Goal: Task Accomplishment & Management: Manage account settings

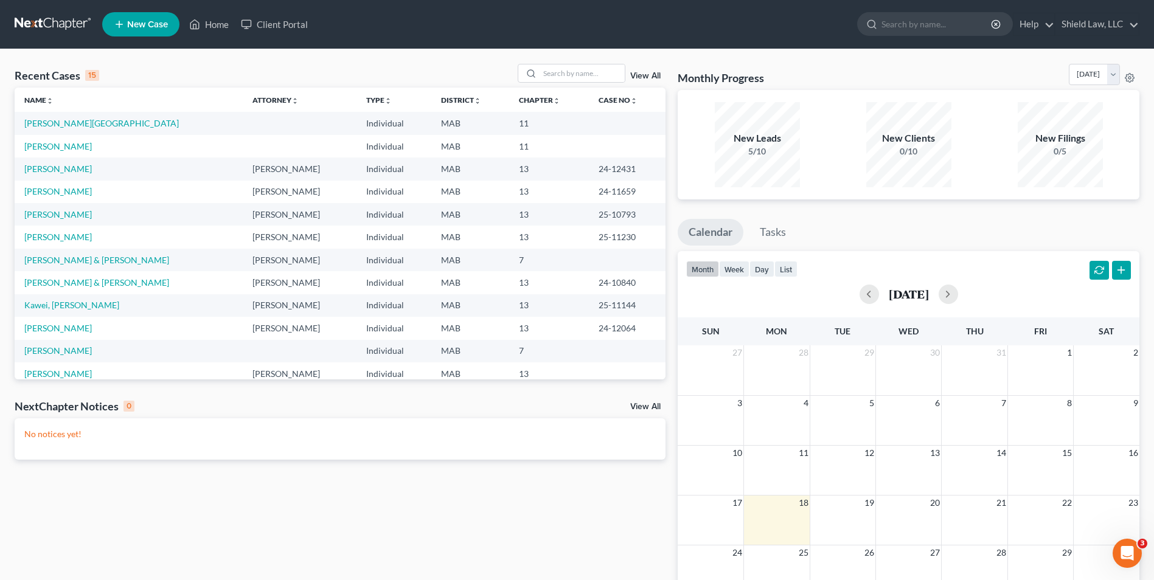
click at [567, 63] on div "Recent Cases 15 View All Name unfold_more expand_more expand_less Attorney unfo…" at bounding box center [577, 365] width 1154 height 632
click at [571, 71] on input "search" at bounding box center [582, 73] width 85 height 18
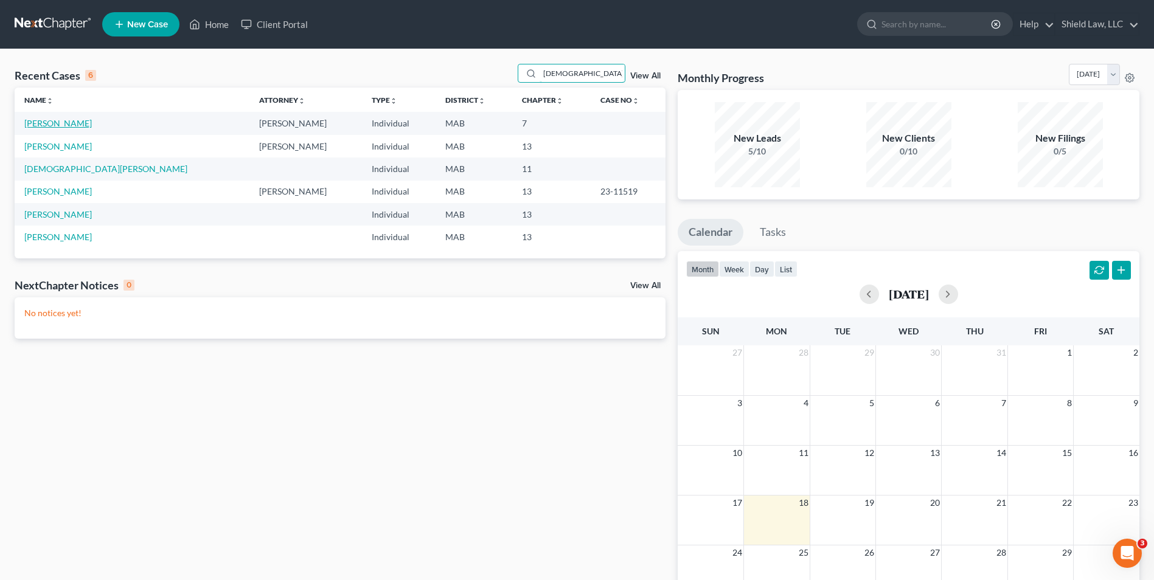
type input "[DEMOGRAPHIC_DATA]"
click at [52, 125] on link "[PERSON_NAME]" at bounding box center [58, 123] width 68 height 10
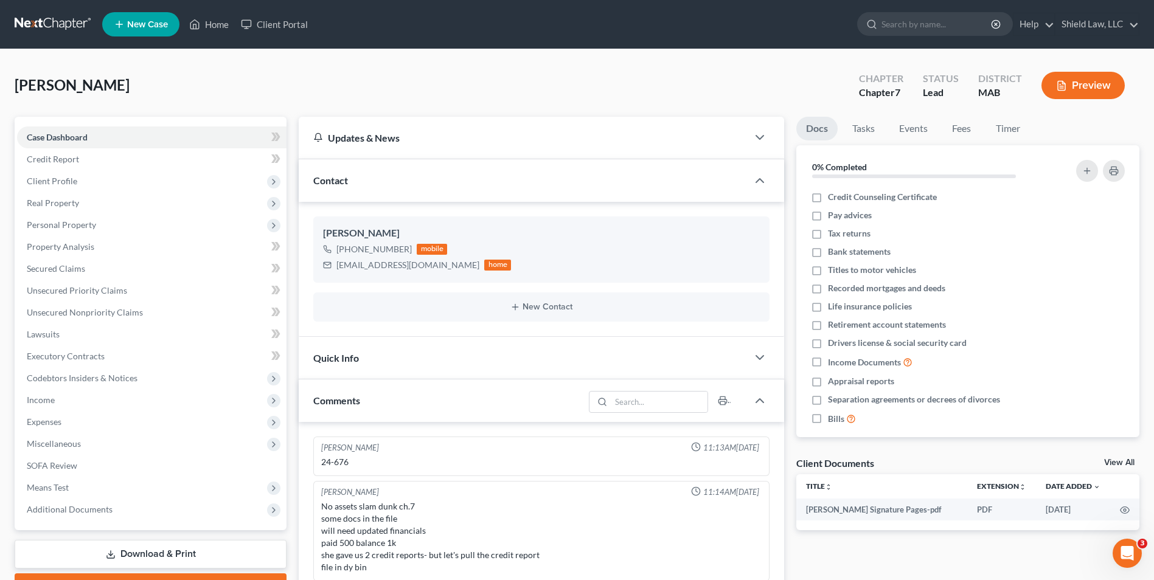
scroll to position [577, 0]
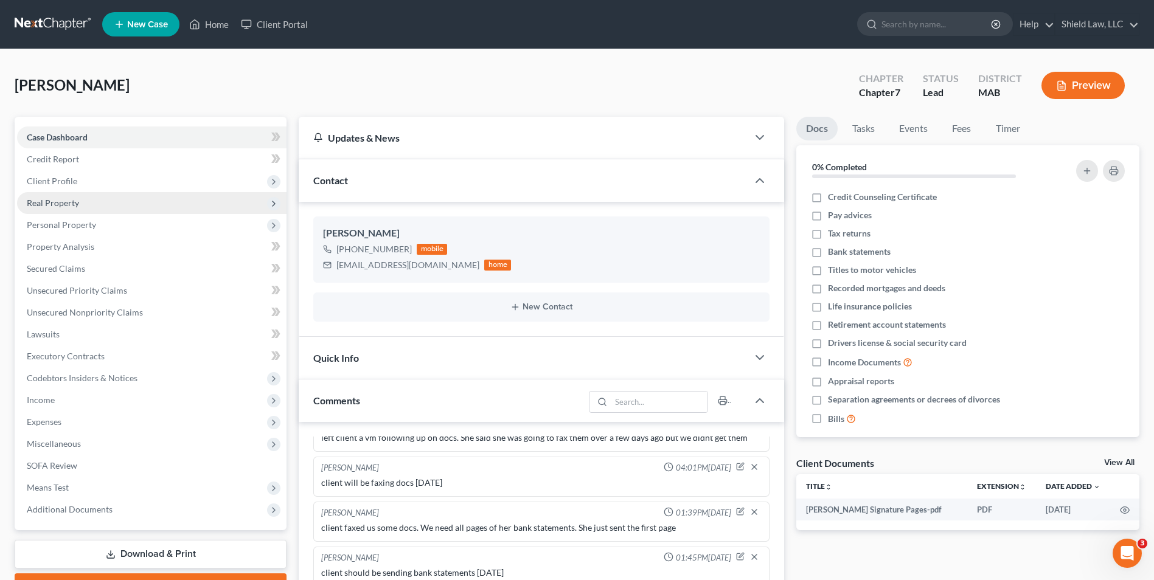
click at [91, 202] on span "Real Property" at bounding box center [152, 203] width 270 height 22
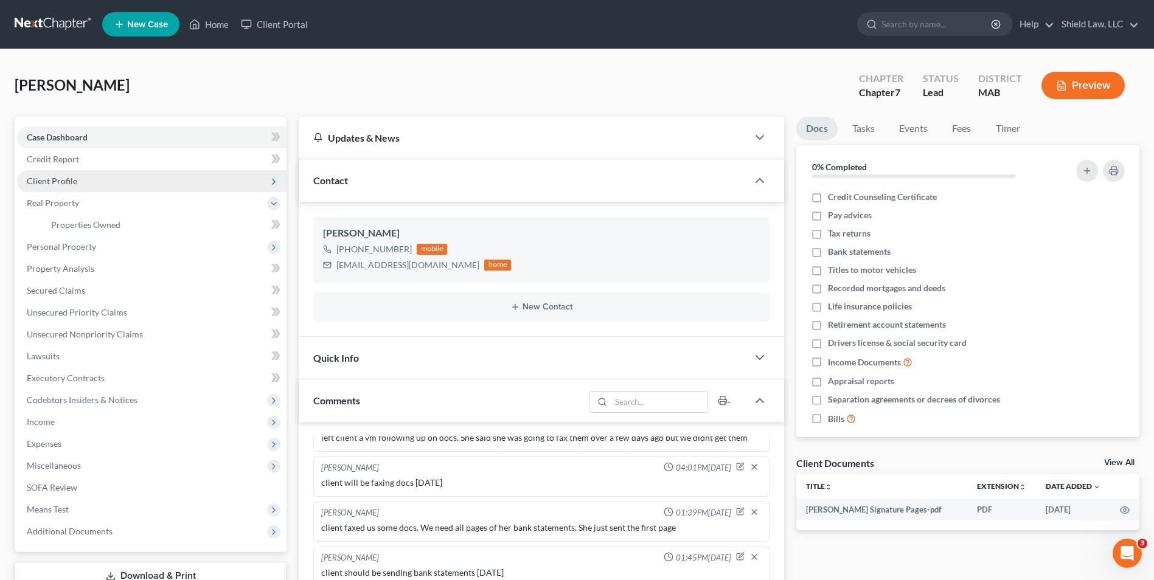
click at [85, 180] on span "Client Profile" at bounding box center [152, 181] width 270 height 22
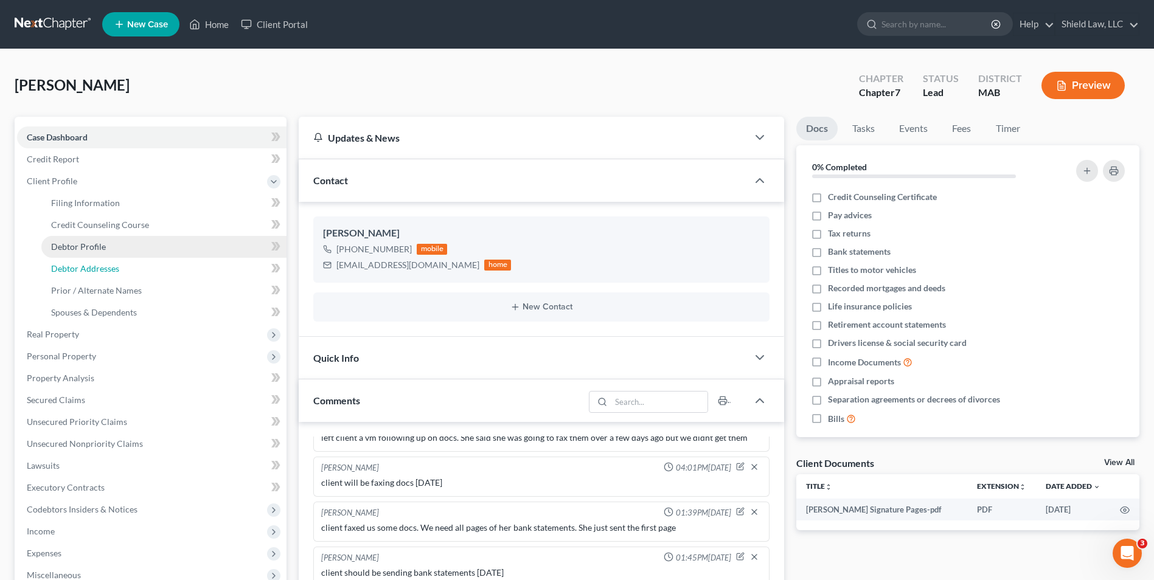
drag, startPoint x: 106, startPoint y: 269, endPoint x: 128, endPoint y: 253, distance: 27.0
click at [106, 269] on span "Debtor Addresses" at bounding box center [85, 268] width 68 height 10
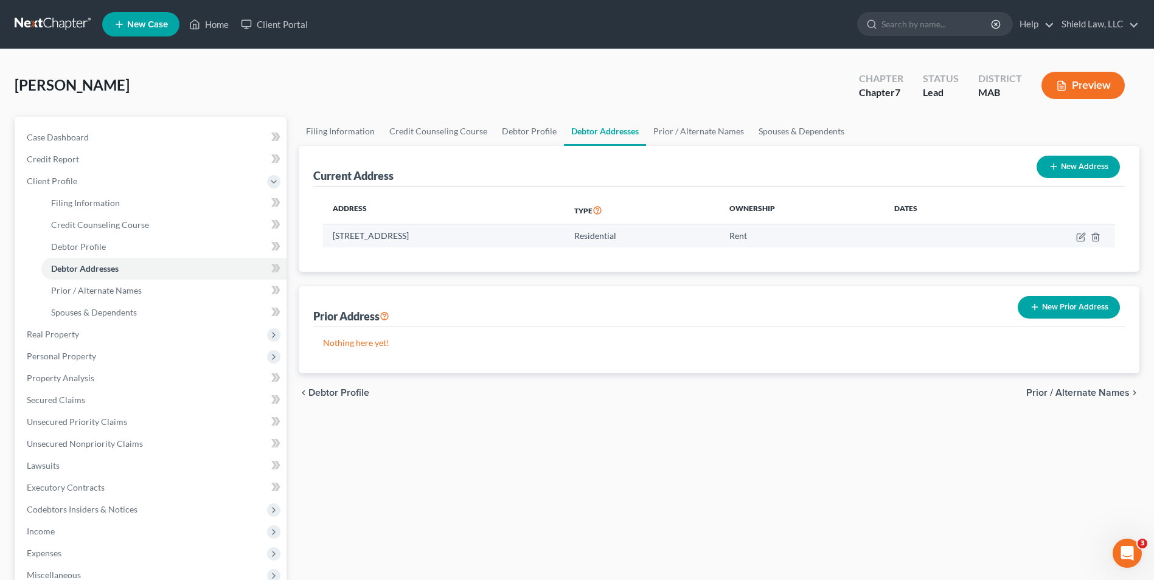
click at [498, 235] on td "[STREET_ADDRESS]" at bounding box center [444, 236] width 242 height 23
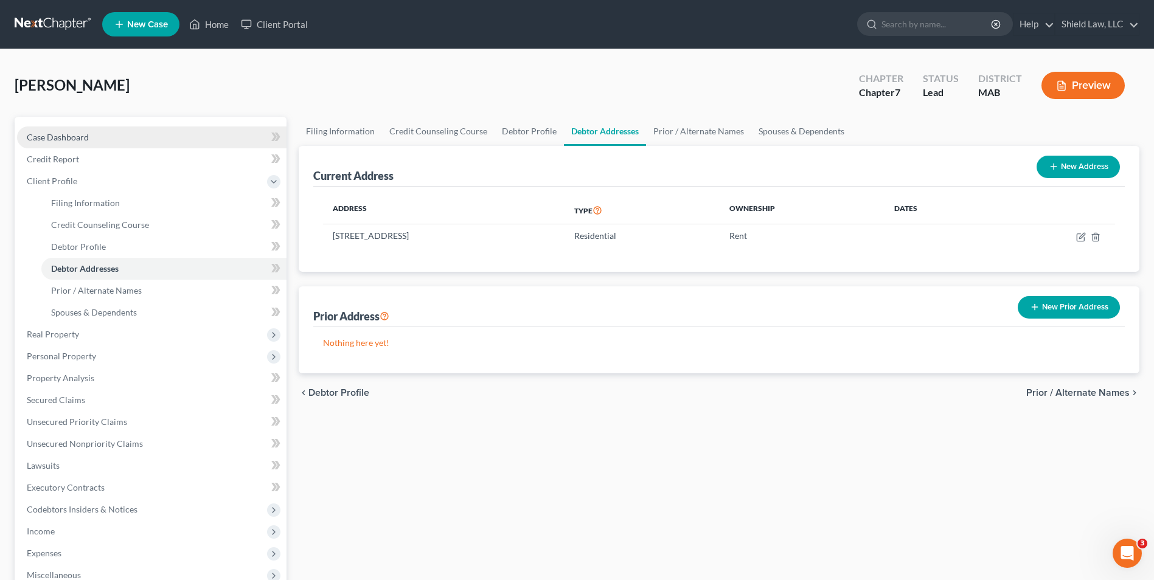
click at [75, 139] on span "Case Dashboard" at bounding box center [58, 137] width 62 height 10
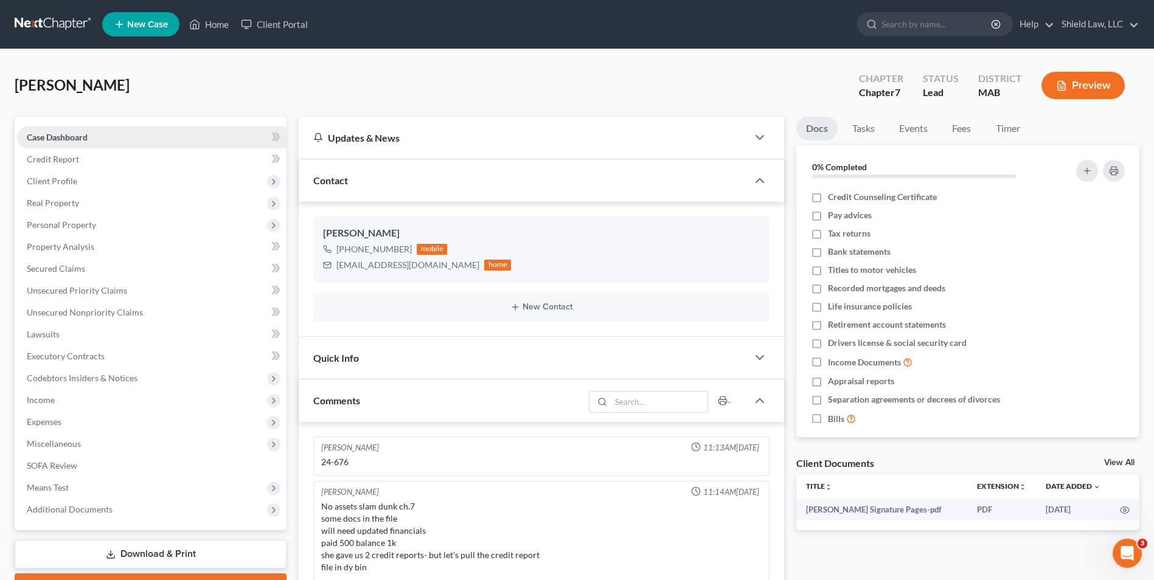
scroll to position [577, 0]
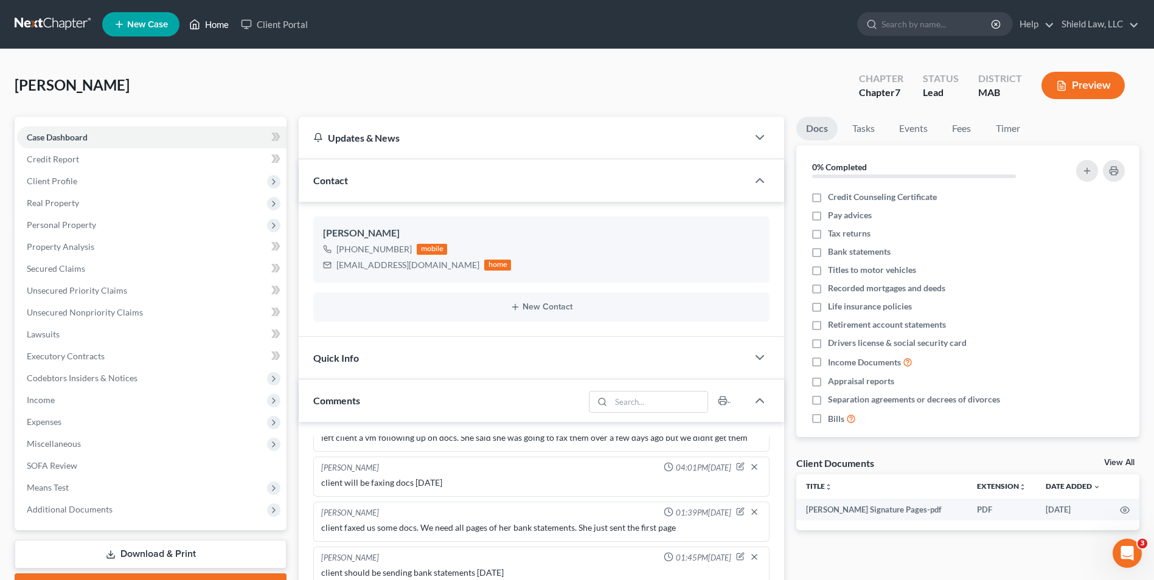
click at [207, 23] on link "Home" at bounding box center [209, 24] width 52 height 22
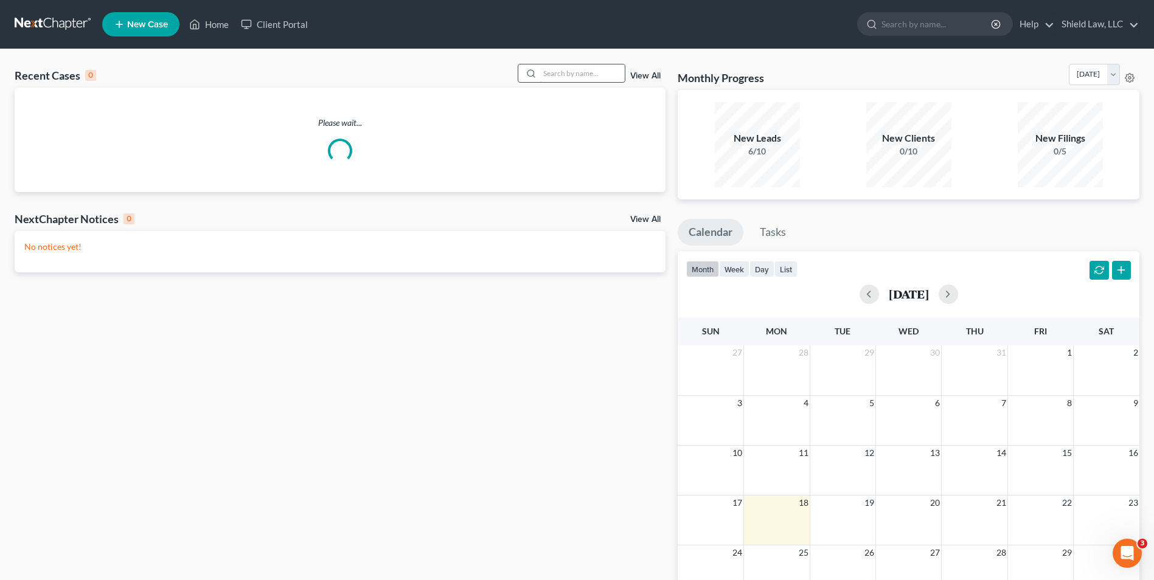
click at [584, 75] on input "search" at bounding box center [582, 73] width 85 height 18
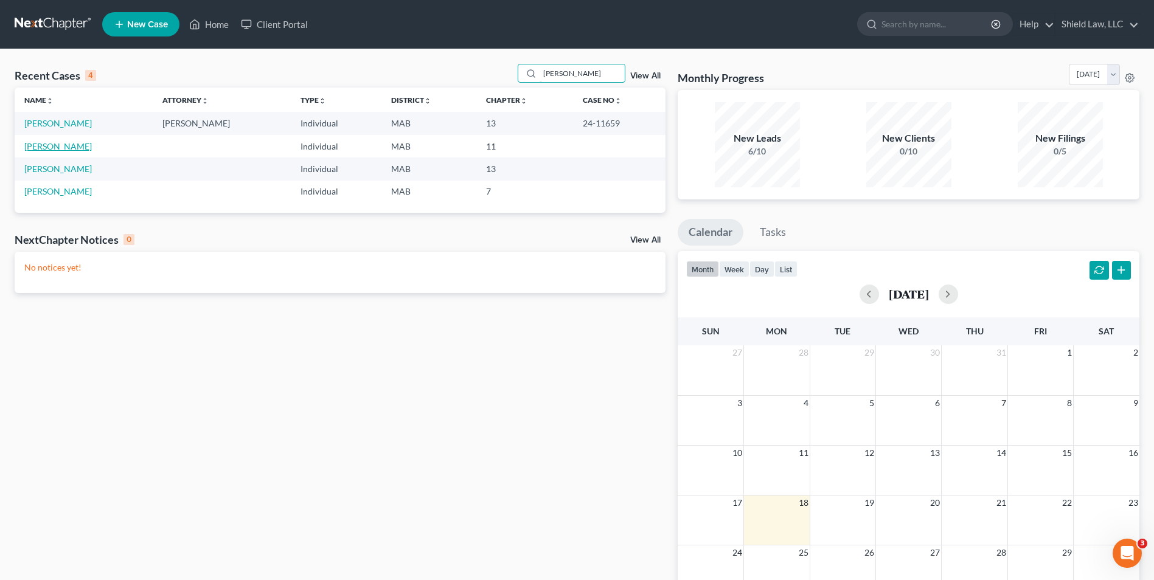
type input "[PERSON_NAME]"
click at [63, 143] on link "[PERSON_NAME]" at bounding box center [58, 146] width 68 height 10
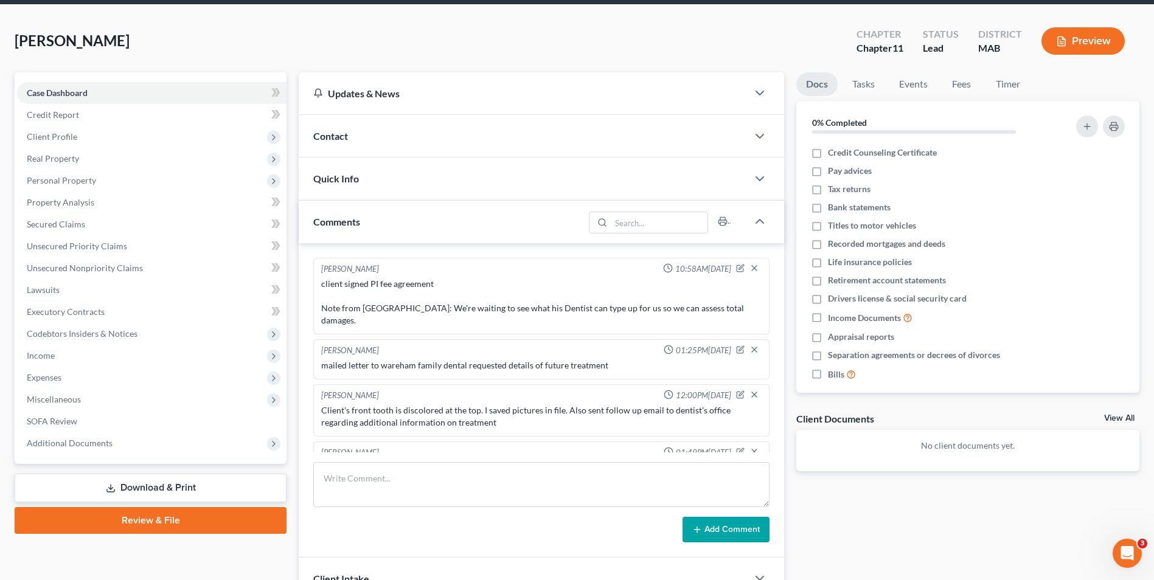
scroll to position [621, 0]
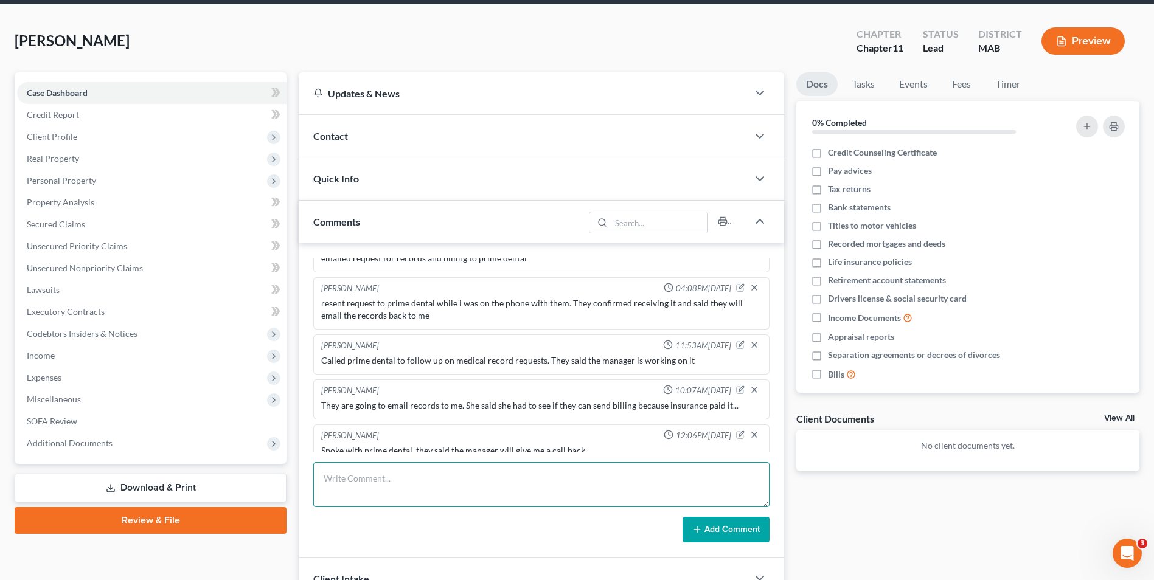
click at [406, 479] on textarea at bounding box center [541, 484] width 456 height 45
click at [358, 479] on textarea "Passcode: 05142014" at bounding box center [541, 484] width 456 height 45
click at [423, 475] on textarea "Passcode: 05142014" at bounding box center [541, 484] width 456 height 45
click at [361, 479] on textarea "Passcode: 05142014" at bounding box center [541, 484] width 456 height 45
click at [357, 478] on textarea "Passcode: 05142014" at bounding box center [541, 484] width 456 height 45
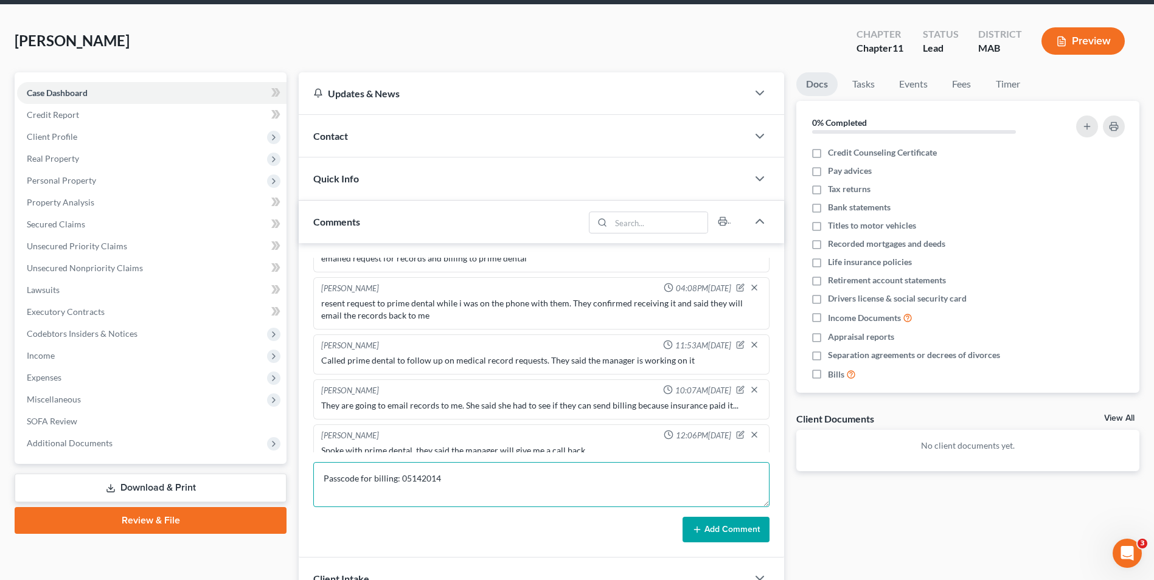
type textarea "Passcode for billing: 05142014"
click at [756, 528] on button "Add Comment" at bounding box center [726, 530] width 87 height 26
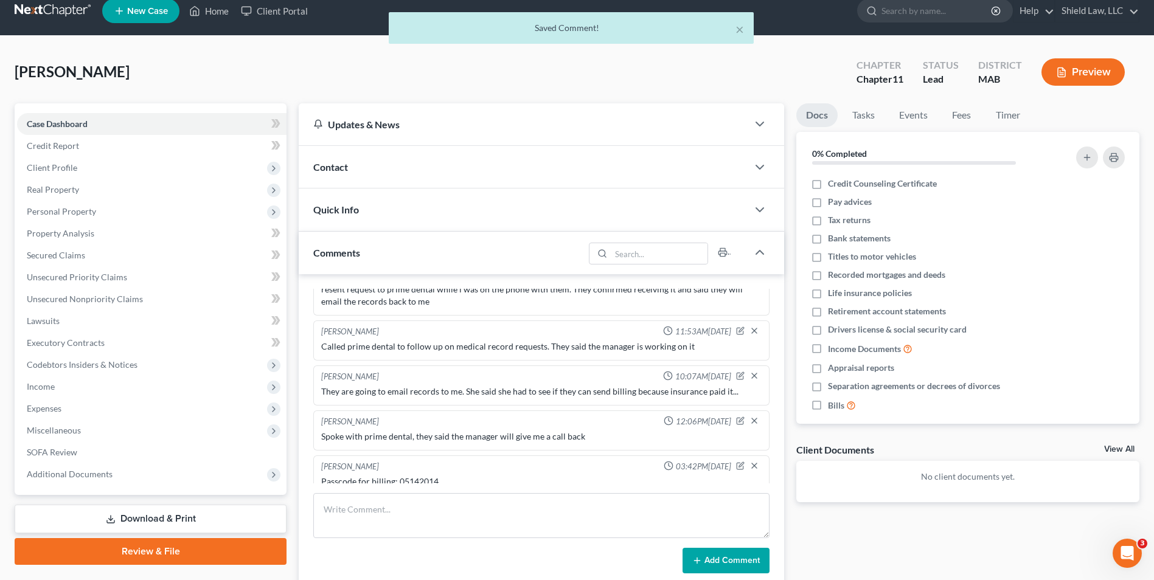
scroll to position [0, 0]
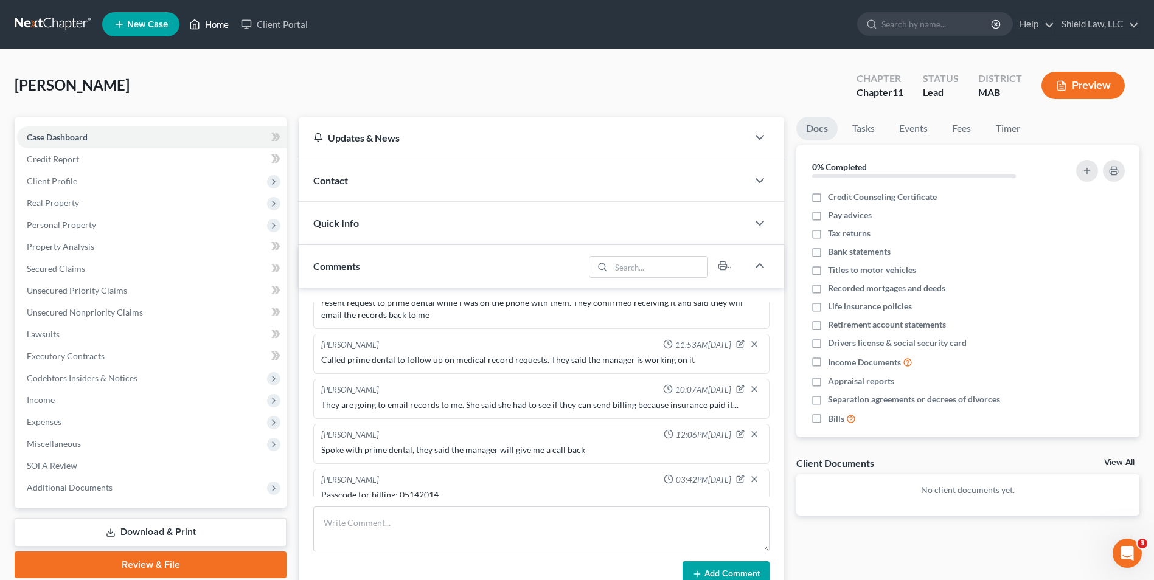
drag, startPoint x: 204, startPoint y: 23, endPoint x: 203, endPoint y: 4, distance: 18.9
click at [204, 23] on link "Home" at bounding box center [209, 24] width 52 height 22
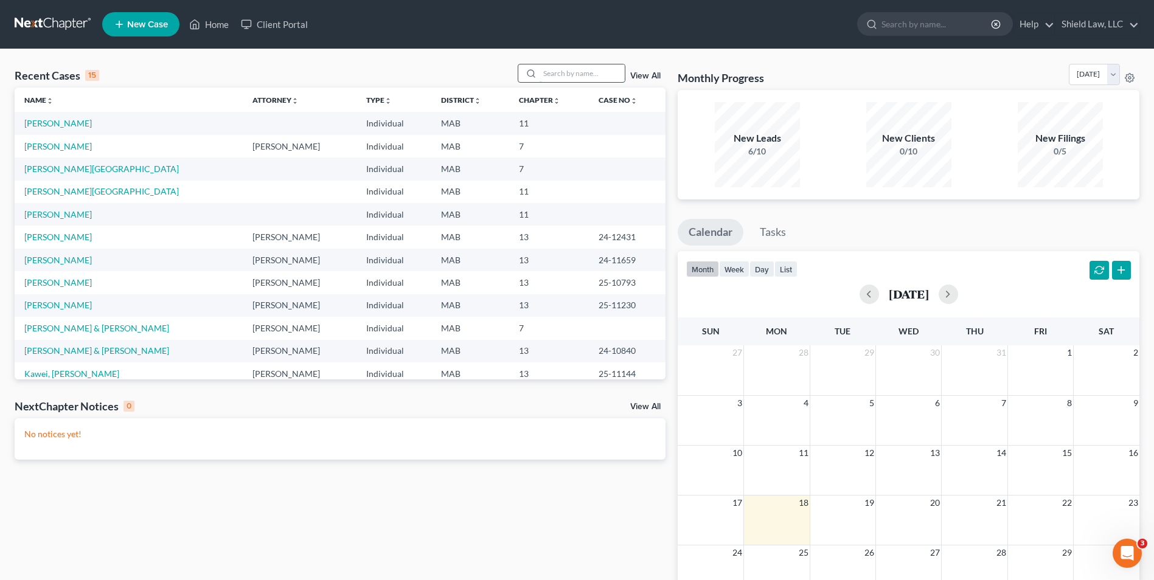
click at [546, 79] on input "search" at bounding box center [582, 73] width 85 height 18
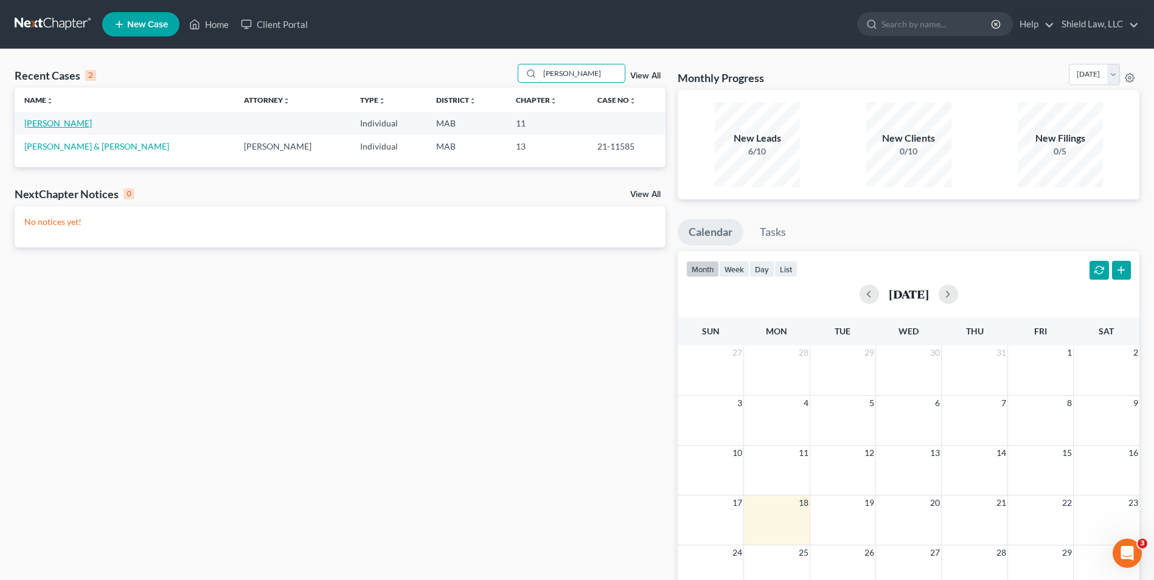
type input "[PERSON_NAME]"
click at [48, 122] on link "[PERSON_NAME]" at bounding box center [58, 123] width 68 height 10
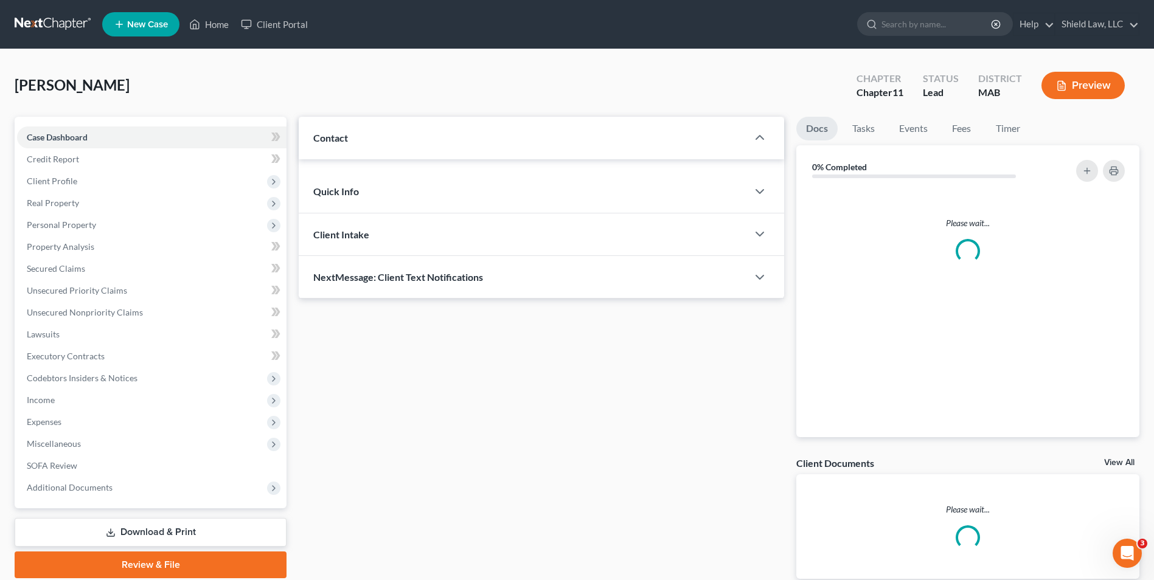
click at [49, 122] on div "Case Dashboard Payments Invoices Payments Payments Credit Report Client Profile…" at bounding box center [151, 313] width 272 height 392
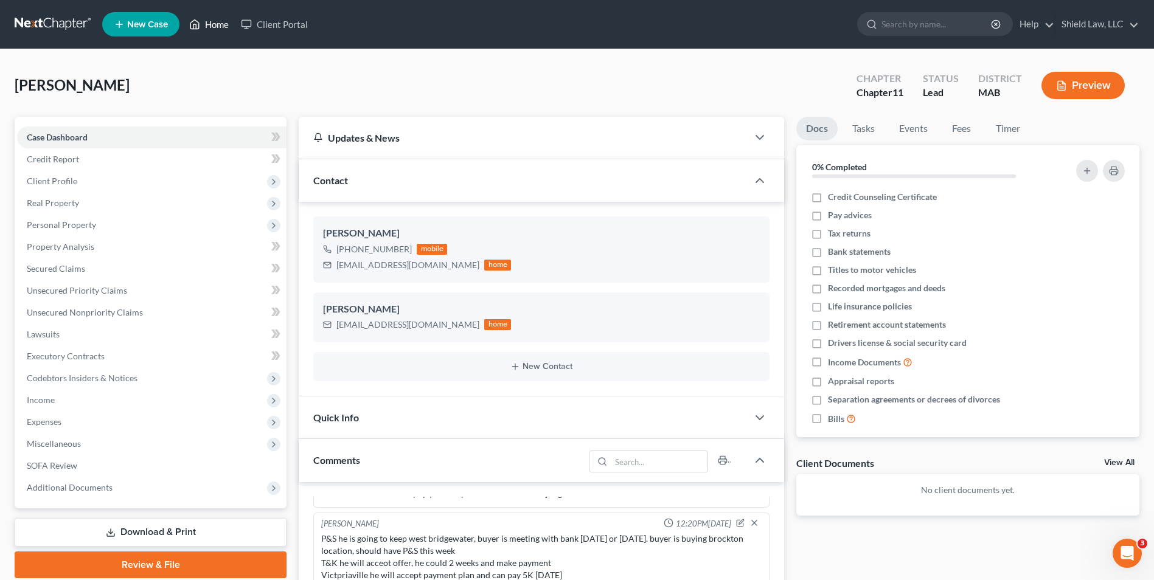
click at [198, 23] on icon at bounding box center [194, 24] width 11 height 15
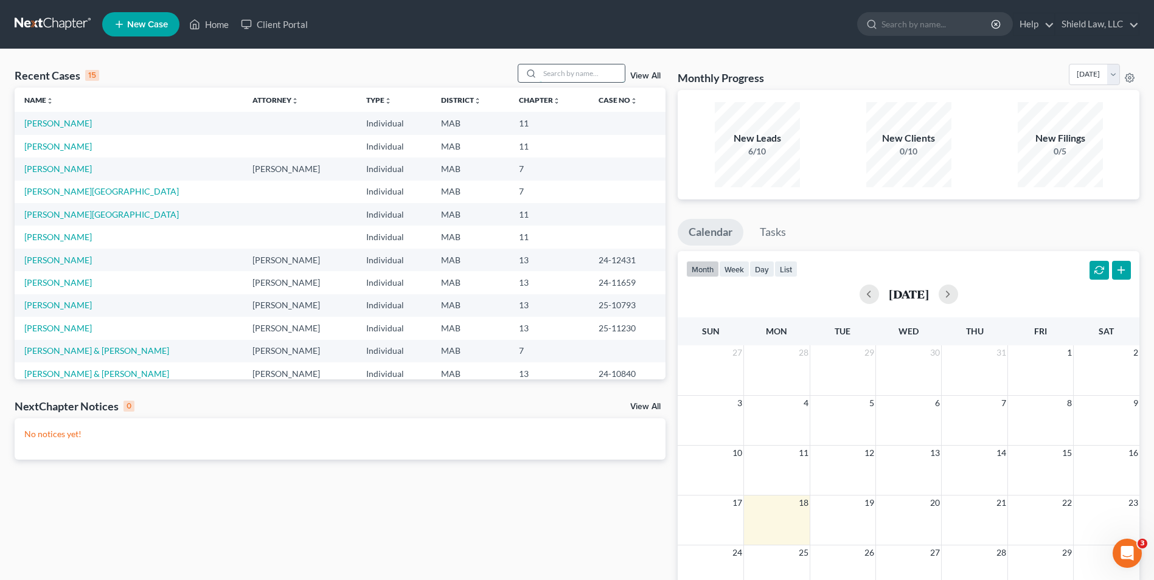
click at [580, 71] on input "search" at bounding box center [582, 73] width 85 height 18
type input "[PERSON_NAME]"
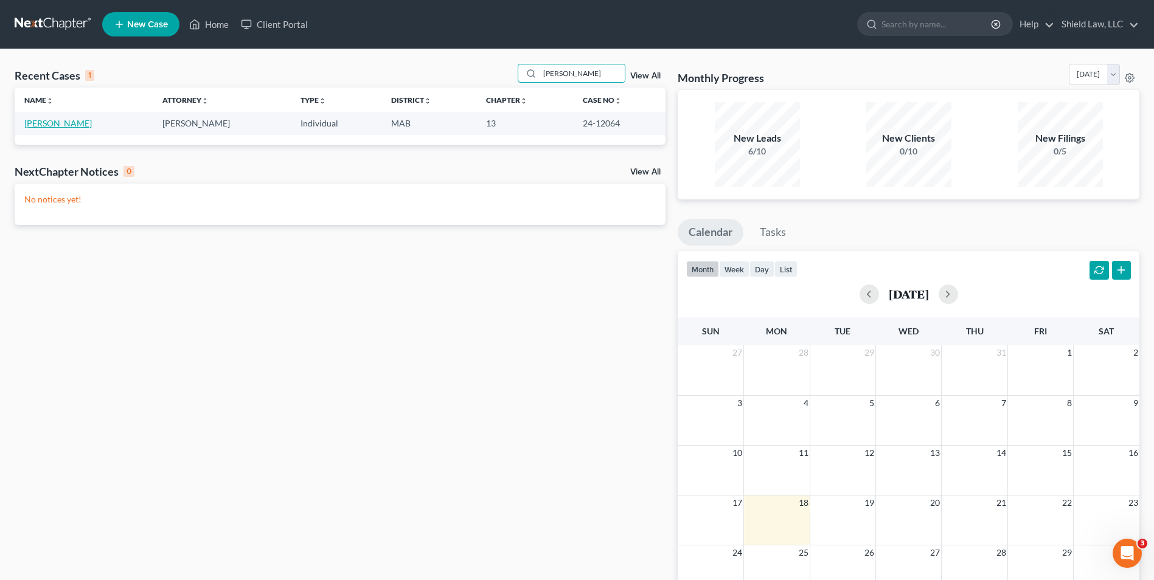
click at [33, 124] on link "[PERSON_NAME]" at bounding box center [58, 123] width 68 height 10
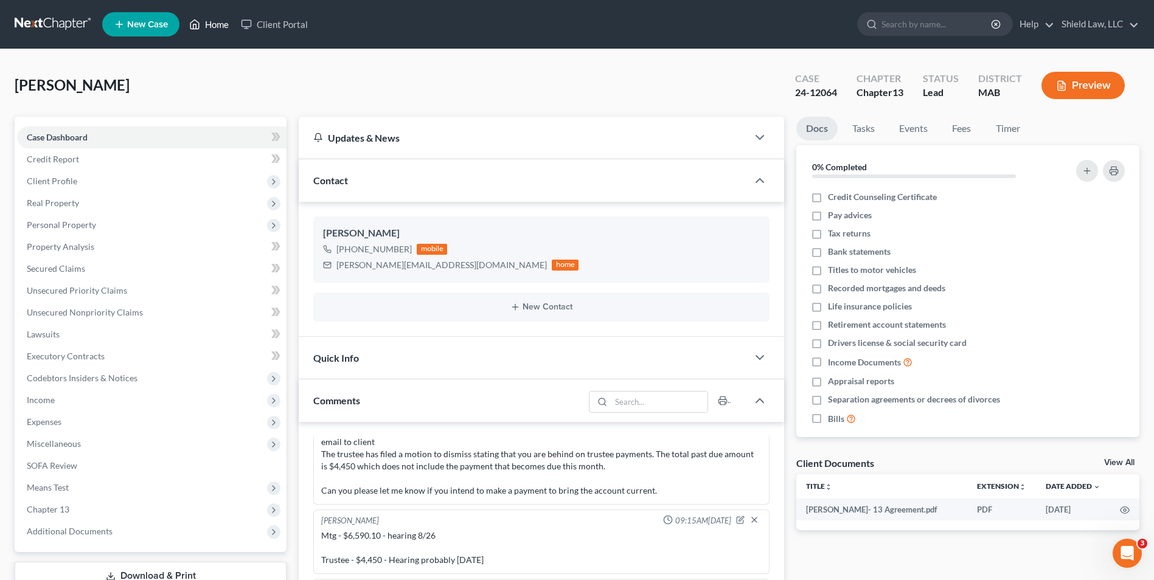
click at [214, 23] on link "Home" at bounding box center [209, 24] width 52 height 22
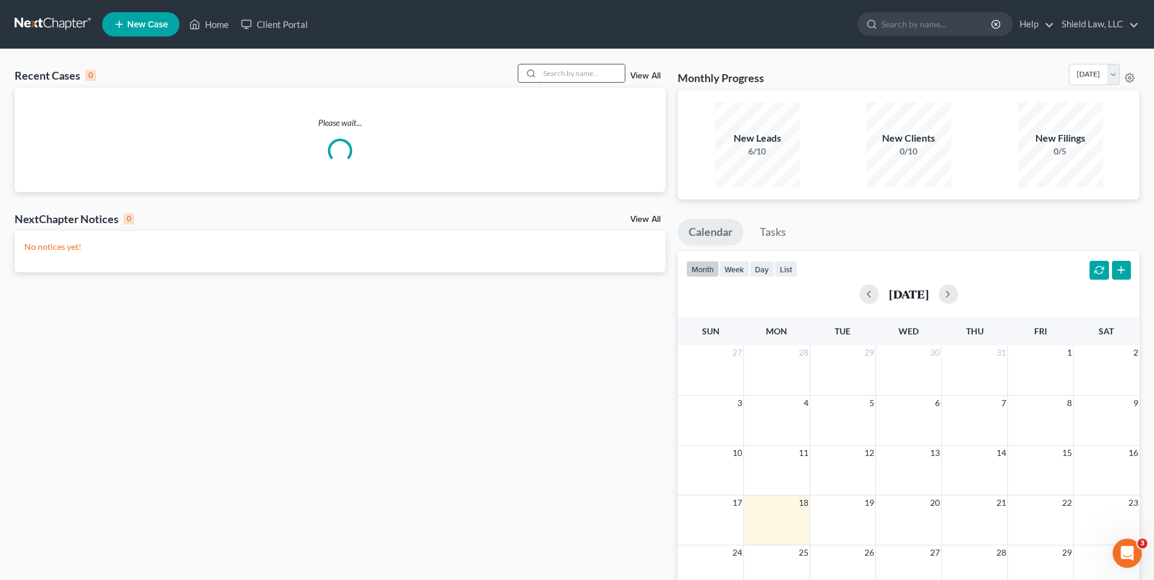
click at [585, 78] on input "search" at bounding box center [582, 73] width 85 height 18
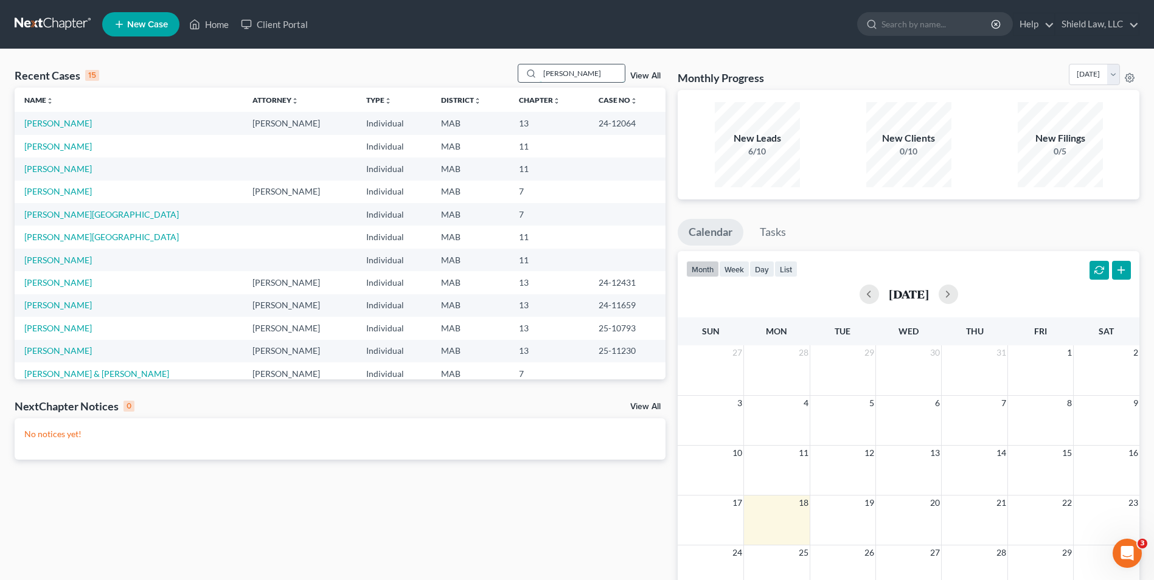
type input "[PERSON_NAME]"
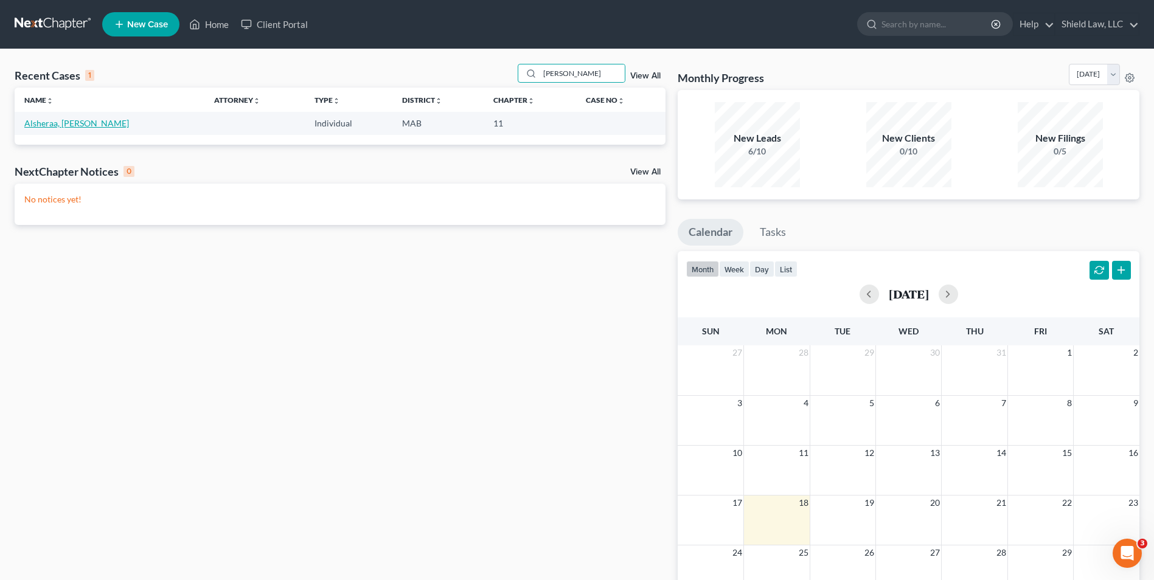
click at [66, 123] on link "Alsheraa, [PERSON_NAME]" at bounding box center [76, 123] width 105 height 10
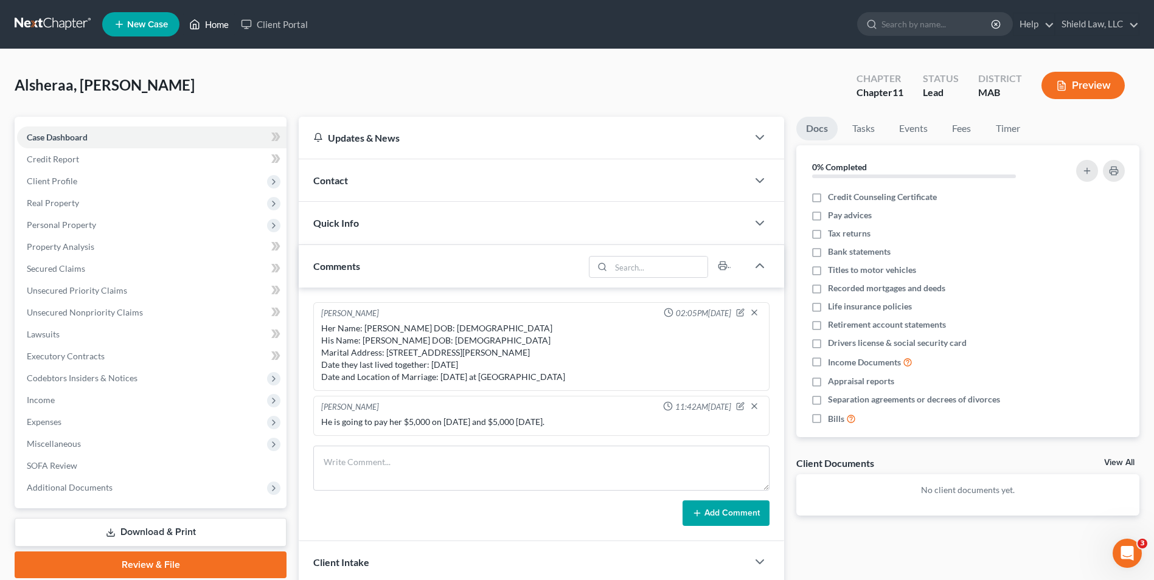
click at [205, 27] on link "Home" at bounding box center [209, 24] width 52 height 22
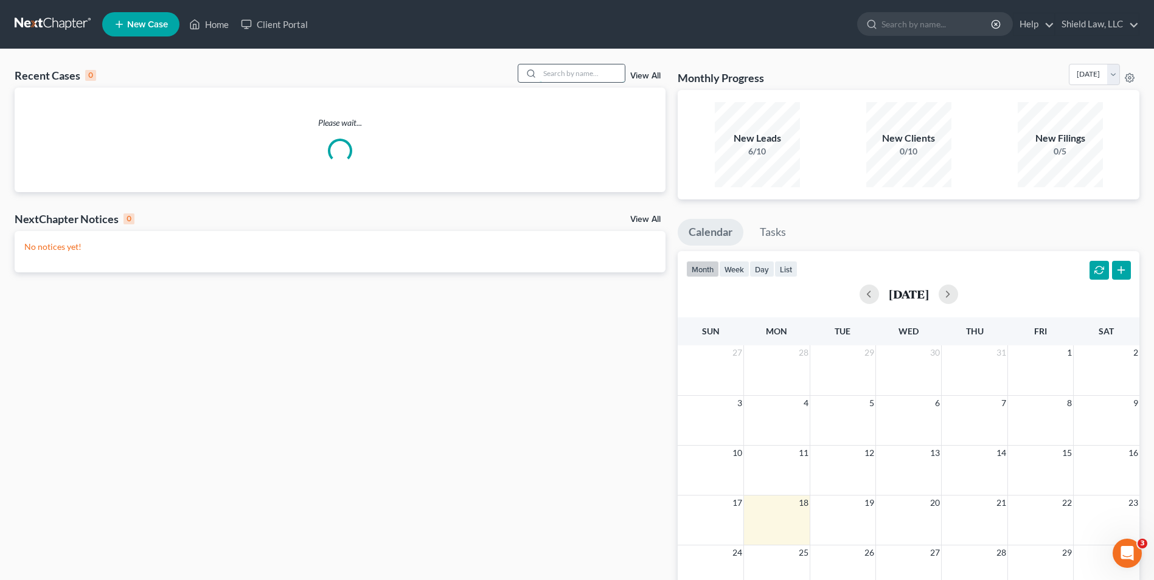
click at [604, 78] on input "search" at bounding box center [582, 73] width 85 height 18
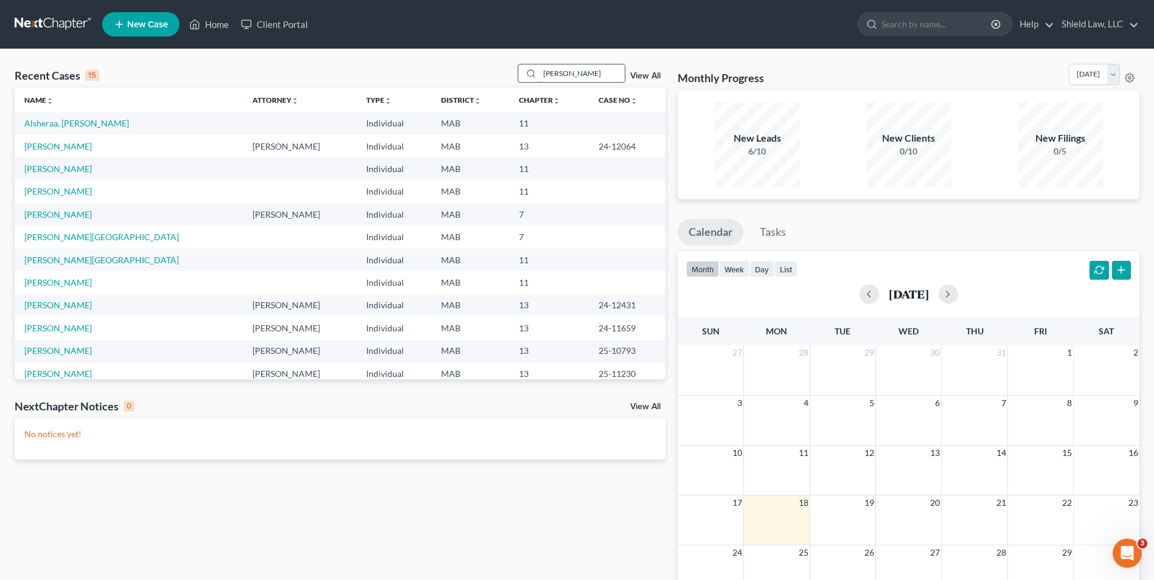
type input "[PERSON_NAME]"
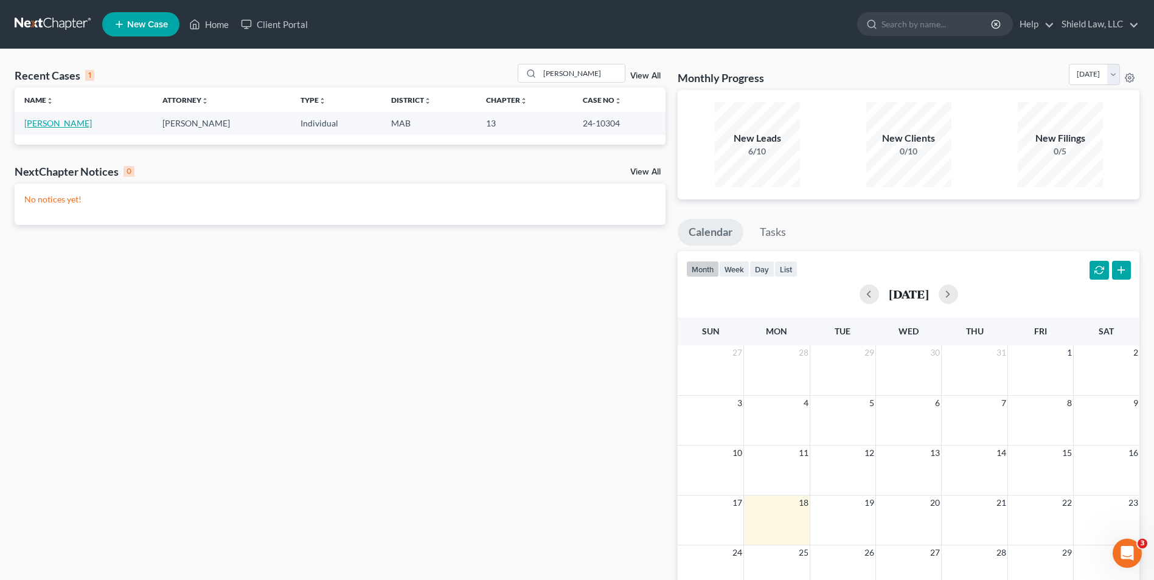
click at [48, 124] on link "[PERSON_NAME]" at bounding box center [58, 123] width 68 height 10
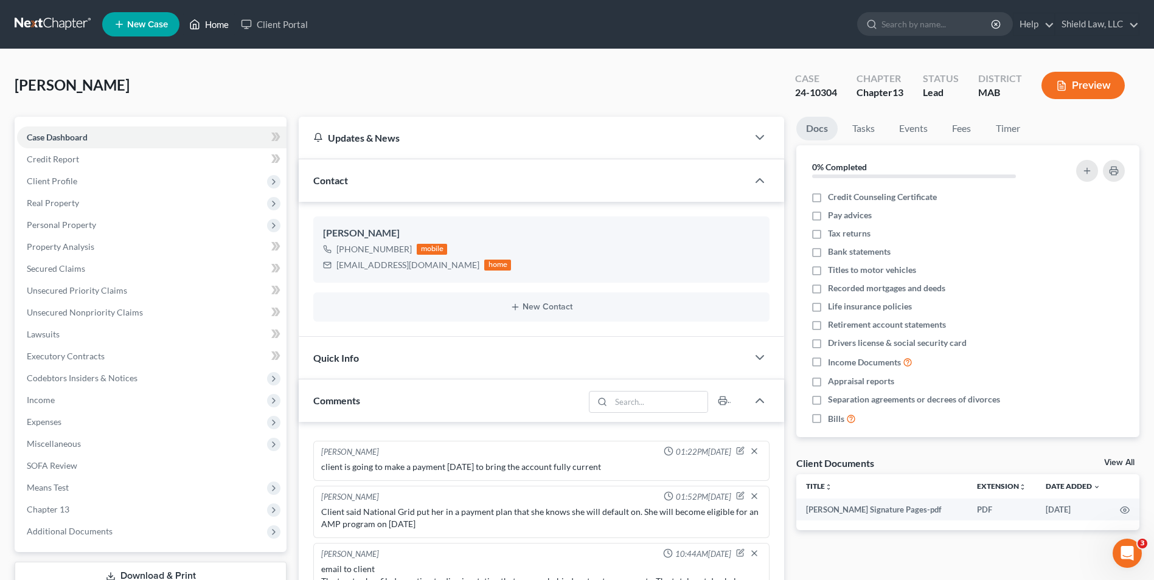
click at [214, 25] on link "Home" at bounding box center [209, 24] width 52 height 22
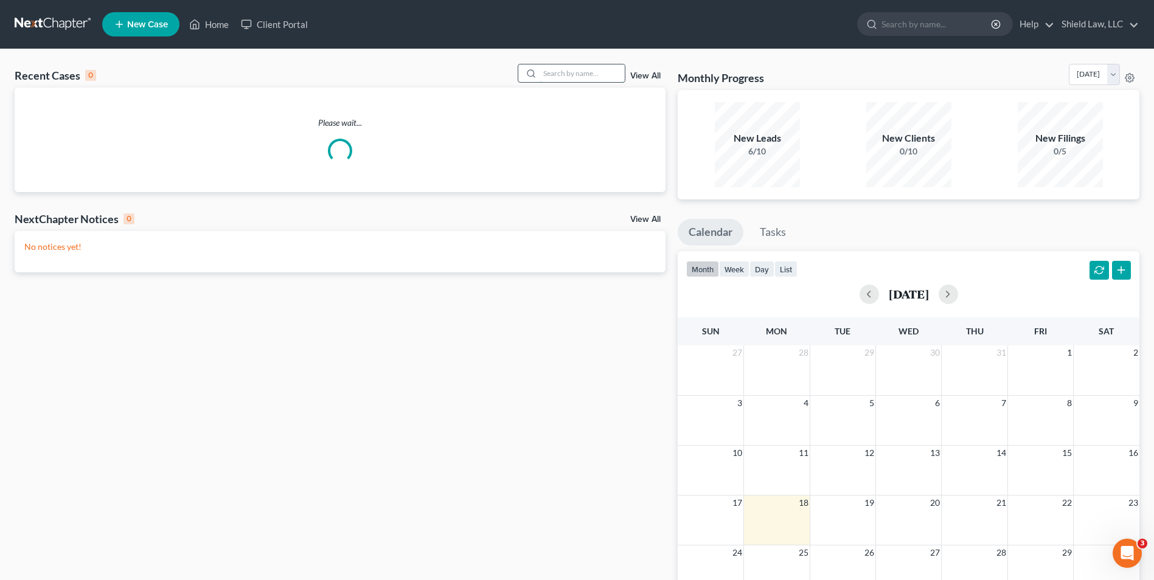
click at [568, 74] on input "search" at bounding box center [582, 73] width 85 height 18
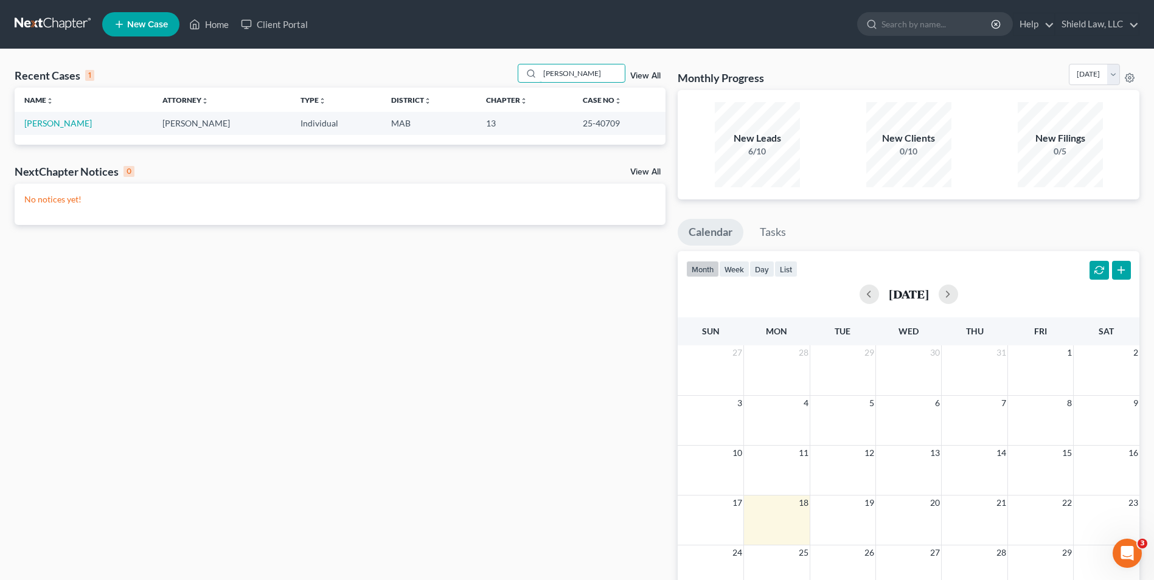
type input "[PERSON_NAME]"
drag, startPoint x: 99, startPoint y: 111, endPoint x: 71, endPoint y: 119, distance: 28.3
click at [71, 117] on td "[PERSON_NAME]" at bounding box center [84, 123] width 138 height 23
click at [72, 120] on link "[PERSON_NAME]" at bounding box center [58, 123] width 68 height 10
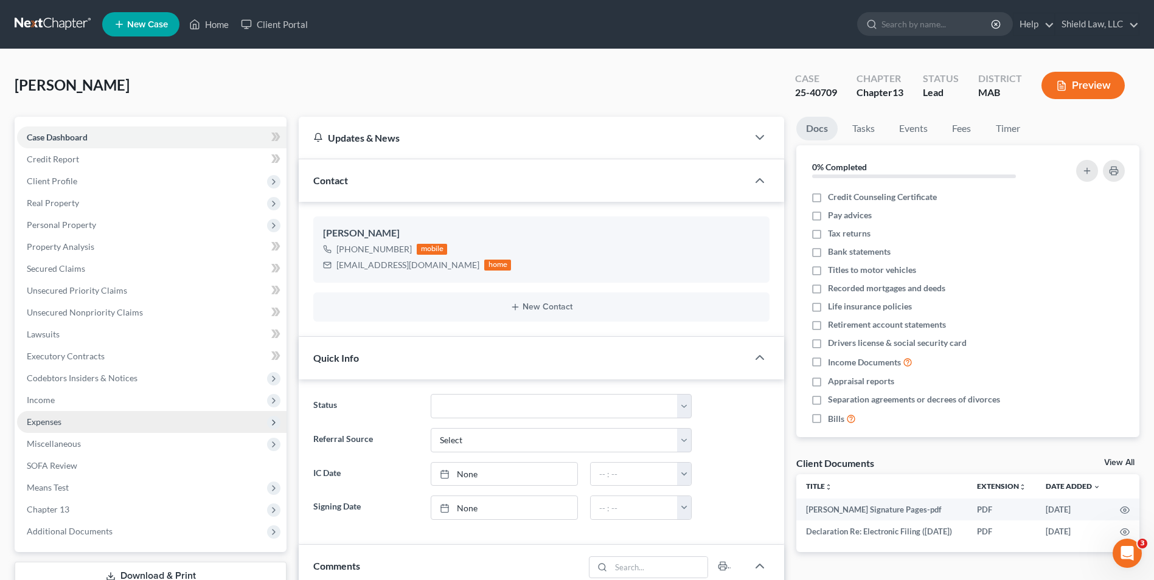
click at [72, 422] on span "Expenses" at bounding box center [152, 422] width 270 height 22
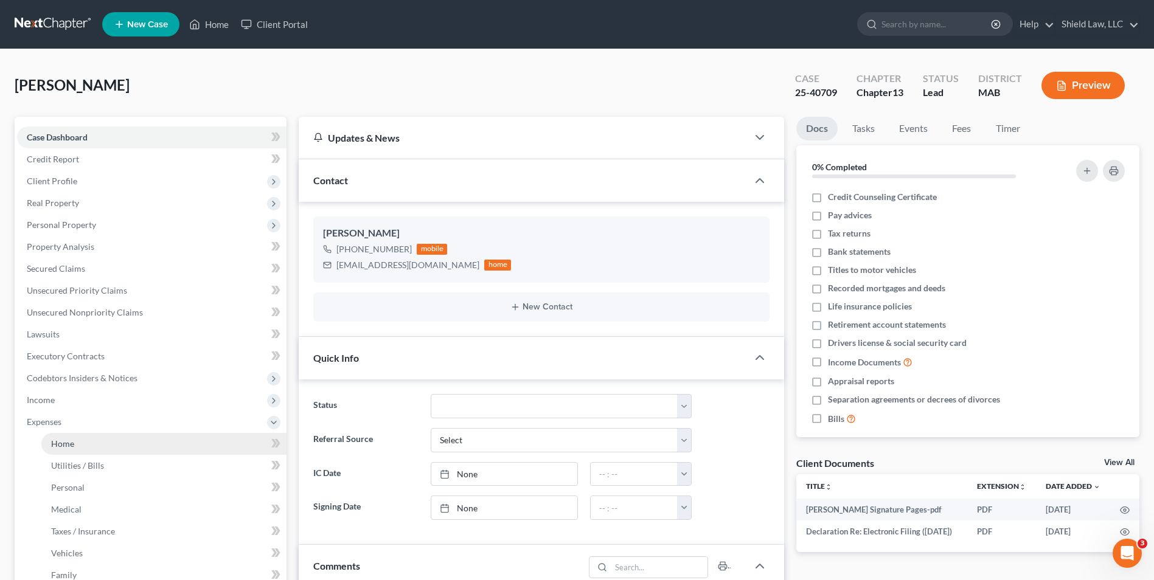
click at [82, 436] on link "Home" at bounding box center [163, 444] width 245 height 22
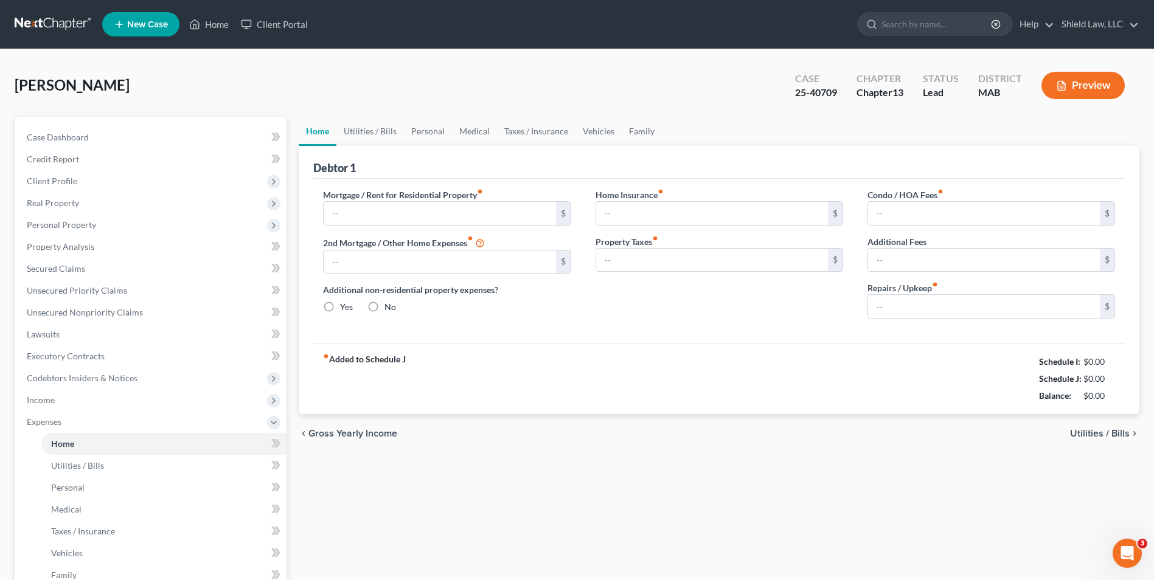
type input "4,650.00"
type input "0.00"
radio input "true"
type input "0.00"
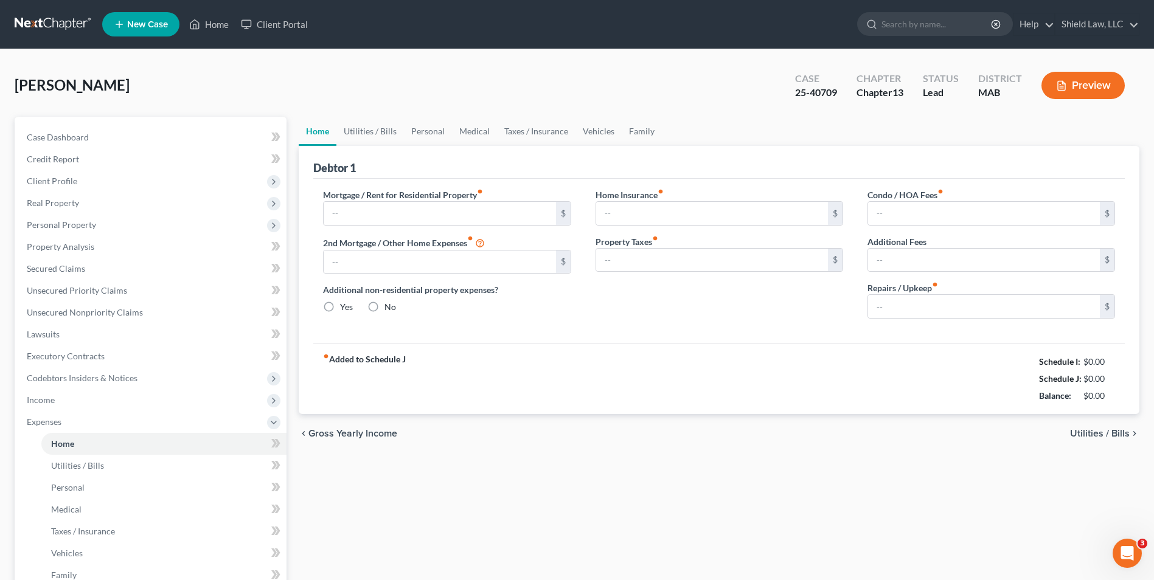
type input "0.00"
type input "200.00"
click at [629, 125] on link "Family" at bounding box center [642, 131] width 40 height 29
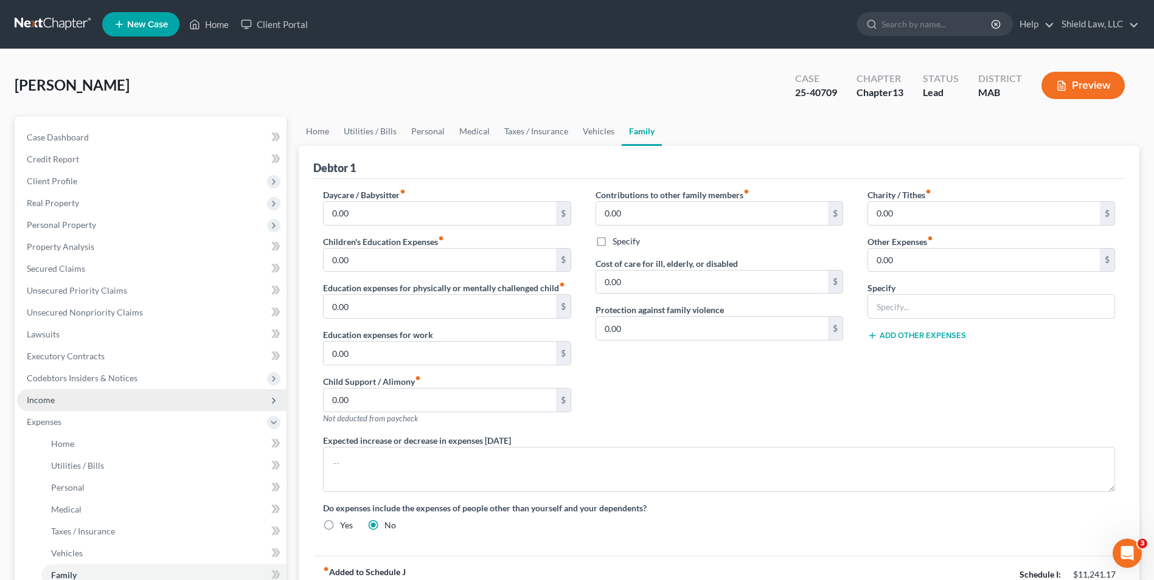
click at [48, 400] on span "Income" at bounding box center [41, 400] width 28 height 10
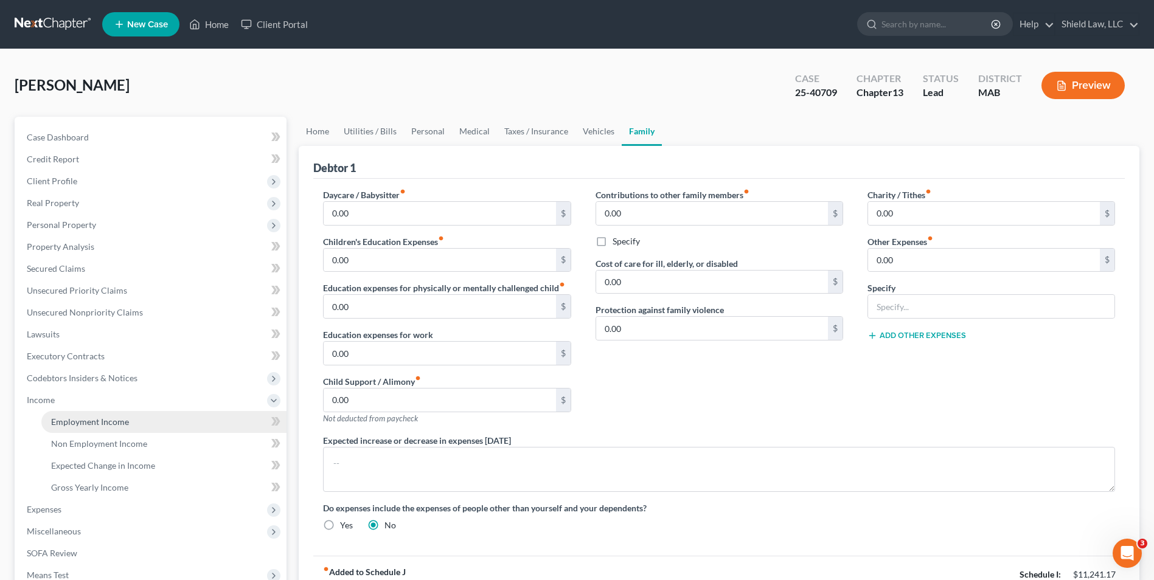
click at [102, 424] on span "Employment Income" at bounding box center [90, 422] width 78 height 10
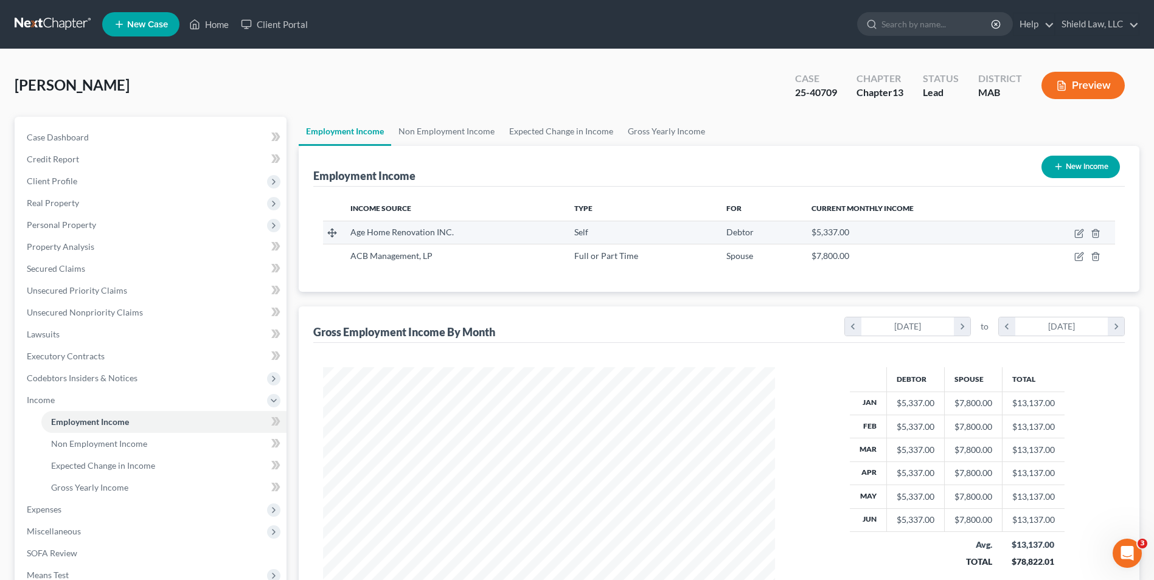
scroll to position [226, 476]
click at [197, 26] on polyline at bounding box center [194, 26] width 3 height 5
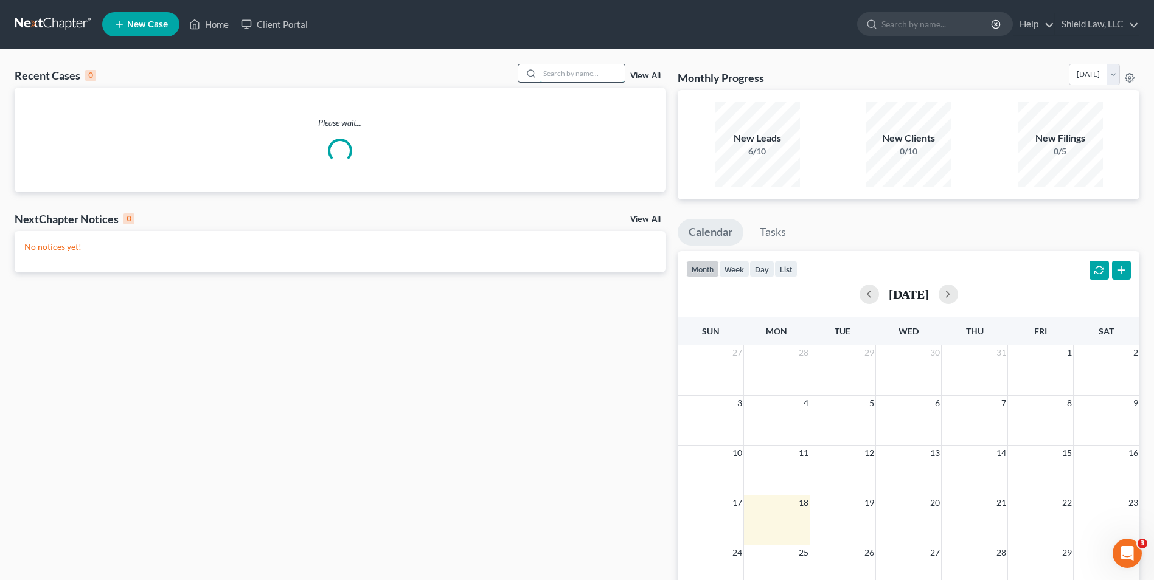
click at [567, 68] on input "search" at bounding box center [582, 73] width 85 height 18
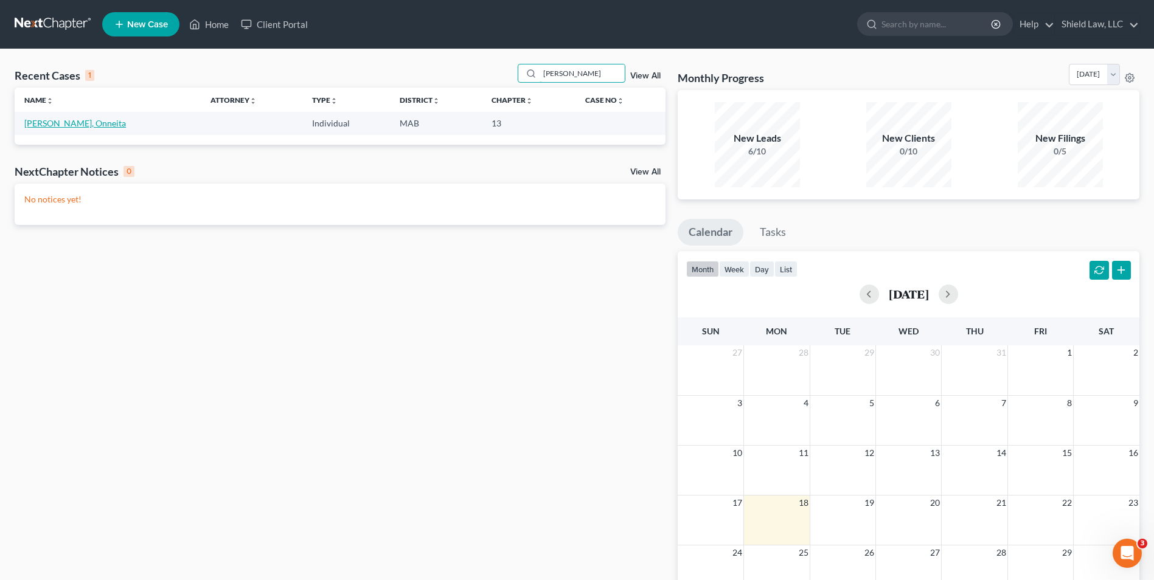
type input "[PERSON_NAME]"
click at [63, 124] on link "[PERSON_NAME], Onneita" at bounding box center [75, 123] width 102 height 10
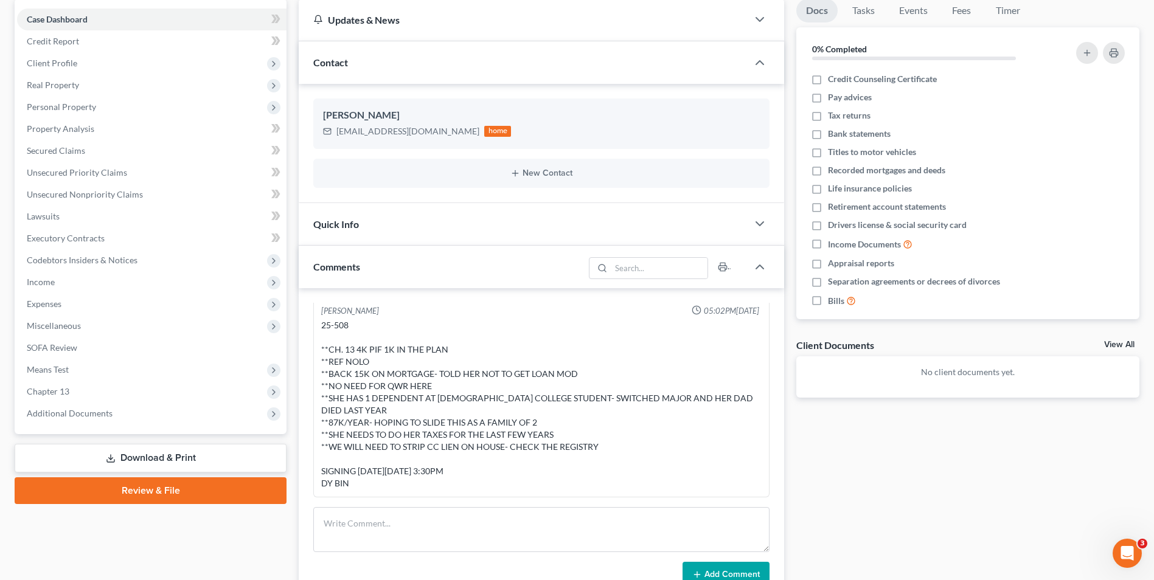
scroll to position [122, 0]
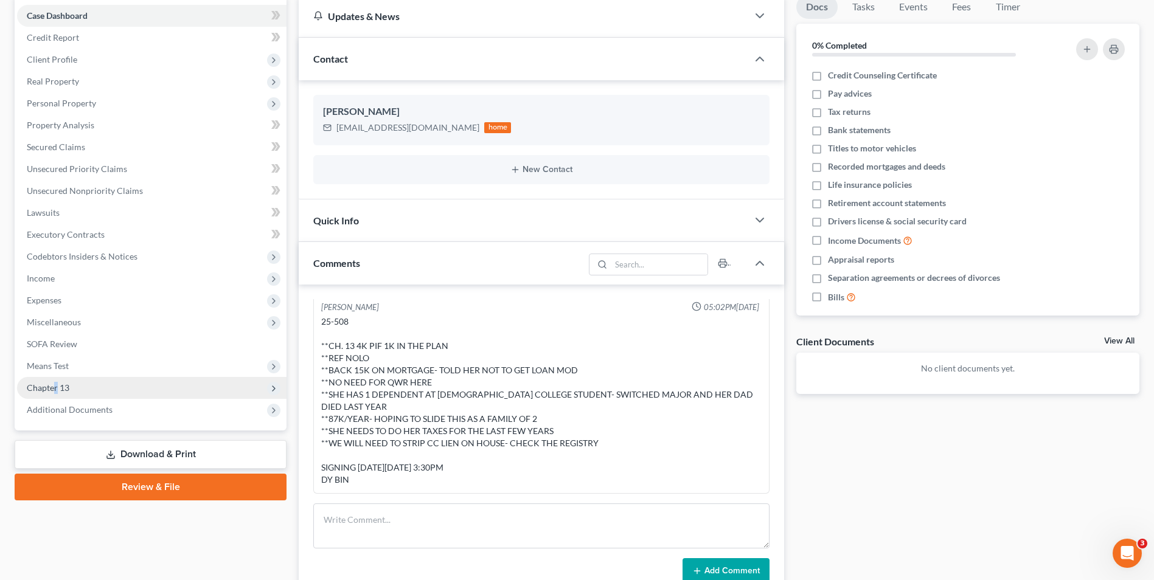
click at [57, 384] on span "Chapter 13" at bounding box center [48, 388] width 43 height 10
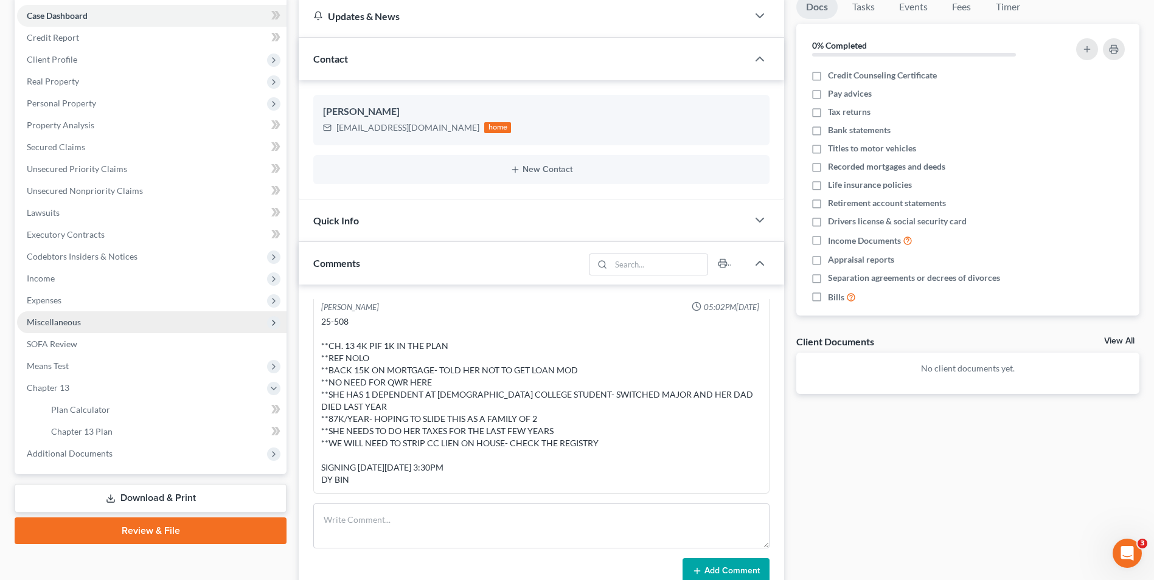
drag, startPoint x: 74, startPoint y: 386, endPoint x: 41, endPoint y: 327, distance: 67.8
click at [41, 327] on span "Miscellaneous" at bounding box center [54, 322] width 54 height 10
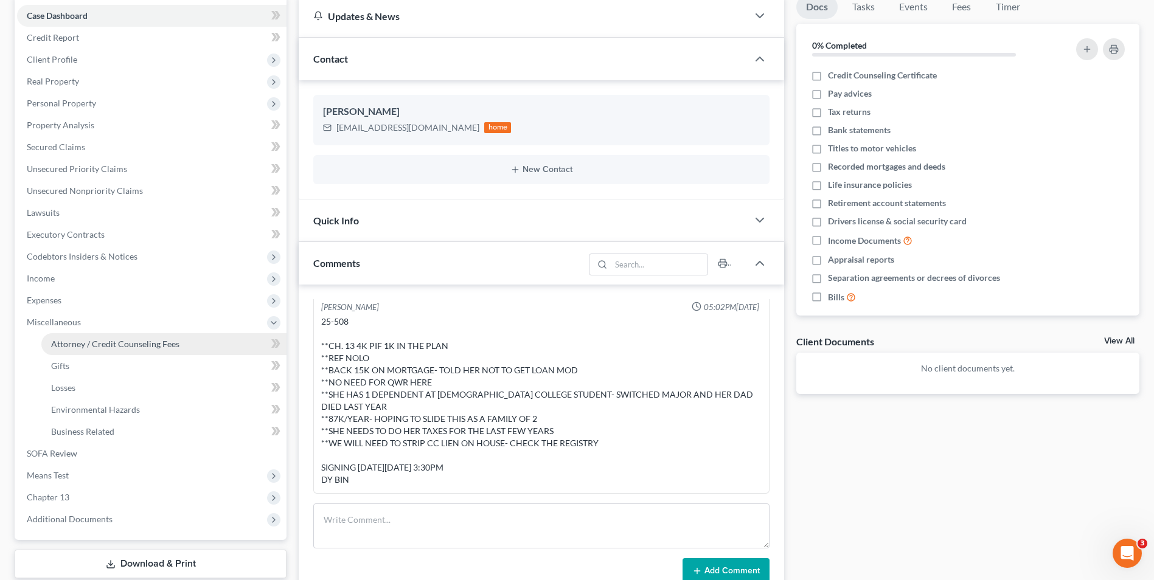
click at [75, 343] on span "Attorney / Credit Counseling Fees" at bounding box center [115, 344] width 128 height 10
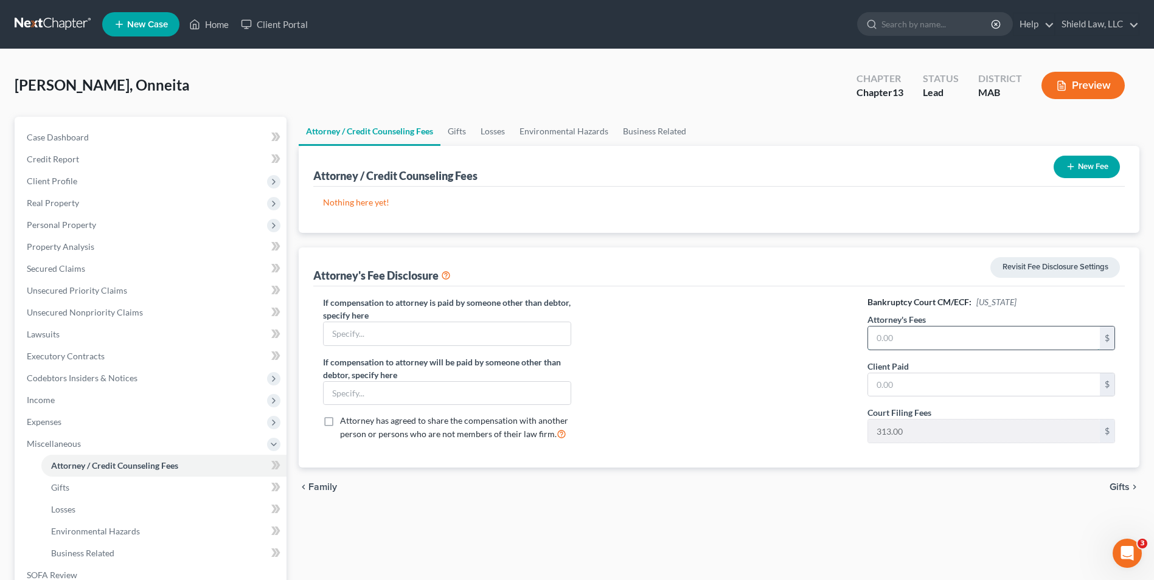
click at [956, 340] on input "text" at bounding box center [984, 338] width 232 height 23
type input "4,687"
click at [950, 384] on input "text" at bounding box center [984, 385] width 232 height 23
type input "3,687"
click at [1098, 170] on button "New Fee" at bounding box center [1087, 167] width 66 height 23
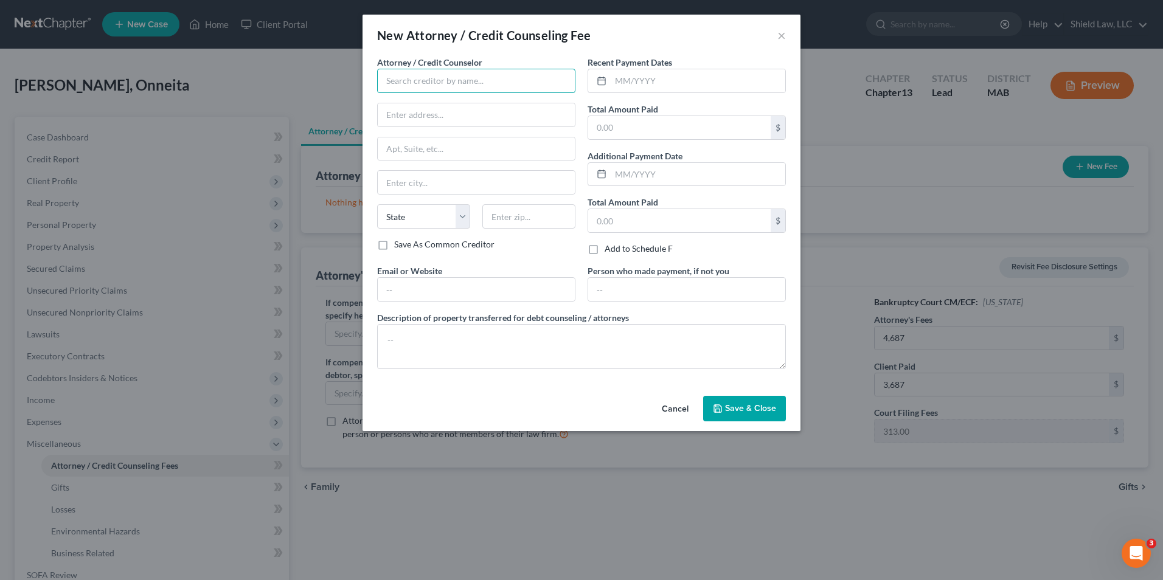
click at [444, 80] on input "text" at bounding box center [476, 81] width 198 height 24
type input "Shield Law, LLC"
type input "[STREET_ADDRESS]"
type input "Brockton"
select select "22"
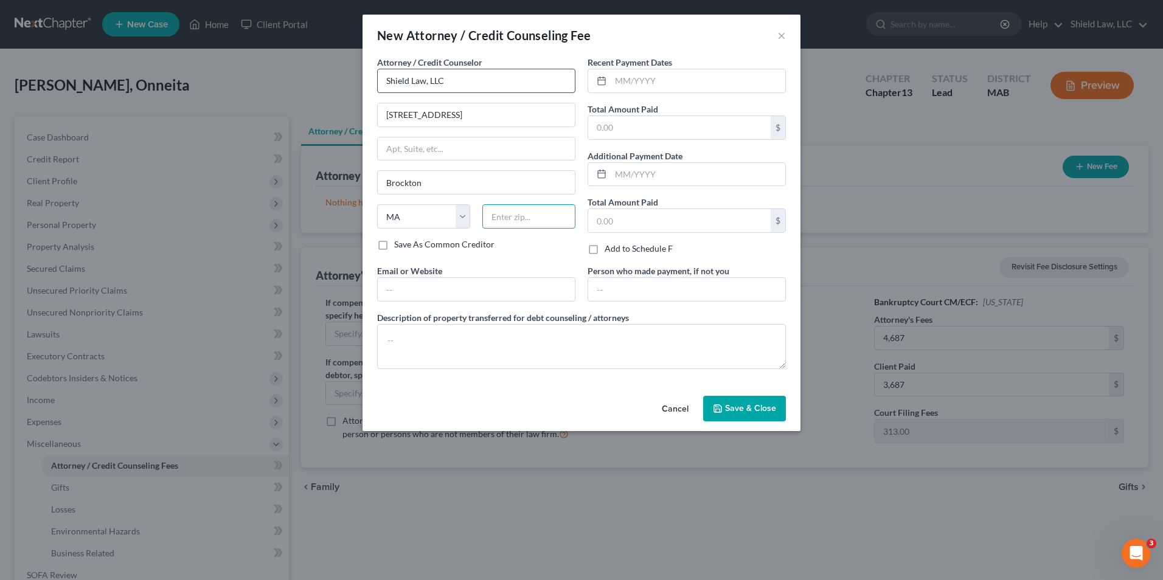
type input "02301"
type input "[PERSON_NAME][EMAIL_ADDRESS][PERSON_NAME][DOMAIN_NAME]"
type input "shieldlaw"
drag, startPoint x: 500, startPoint y: 287, endPoint x: 313, endPoint y: 291, distance: 187.5
click at [321, 293] on div "New Attorney / Credit Counseling Fee × Attorney / Credit Counselor * shieldlaw …" at bounding box center [581, 290] width 1163 height 580
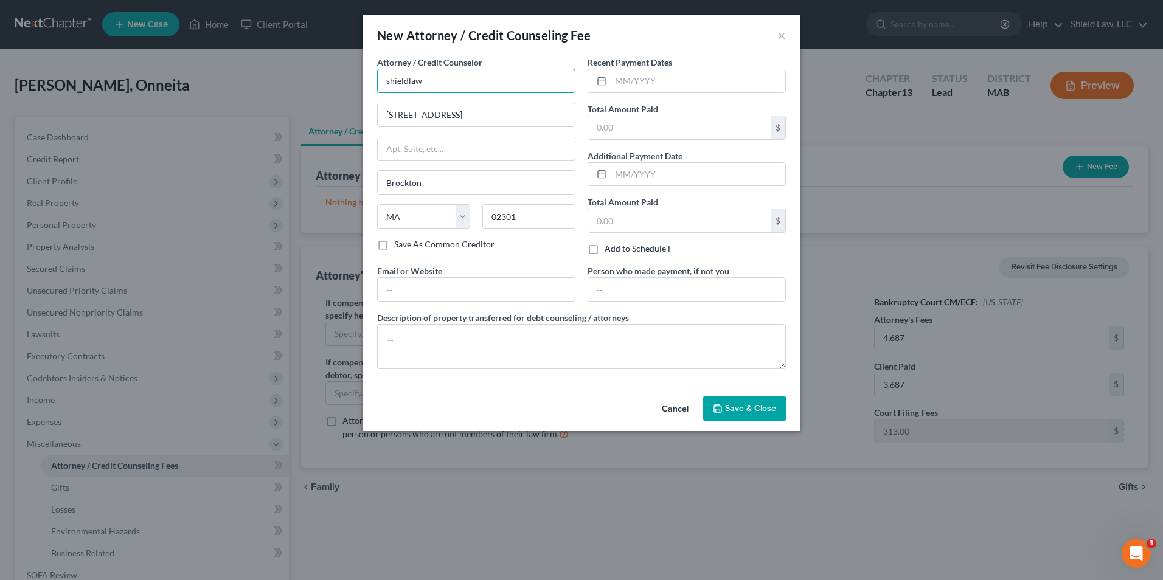
drag, startPoint x: 490, startPoint y: 80, endPoint x: 299, endPoint y: 95, distance: 191.7
click at [307, 96] on div "New Attorney / Credit Counseling Fee × Attorney / Credit Counselor * shieldlaw …" at bounding box center [581, 290] width 1163 height 580
type input "Shield Law, LLC"
click at [400, 114] on input "[STREET_ADDRESS]" at bounding box center [476, 114] width 197 height 23
drag, startPoint x: 549, startPoint y: 116, endPoint x: 462, endPoint y: 116, distance: 87.0
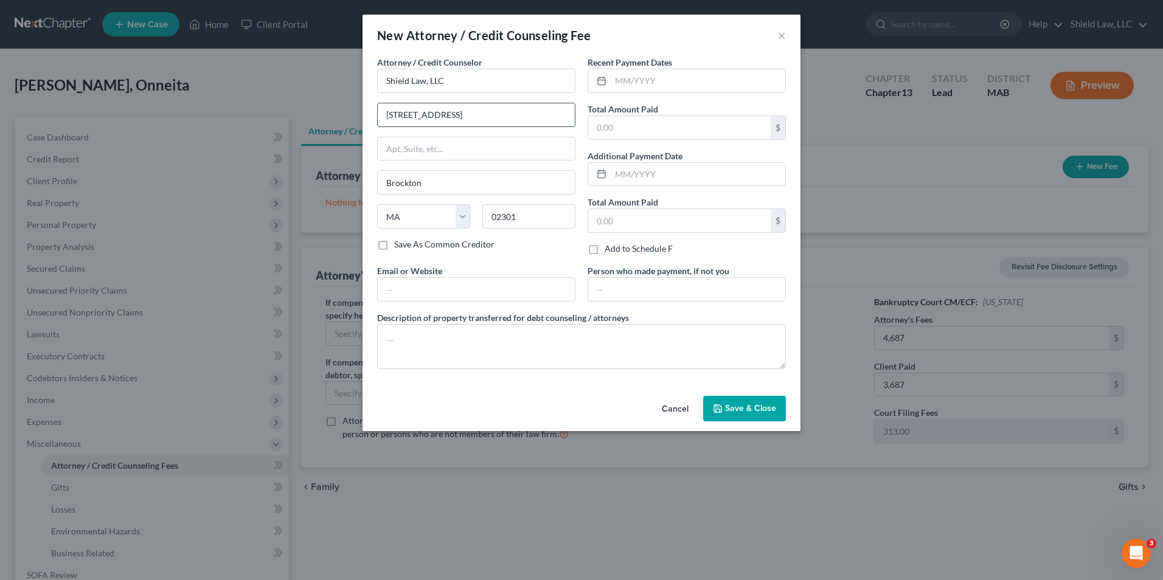
click at [462, 116] on input "[STREET_ADDRESS]" at bounding box center [476, 114] width 197 height 23
type input "[STREET_ADDRESS]"
click at [627, 121] on input "text" at bounding box center [679, 127] width 183 height 23
type input "3,687"
click at [542, 366] on textarea at bounding box center [581, 346] width 409 height 45
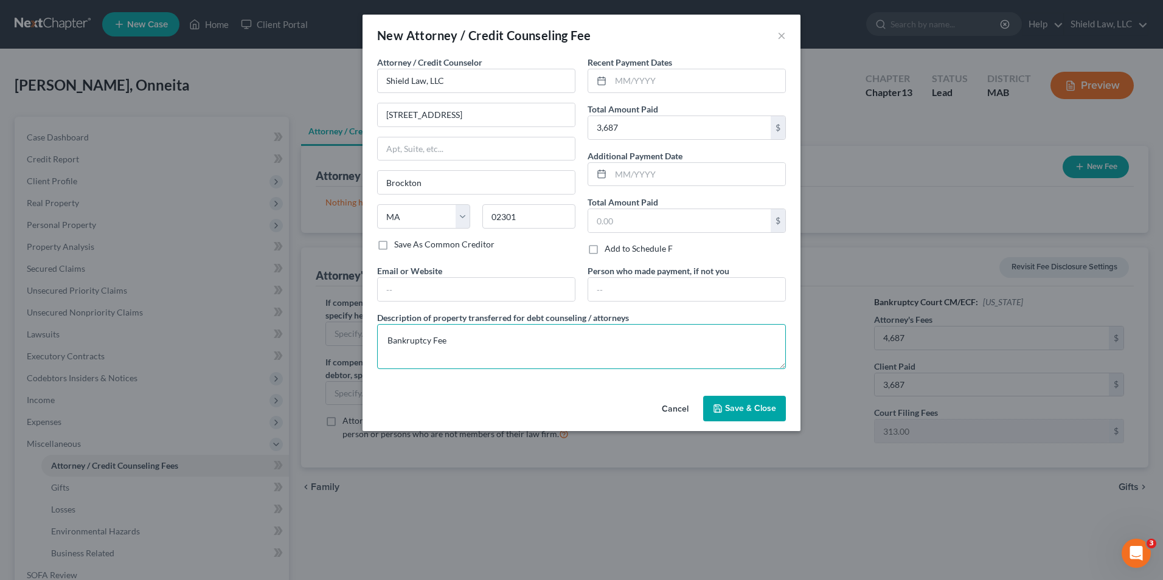
type textarea "Bankruptcy Fee"
click at [753, 412] on span "Save & Close" at bounding box center [750, 408] width 51 height 10
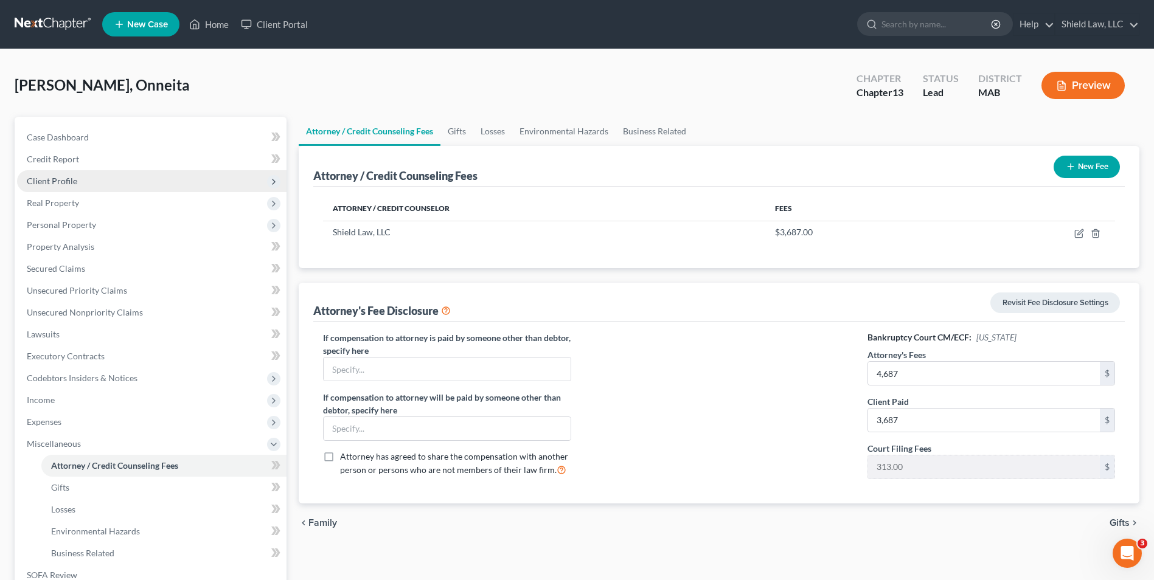
click at [65, 175] on span "Client Profile" at bounding box center [152, 181] width 270 height 22
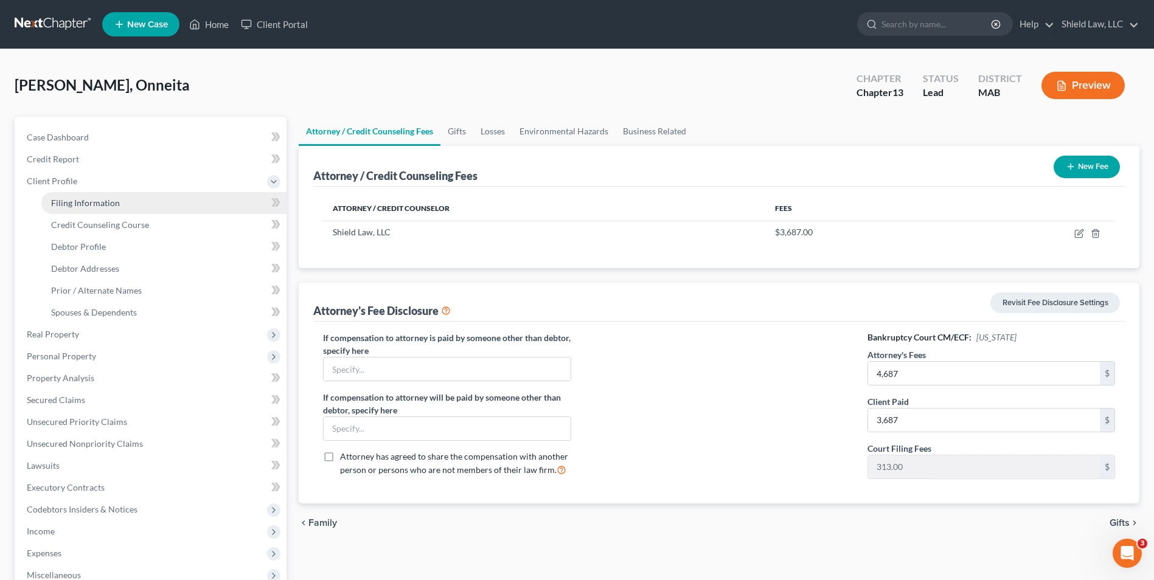
click at [91, 196] on link "Filing Information" at bounding box center [163, 203] width 245 height 22
select select "1"
select select "0"
select select "3"
select select "39"
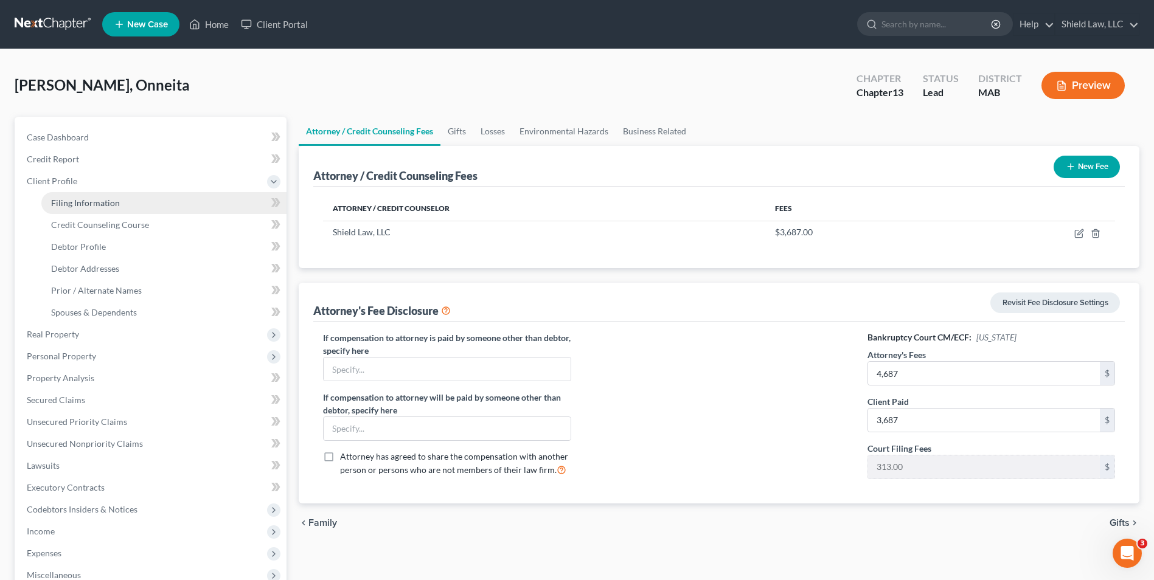
select select "22"
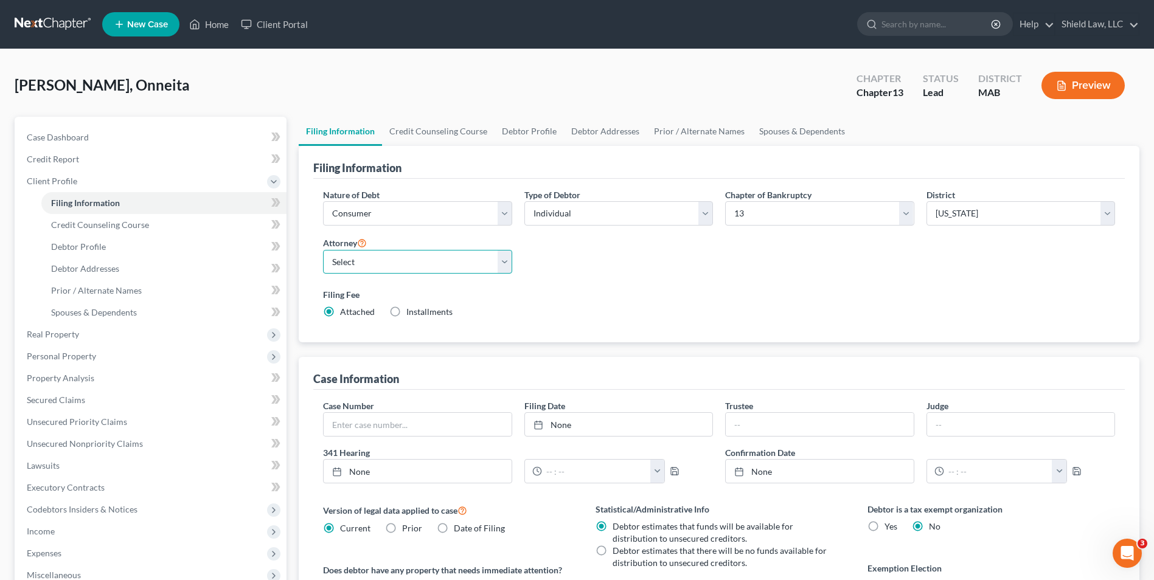
click at [402, 271] on select "Select [PERSON_NAME] - MA" at bounding box center [417, 262] width 189 height 24
select select "0"
click at [323, 250] on select "Select [PERSON_NAME] - MA" at bounding box center [417, 262] width 189 height 24
click at [613, 259] on div "Nature of Debt Select Business Consumer Other Nature of Business Select Clearin…" at bounding box center [719, 259] width 804 height 140
drag, startPoint x: 464, startPoint y: 136, endPoint x: 383, endPoint y: 180, distance: 91.8
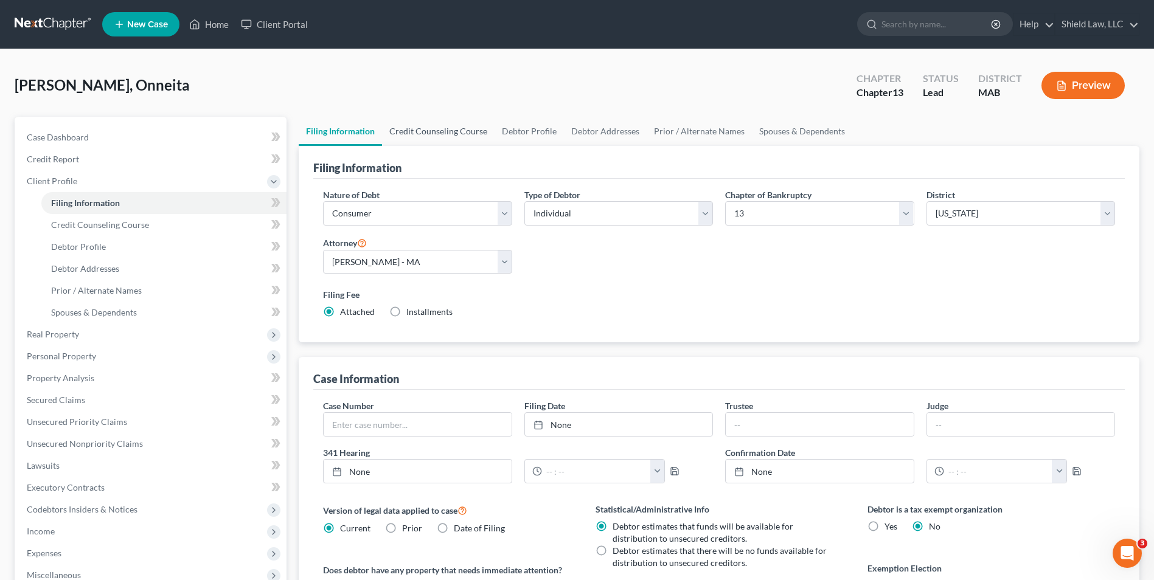
click at [464, 136] on link "Credit Counseling Course" at bounding box center [438, 131] width 113 height 29
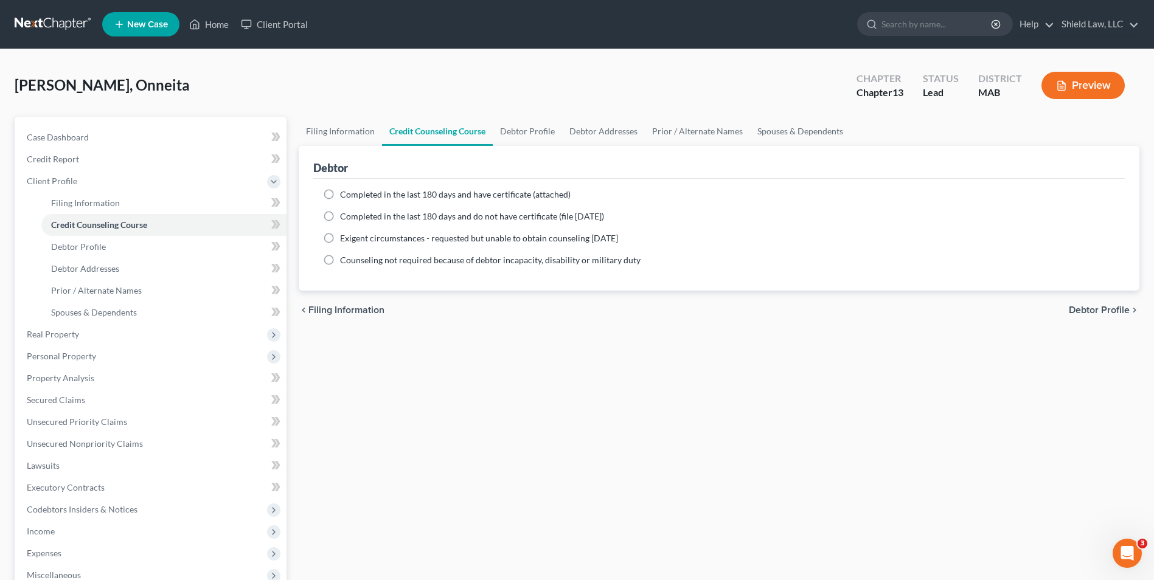
click at [340, 193] on label "Completed in the last 180 days and have certificate (attached)" at bounding box center [455, 195] width 231 height 12
click at [345, 193] on input "Completed in the last 180 days and have certificate (attached)" at bounding box center [349, 193] width 8 height 8
radio input "true"
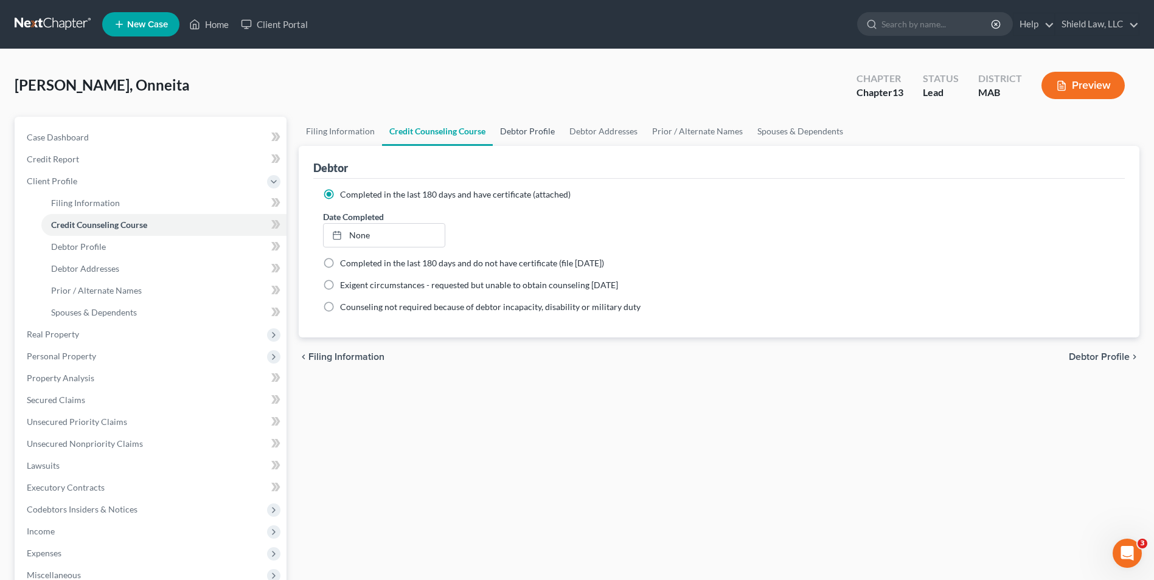
click at [523, 131] on link "Debtor Profile" at bounding box center [527, 131] width 69 height 29
select select "0"
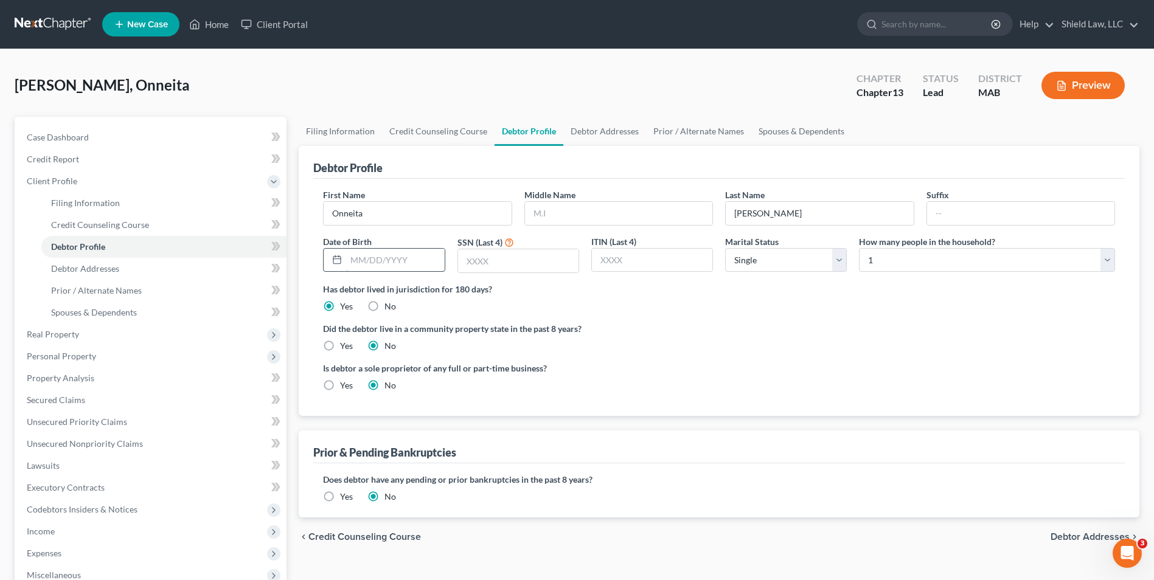
click at [413, 264] on input "text" at bounding box center [395, 260] width 98 height 23
type input "[DATE]"
click at [509, 253] on input "text" at bounding box center [518, 260] width 120 height 23
click at [818, 247] on div "Marital Status Select [DEMOGRAPHIC_DATA] Married [DEMOGRAPHIC_DATA] Divorced Wi…" at bounding box center [786, 254] width 134 height 38
click at [841, 269] on select "Select Single Married Separated Divorced Widowed" at bounding box center [786, 260] width 122 height 24
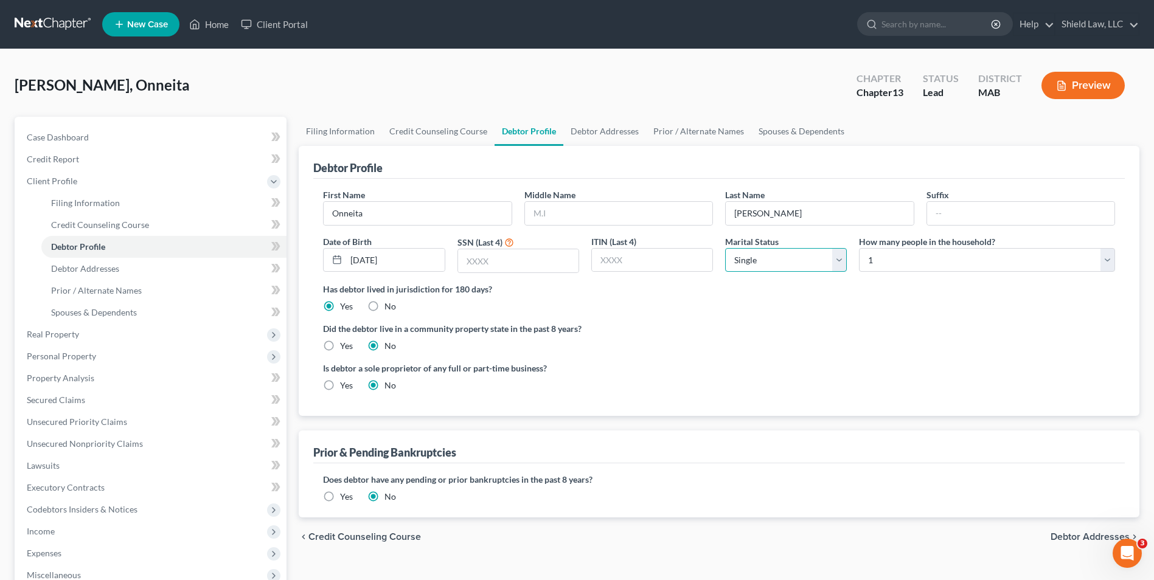
select select "3"
click at [725, 248] on select "Select Single Married Separated Divorced Widowed" at bounding box center [786, 260] width 122 height 24
click at [969, 271] on select "Select 1 2 3 4 5 6 7 8 9 10 11 12 13 14 15 16 17 18 19 20" at bounding box center [987, 260] width 256 height 24
select select "1"
click at [859, 248] on select "Select 1 2 3 4 5 6 7 8 9 10 11 12 13 14 15 16 17 18 19 20" at bounding box center [987, 260] width 256 height 24
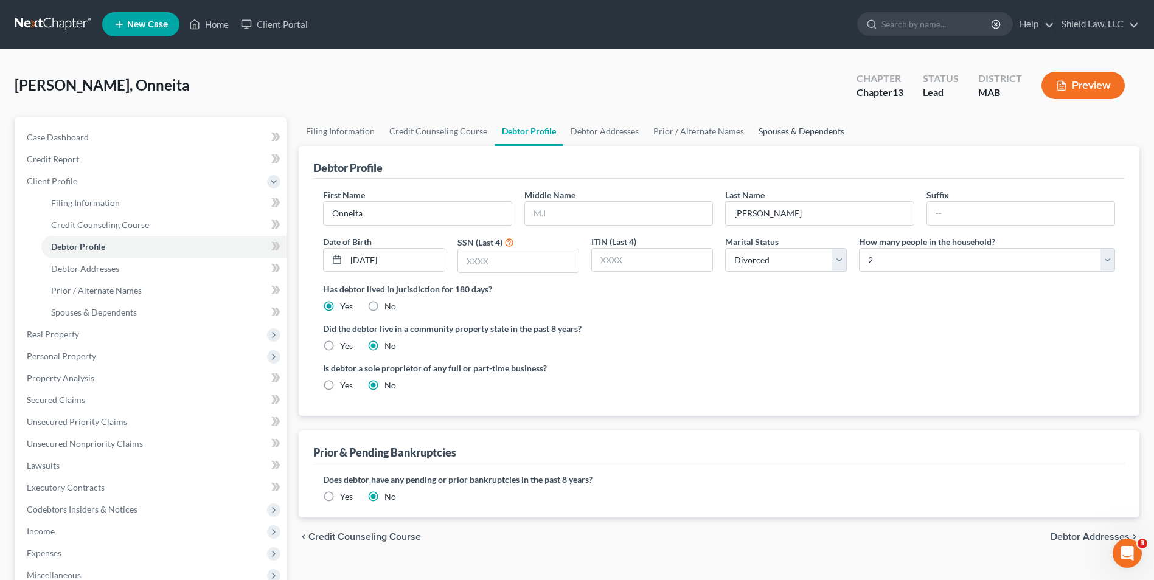
click at [795, 136] on link "Spouses & Dependents" at bounding box center [801, 131] width 100 height 29
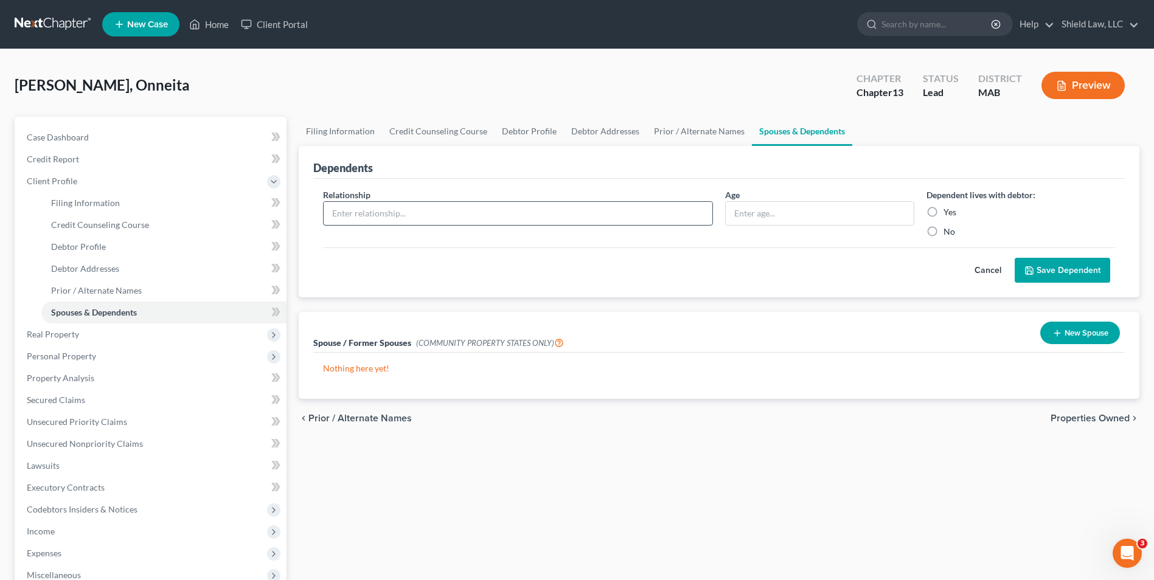
click at [402, 219] on input "text" at bounding box center [518, 213] width 389 height 23
type input "Child"
type input "24"
click at [944, 209] on label "Yes" at bounding box center [950, 212] width 13 height 12
click at [949, 209] on input "Yes" at bounding box center [953, 210] width 8 height 8
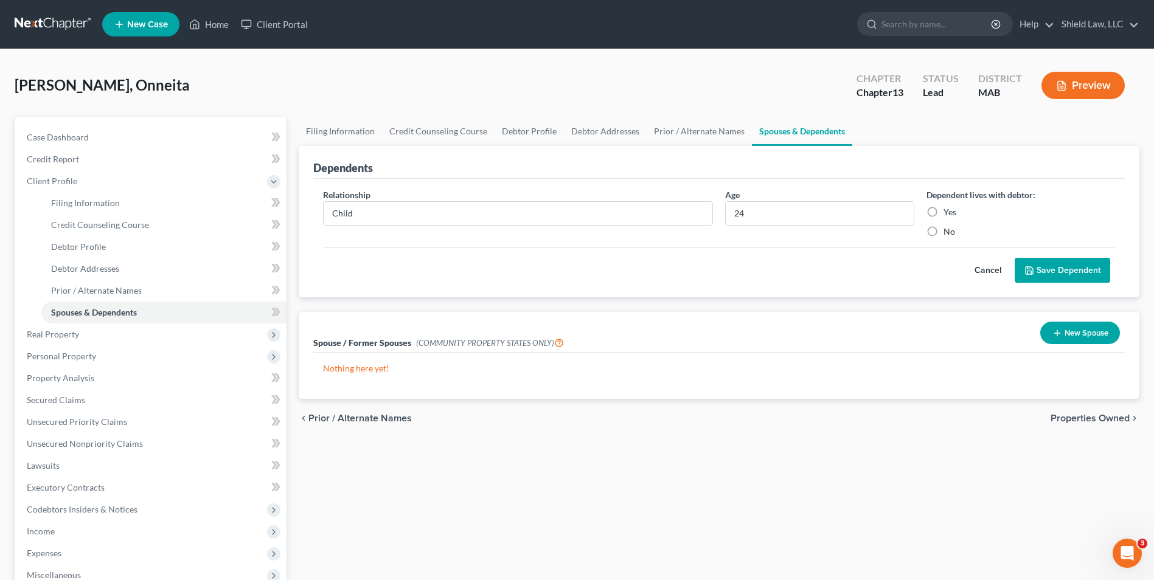
radio input "true"
click at [1031, 258] on button "Save Dependent" at bounding box center [1063, 271] width 96 height 26
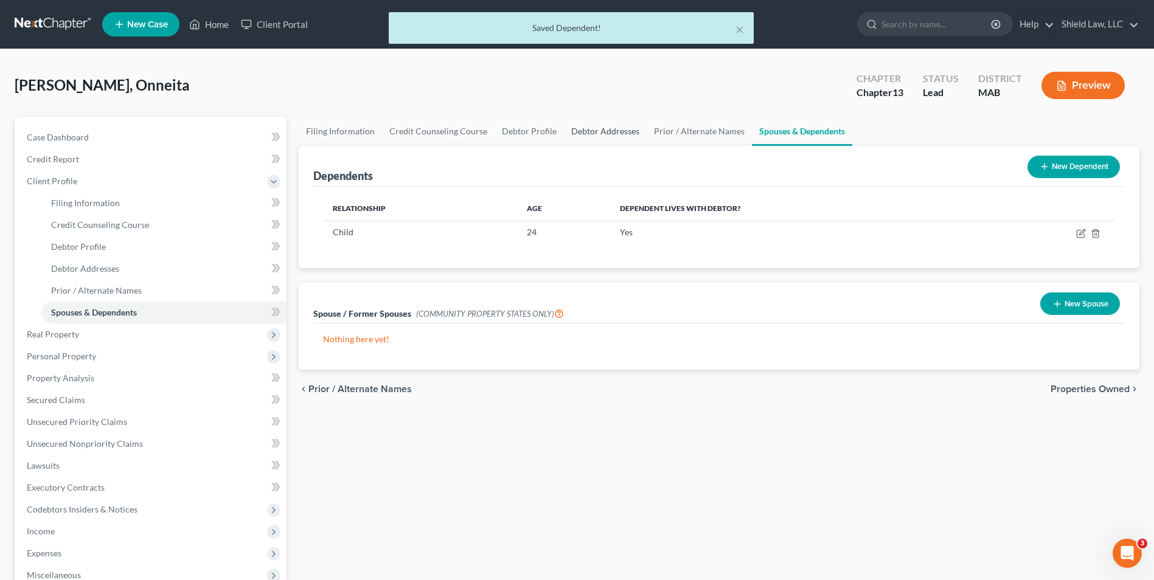
click at [577, 126] on link "Debtor Addresses" at bounding box center [605, 131] width 83 height 29
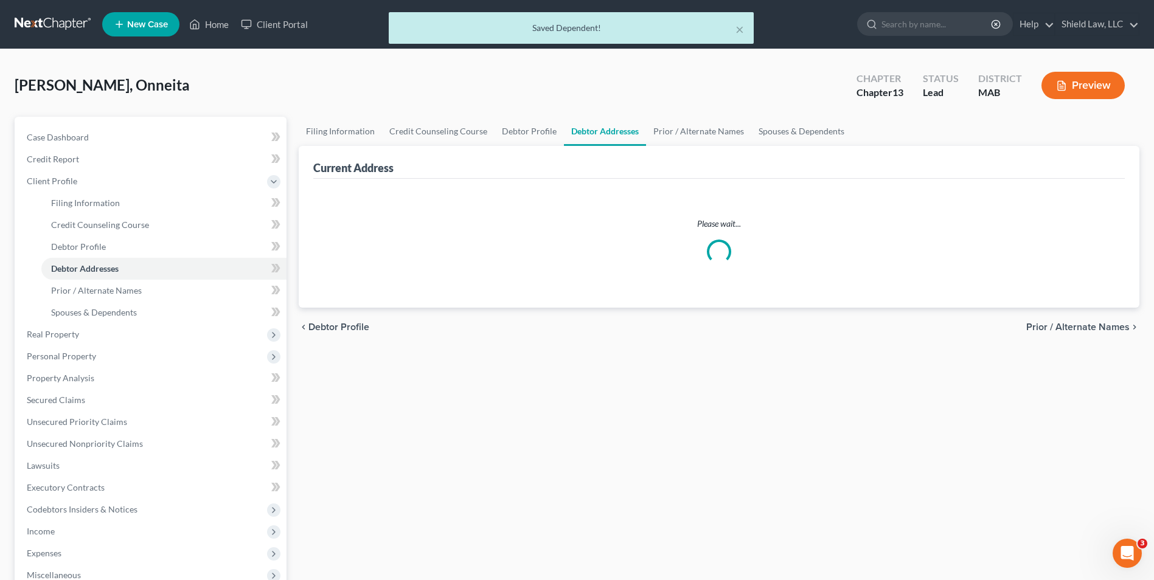
select select "0"
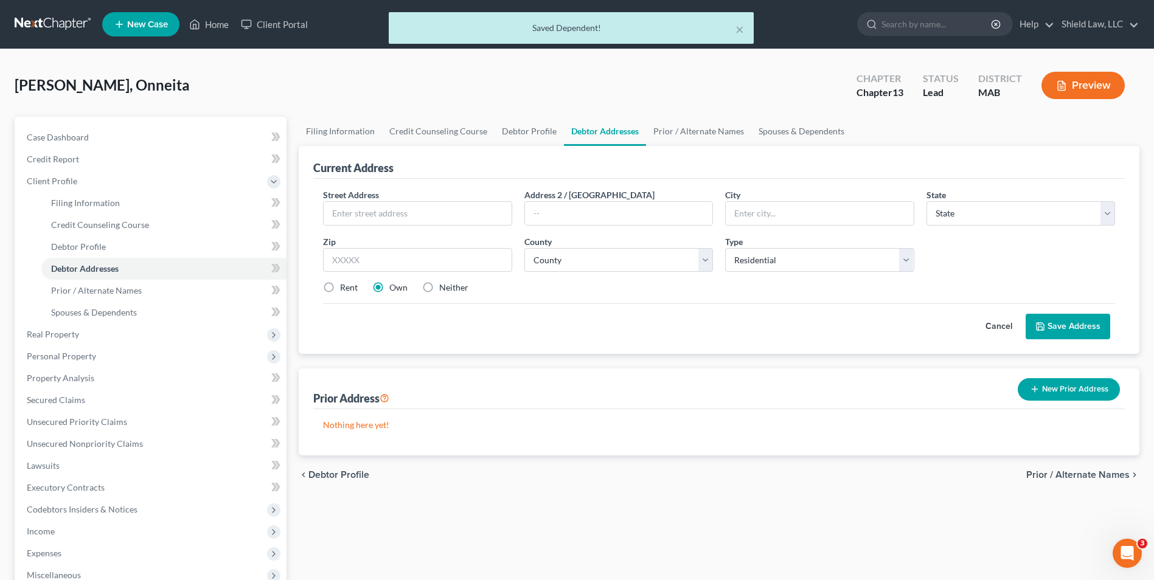
click at [515, 146] on div "Current Address" at bounding box center [719, 162] width 812 height 33
click at [534, 132] on link "Debtor Profile" at bounding box center [529, 131] width 69 height 29
select select "3"
select select "1"
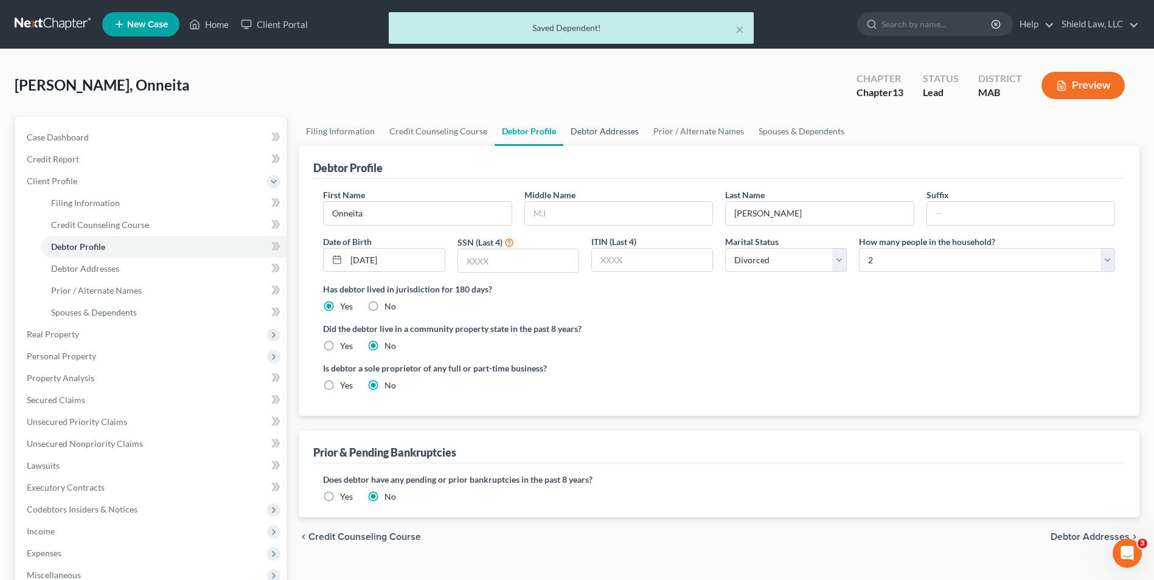
click at [585, 133] on link "Debtor Addresses" at bounding box center [604, 131] width 83 height 29
select select "0"
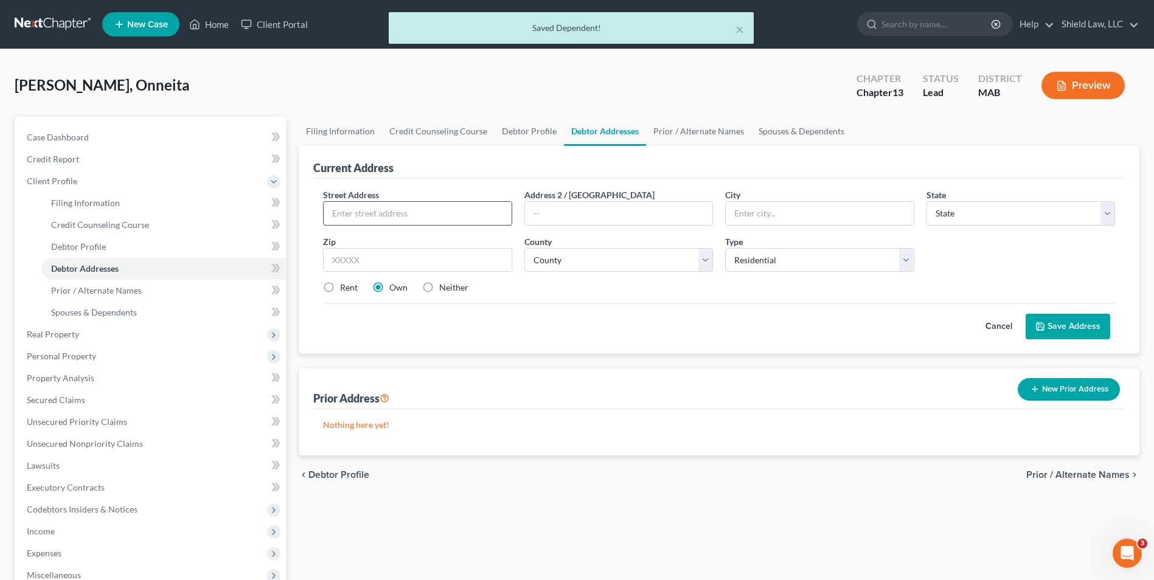
click at [389, 205] on input "text" at bounding box center [417, 213] width 187 height 23
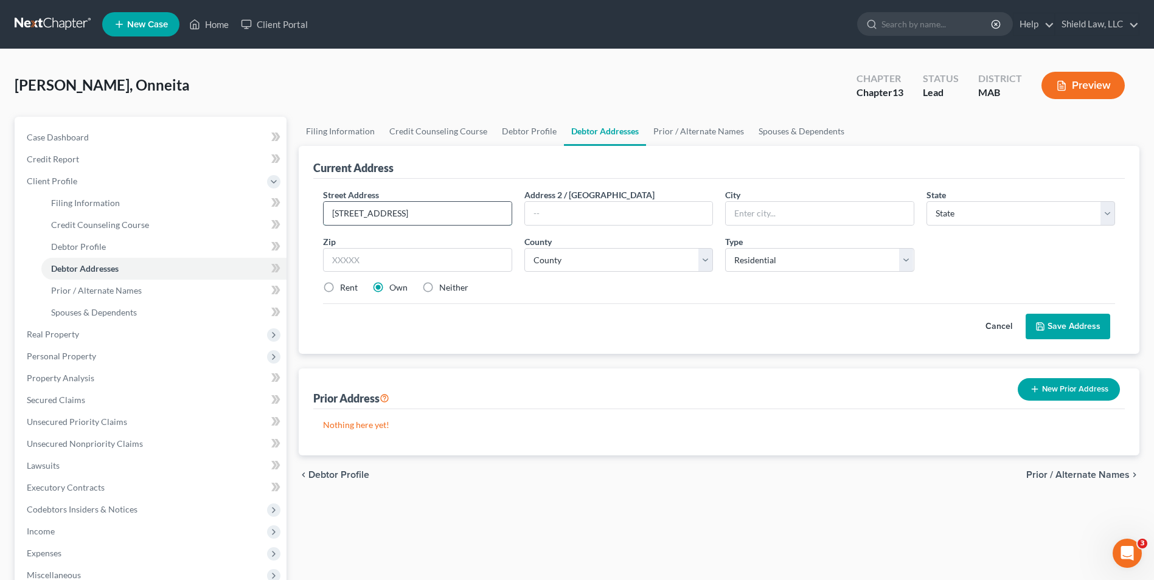
type input "[STREET_ADDRESS]"
type input "Brockton"
select select "22"
type input "02302"
click at [632, 272] on select "County [GEOGRAPHIC_DATA] [GEOGRAPHIC_DATA] [GEOGRAPHIC_DATA] [GEOGRAPHIC_DATA] …" at bounding box center [618, 260] width 189 height 24
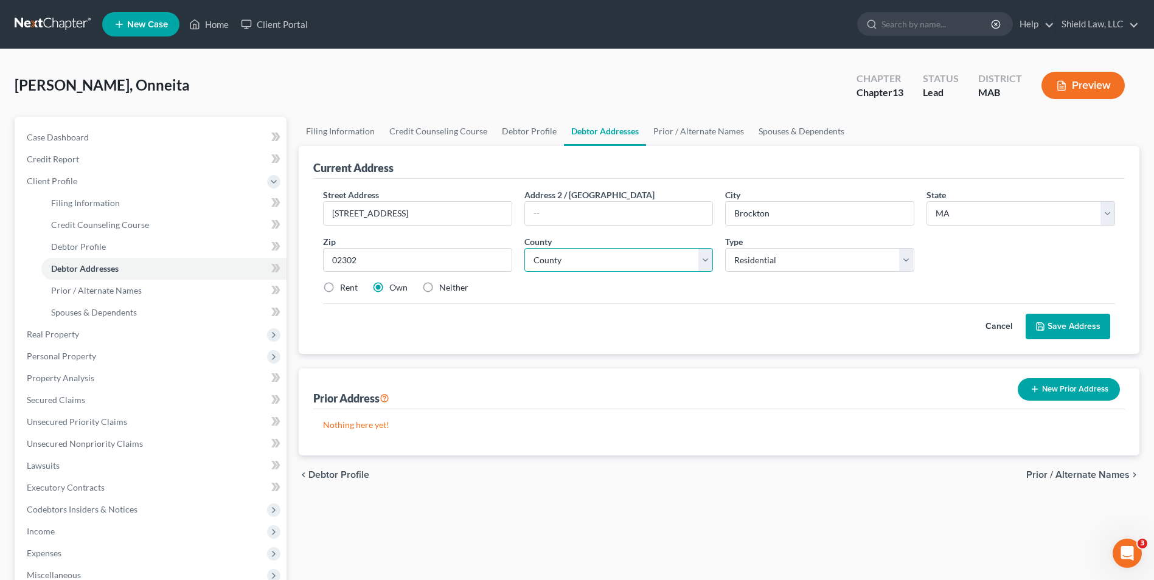
click at [632, 259] on select "County [GEOGRAPHIC_DATA] [GEOGRAPHIC_DATA] [GEOGRAPHIC_DATA] [GEOGRAPHIC_DATA] …" at bounding box center [618, 260] width 189 height 24
drag, startPoint x: 620, startPoint y: 254, endPoint x: 613, endPoint y: 269, distance: 16.6
click at [620, 254] on select "County [GEOGRAPHIC_DATA] [GEOGRAPHIC_DATA] [GEOGRAPHIC_DATA] [GEOGRAPHIC_DATA] …" at bounding box center [618, 260] width 189 height 24
select select "11"
click at [524, 248] on select "County [GEOGRAPHIC_DATA] [GEOGRAPHIC_DATA] [GEOGRAPHIC_DATA] [GEOGRAPHIC_DATA] …" at bounding box center [618, 260] width 189 height 24
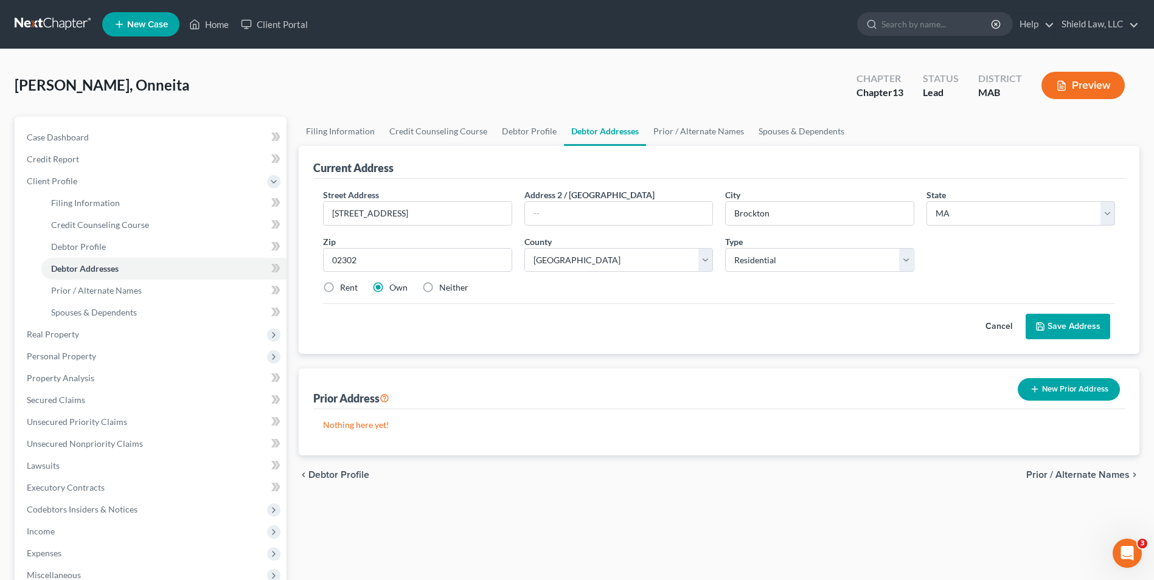
click at [1073, 324] on button "Save Address" at bounding box center [1068, 327] width 85 height 26
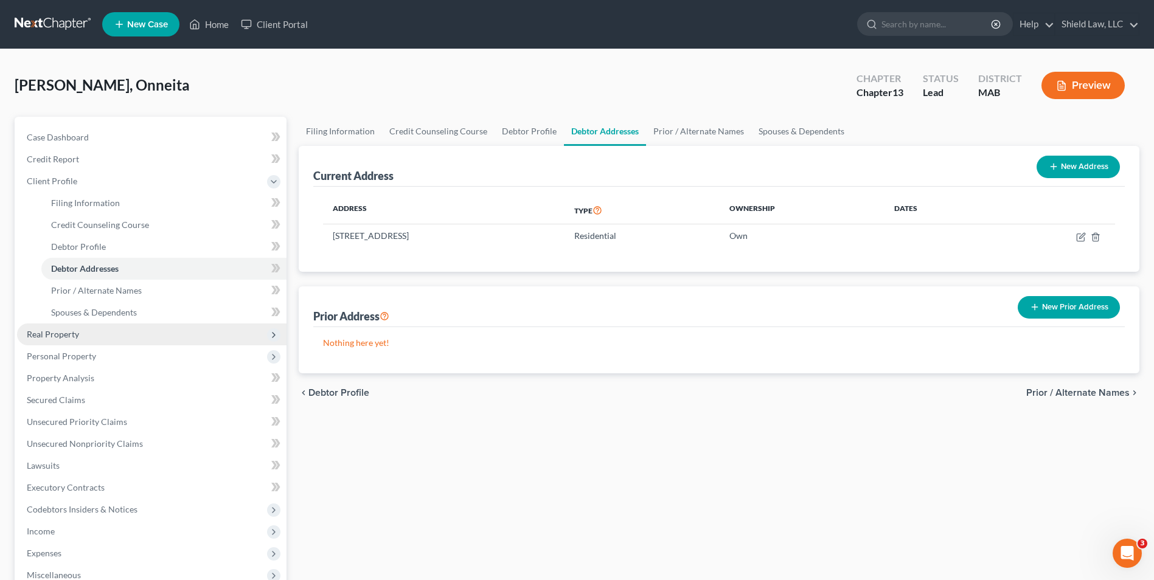
click at [70, 336] on span "Real Property" at bounding box center [53, 334] width 52 height 10
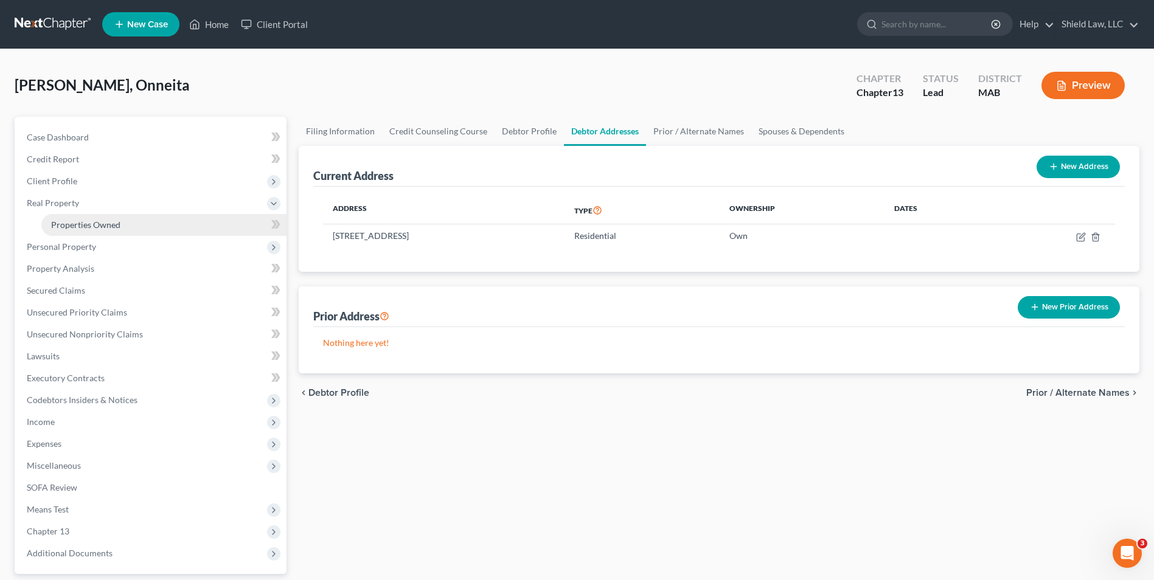
click at [100, 231] on link "Properties Owned" at bounding box center [163, 225] width 245 height 22
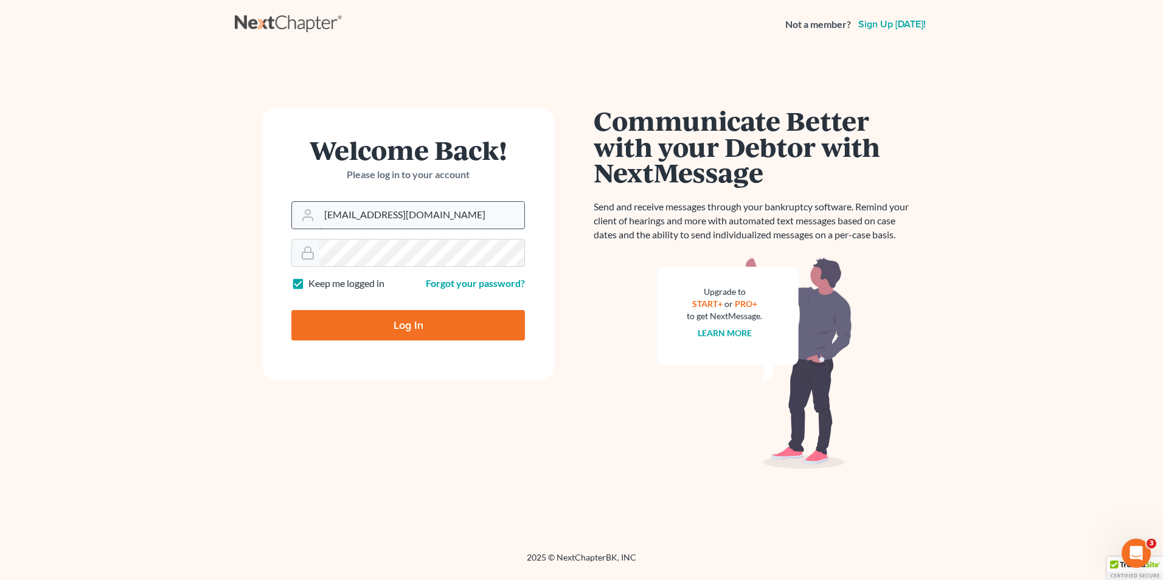
click at [393, 217] on input "Nick@shieldlaw.com" at bounding box center [421, 215] width 205 height 27
type input "Hunter@shieldlaw.com"
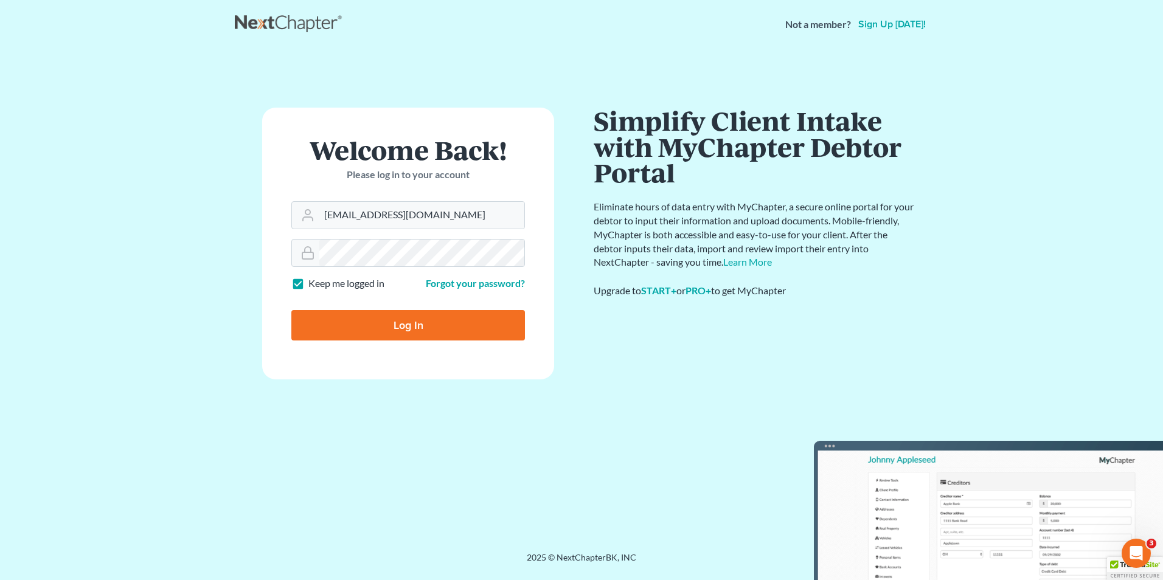
click at [375, 322] on input "Log In" at bounding box center [408, 325] width 234 height 30
type input "Thinking..."
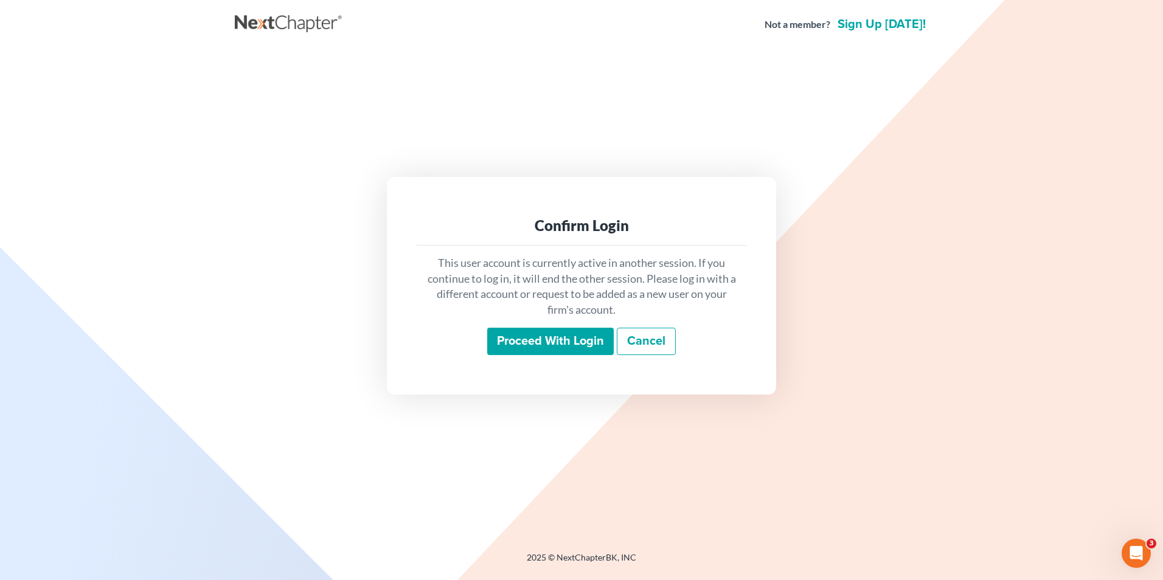
drag, startPoint x: 565, startPoint y: 350, endPoint x: 567, endPoint y: 340, distance: 11.1
click at [566, 350] on input "Proceed with login" at bounding box center [550, 342] width 127 height 28
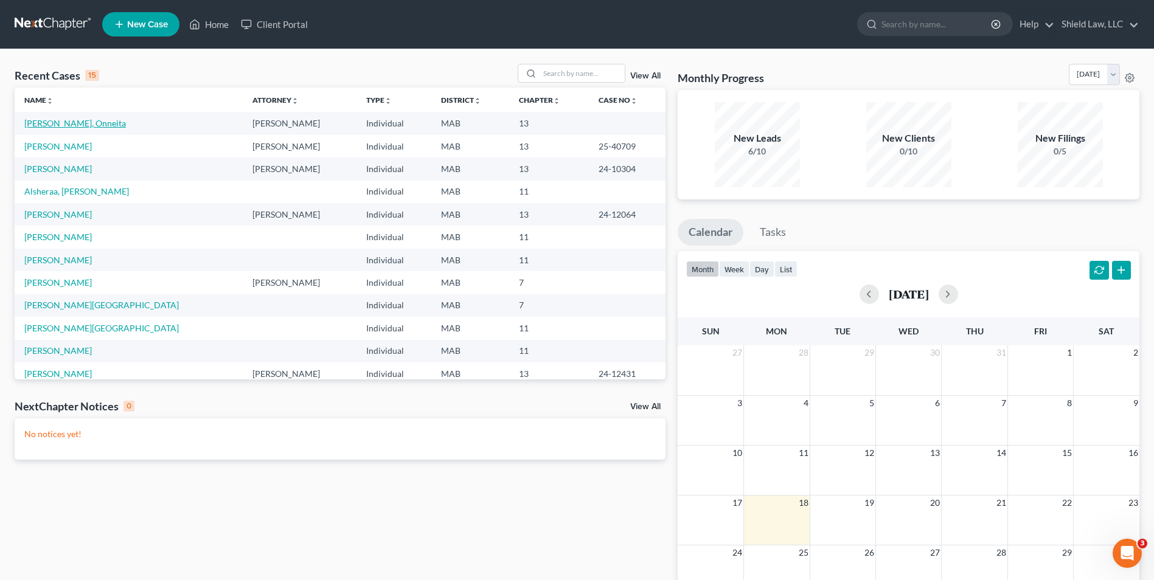
click at [46, 125] on link "[PERSON_NAME], Onneita" at bounding box center [75, 123] width 102 height 10
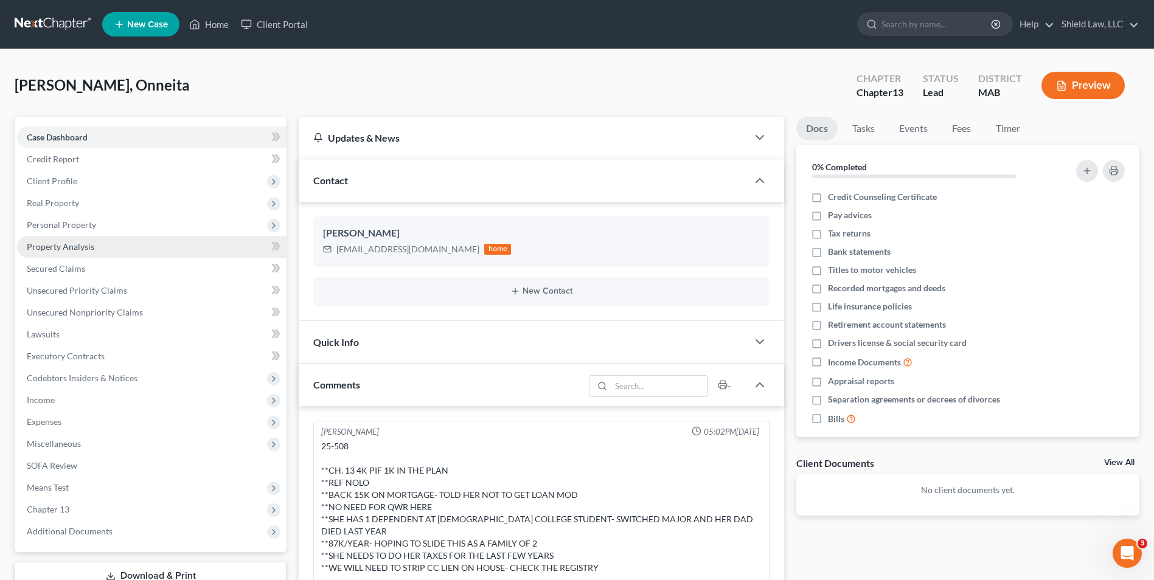
scroll to position [3, 0]
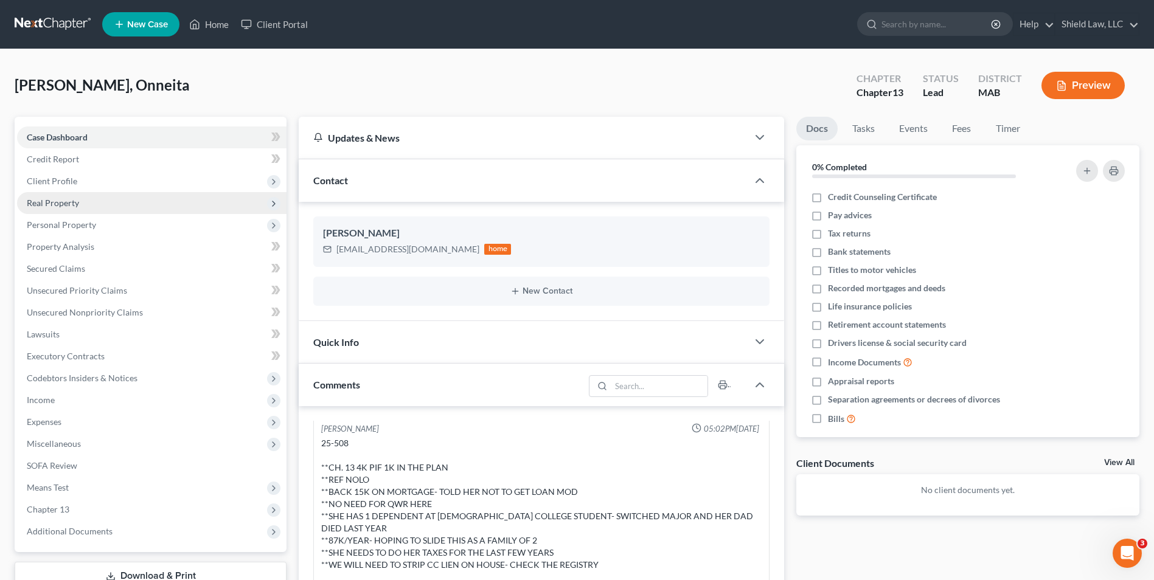
click at [63, 206] on span "Real Property" at bounding box center [53, 203] width 52 height 10
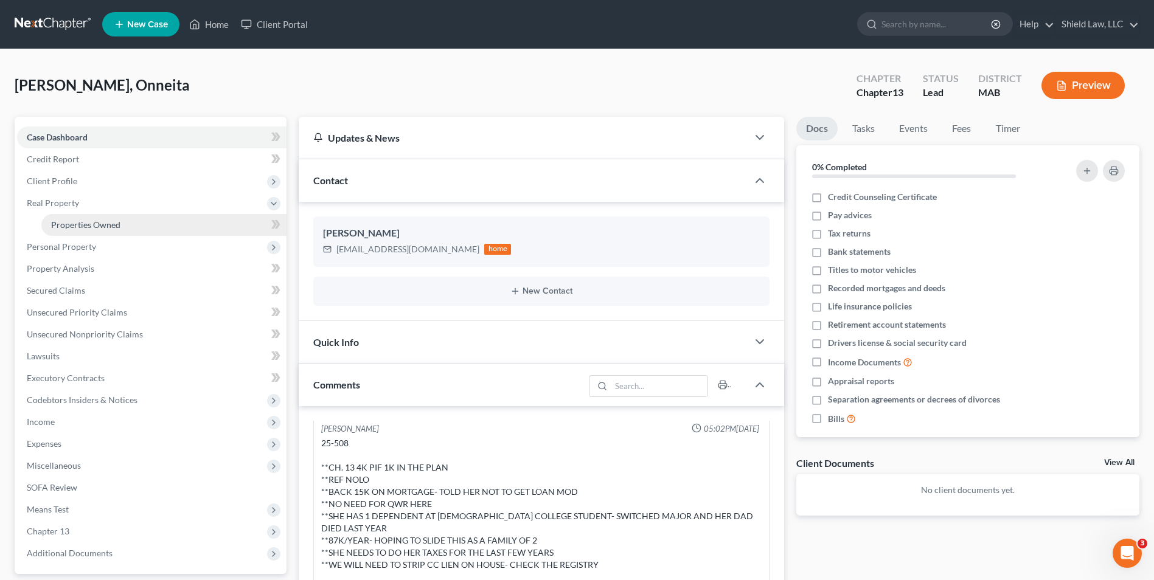
click at [85, 223] on span "Properties Owned" at bounding box center [85, 225] width 69 height 10
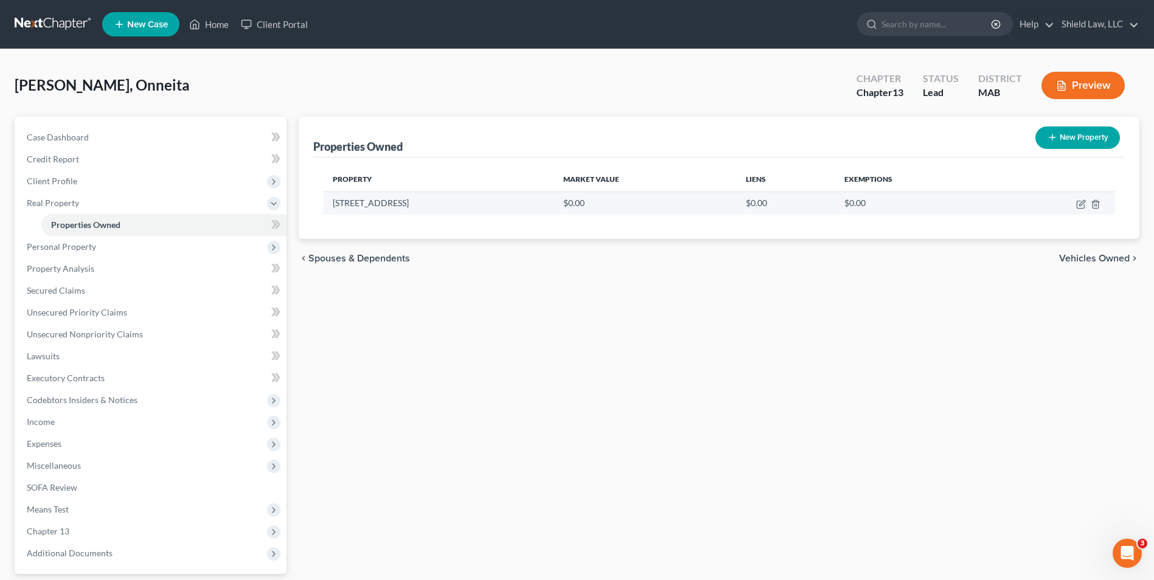
click at [1072, 204] on td at bounding box center [1056, 203] width 117 height 23
click at [1082, 203] on icon "button" at bounding box center [1081, 205] width 10 height 10
select select "22"
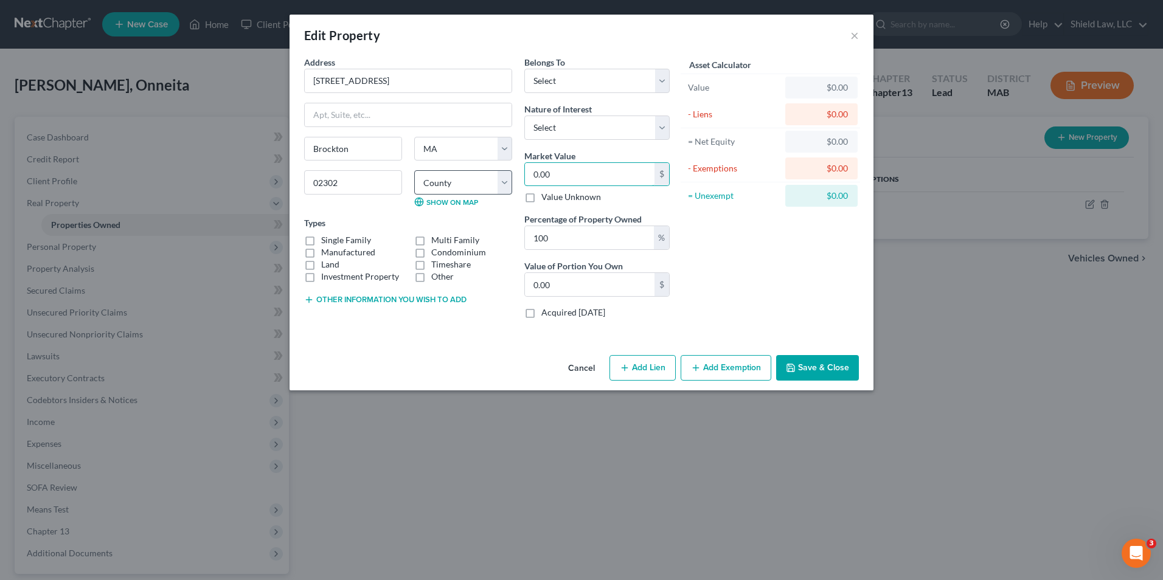
type input "4"
type input "4.00"
type input "45"
type input "45.00"
type input "455"
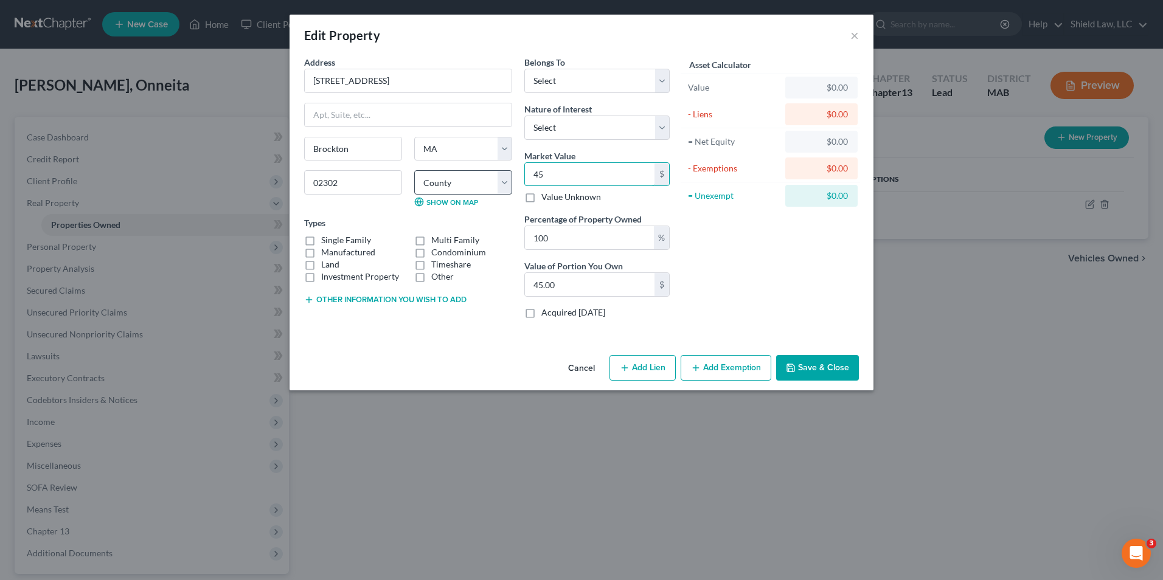
type input "455.00"
type input "4554"
type input "4,554.00"
type input "4,5540"
type input "45,540.00"
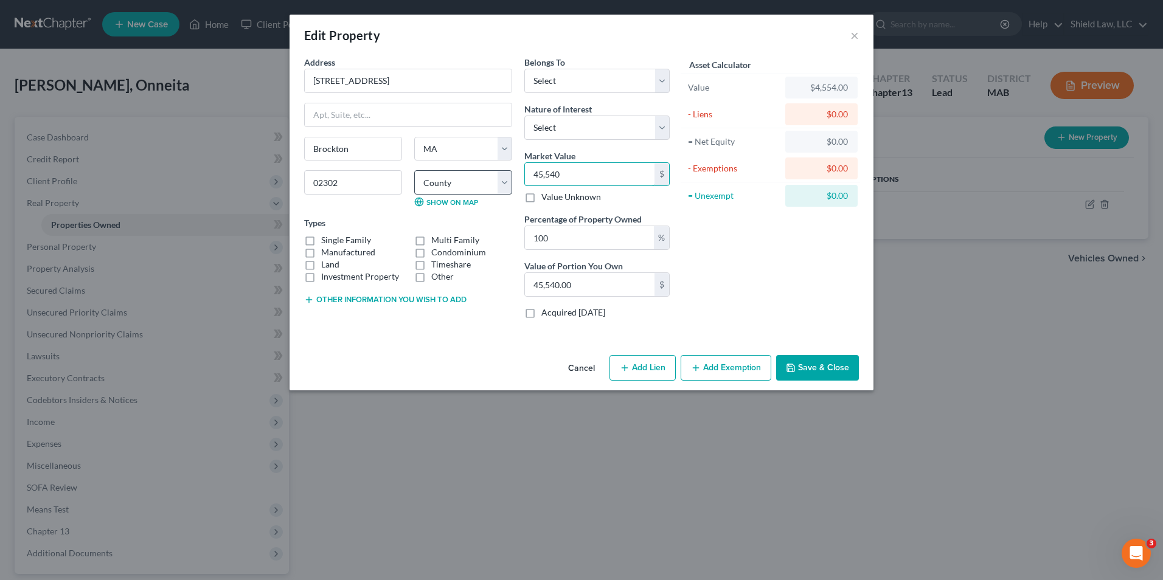
type input "45,5400"
type input "455,400.00"
type input "455,400"
click at [321, 239] on label "Single Family" at bounding box center [346, 240] width 50 height 12
click at [326, 239] on input "Single Family" at bounding box center [330, 238] width 8 height 8
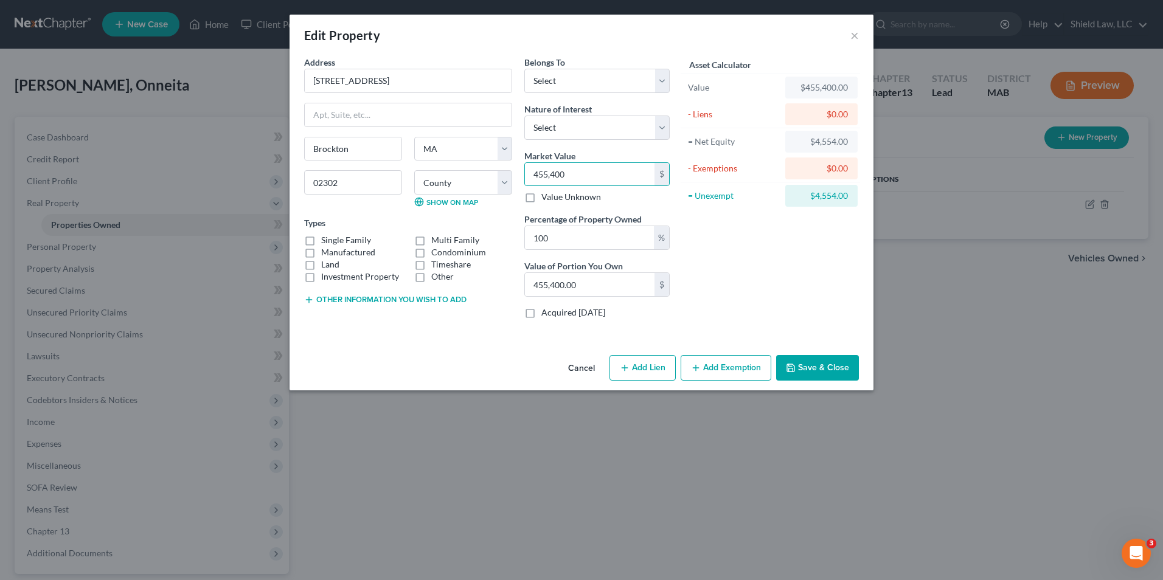
checkbox input "true"
click at [615, 91] on select "Select Debtor 1 Only Debtor 2 Only Debtor 1 And Debtor 2 Only At Least One Of T…" at bounding box center [596, 81] width 145 height 24
select select "0"
click at [524, 69] on select "Select Debtor 1 Only Debtor 2 Only Debtor 1 And Debtor 2 Only At Least One Of T…" at bounding box center [596, 81] width 145 height 24
click at [812, 375] on button "Save & Close" at bounding box center [817, 368] width 83 height 26
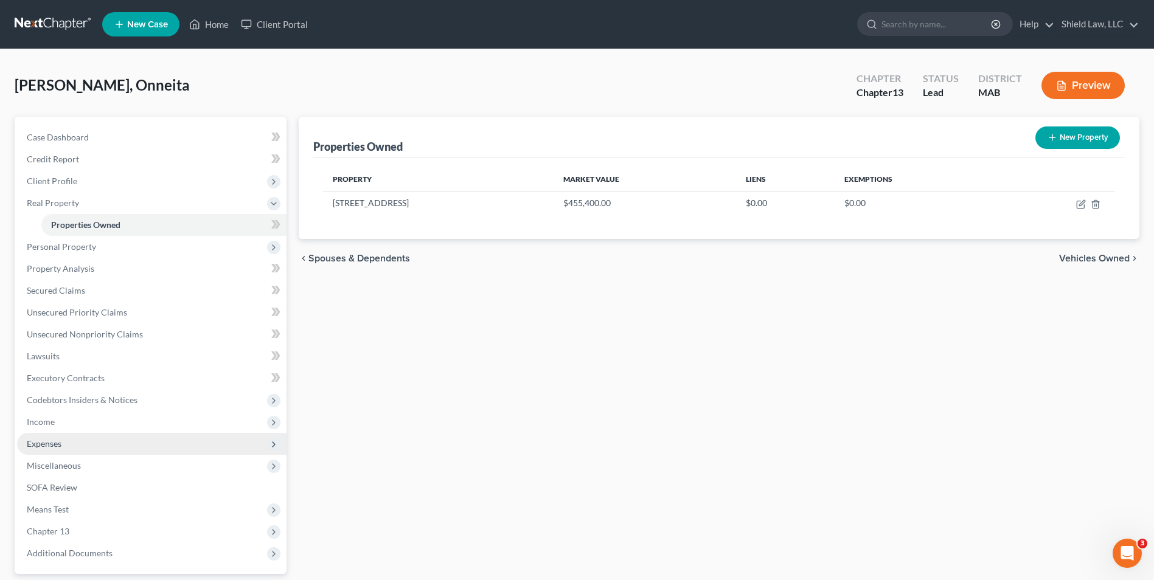
click at [48, 444] on span "Expenses" at bounding box center [44, 444] width 35 height 10
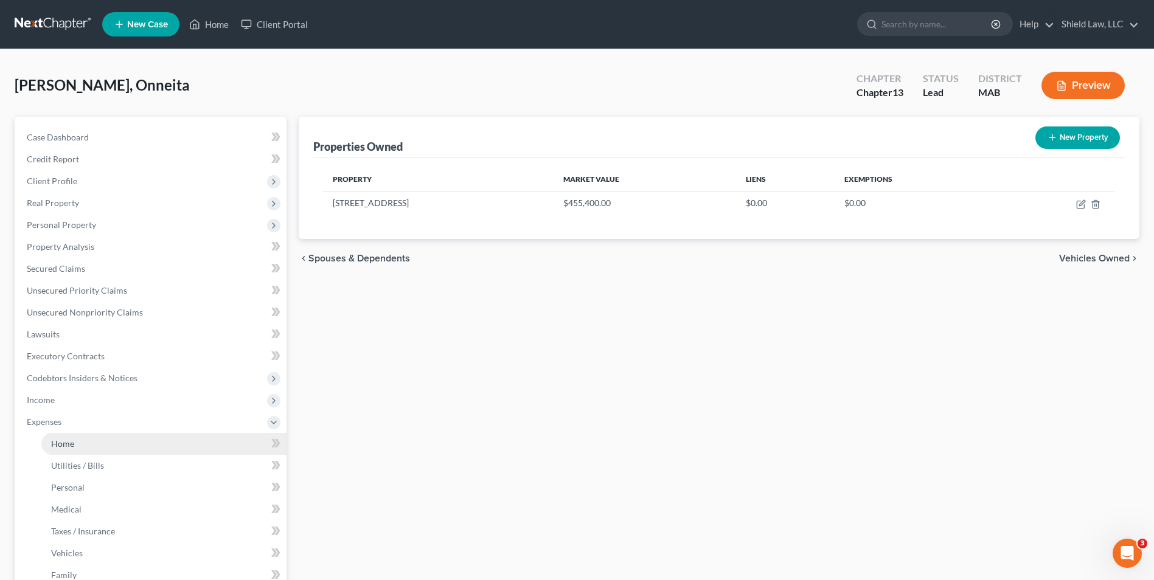
click at [83, 446] on link "Home" at bounding box center [163, 444] width 245 height 22
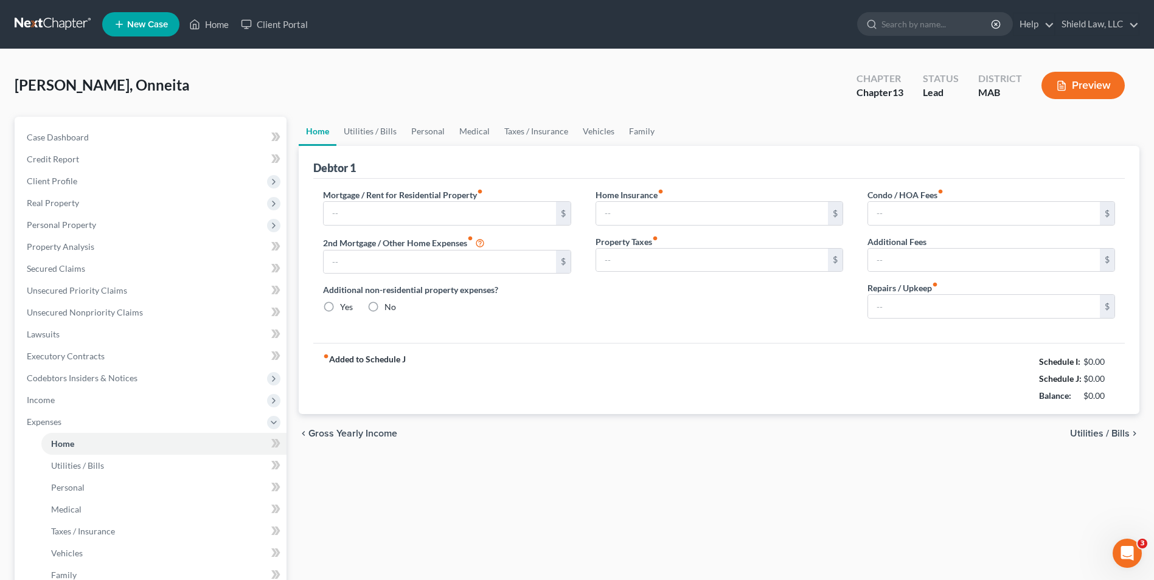
type input "0.00"
radio input "true"
type input "0.00"
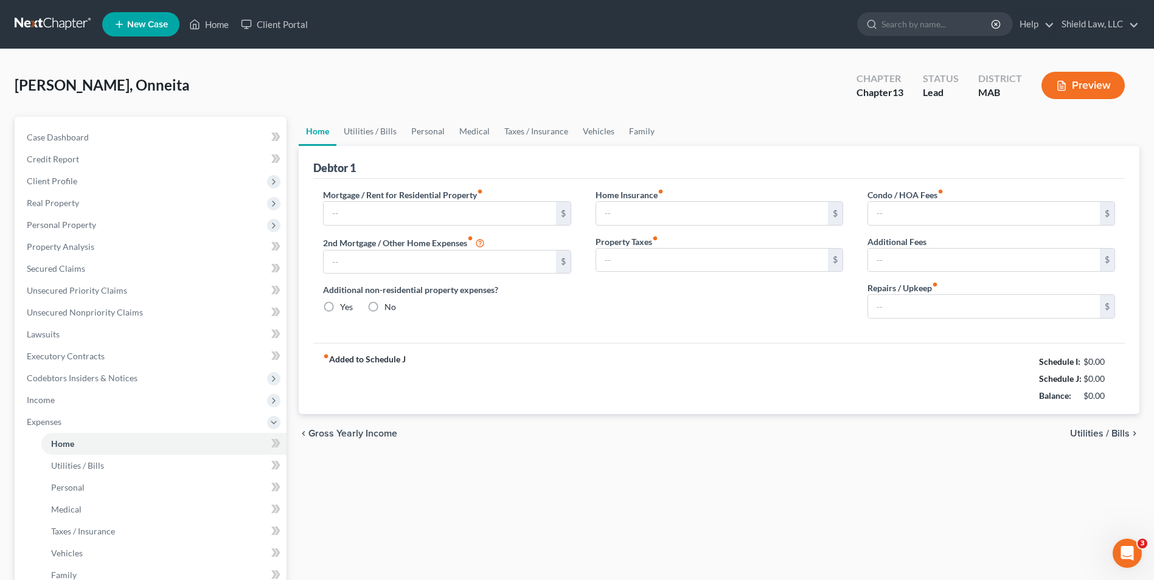
type input "0.00"
click at [393, 207] on input "text" at bounding box center [440, 213] width 232 height 23
click at [531, 474] on div "Home Utilities / Bills Personal Medical Taxes / Insurance Vehicles Family Debto…" at bounding box center [719, 446] width 853 height 659
click at [78, 242] on span "Property Analysis" at bounding box center [61, 247] width 68 height 10
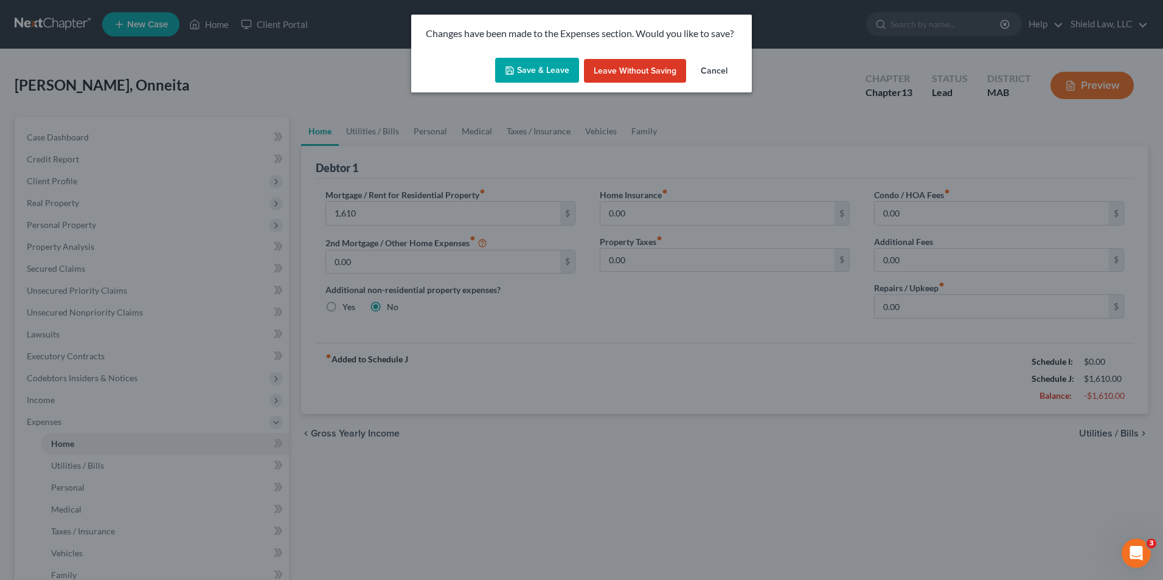
click at [509, 68] on icon "button" at bounding box center [510, 71] width 10 height 10
type input "1,610.00"
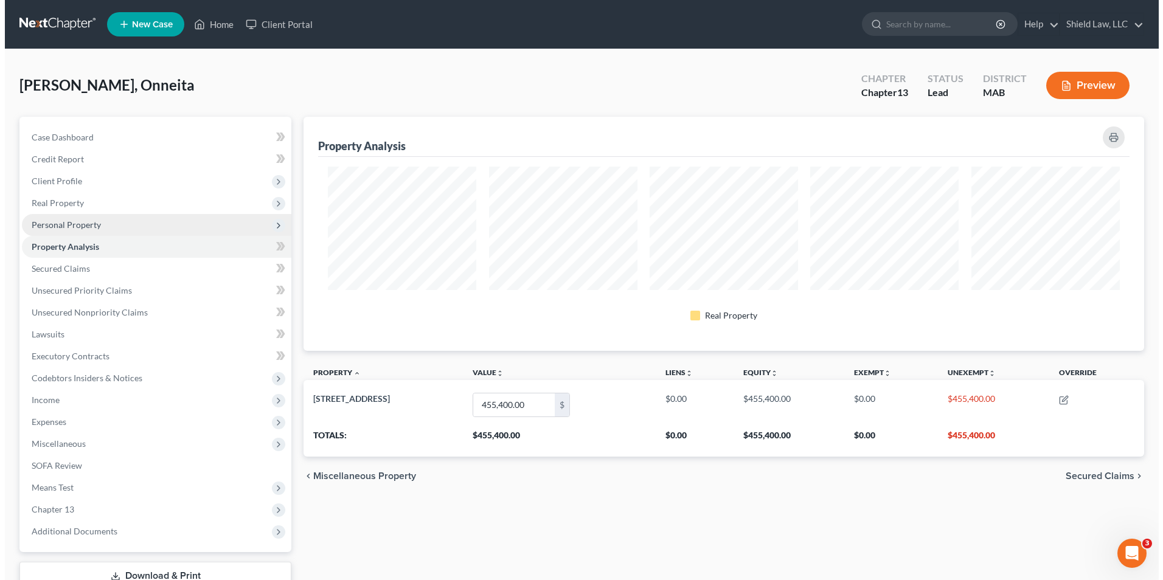
scroll to position [234, 841]
click at [93, 225] on span "Personal Property" at bounding box center [61, 225] width 69 height 10
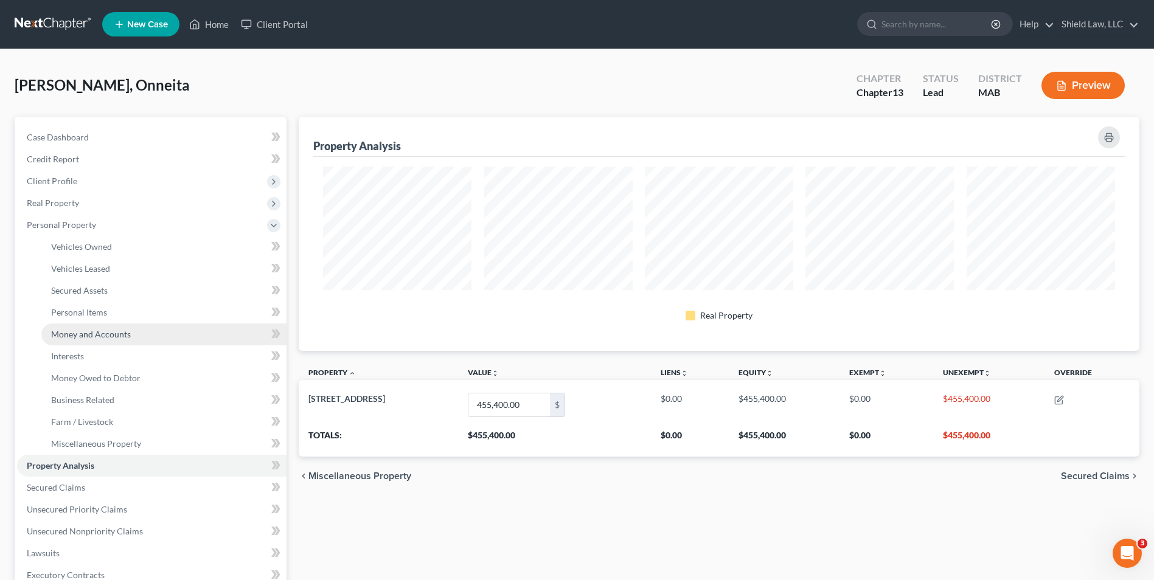
click at [124, 330] on span "Money and Accounts" at bounding box center [91, 334] width 80 height 10
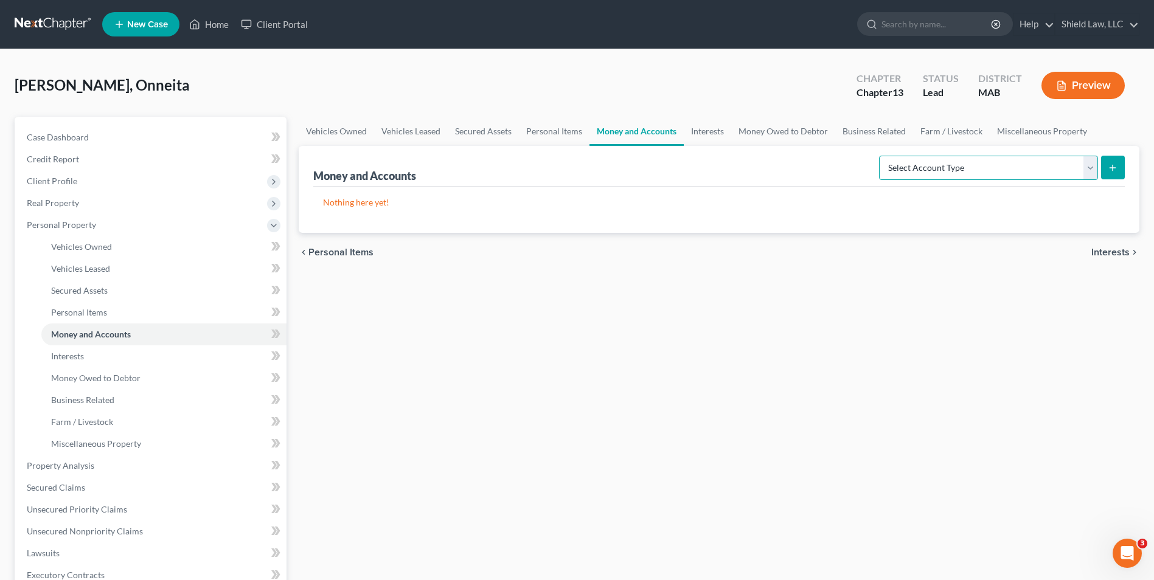
click at [978, 169] on select "Select Account Type Brokerage Cash on Hand Certificates of Deposit Checking Acc…" at bounding box center [988, 168] width 219 height 24
select select "checking"
click at [882, 156] on select "Select Account Type Brokerage Cash on Hand Certificates of Deposit Checking Acc…" at bounding box center [988, 168] width 219 height 24
click at [1118, 173] on button "submit" at bounding box center [1113, 168] width 24 height 24
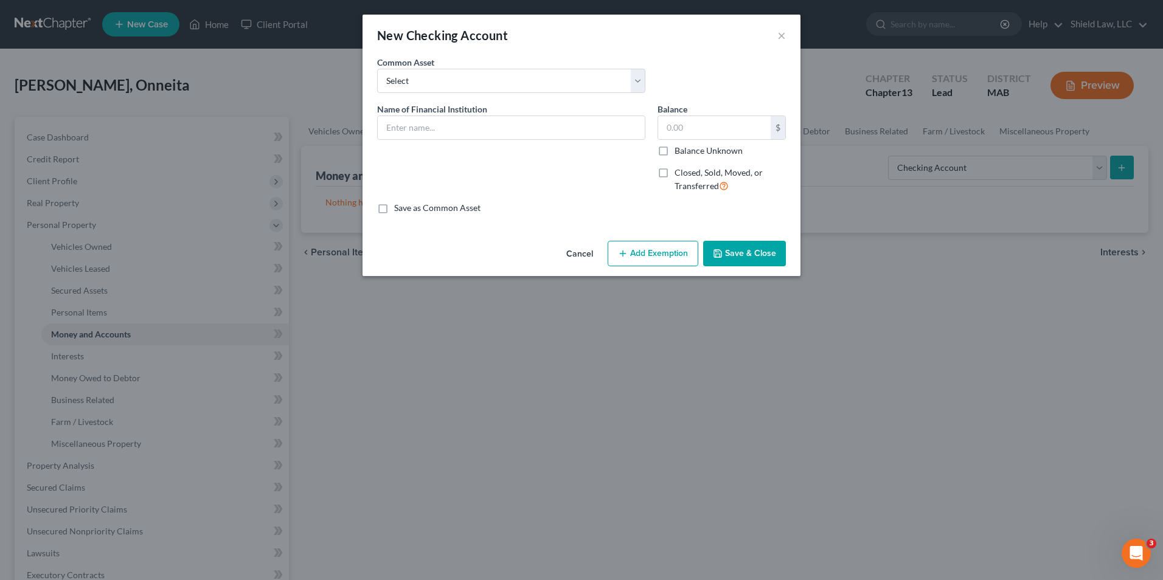
drag, startPoint x: 430, startPoint y: 94, endPoint x: 437, endPoint y: 113, distance: 20.2
click at [430, 95] on div "Common Asset Select Eastern Bank DCU" at bounding box center [581, 79] width 421 height 47
click at [437, 127] on input "text" at bounding box center [511, 127] width 267 height 23
type input "Webster Bank"
click at [675, 152] on label "Balance Unknown" at bounding box center [709, 151] width 68 height 12
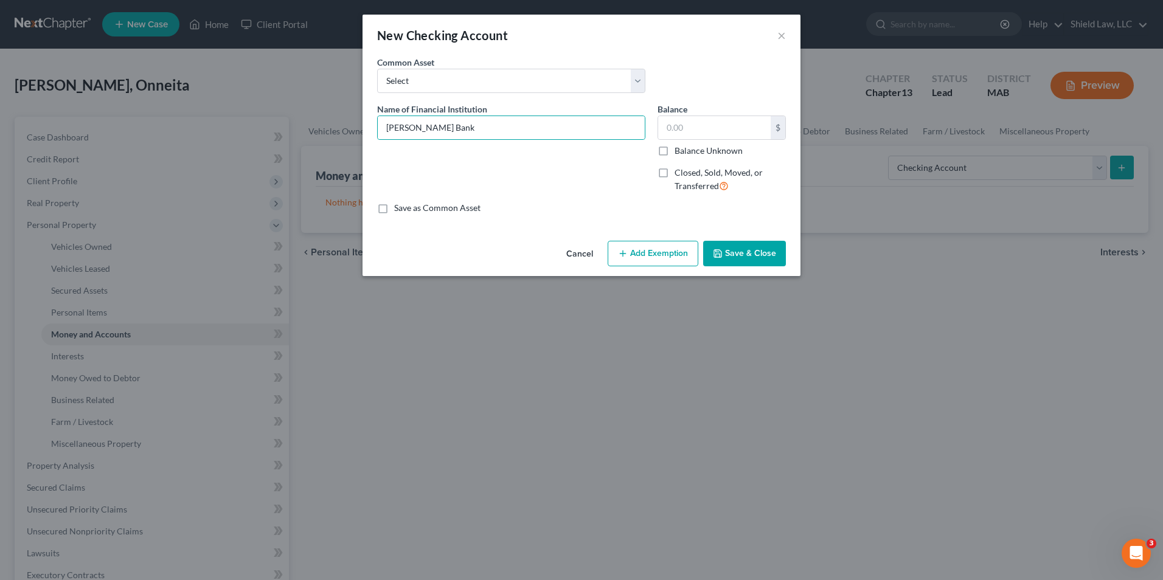
click at [680, 152] on input "Balance Unknown" at bounding box center [684, 149] width 8 height 8
checkbox input "true"
type input "0.00"
click at [748, 255] on button "Save & Close" at bounding box center [744, 254] width 83 height 26
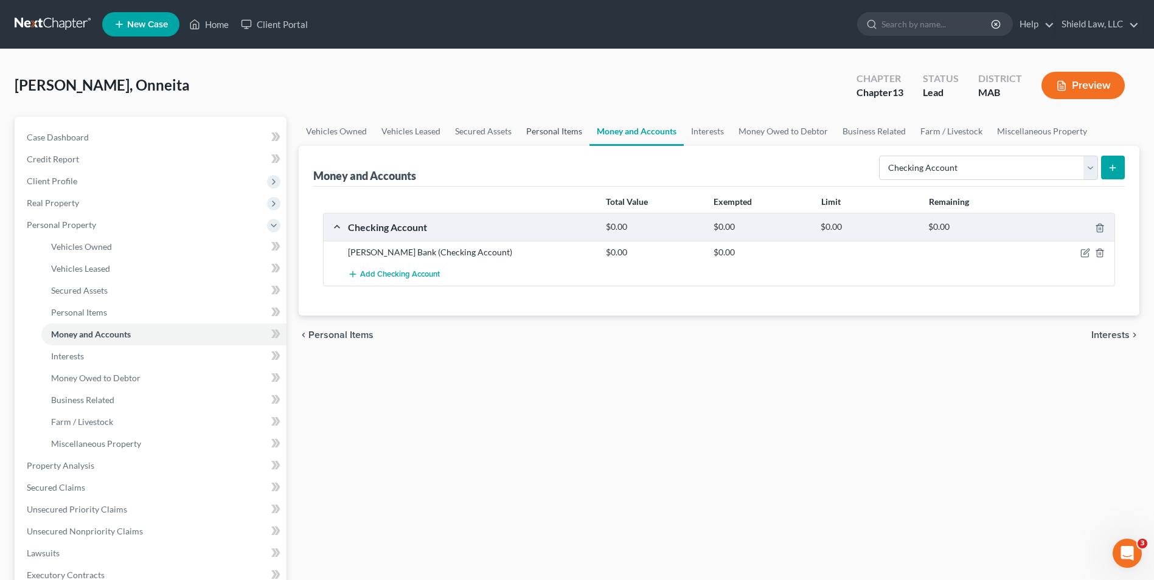
click at [551, 129] on link "Personal Items" at bounding box center [554, 131] width 71 height 29
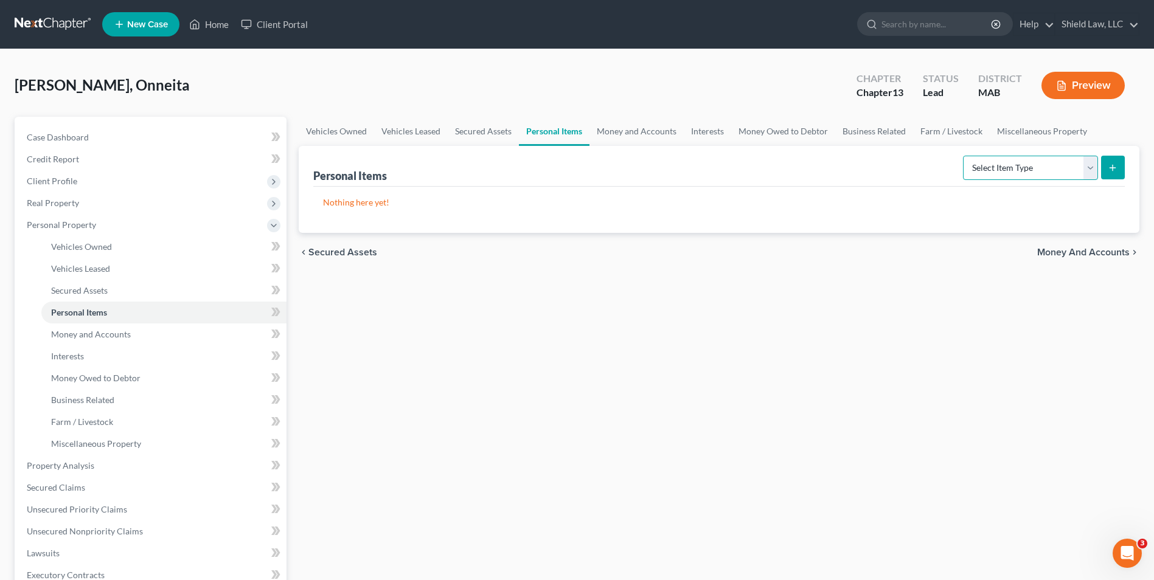
drag, startPoint x: 1049, startPoint y: 165, endPoint x: 1047, endPoint y: 181, distance: 16.0
click at [1048, 165] on select "Select Item Type Clothing Collectibles Of Value Electronics Firearms Household …" at bounding box center [1030, 168] width 135 height 24
select select "household_goods"
click at [964, 156] on select "Select Item Type Clothing Collectibles Of Value Electronics Firearms Household …" at bounding box center [1030, 168] width 135 height 24
click at [1114, 164] on icon "submit" at bounding box center [1113, 168] width 10 height 10
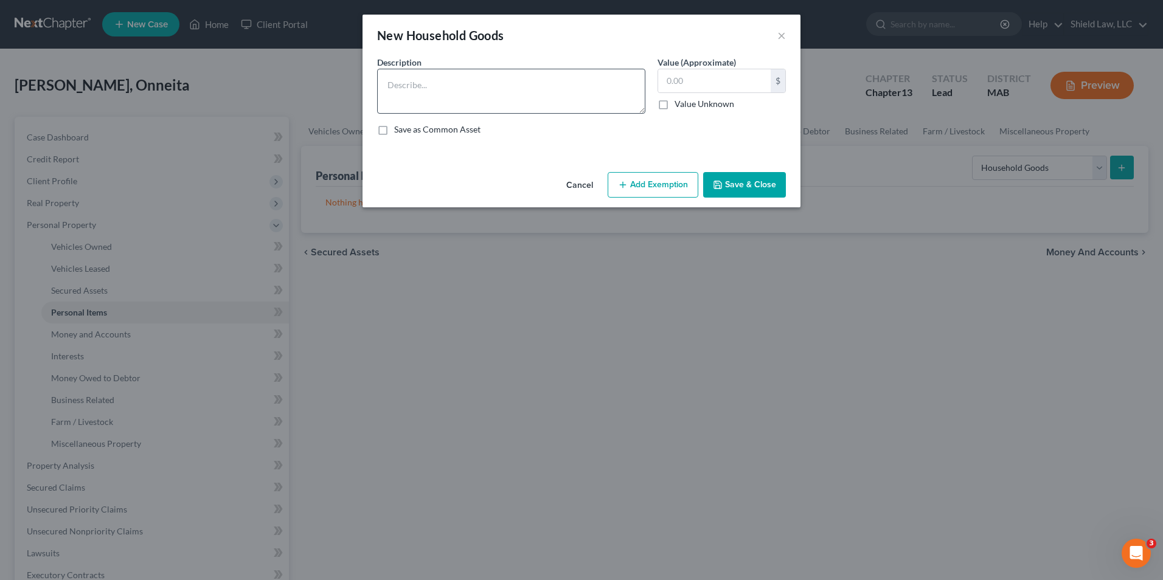
drag, startPoint x: 393, startPoint y: 63, endPoint x: 406, endPoint y: 73, distance: 16.1
click at [396, 66] on span "Description" at bounding box center [399, 62] width 44 height 10
click at [446, 85] on textarea at bounding box center [511, 91] width 268 height 45
type textarea "Household Furnishings"
type input "5,000"
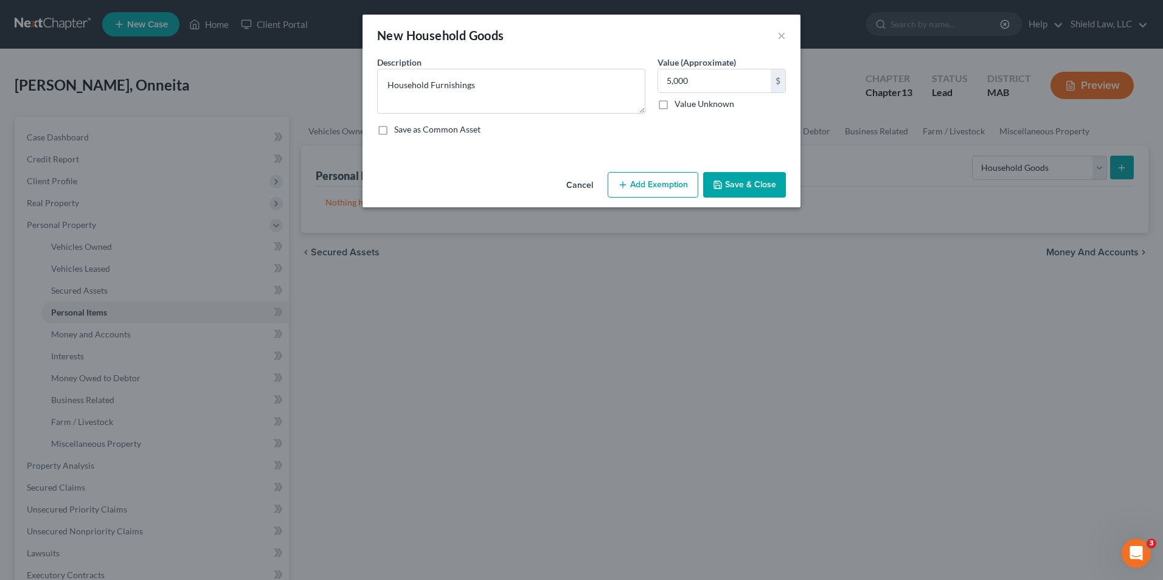
click at [664, 190] on button "Add Exemption" at bounding box center [653, 185] width 91 height 26
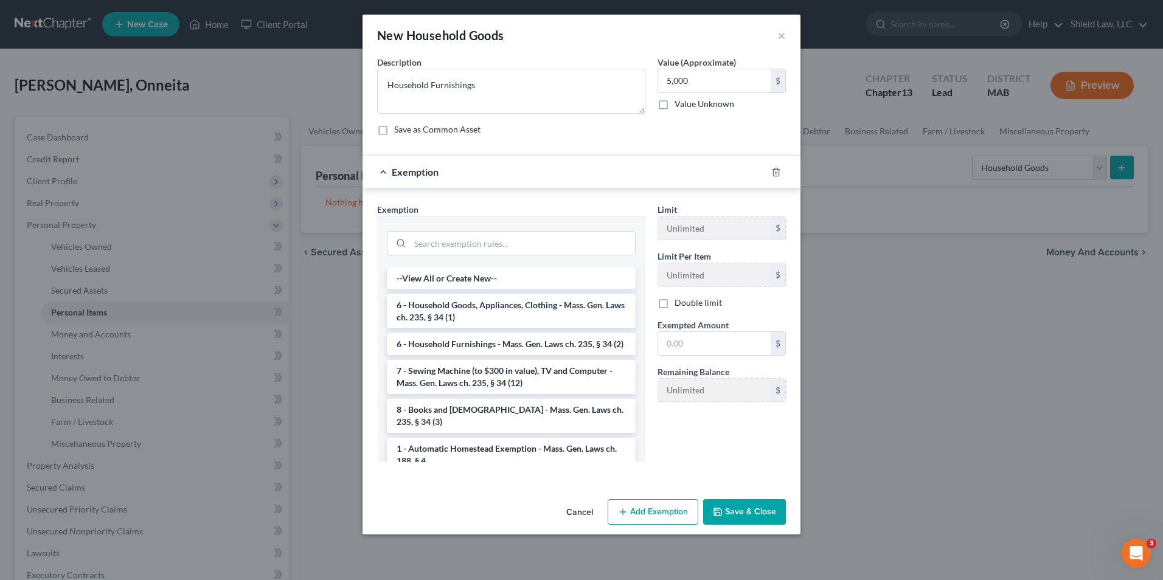
click at [543, 354] on li "6 - Household Furnishings - Mass. Gen. Laws ch. 235, § 34 (2)" at bounding box center [511, 344] width 249 height 22
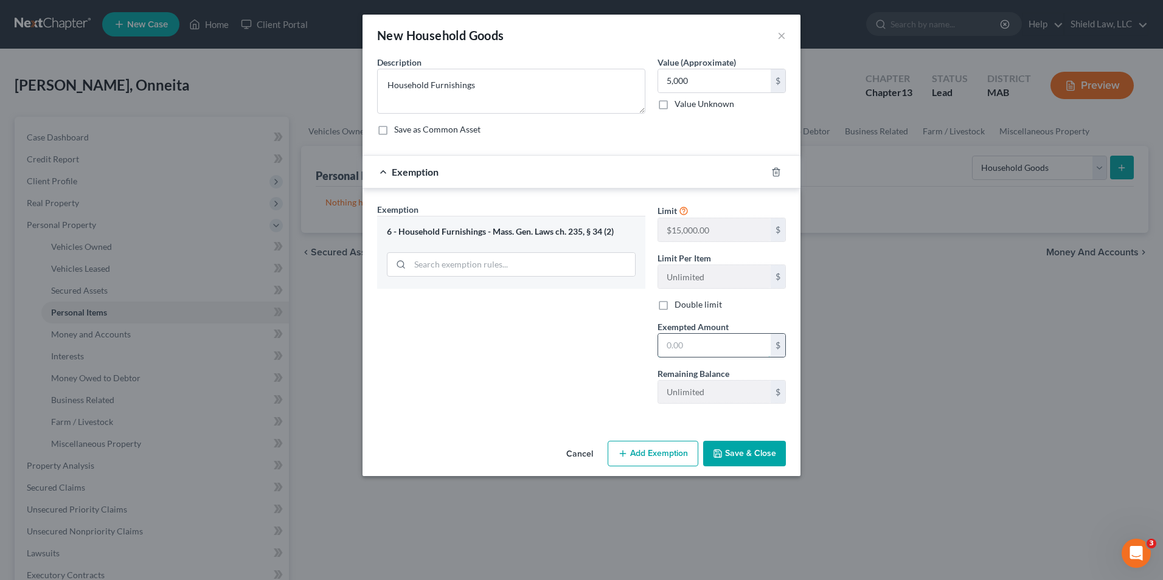
click at [674, 344] on input "text" at bounding box center [714, 345] width 113 height 23
type input "5,000"
click at [731, 448] on button "Save & Close" at bounding box center [744, 454] width 83 height 26
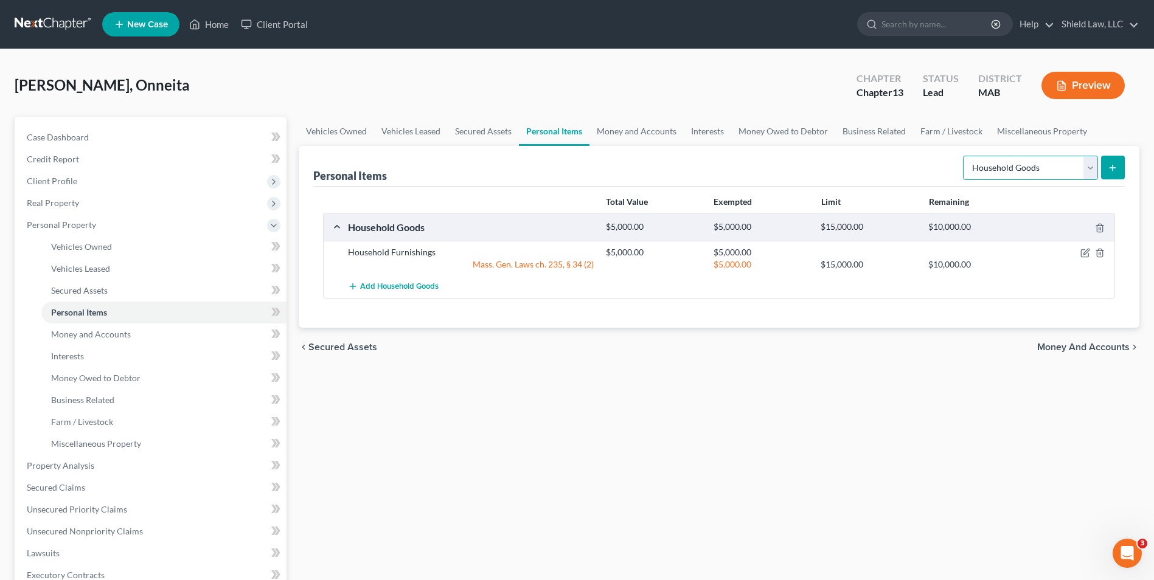
click at [998, 172] on select "Select Item Type Clothing Collectibles Of Value Electronics Firearms Household …" at bounding box center [1030, 168] width 135 height 24
select select "clothing"
click at [964, 156] on select "Select Item Type Clothing Collectibles Of Value Electronics Firearms Household …" at bounding box center [1030, 168] width 135 height 24
click at [1112, 172] on icon "submit" at bounding box center [1113, 168] width 10 height 10
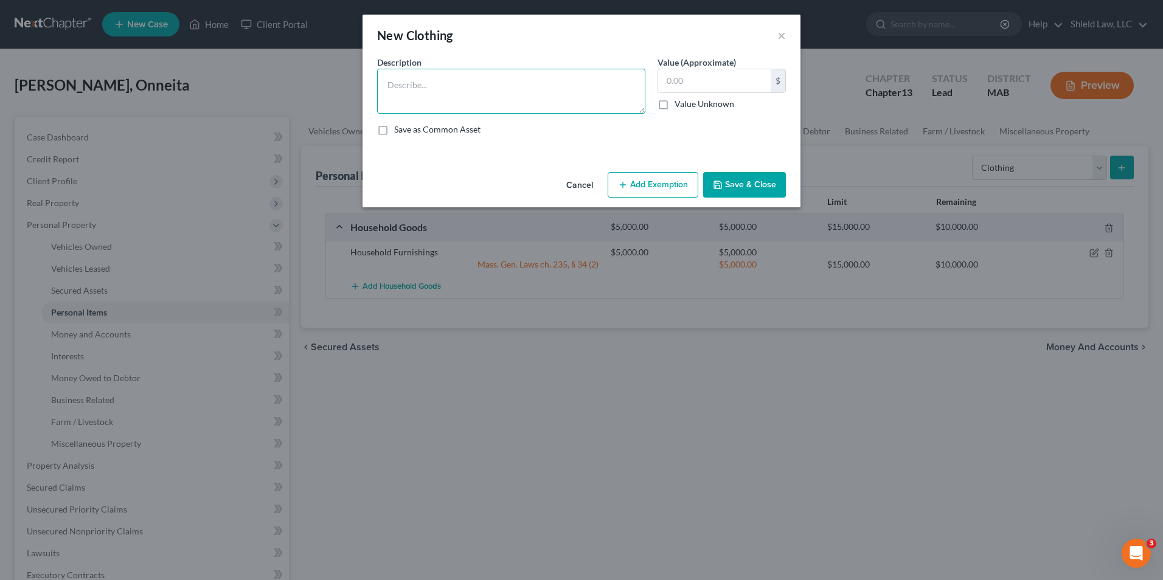
click at [427, 92] on textarea at bounding box center [511, 91] width 268 height 45
type textarea "Clothing"
type input "500"
click at [648, 174] on button "Add Exemption" at bounding box center [653, 185] width 91 height 26
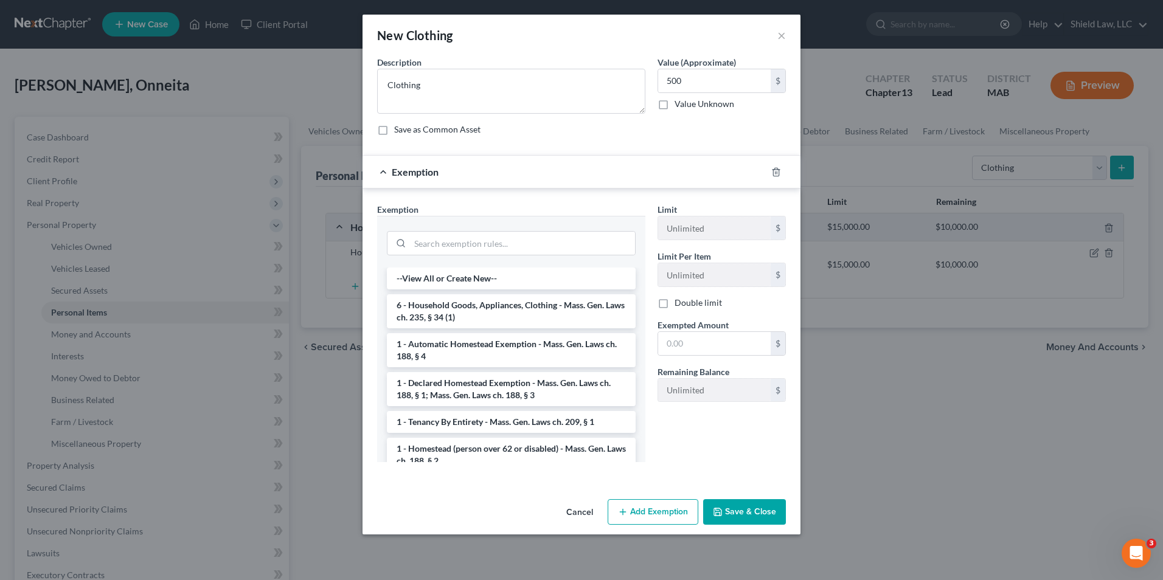
click at [529, 314] on li "6 - Household Goods, Appliances, Clothing - Mass. Gen. Laws ch. 235, § 34 (1)" at bounding box center [511, 311] width 249 height 34
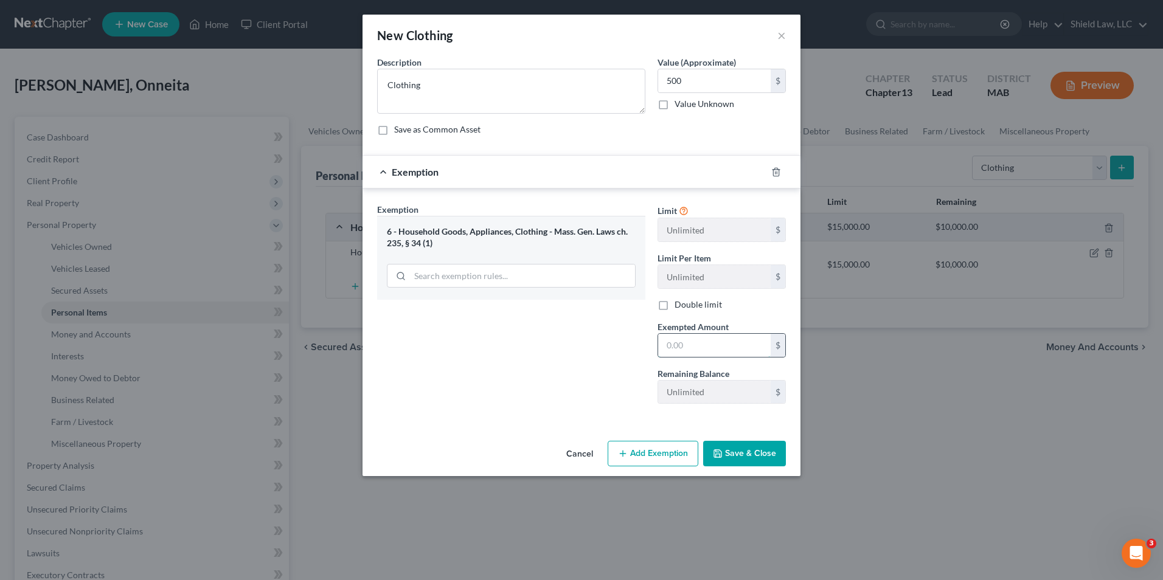
click at [714, 344] on input "text" at bounding box center [714, 345] width 113 height 23
type input "500"
click at [740, 458] on button "Save & Close" at bounding box center [744, 454] width 83 height 26
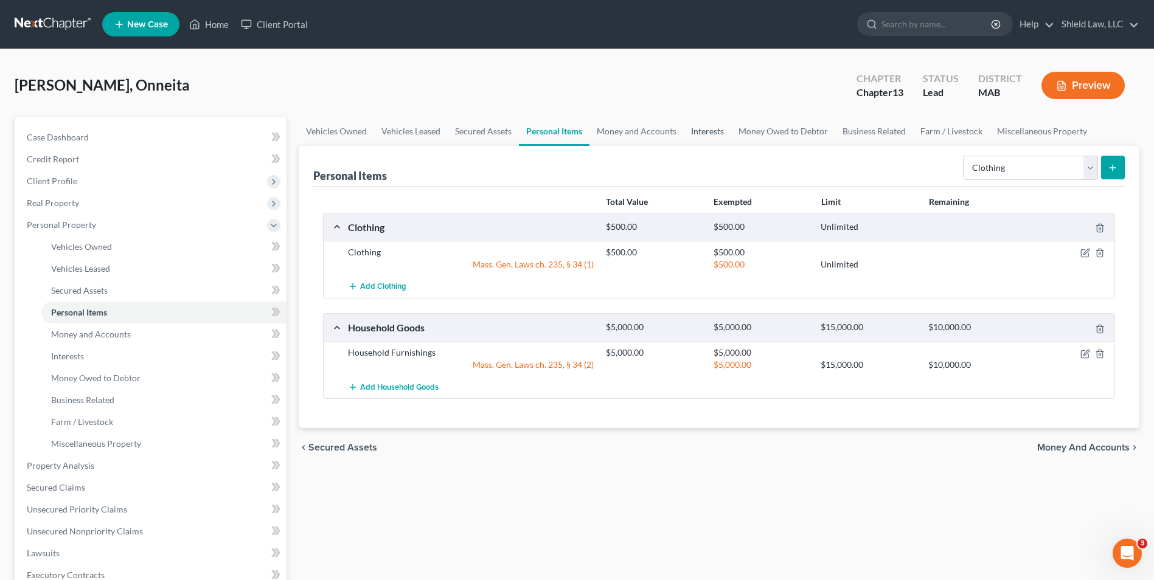
click at [716, 129] on link "Interests" at bounding box center [707, 131] width 47 height 29
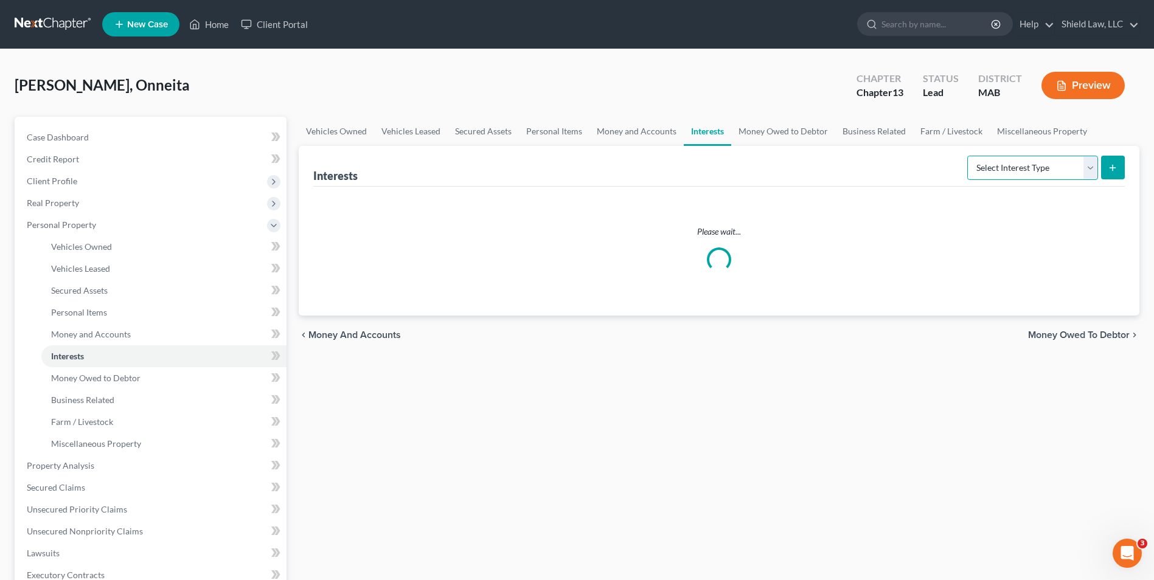
click at [981, 164] on select "Select Interest Type 401K Annuity Bond Education IRA Government Bond Government…" at bounding box center [1032, 168] width 131 height 24
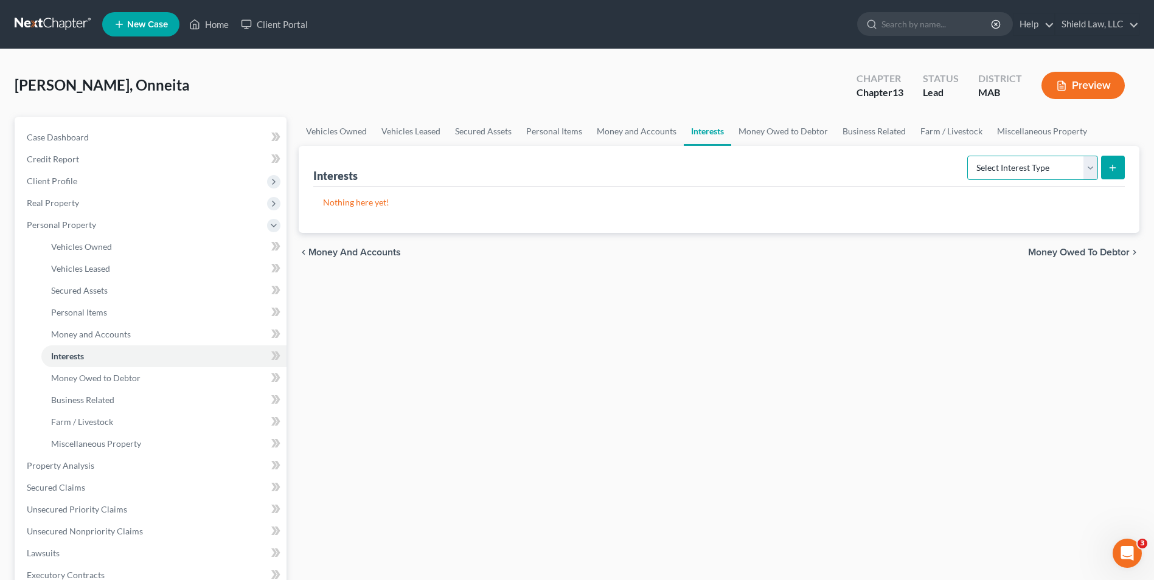
select select "401k"
click at [969, 156] on select "Select Interest Type 401K Annuity Bond Education IRA Government Bond Government…" at bounding box center [1032, 168] width 131 height 24
click at [1118, 167] on icon "submit" at bounding box center [1113, 168] width 10 height 10
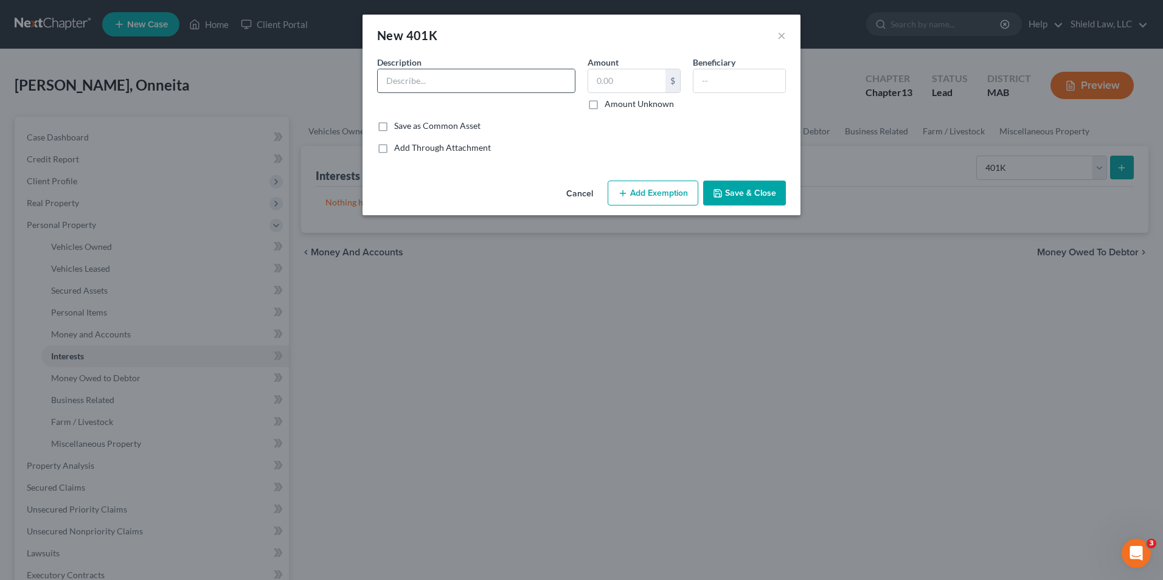
click at [419, 80] on input "text" at bounding box center [476, 80] width 197 height 23
type input "401K"
click at [605, 105] on label "Amount Unknown" at bounding box center [639, 104] width 69 height 12
click at [610, 105] on input "Amount Unknown" at bounding box center [614, 102] width 8 height 8
checkbox input "true"
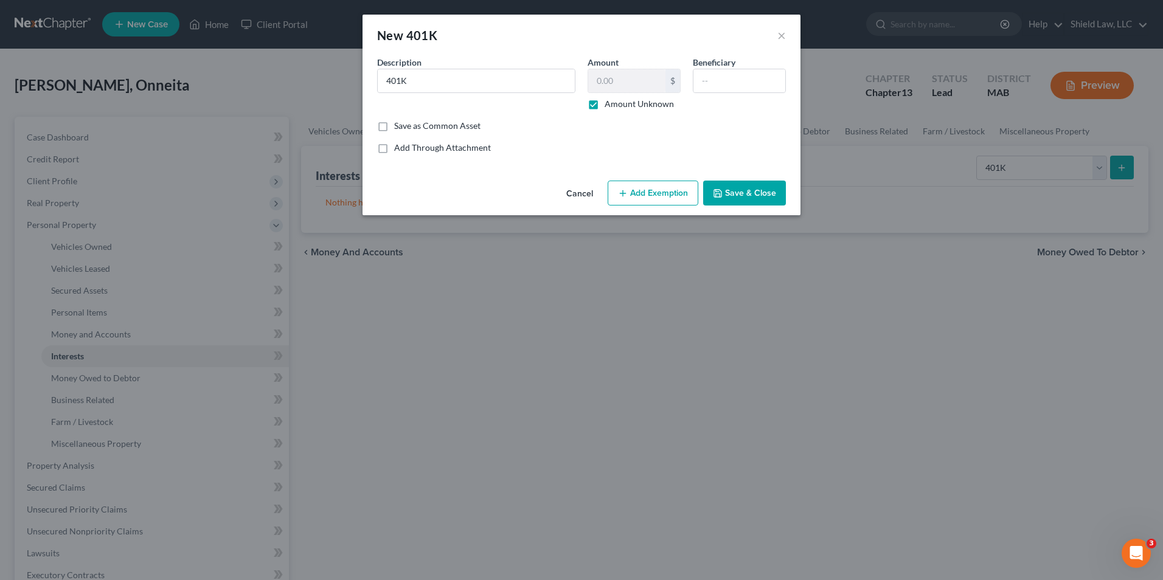
click at [674, 194] on button "Add Exemption" at bounding box center [653, 194] width 91 height 26
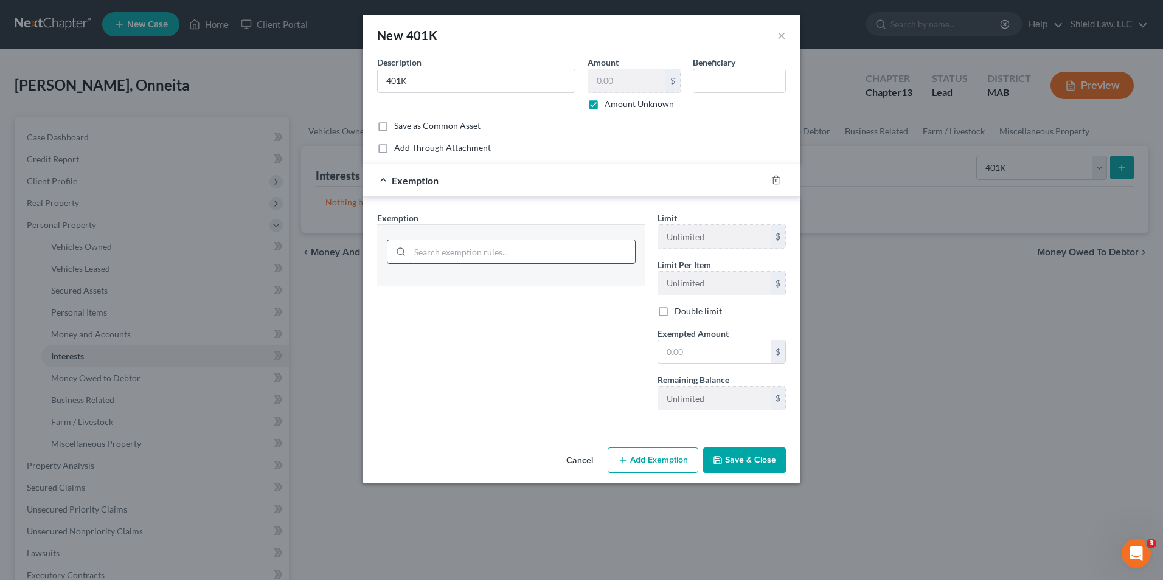
click at [565, 247] on input "search" at bounding box center [522, 251] width 225 height 23
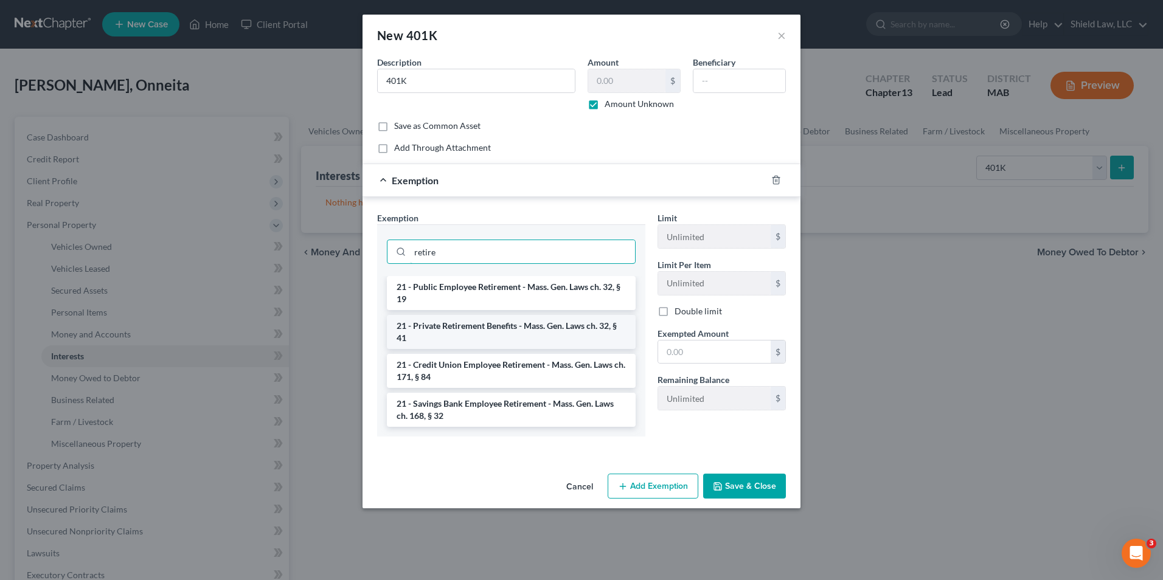
type input "retire"
click at [533, 329] on li "21 - Private Retirement Benefits - Mass. Gen. Laws ch. 32, § 41" at bounding box center [511, 332] width 249 height 34
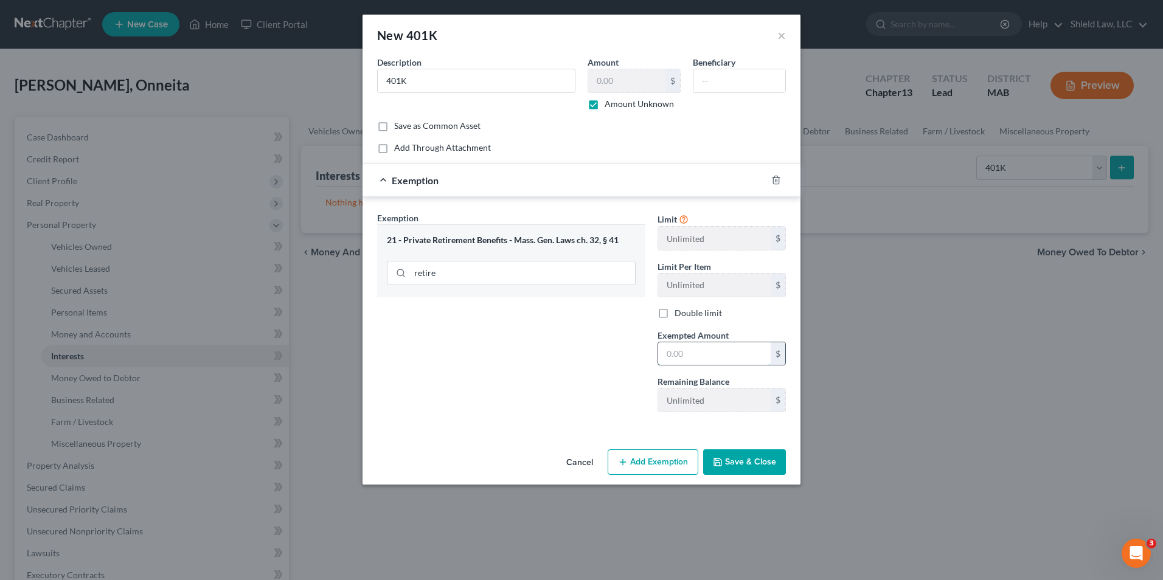
click at [674, 354] on input "text" at bounding box center [714, 354] width 113 height 23
type input "0"
click at [559, 357] on div "Exemption Set must be selected for CA. Exemption * 21 - Private Retirement Bene…" at bounding box center [511, 317] width 280 height 211
click at [752, 451] on button "Save & Close" at bounding box center [744, 463] width 83 height 26
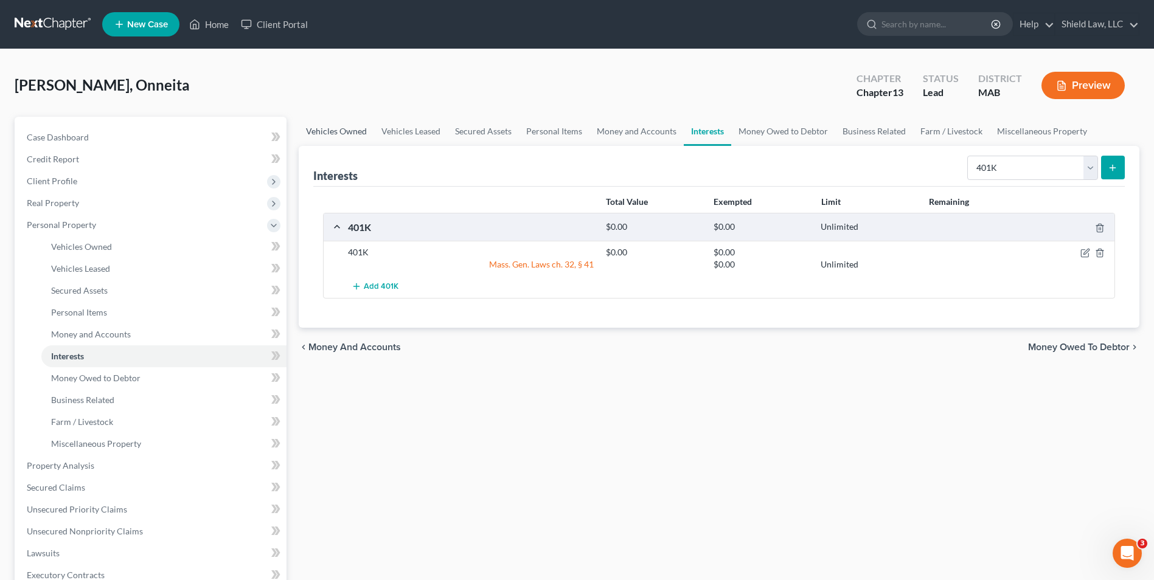
click at [353, 126] on link "Vehicles Owned" at bounding box center [336, 131] width 75 height 29
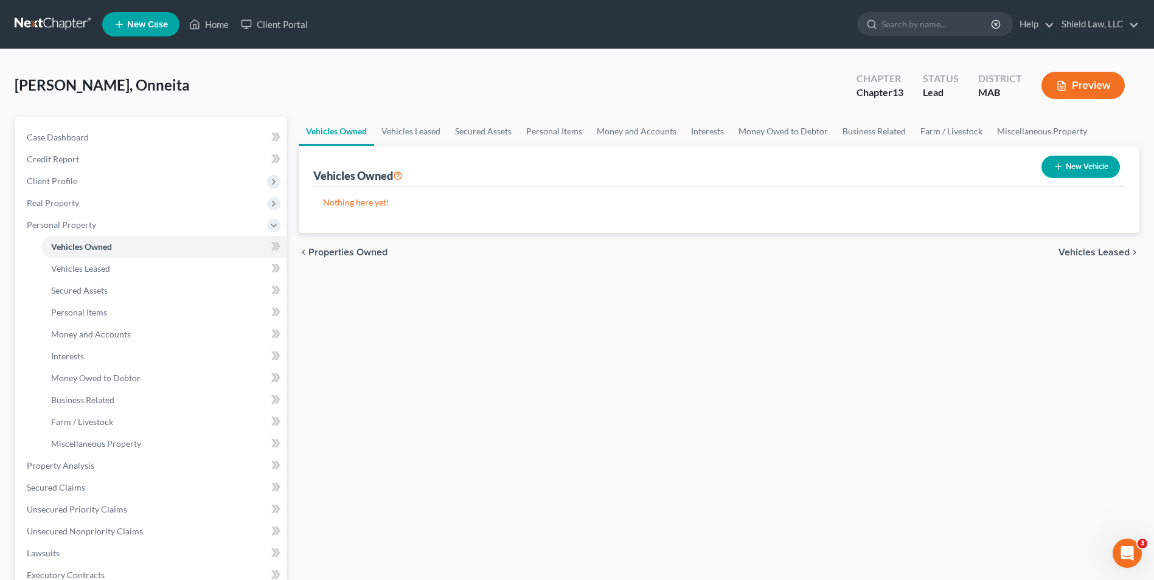
click at [1072, 170] on button "New Vehicle" at bounding box center [1081, 167] width 78 height 23
select select "0"
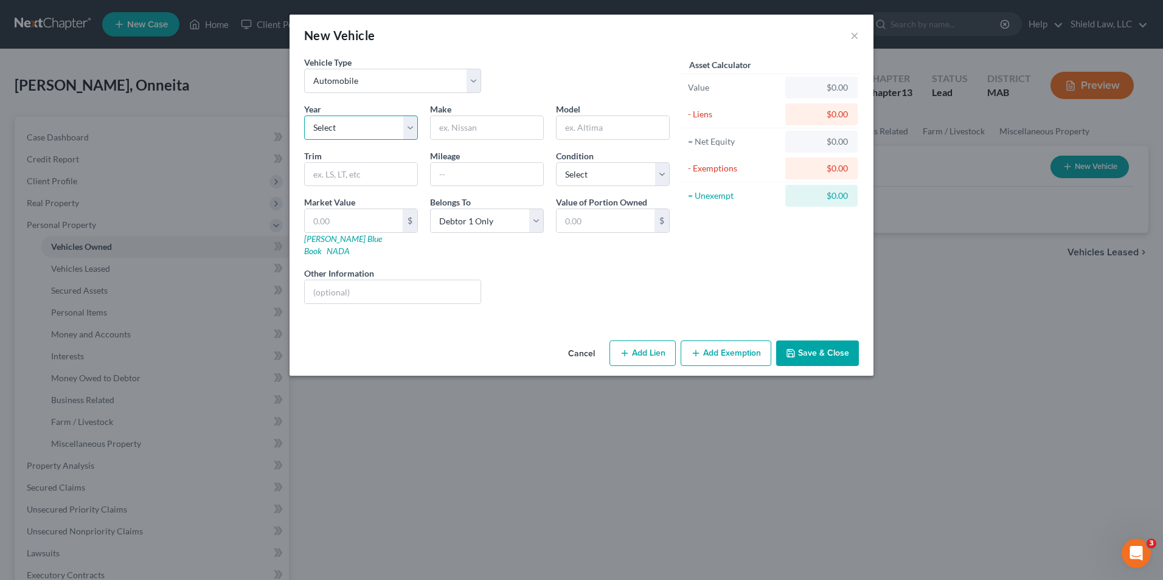
click at [352, 136] on select "Select 2026 2025 2024 2023 2022 2021 2020 2019 2018 2017 2016 2015 2014 2013 20…" at bounding box center [361, 128] width 114 height 24
select select "12"
click at [304, 116] on select "Select 2026 2025 2024 2023 2022 2021 2020 2019 2018 2017 2016 2015 2014 2013 20…" at bounding box center [361, 128] width 114 height 24
click at [493, 134] on input "text" at bounding box center [487, 127] width 113 height 23
type input "Chevy"
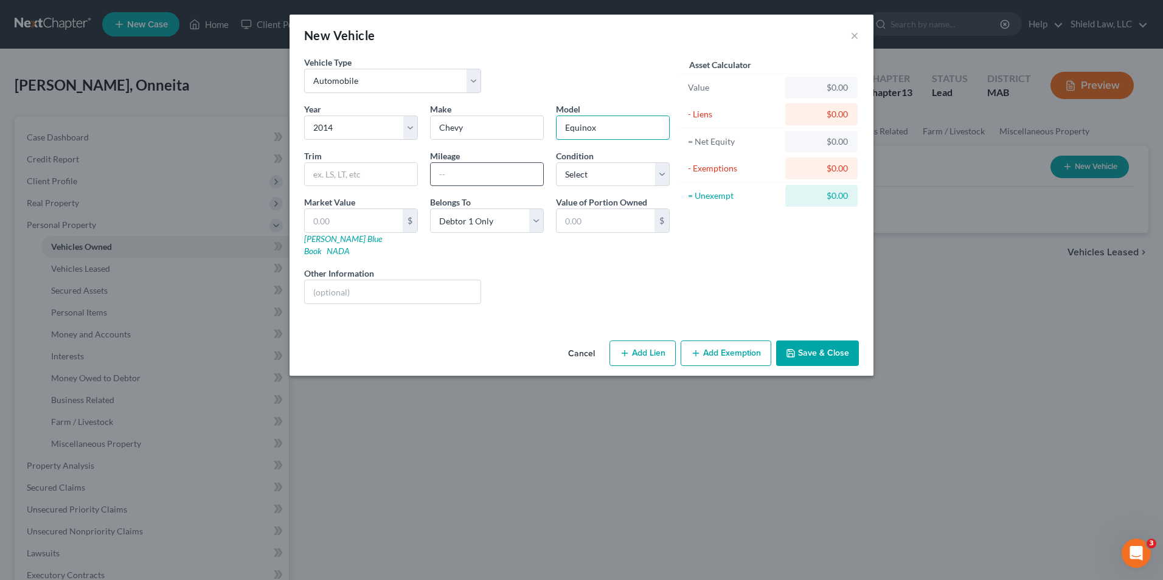
type input "Equinox"
click at [507, 173] on input "text" at bounding box center [487, 174] width 113 height 23
type input "129000"
click at [818, 341] on button "Save & Close" at bounding box center [817, 354] width 83 height 26
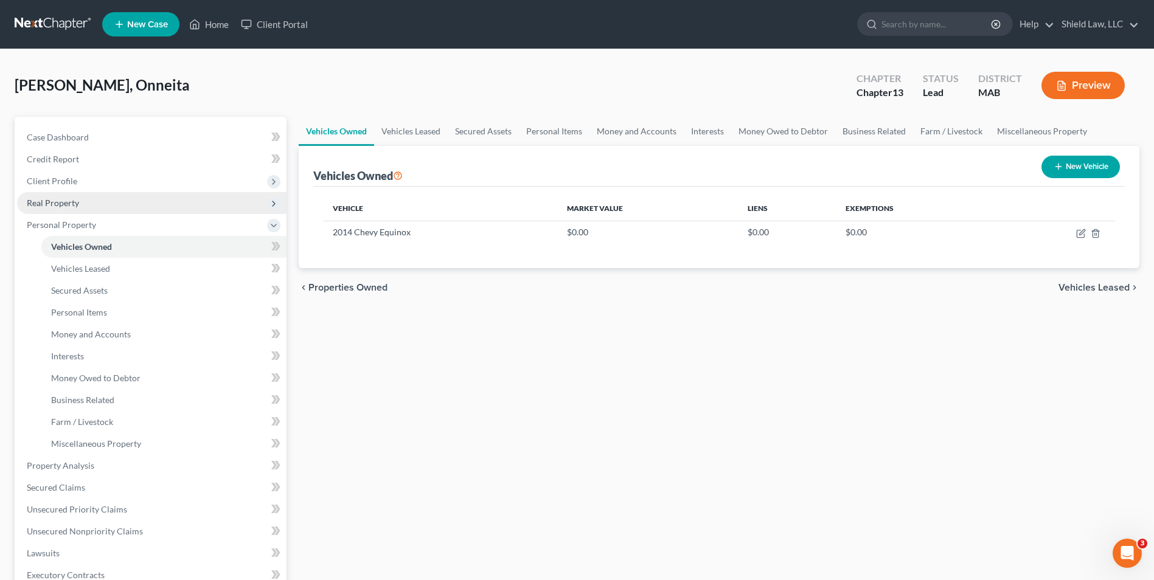
click at [64, 207] on span "Real Property" at bounding box center [53, 203] width 52 height 10
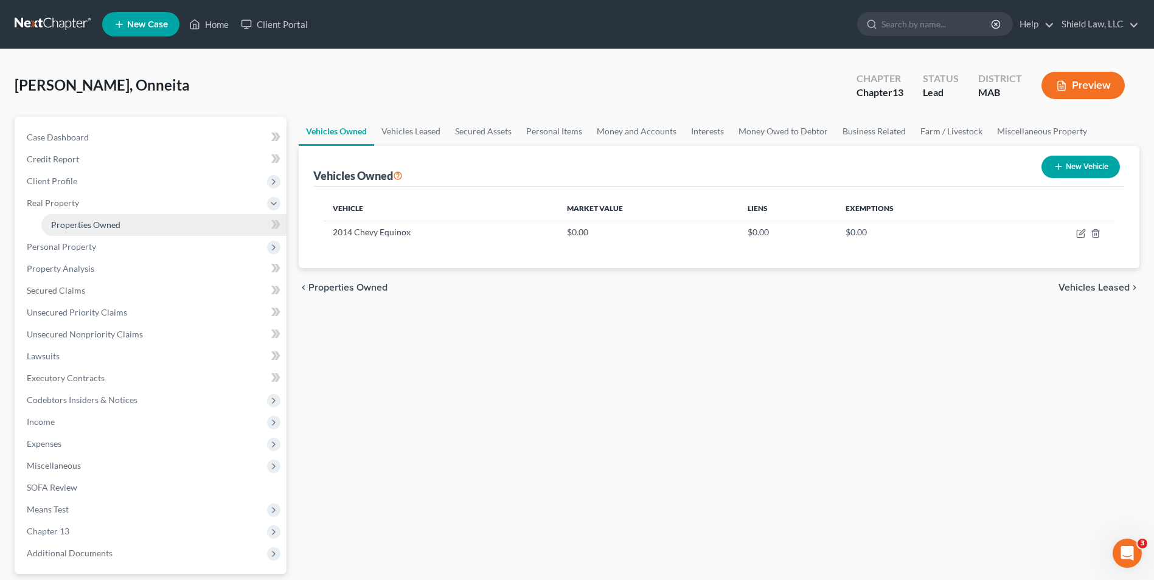
click at [88, 229] on span "Properties Owned" at bounding box center [85, 225] width 69 height 10
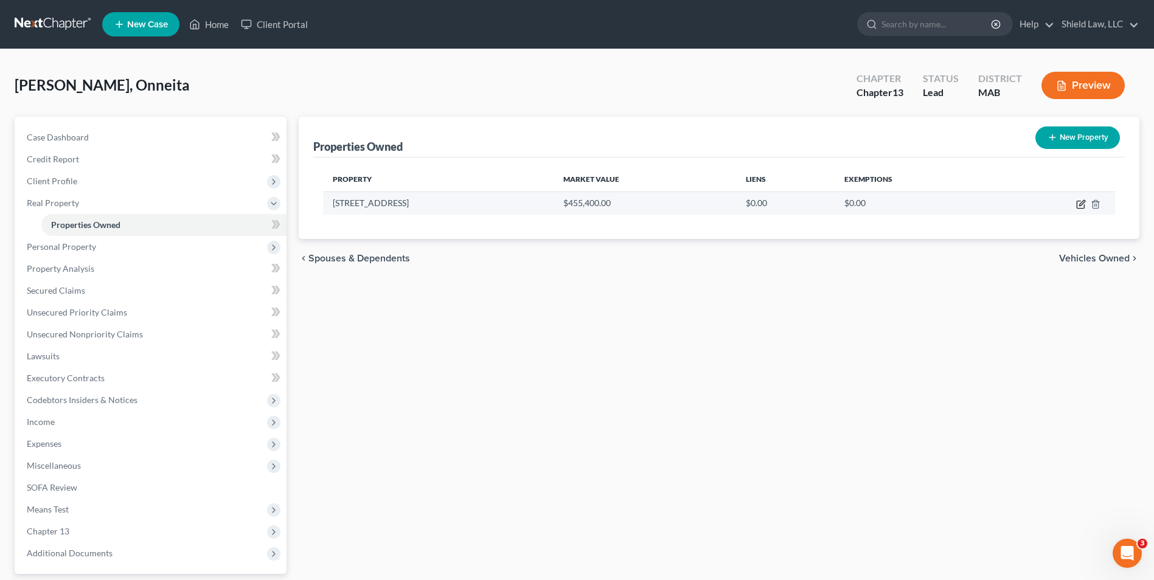
click at [1078, 203] on icon "button" at bounding box center [1080, 204] width 7 height 7
select select "22"
select select "11"
select select "0"
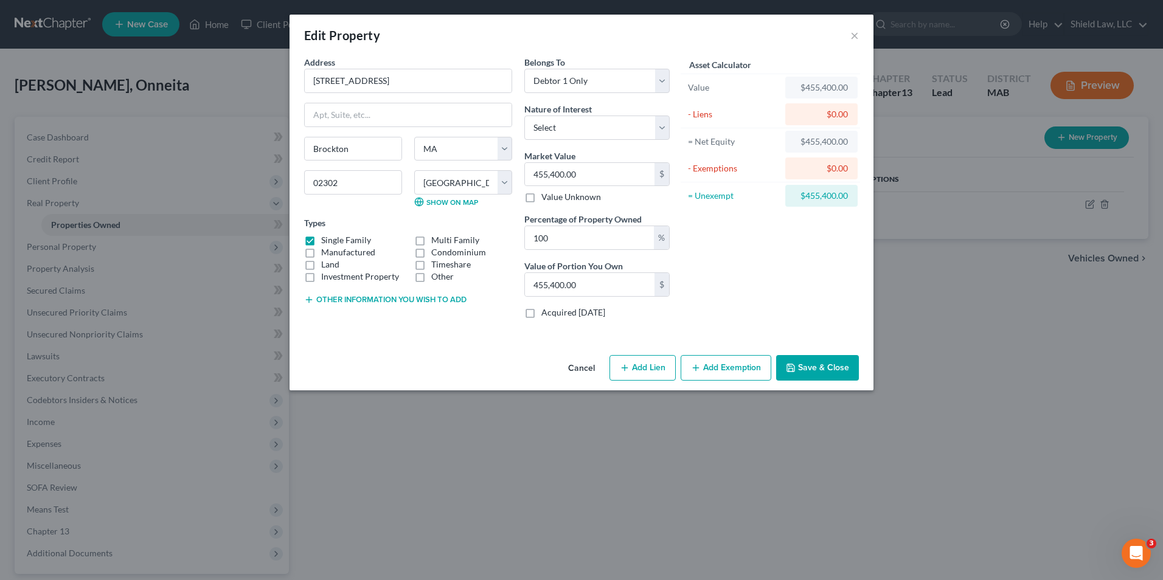
click at [632, 367] on button "Add Lien" at bounding box center [643, 368] width 66 height 26
select select "0"
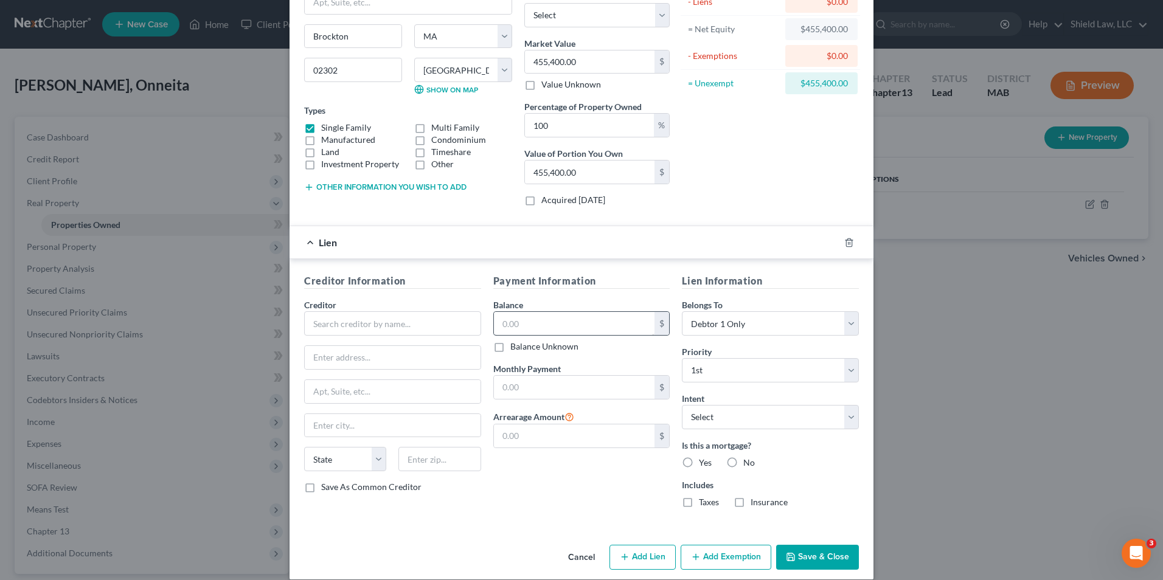
scroll to position [127, 0]
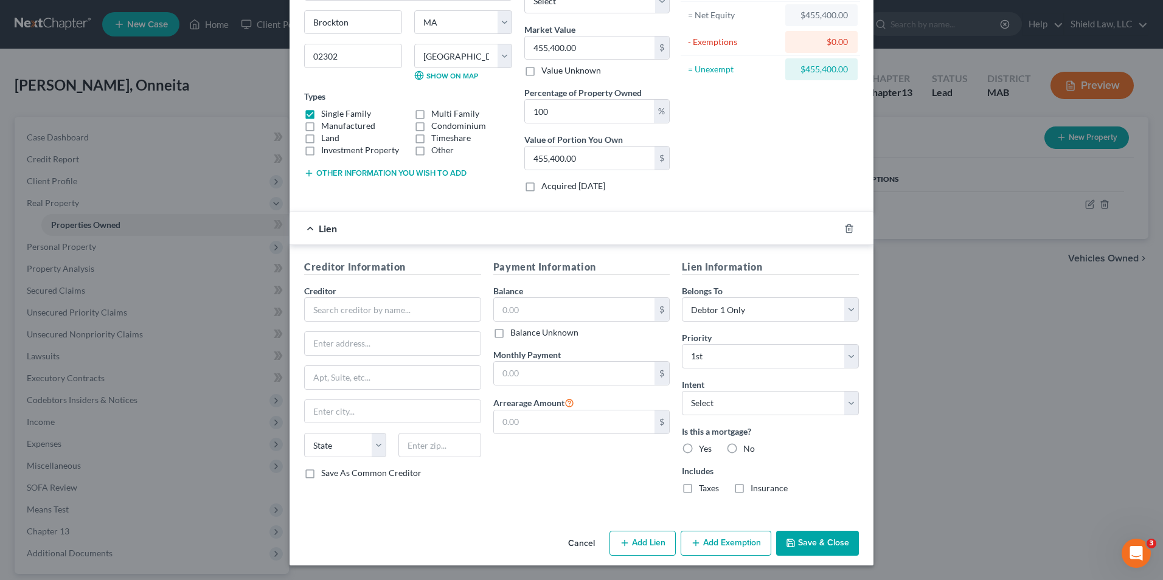
click at [422, 296] on div "Creditor *" at bounding box center [392, 303] width 177 height 37
click at [421, 314] on input "text" at bounding box center [392, 310] width 177 height 24
type input "LVNV Funding, LLC"
click at [532, 310] on input "text" at bounding box center [574, 309] width 161 height 23
type input "8,500"
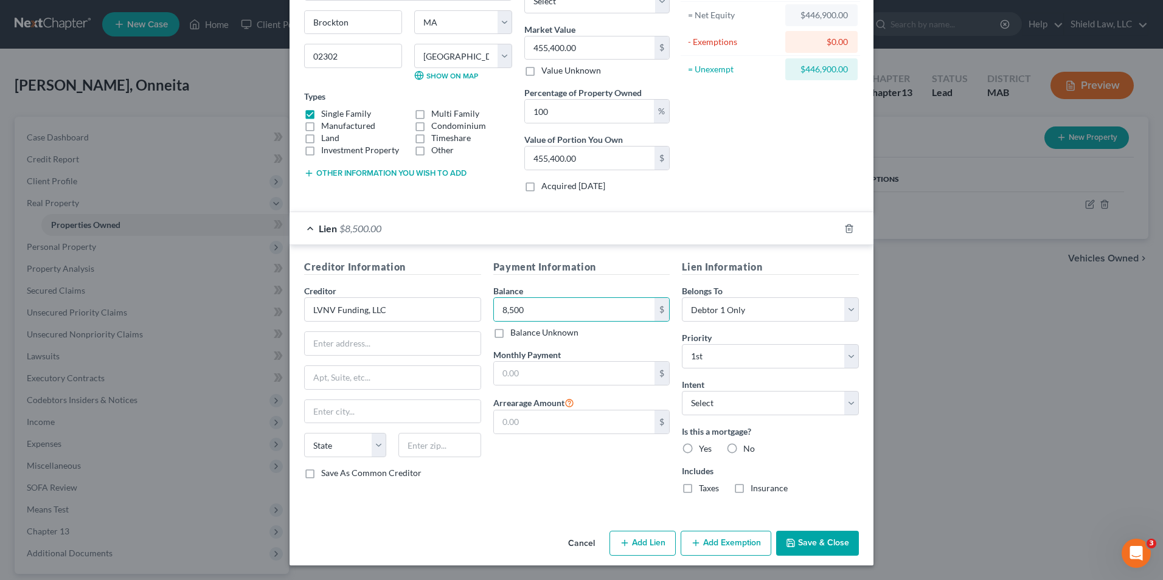
click at [518, 453] on div "Payment Information Balance 8,500.00 $ Balance Unknown Balance Undetermined 8,5…" at bounding box center [581, 382] width 189 height 244
click at [520, 426] on input "text" at bounding box center [574, 422] width 161 height 23
type input "8,500"
click at [622, 476] on div "Payment Information Balance 8,500.00 $ Balance Unknown Balance Undetermined 8,5…" at bounding box center [581, 382] width 189 height 244
click at [744, 447] on label "No" at bounding box center [750, 449] width 12 height 12
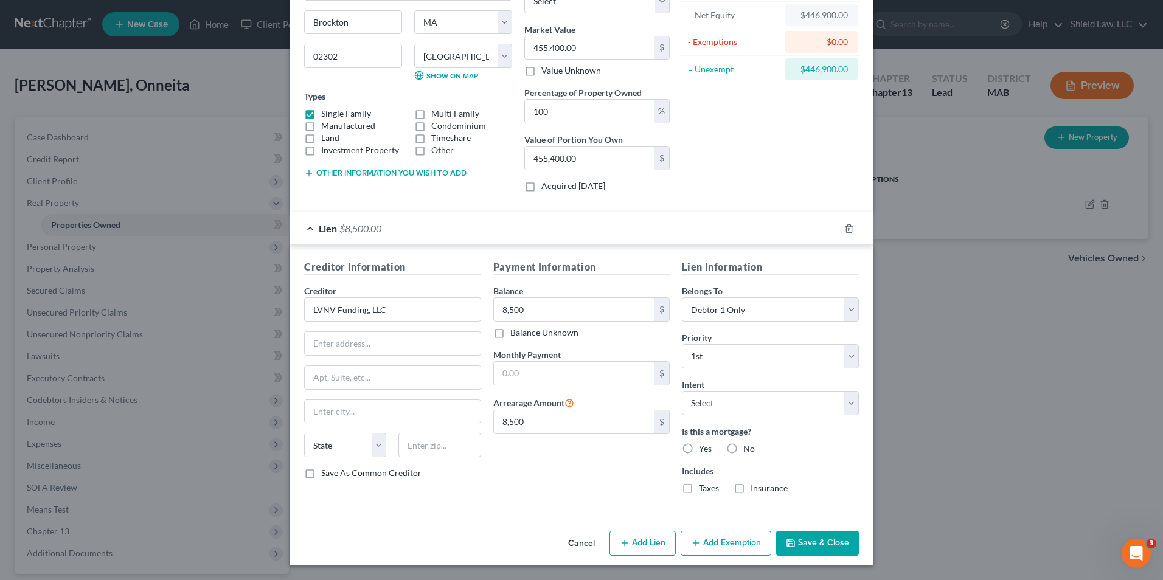
click at [748, 447] on input "No" at bounding box center [752, 447] width 8 height 8
radio input "true"
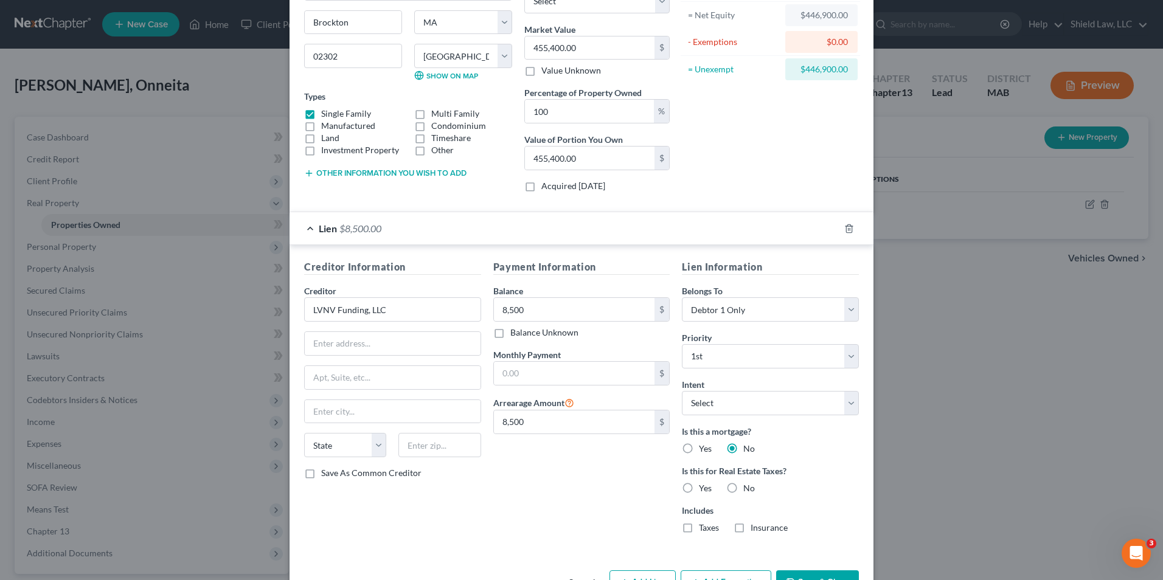
click at [744, 486] on label "No" at bounding box center [750, 488] width 12 height 12
click at [748, 486] on input "No" at bounding box center [752, 486] width 8 height 8
radio input "true"
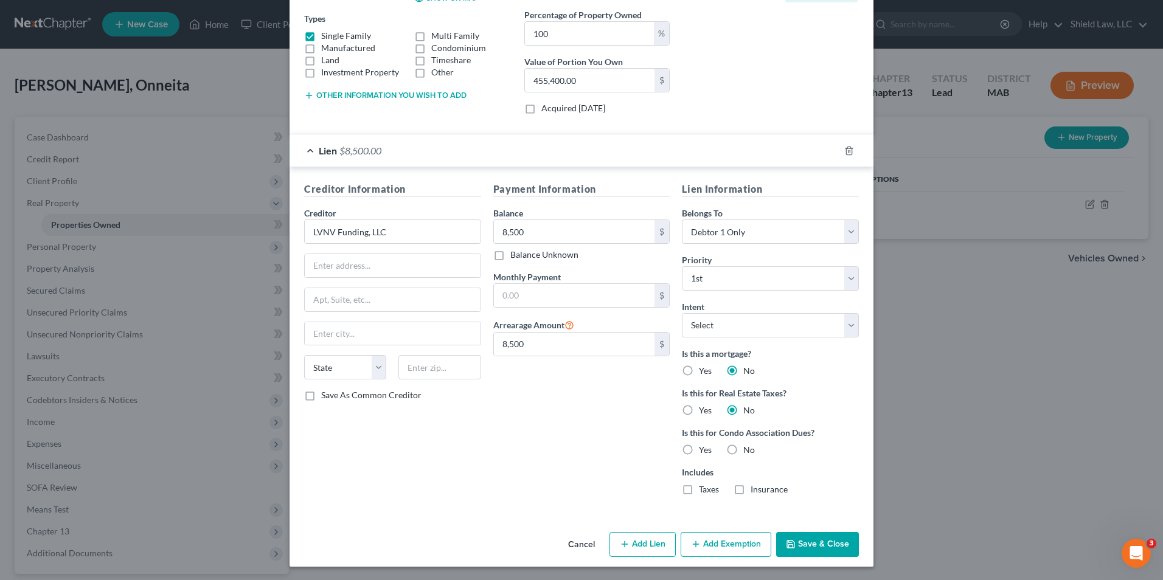
scroll to position [206, 0]
click at [744, 452] on label "No" at bounding box center [750, 449] width 12 height 12
click at [748, 451] on input "No" at bounding box center [752, 447] width 8 height 8
radio input "true"
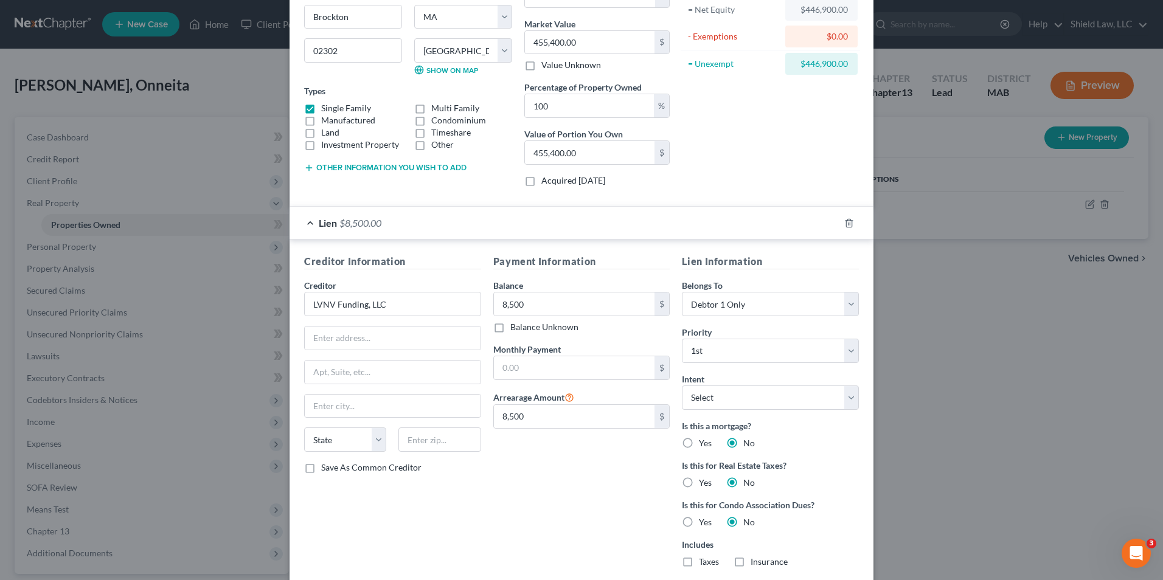
scroll to position [145, 0]
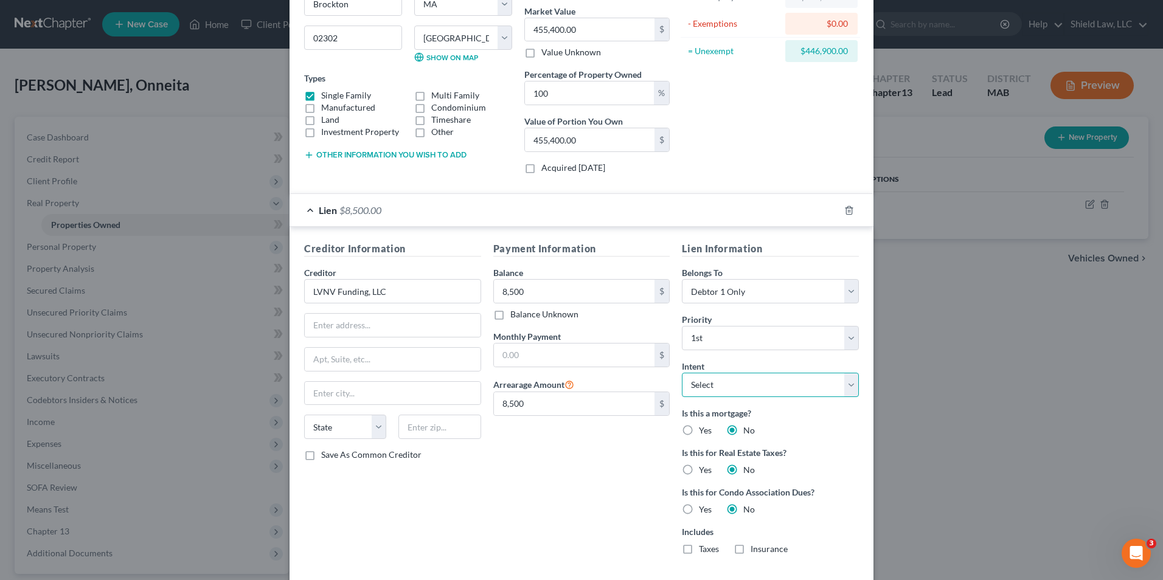
click at [705, 391] on select "Select Surrender Redeem Reaffirm Avoid Other" at bounding box center [770, 385] width 177 height 24
click at [708, 387] on select "Select Surrender Redeem Reaffirm Avoid Other" at bounding box center [770, 385] width 177 height 24
click at [375, 315] on input "text" at bounding box center [393, 325] width 176 height 23
type input "c/o Patrick Handlin"
type input "5 Industrial Way"
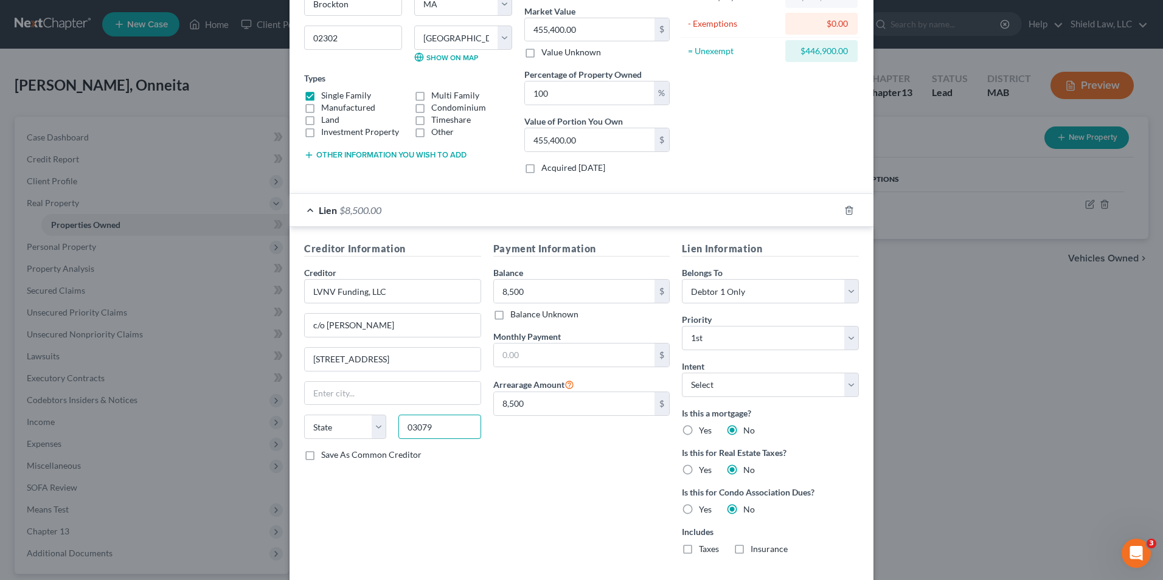
type input "03079"
click at [588, 463] on div "Payment Information Balance 8,500.00 $ Balance Unknown Balance Undetermined 8,5…" at bounding box center [581, 403] width 189 height 323
type input "Salem"
select select "32"
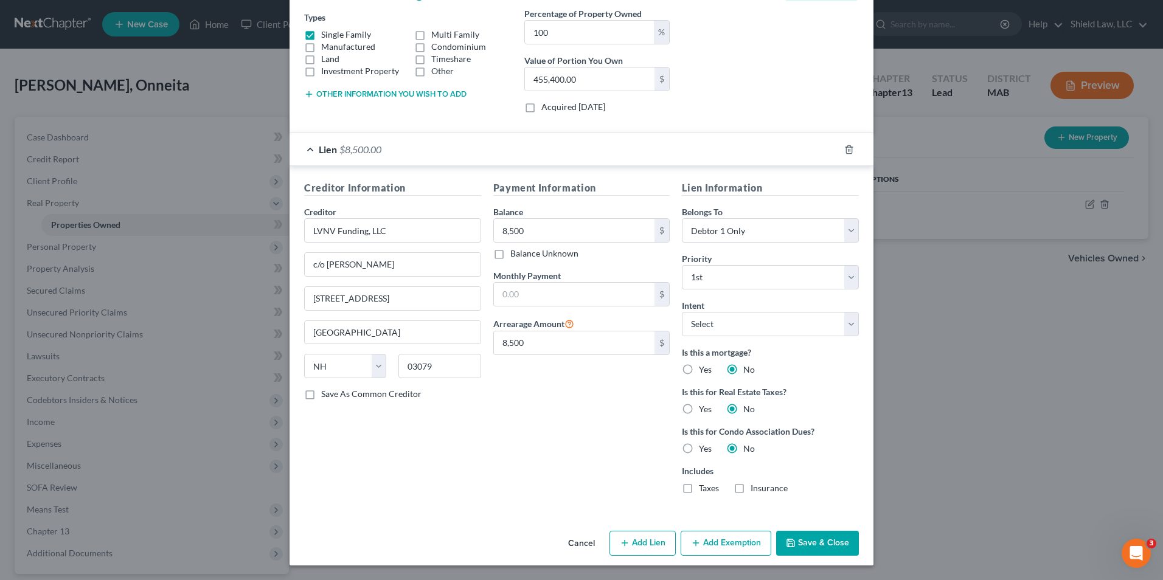
drag, startPoint x: 636, startPoint y: 543, endPoint x: 781, endPoint y: 501, distance: 151.5
click at [636, 543] on button "Add Lien" at bounding box center [643, 544] width 66 height 26
select select "0"
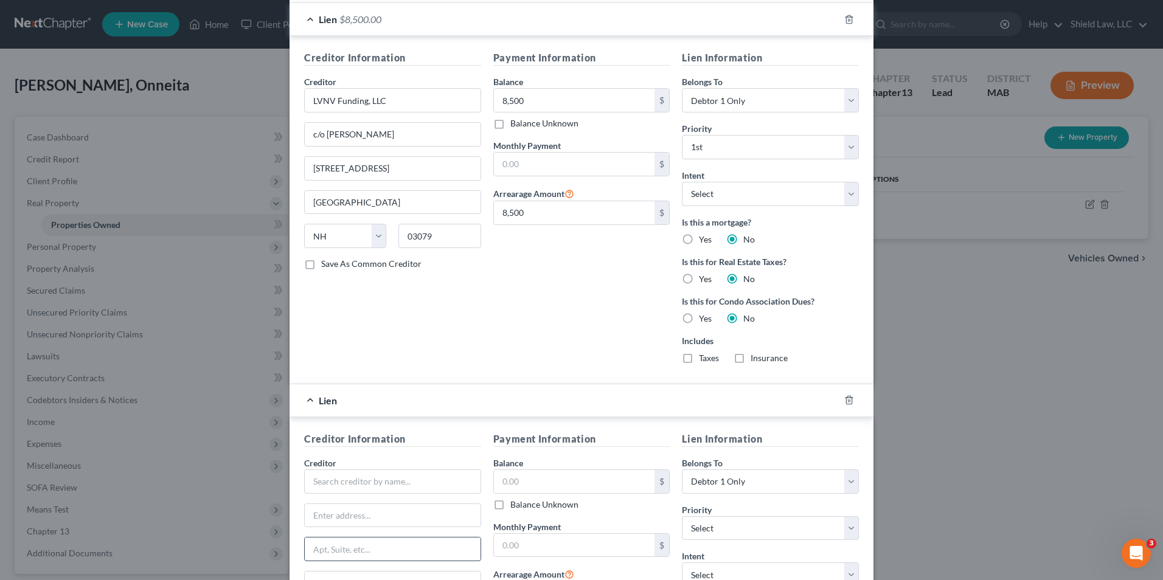
scroll to position [508, 0]
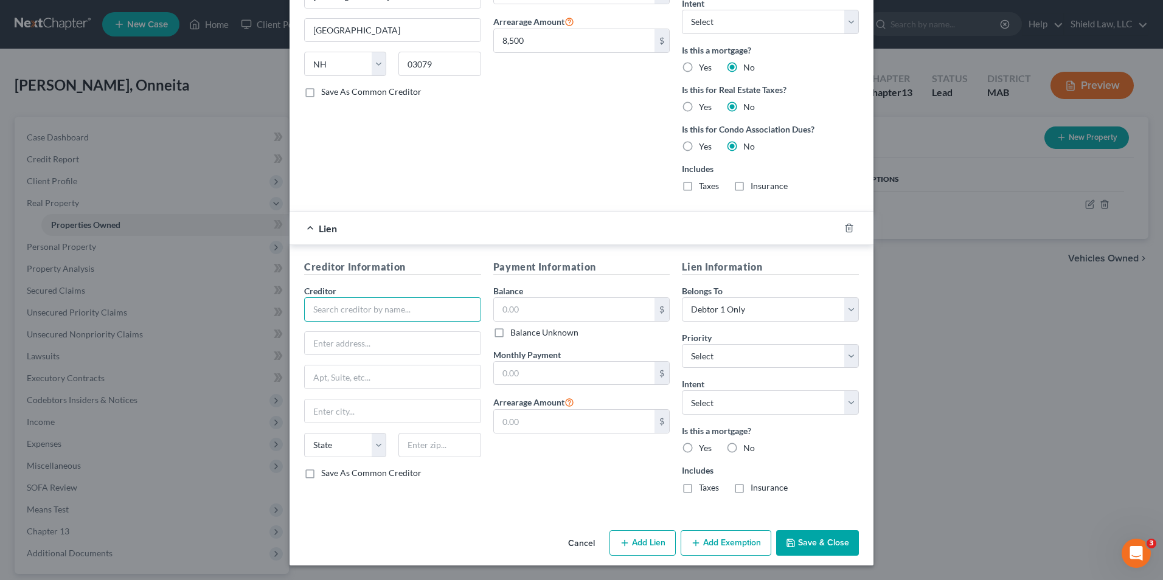
click at [369, 310] on input "text" at bounding box center [392, 310] width 177 height 24
type input "Capital One Bank"
type input "c/o Gary Howard Kreppel"
type input "33 Boston Post Road West, Suite 590"
type input "1"
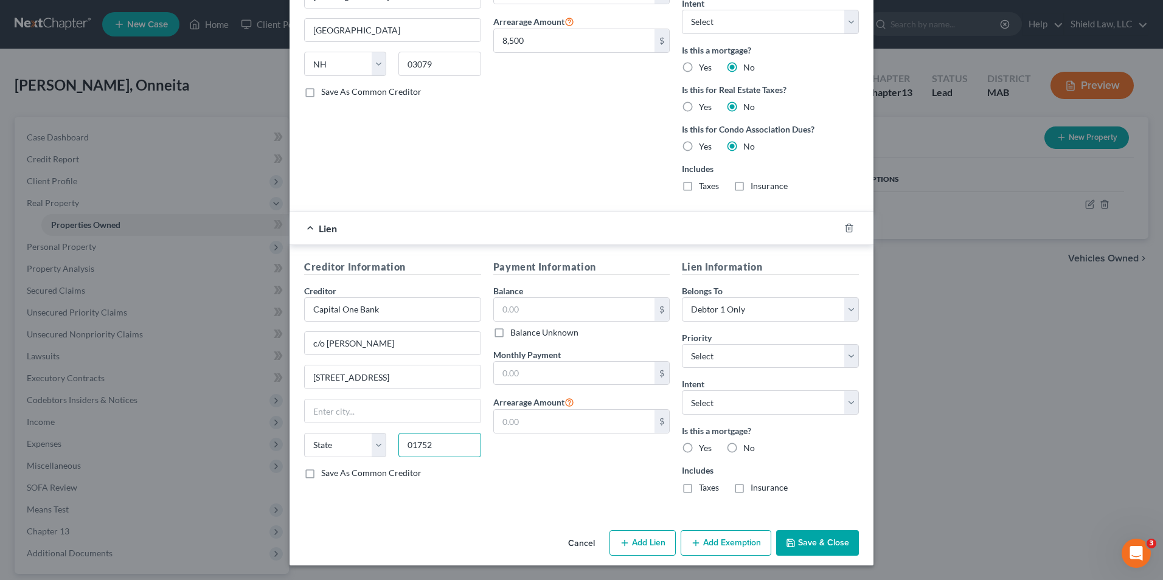
type input "01752"
click at [559, 449] on div "Payment Information Balance $ Balance Unknown Balance Undetermined $ Balance Un…" at bounding box center [581, 382] width 189 height 244
click at [417, 417] on input "text" at bounding box center [393, 411] width 176 height 23
click at [552, 477] on div "Payment Information Balance $ Balance Unknown Balance Undetermined $ Balance Un…" at bounding box center [581, 382] width 189 height 244
type input "Marlborough"
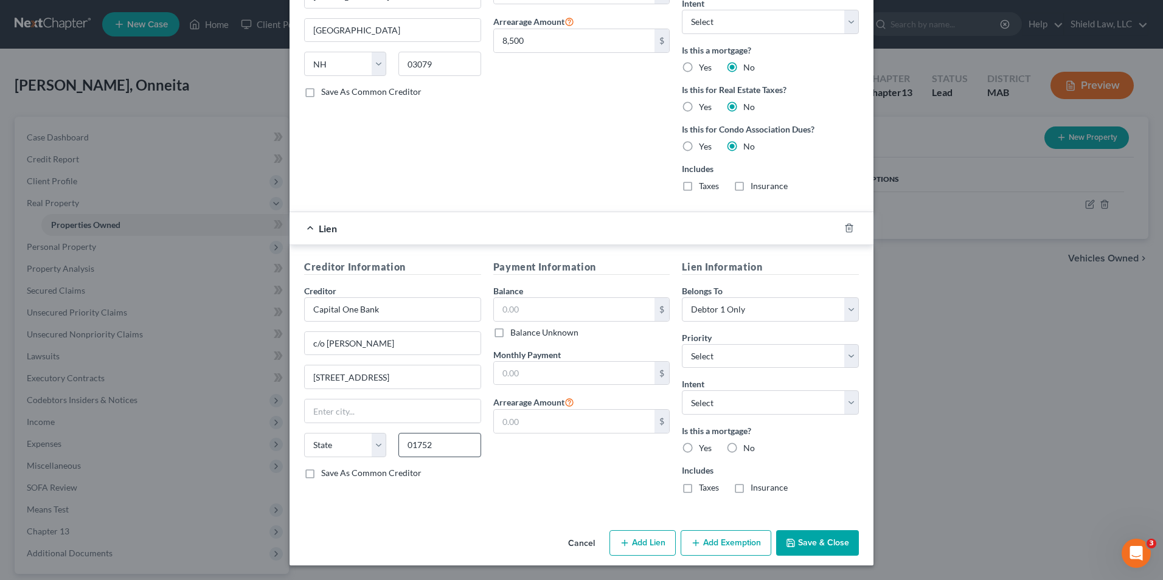
select select "22"
click at [556, 304] on input "text" at bounding box center [574, 309] width 161 height 23
type input "4,217.08"
click at [552, 433] on input "text" at bounding box center [574, 421] width 161 height 23
type input "4,217.08"
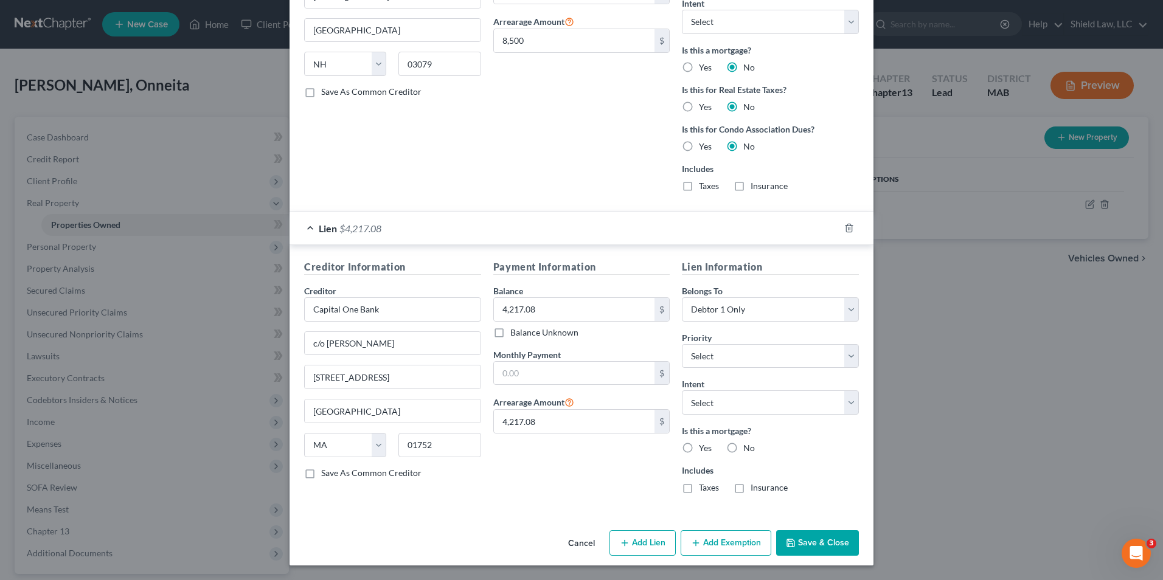
click at [657, 483] on div "Payment Information Balance 4,217.08 $ Balance Unknown Balance Undetermined 4,2…" at bounding box center [581, 382] width 189 height 244
click at [744, 448] on label "No" at bounding box center [750, 448] width 12 height 12
click at [748, 448] on input "No" at bounding box center [752, 446] width 8 height 8
radio input "true"
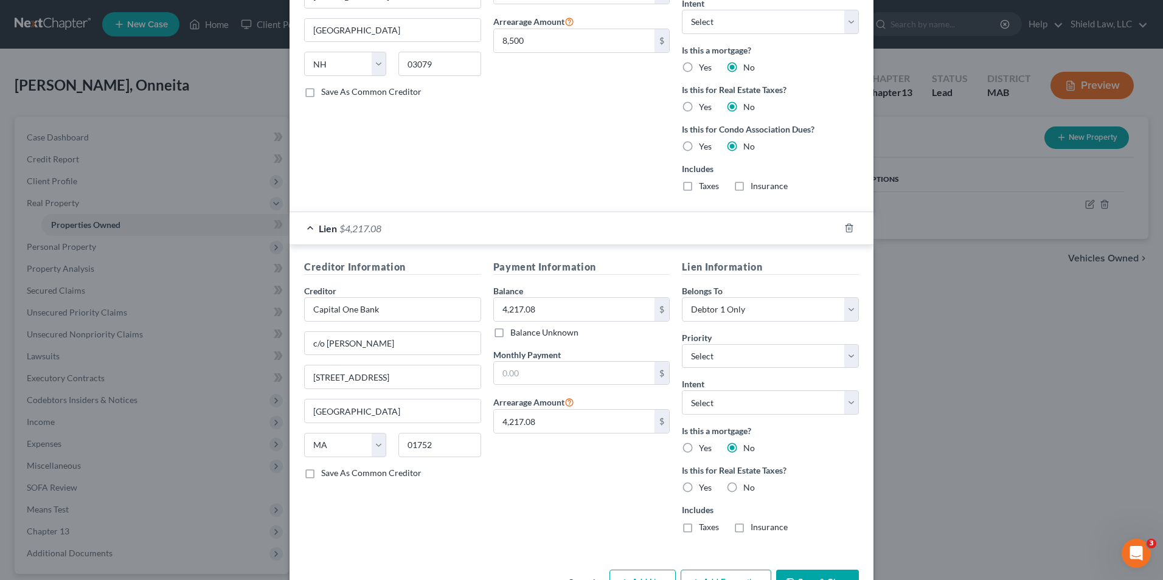
drag, startPoint x: 730, startPoint y: 488, endPoint x: 731, endPoint y: 500, distance: 12.3
click at [744, 488] on label "No" at bounding box center [750, 488] width 12 height 12
click at [748, 488] on input "No" at bounding box center [752, 486] width 8 height 8
radio input "true"
drag, startPoint x: 726, startPoint y: 528, endPoint x: 753, endPoint y: 518, distance: 28.5
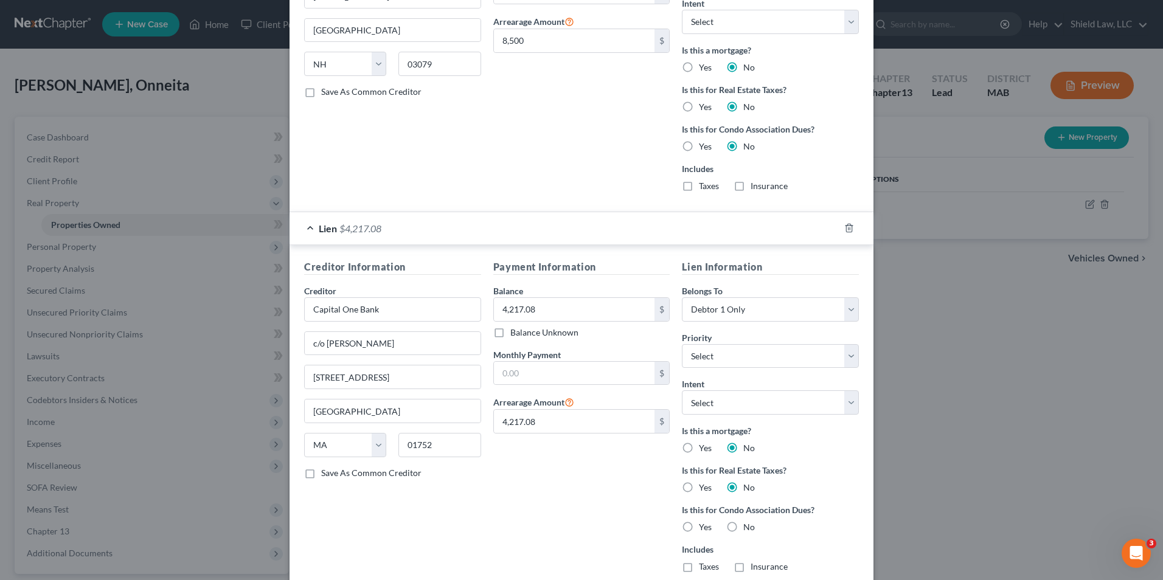
click at [744, 528] on label "No" at bounding box center [750, 527] width 12 height 12
click at [748, 528] on input "No" at bounding box center [752, 525] width 8 height 8
radio input "true"
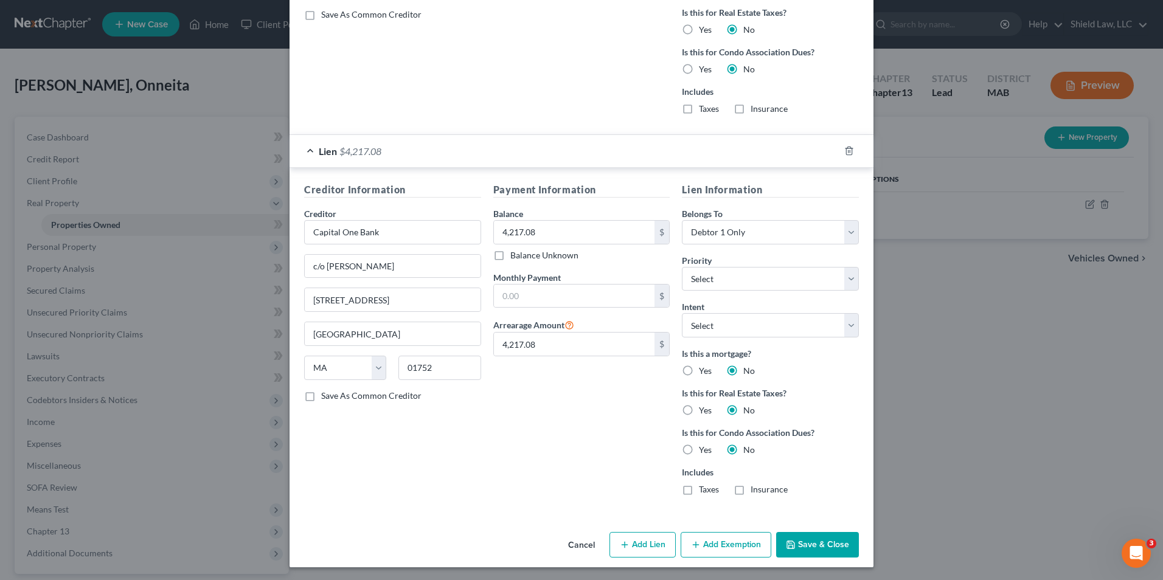
scroll to position [587, 0]
click at [828, 535] on button "Save & Close" at bounding box center [817, 544] width 83 height 26
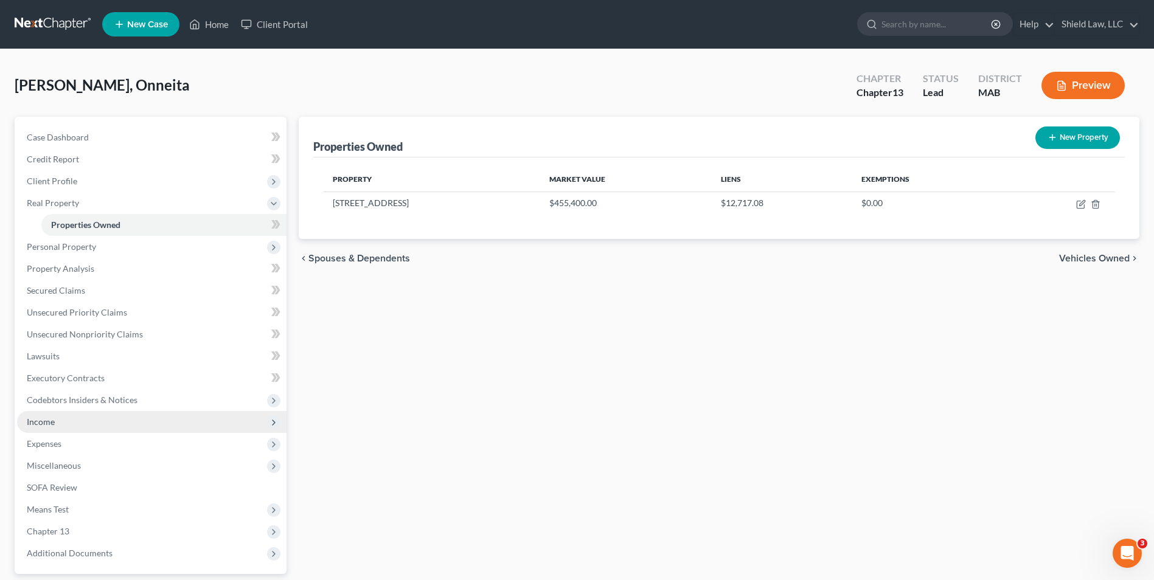
click at [74, 427] on span "Income" at bounding box center [152, 422] width 270 height 22
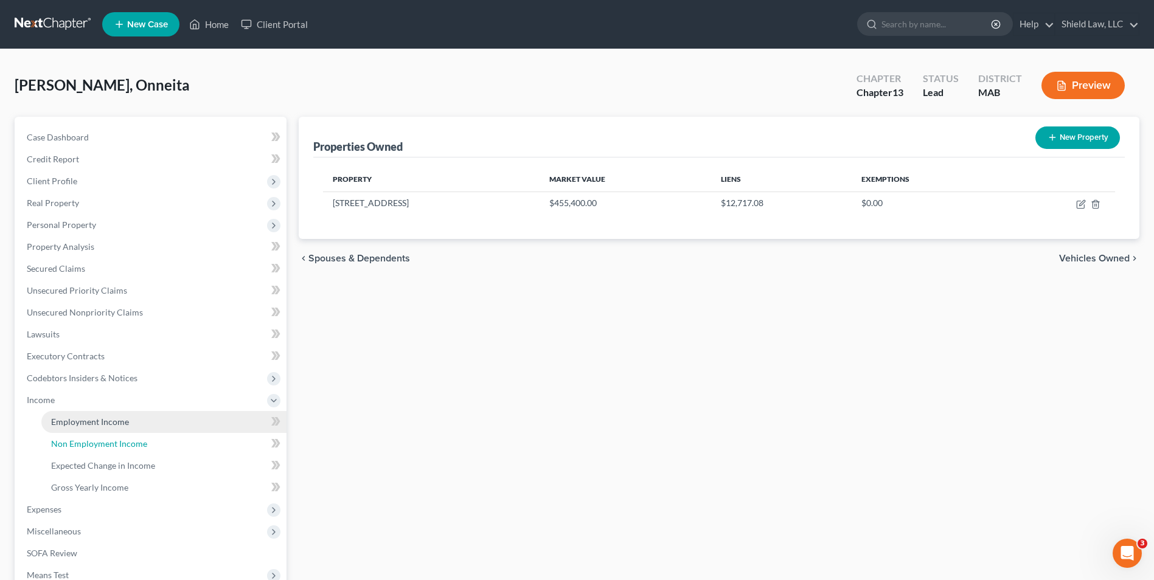
click at [84, 436] on link "Non Employment Income" at bounding box center [163, 444] width 245 height 22
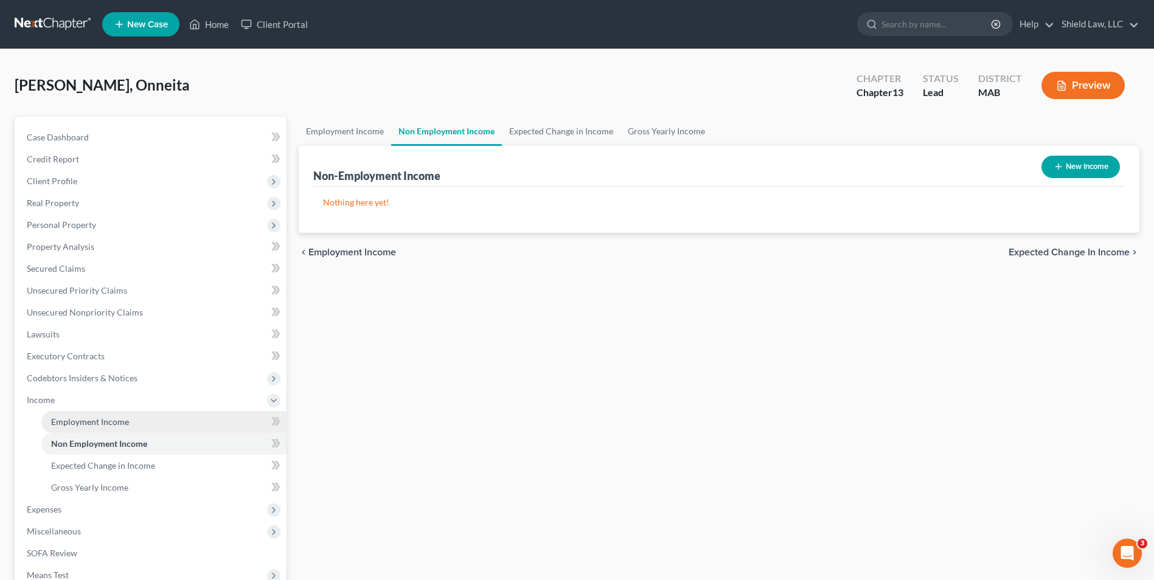
click at [94, 420] on span "Employment Income" at bounding box center [90, 422] width 78 height 10
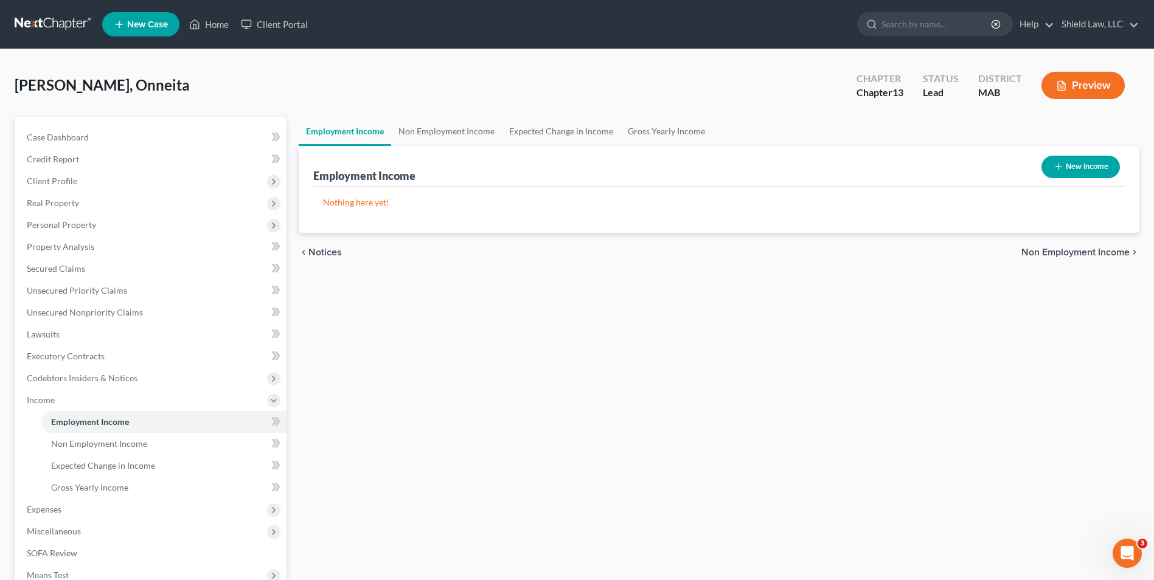
click at [1070, 164] on button "New Income" at bounding box center [1081, 167] width 78 height 23
select select "0"
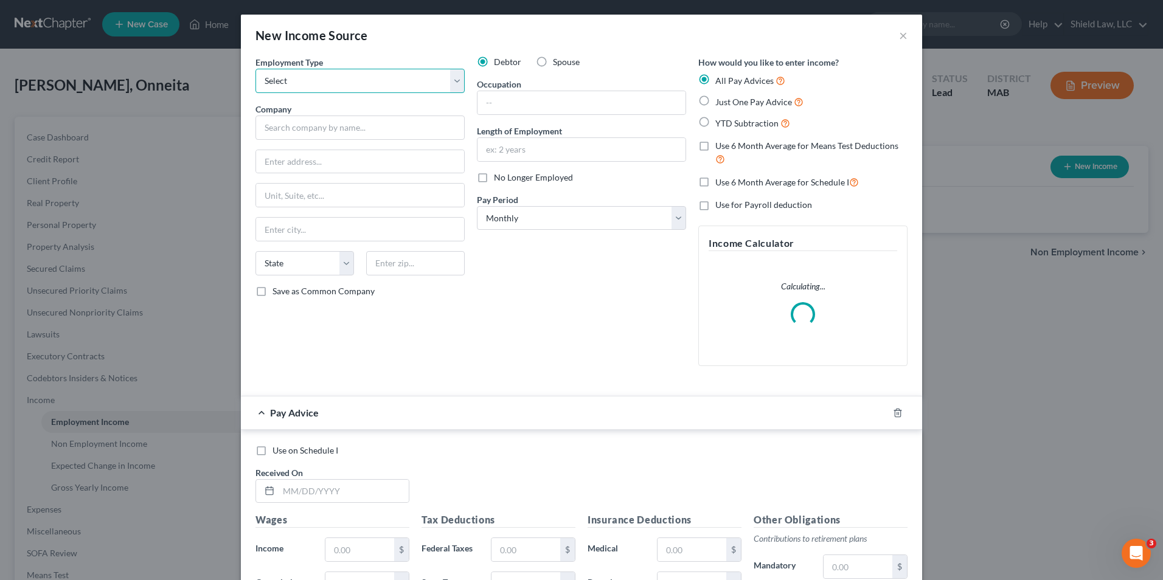
click at [331, 91] on select "Select Full or Part Time Employment Self Employment" at bounding box center [360, 81] width 209 height 24
select select "0"
click at [256, 69] on select "Select Full or Part Time Employment Self Employment" at bounding box center [360, 81] width 209 height 24
click at [298, 134] on input "text" at bounding box center [360, 128] width 209 height 24
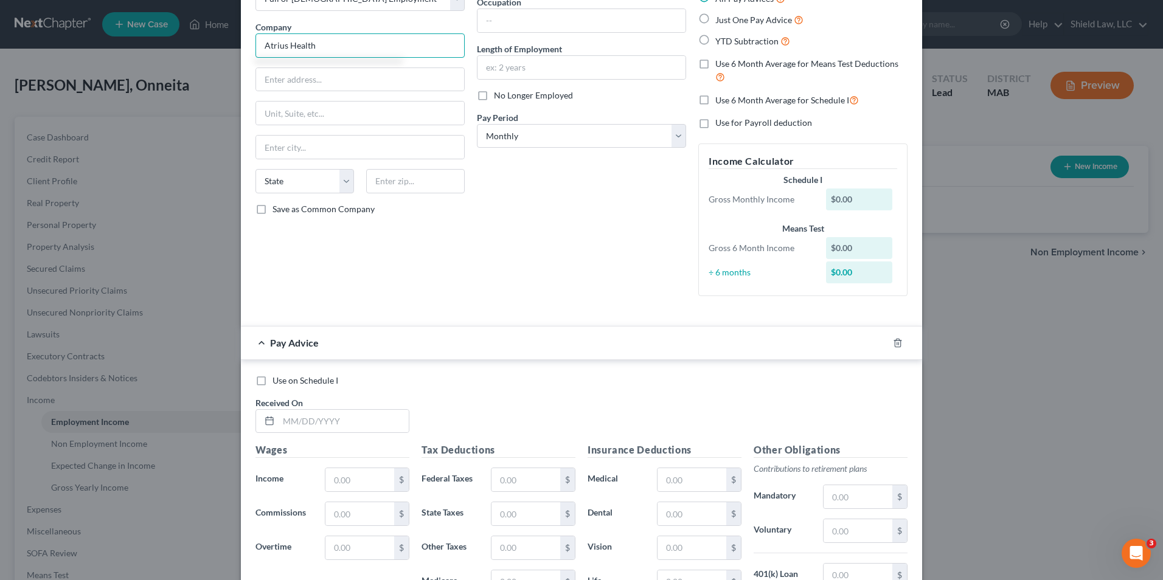
scroll to position [61, 0]
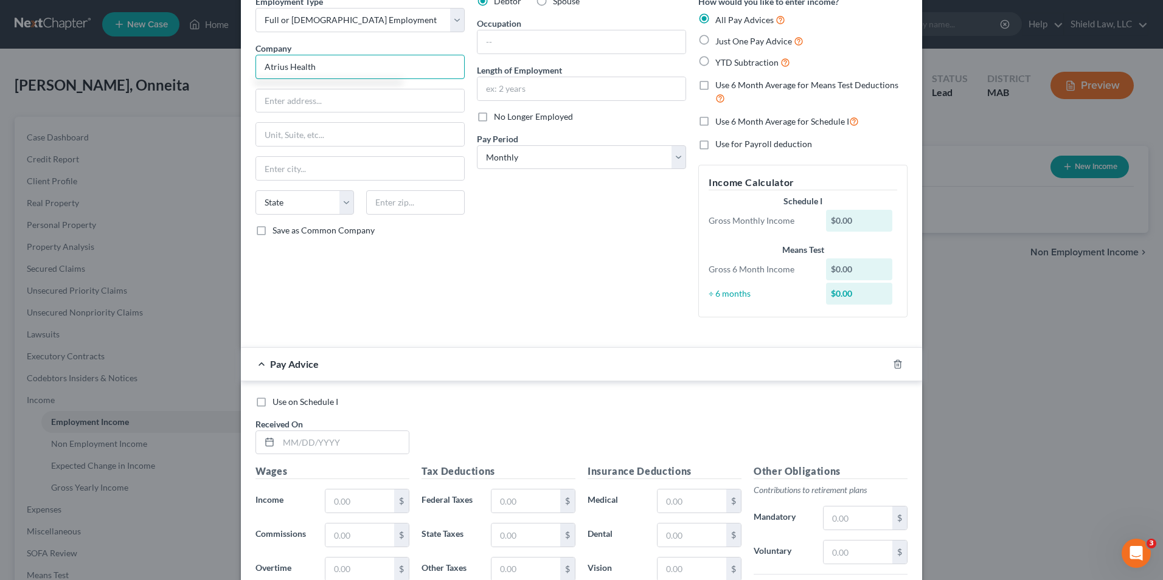
type input "Atrius Health"
click at [716, 44] on label "Just One Pay Advice" at bounding box center [760, 41] width 88 height 14
click at [720, 42] on input "Just One Pay Advice" at bounding box center [724, 38] width 8 height 8
radio input "true"
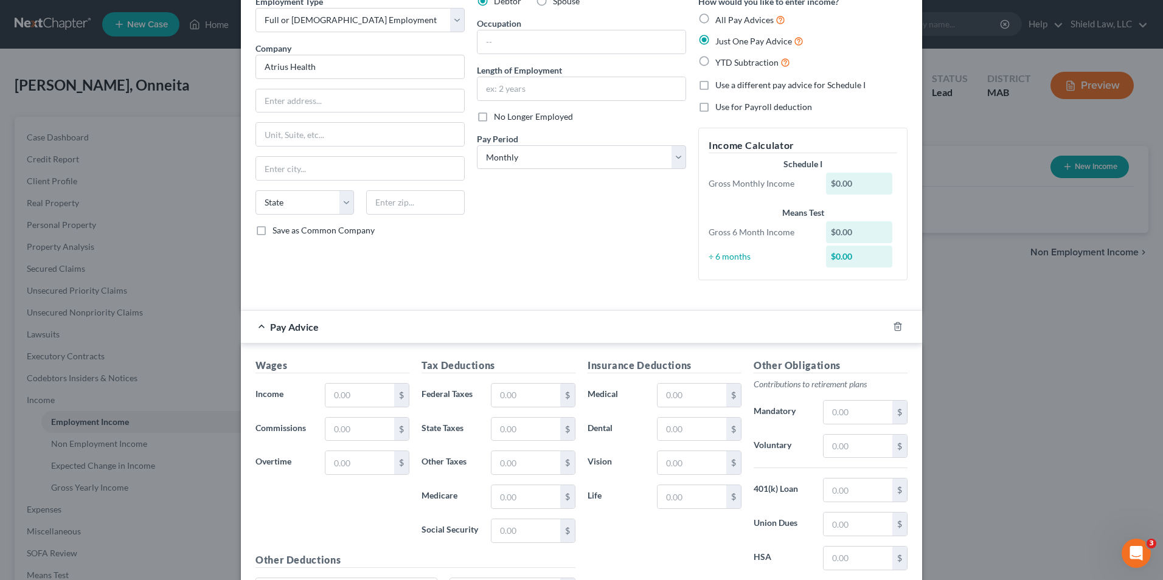
type input "Atrius Health"
click at [342, 393] on input "text" at bounding box center [360, 395] width 69 height 23
type input "0"
click at [558, 294] on div "Employment Type * Select Full or Part Time Employment Self Employment Company *…" at bounding box center [581, 147] width 664 height 305
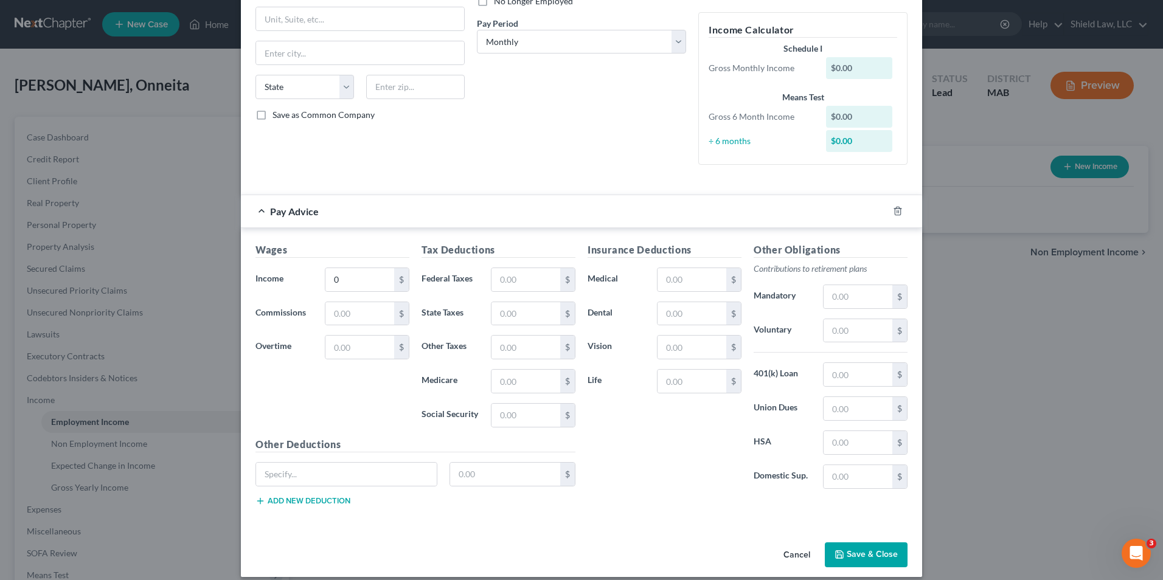
scroll to position [188, 0]
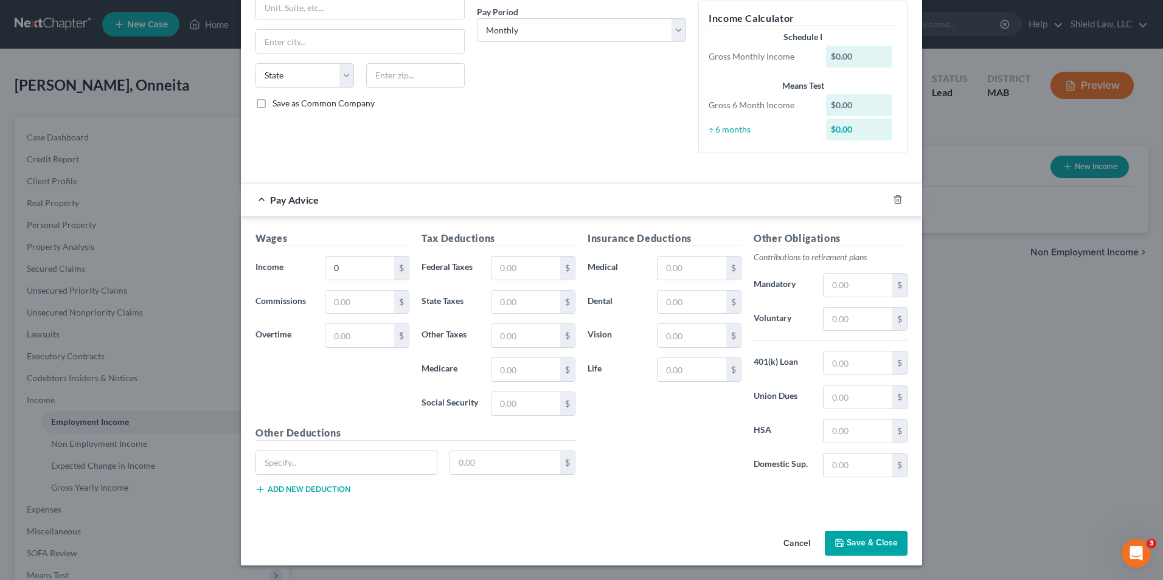
click at [883, 545] on button "Save & Close" at bounding box center [866, 544] width 83 height 26
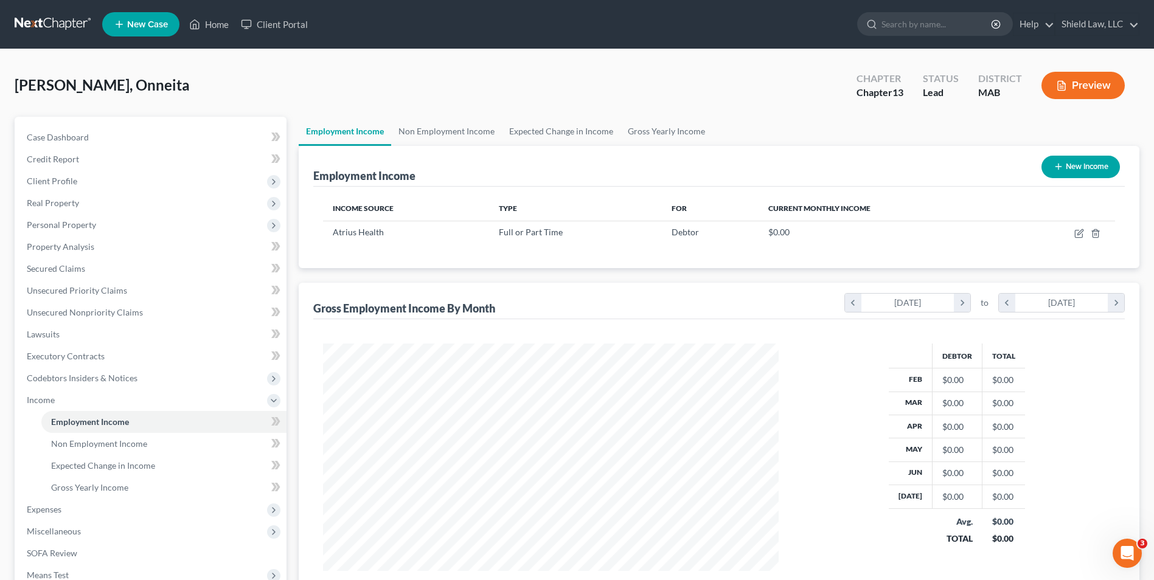
scroll to position [608221, 607970]
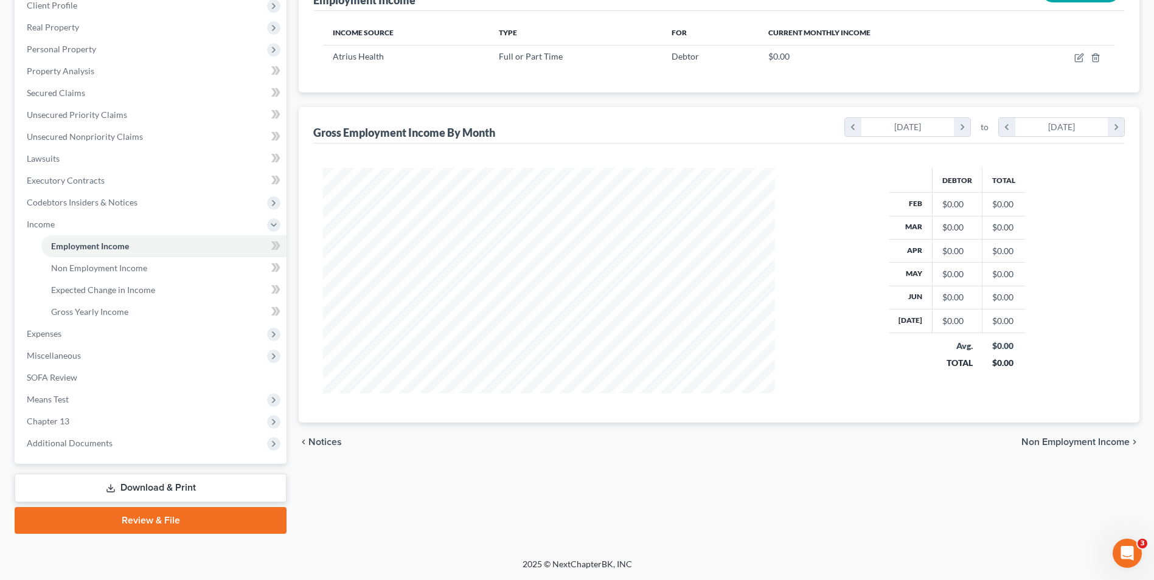
click at [178, 478] on link "Download & Print" at bounding box center [151, 488] width 272 height 29
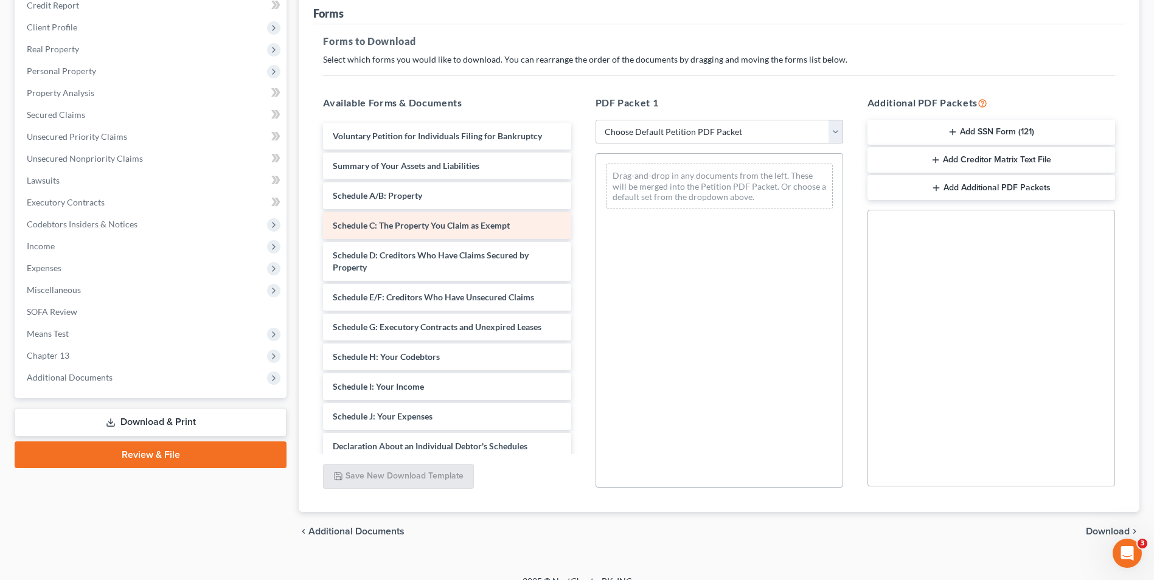
scroll to position [171, 0]
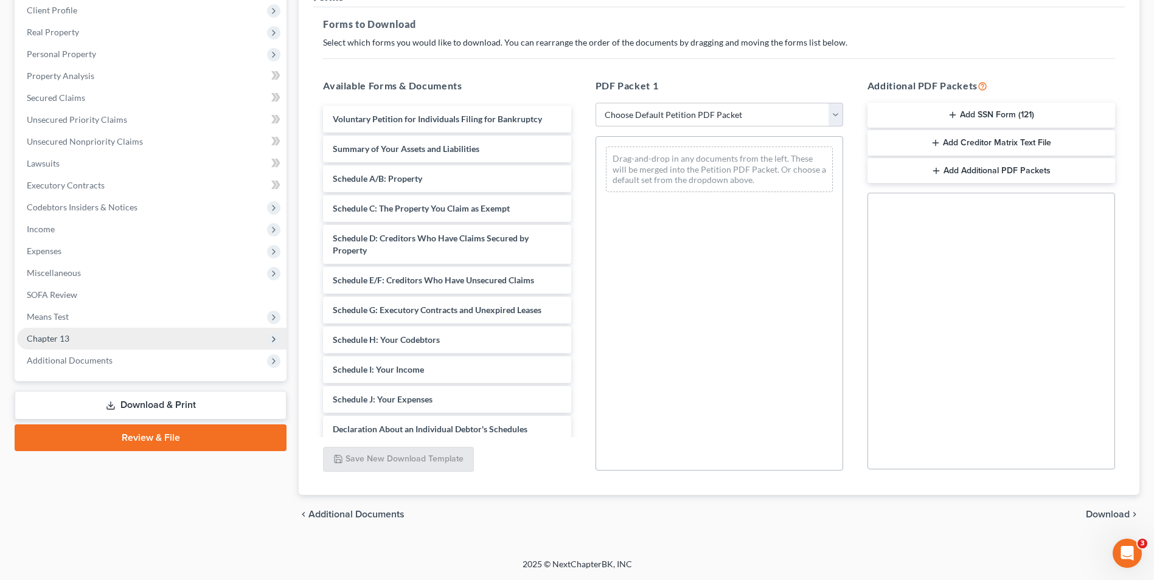
click at [64, 339] on span "Chapter 13" at bounding box center [48, 338] width 43 height 10
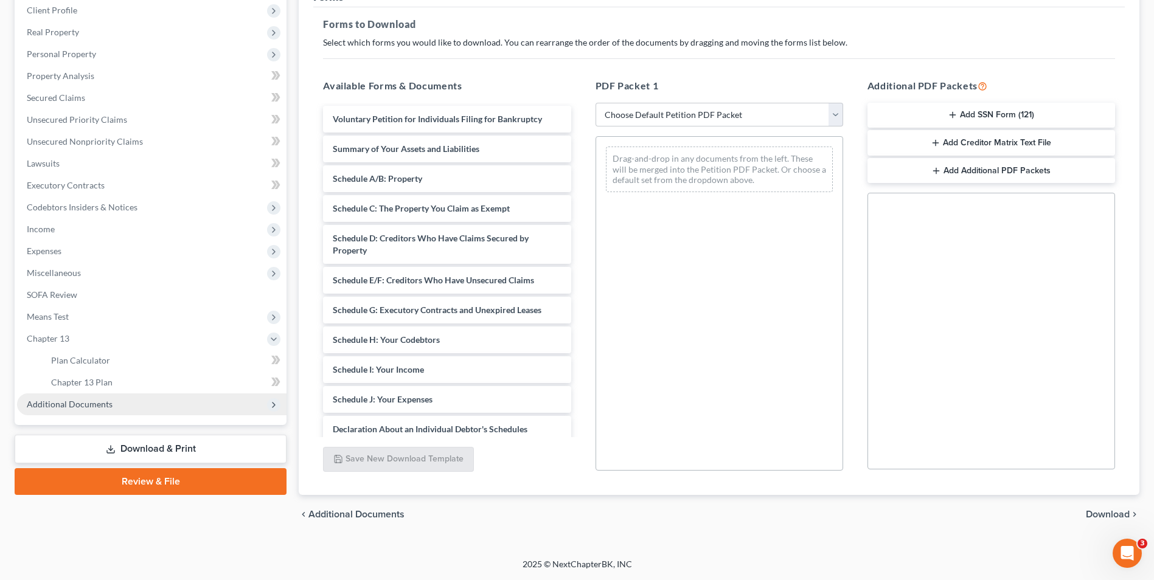
click at [105, 408] on span "Additional Documents" at bounding box center [70, 404] width 86 height 10
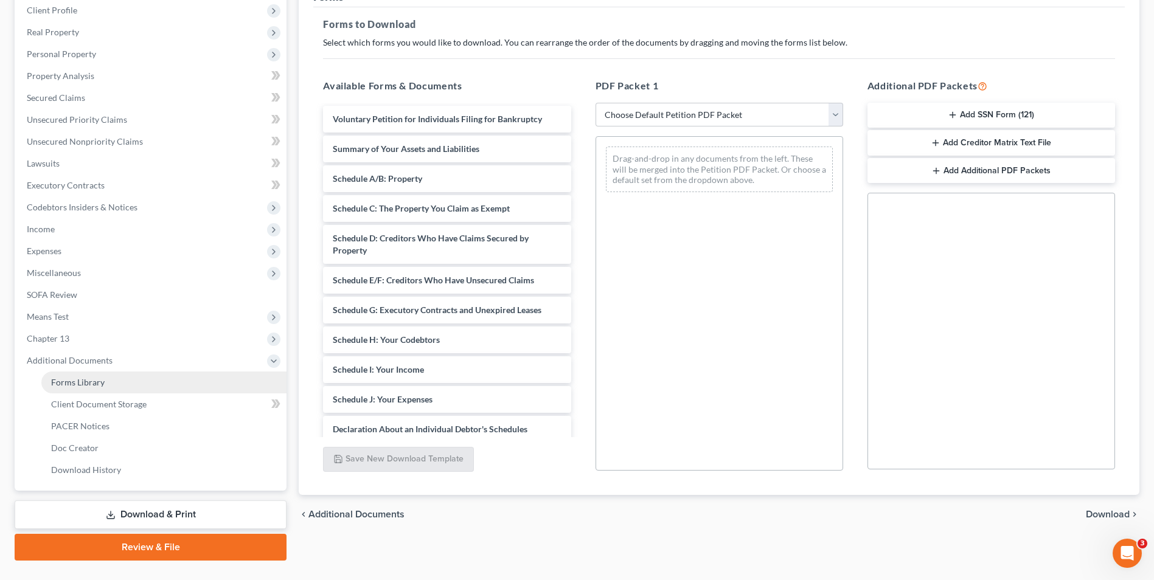
click at [135, 389] on link "Forms Library" at bounding box center [163, 383] width 245 height 22
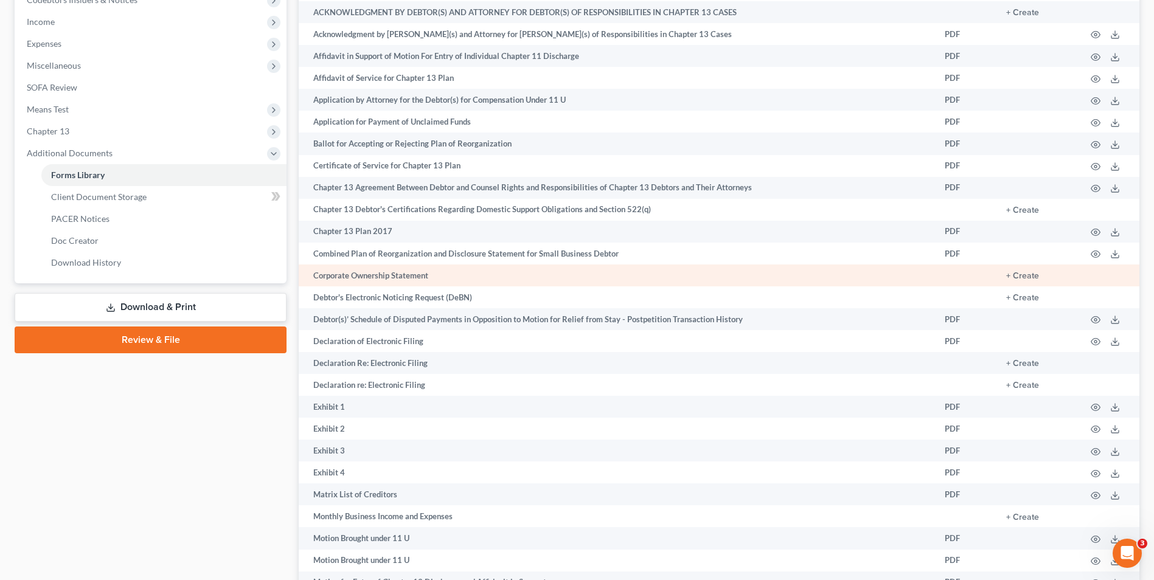
scroll to position [380, 0]
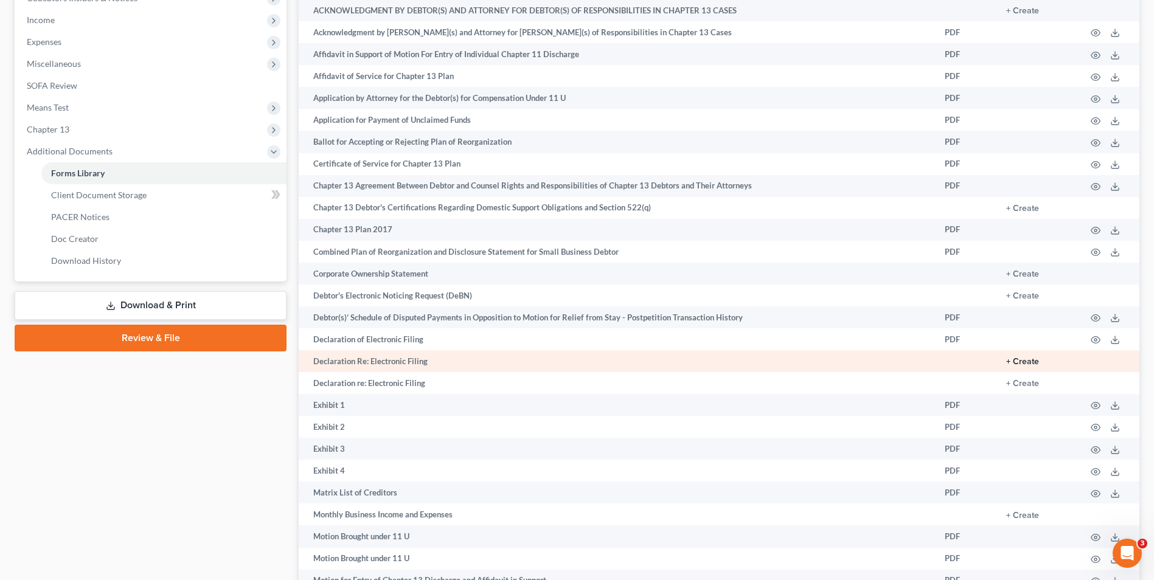
click at [1010, 363] on button "+ Create" at bounding box center [1022, 362] width 33 height 9
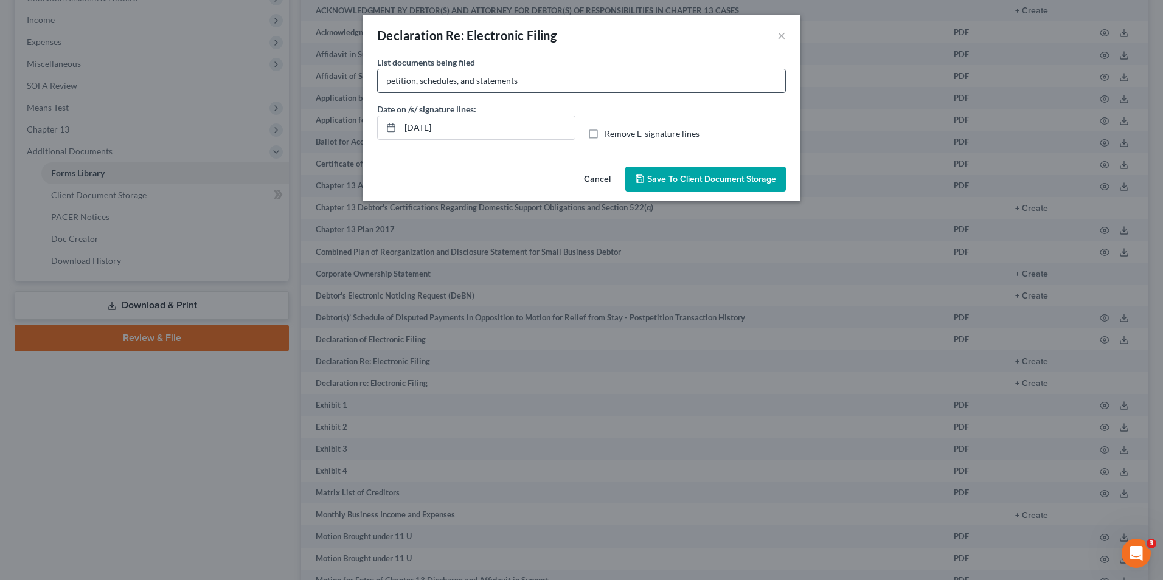
click at [540, 77] on input "petition, schedules, and statements" at bounding box center [582, 80] width 408 height 23
type input "petition, schedules, and statement of financial affairs"
click at [605, 136] on label "Remove E-signature lines" at bounding box center [652, 134] width 95 height 12
click at [610, 136] on input "Remove E-signature lines" at bounding box center [614, 132] width 8 height 8
checkbox input "true"
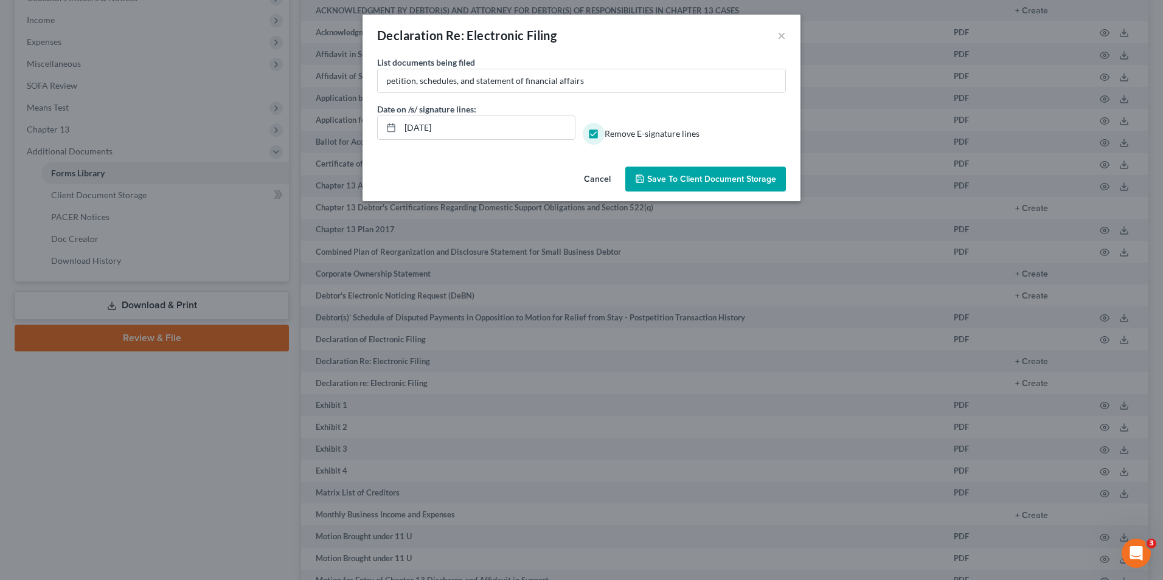
click at [624, 169] on div "Cancel Save to Client Document Storage" at bounding box center [582, 182] width 438 height 40
click at [423, 127] on input "08/18/2025" at bounding box center [487, 127] width 175 height 23
type input "08/19/2025"
click at [686, 174] on span "Save to Client Document Storage" at bounding box center [711, 179] width 129 height 10
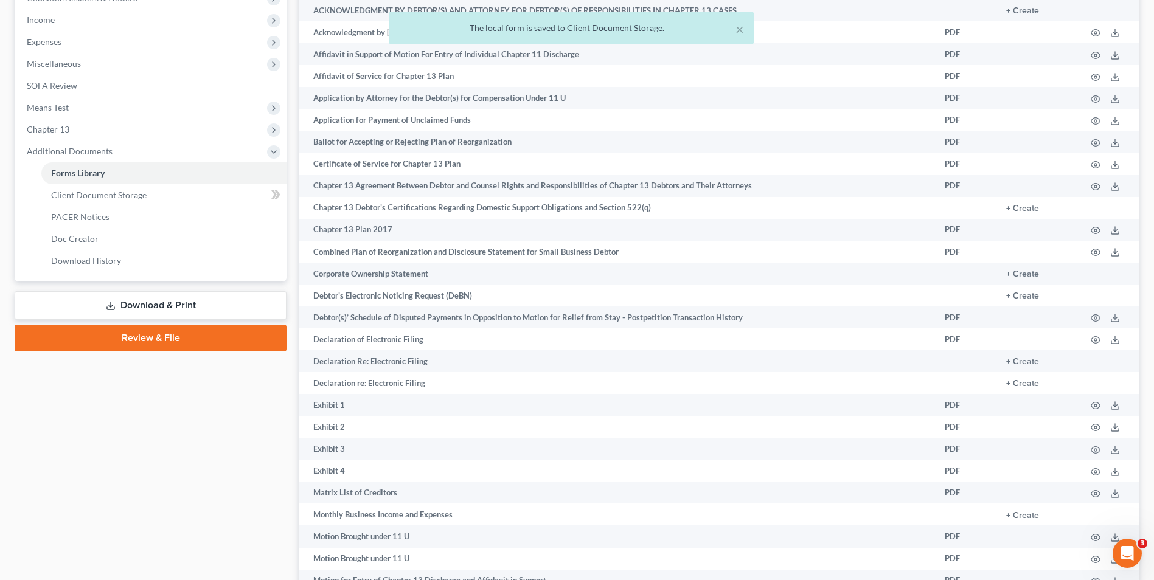
click at [206, 301] on link "Download & Print" at bounding box center [151, 305] width 272 height 29
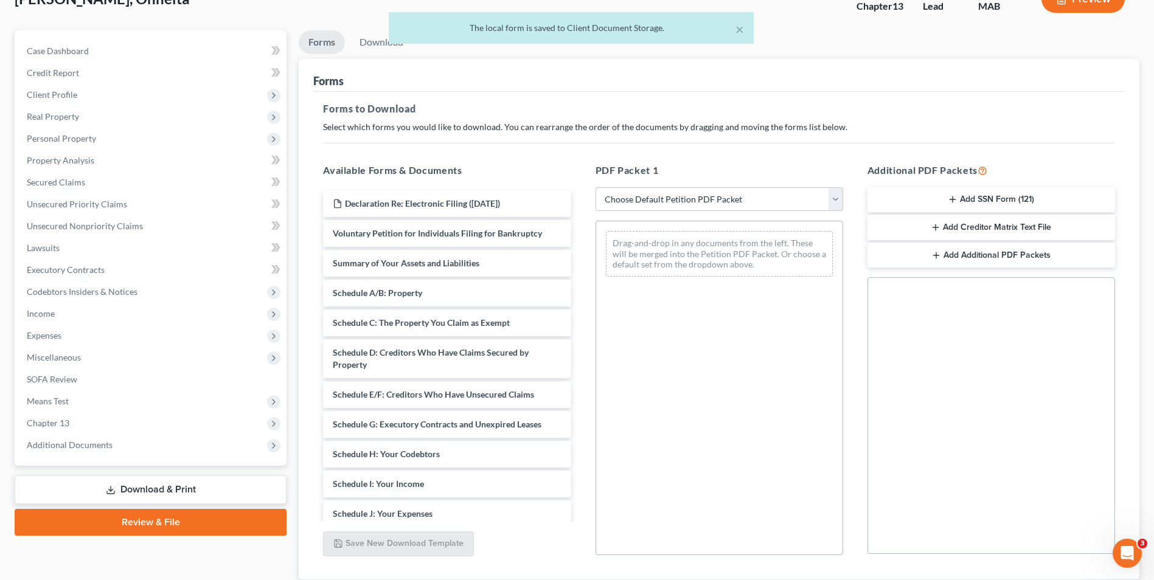
scroll to position [171, 0]
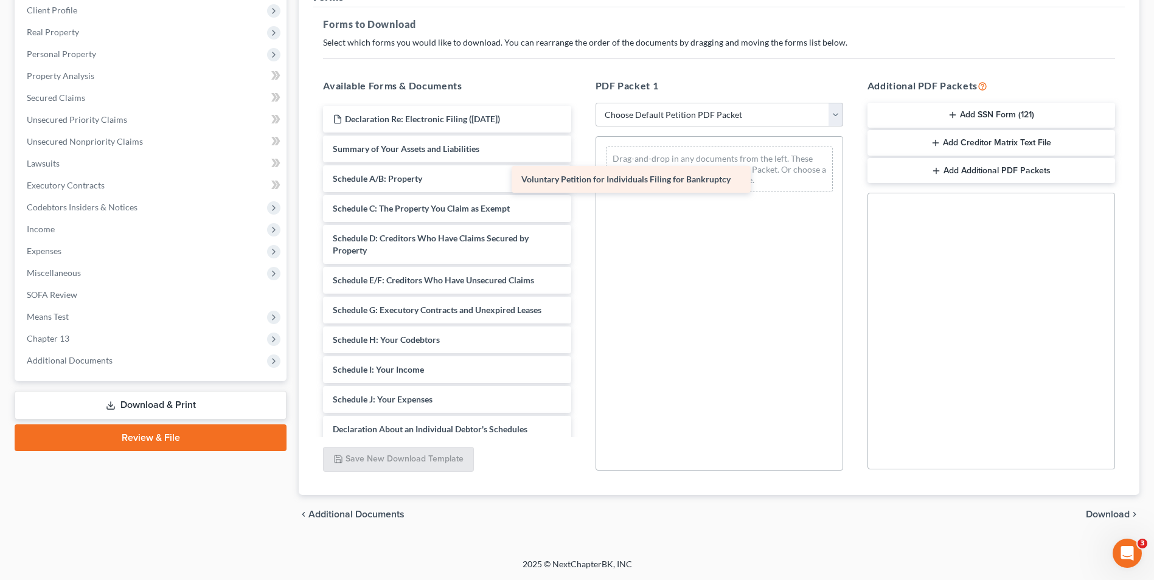
drag, startPoint x: 518, startPoint y: 148, endPoint x: 707, endPoint y: 179, distance: 191.1
click at [580, 179] on div "Voluntary Petition for Individuals Filing for Bankruptcy Declaration Re: Electr…" at bounding box center [446, 376] width 267 height 540
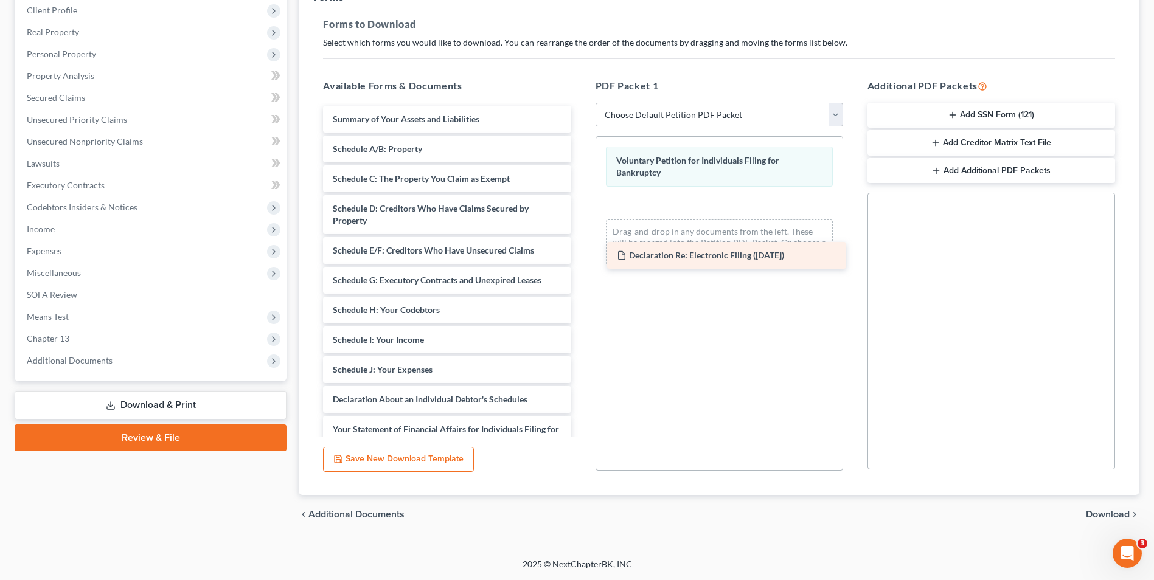
drag, startPoint x: 442, startPoint y: 116, endPoint x: 726, endPoint y: 252, distance: 315.1
click at [580, 252] on div "Declaration Re: Electronic Filing (08/18/2025) Declaration Re: Electronic Filin…" at bounding box center [446, 361] width 267 height 510
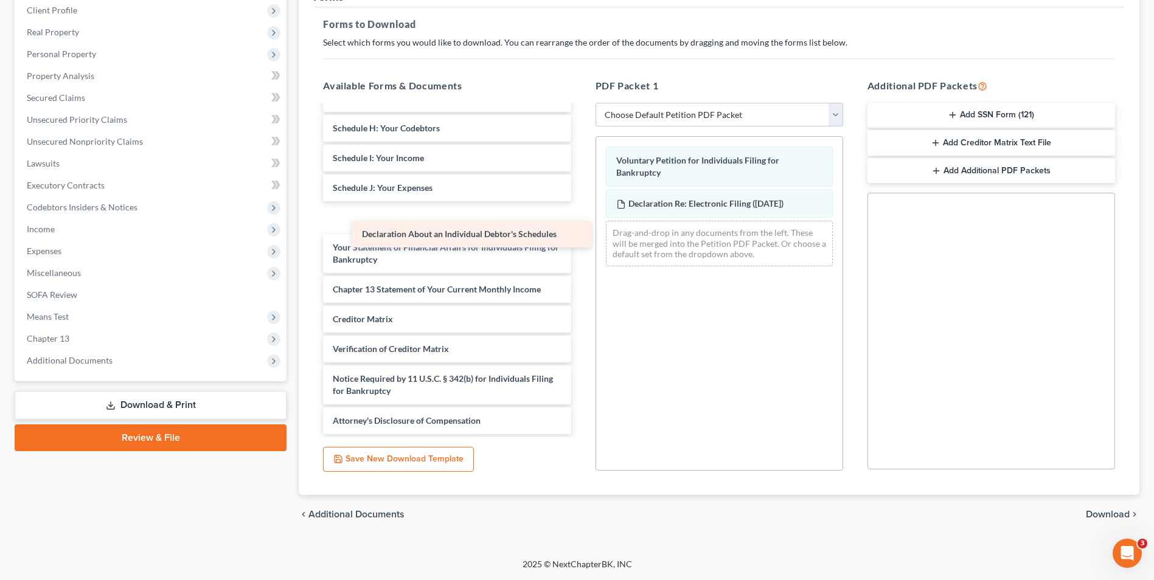
scroll to position [152, 0]
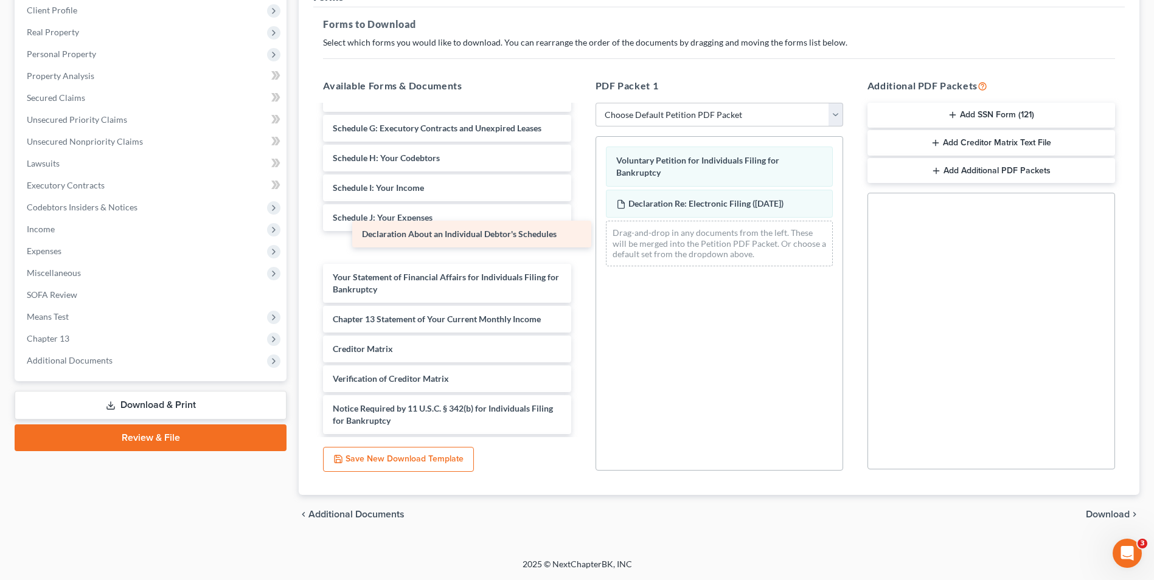
drag, startPoint x: 461, startPoint y: 218, endPoint x: 701, endPoint y: 270, distance: 245.2
click at [580, 270] on div "Declaration About an Individual Debtor's Schedules Summary of Your Assets and L…" at bounding box center [446, 209] width 267 height 510
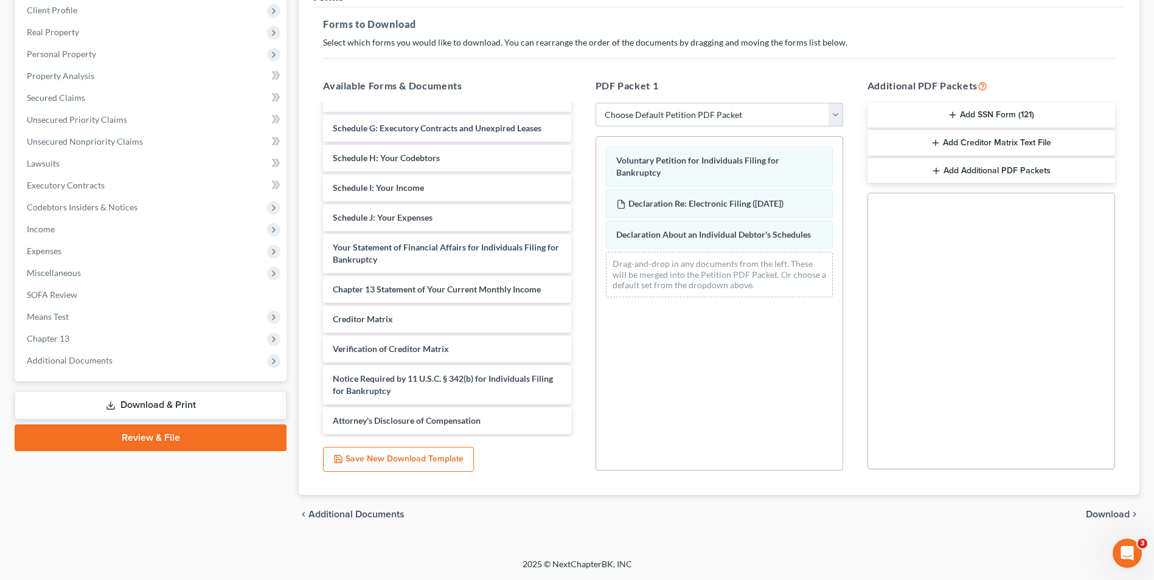
click at [1015, 115] on button "Add SSN Form (121)" at bounding box center [992, 116] width 248 height 26
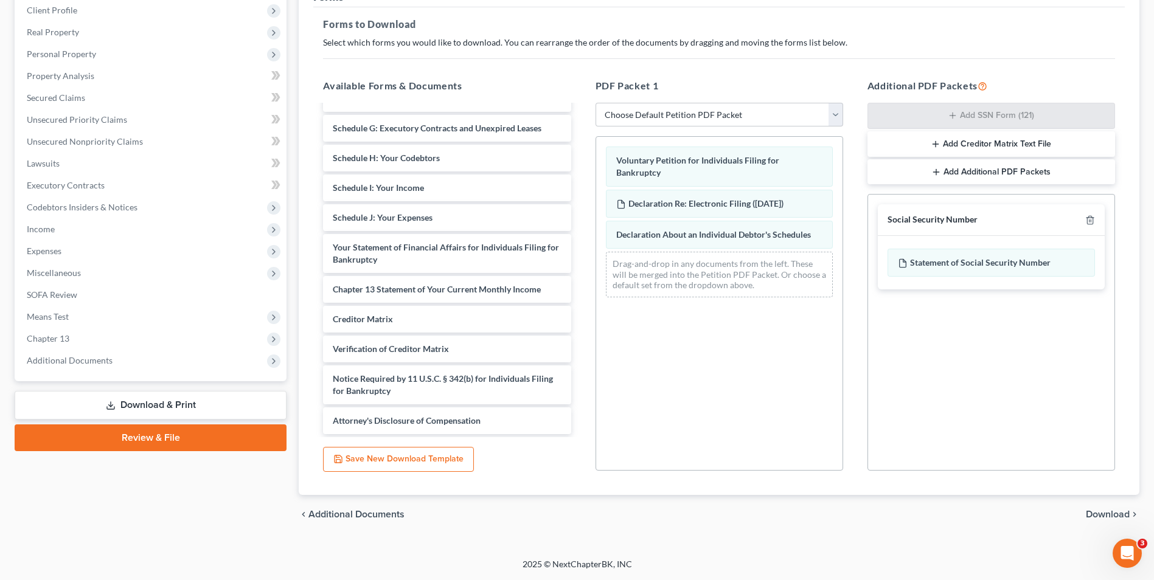
click at [1100, 512] on span "Download" at bounding box center [1108, 515] width 44 height 10
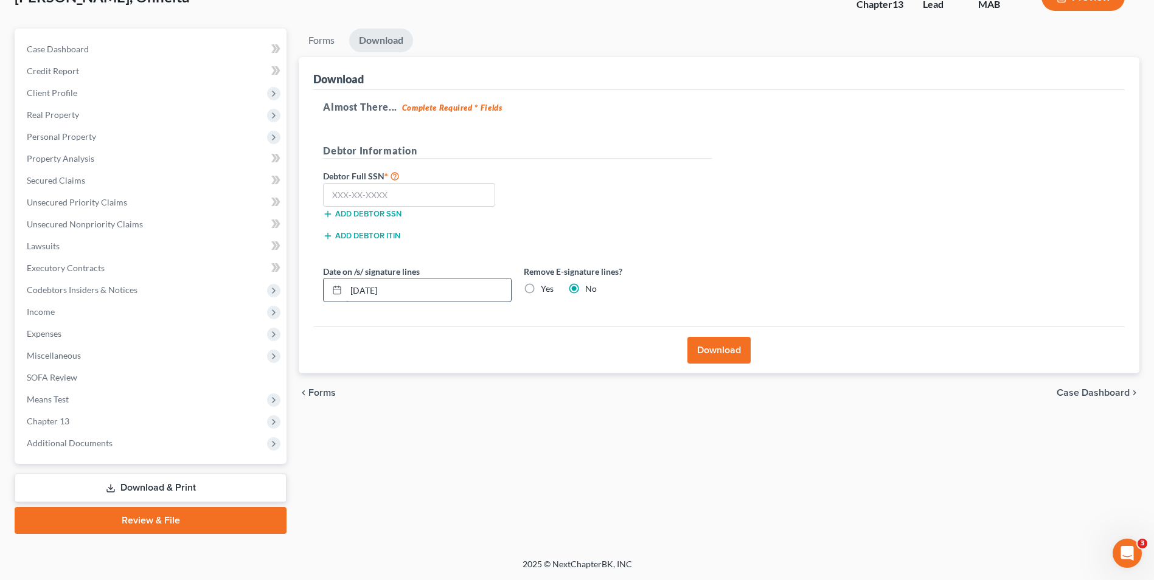
drag, startPoint x: 397, startPoint y: 290, endPoint x: 370, endPoint y: 289, distance: 27.4
click at [370, 289] on input "08/18/2025" at bounding box center [428, 290] width 165 height 23
type input "08/19/2025"
click at [541, 290] on label "Yes" at bounding box center [547, 289] width 13 height 12
click at [546, 290] on input "Yes" at bounding box center [550, 287] width 8 height 8
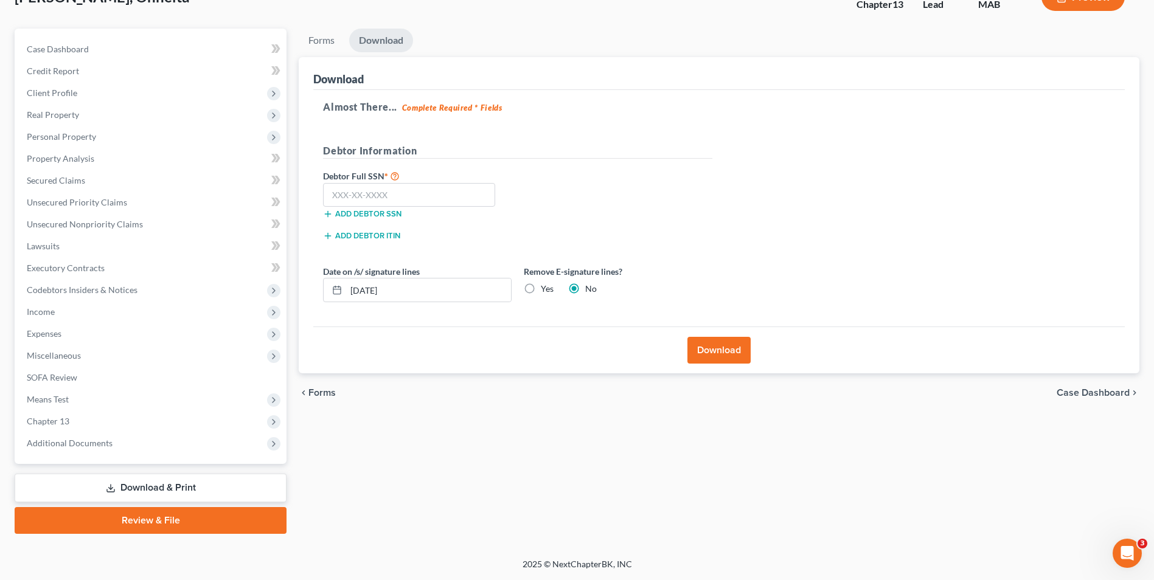
radio input "true"
radio input "false"
click at [408, 193] on input "text" at bounding box center [409, 195] width 172 height 24
type input "000-00-0000"
click at [742, 350] on button "Download" at bounding box center [719, 350] width 63 height 27
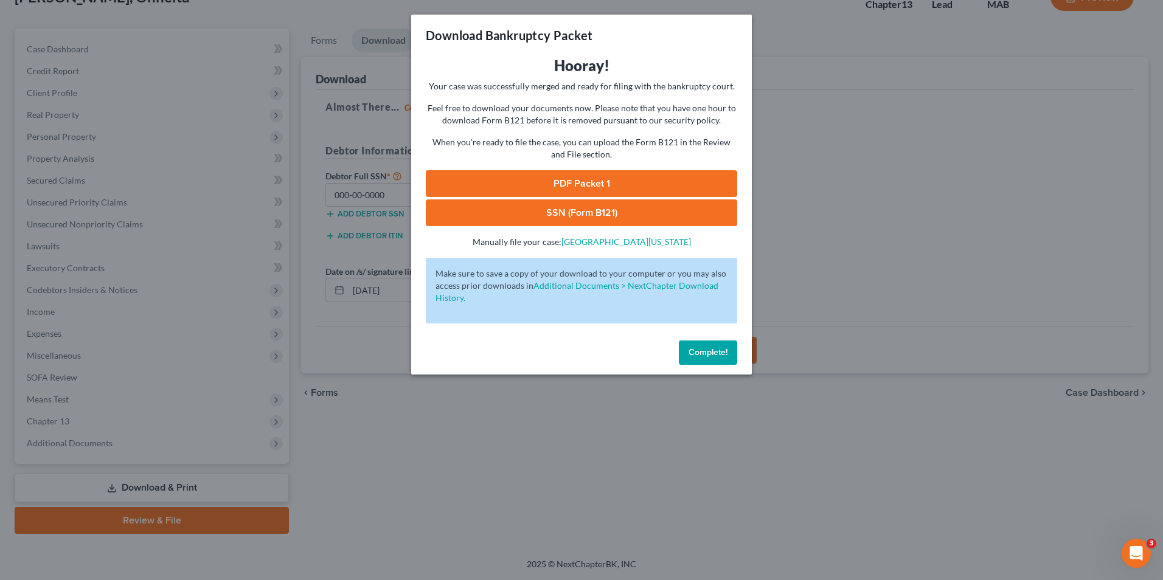
click at [584, 179] on link "PDF Packet 1" at bounding box center [582, 183] width 312 height 27
click at [580, 217] on link "SSN (Form B121)" at bounding box center [582, 213] width 312 height 27
click at [726, 359] on button "Complete!" at bounding box center [708, 353] width 58 height 24
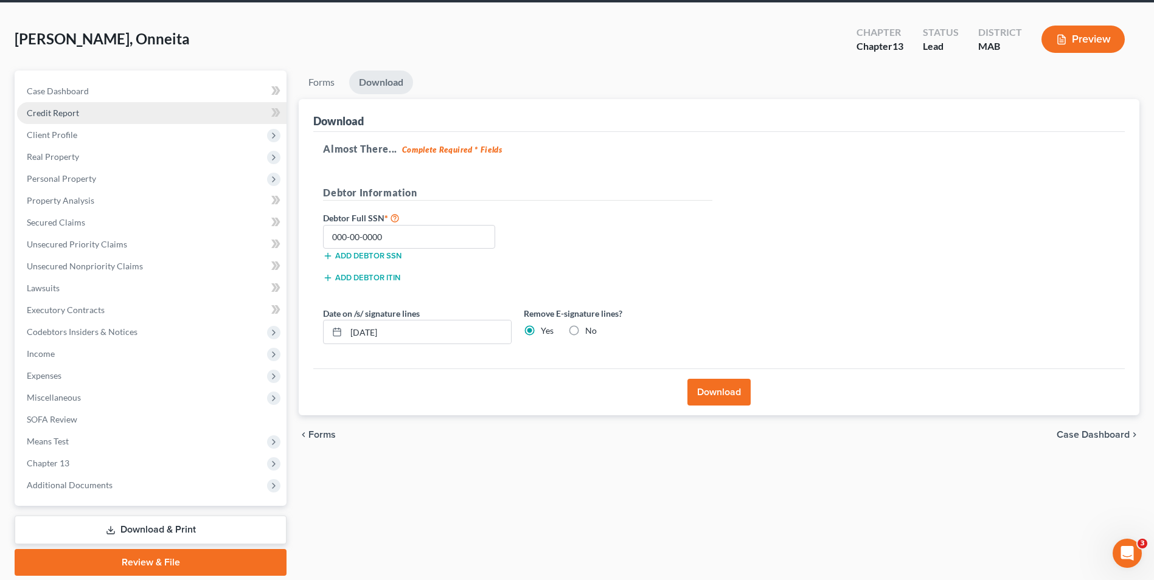
scroll to position [0, 0]
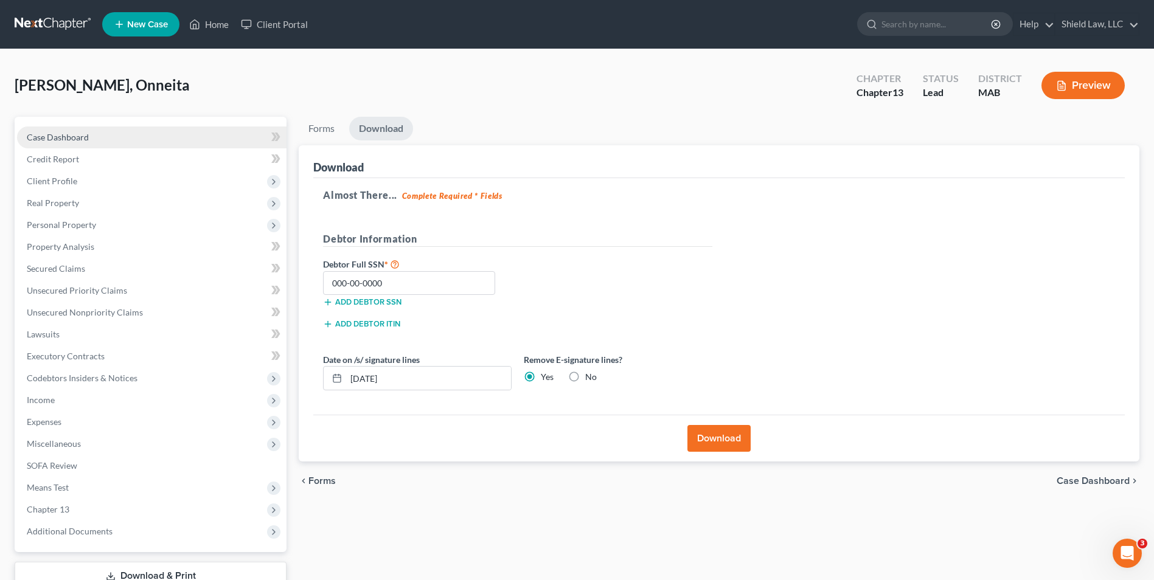
click at [90, 141] on link "Case Dashboard" at bounding box center [152, 138] width 270 height 22
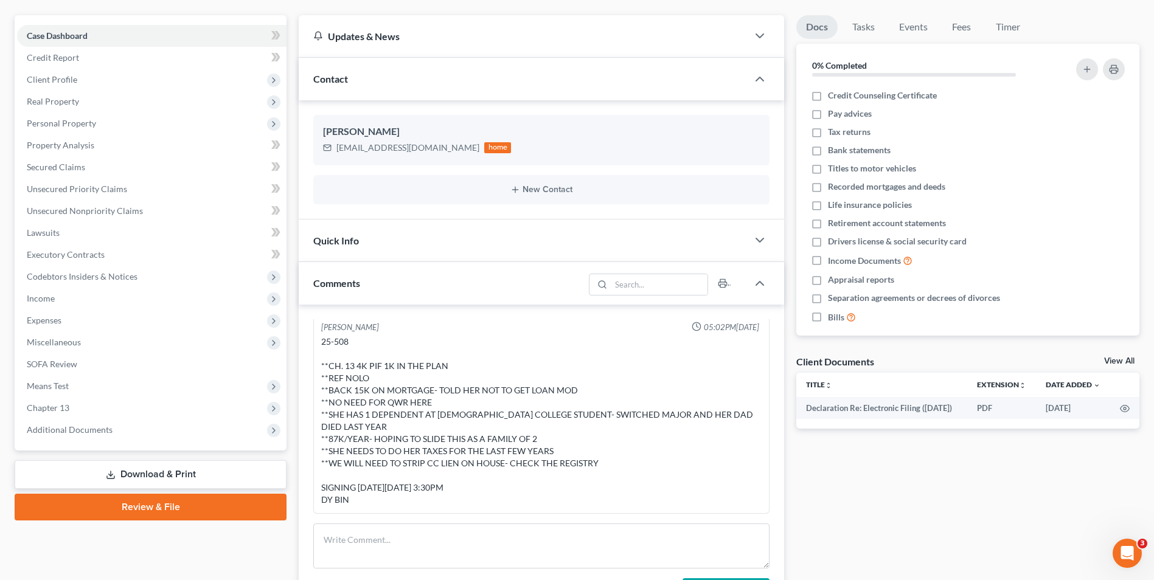
scroll to position [61, 0]
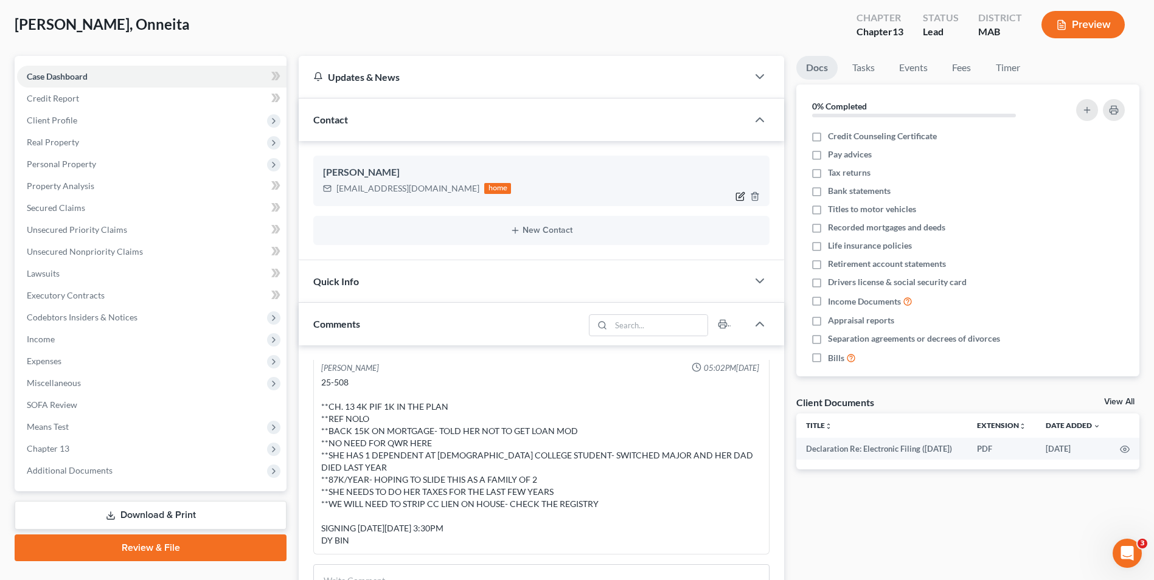
click at [742, 195] on icon "button" at bounding box center [741, 197] width 10 height 10
select select "0"
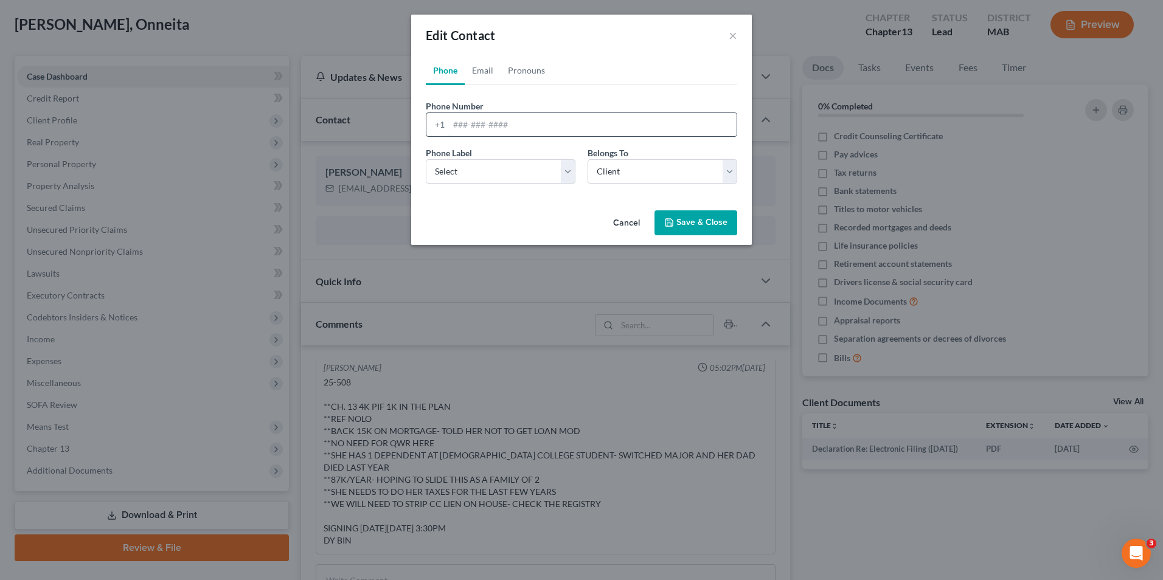
click at [476, 123] on input "tel" at bounding box center [593, 124] width 288 height 23
type input "5088181597"
click at [697, 219] on button "Save & Close" at bounding box center [696, 224] width 83 height 26
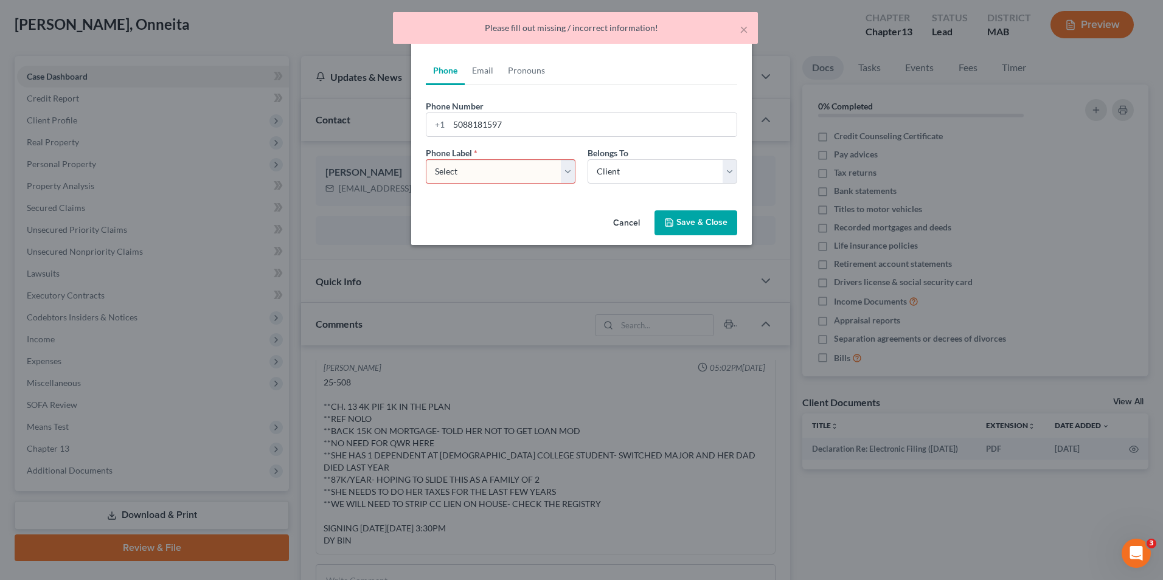
drag, startPoint x: 555, startPoint y: 167, endPoint x: 550, endPoint y: 178, distance: 11.4
click at [555, 167] on select "Select Mobile Home Work Other" at bounding box center [501, 171] width 150 height 24
select select "0"
click at [426, 159] on select "Select Mobile Home Work Other" at bounding box center [501, 171] width 150 height 24
click at [717, 217] on button "Save & Close" at bounding box center [696, 224] width 83 height 26
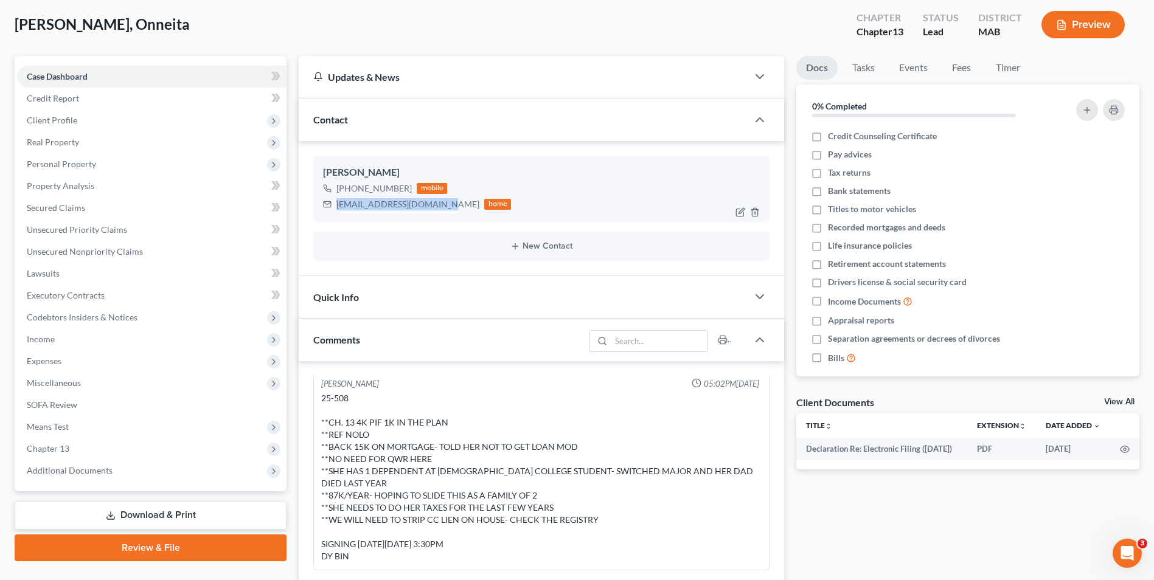
drag, startPoint x: 338, startPoint y: 204, endPoint x: 441, endPoint y: 204, distance: 103.4
click at [441, 204] on div "[EMAIL_ADDRESS][DOMAIN_NAME]" at bounding box center [407, 204] width 143 height 12
copy div "[EMAIL_ADDRESS][DOMAIN_NAME]"
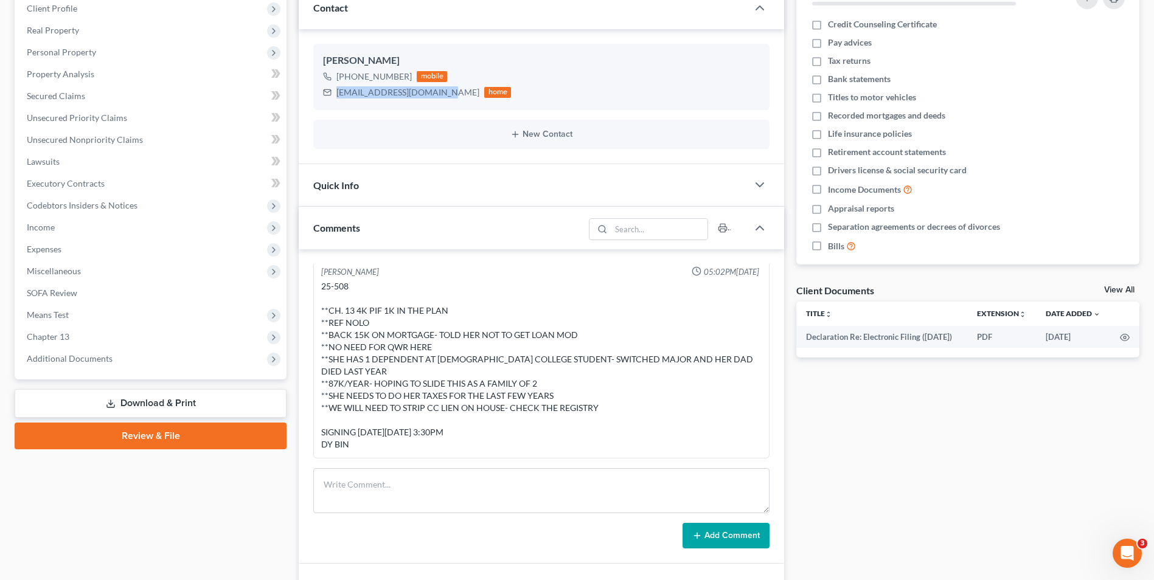
scroll to position [304, 0]
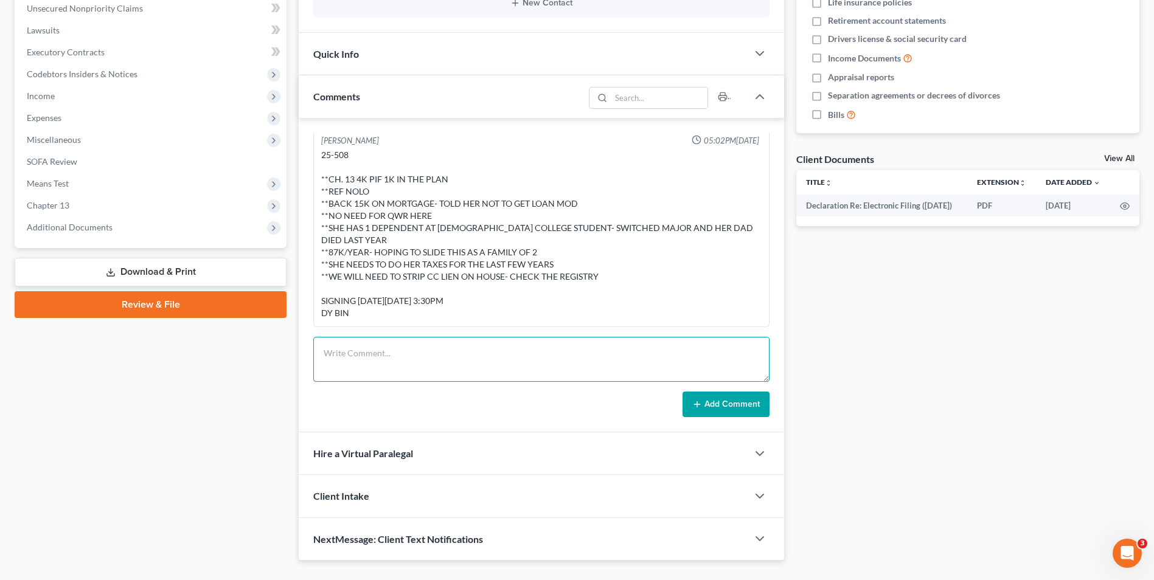
click at [427, 355] on textarea at bounding box center [541, 359] width 456 height 45
type textarea "w"
paste textarea "We will need the following documents for your bankruptcy case: A copy of your h…"
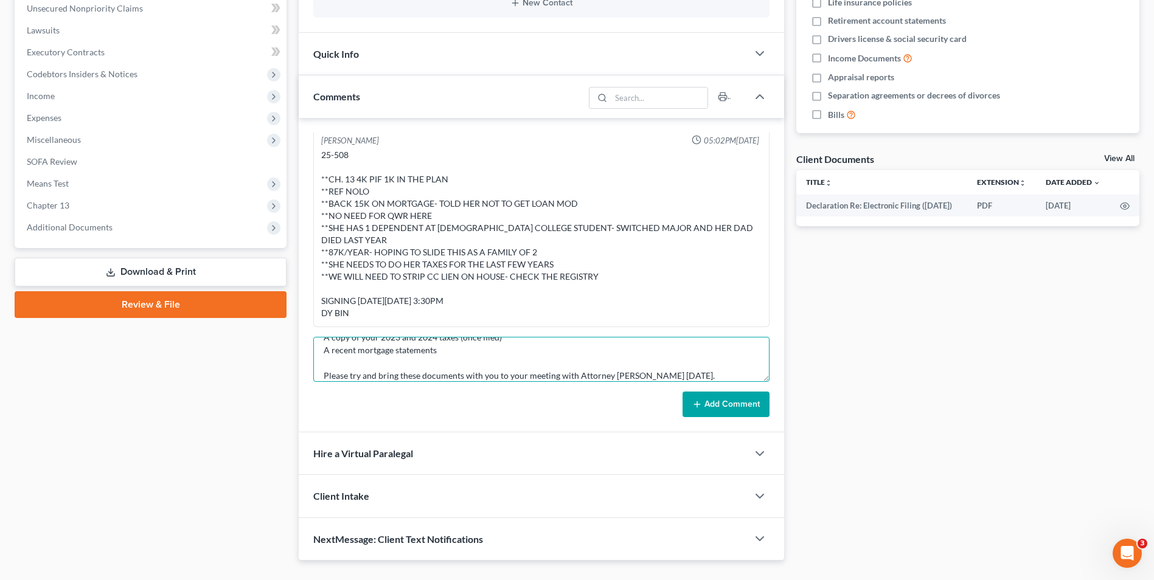
type textarea "email to client We will need the following documents for your bankruptcy case: …"
drag, startPoint x: 716, startPoint y: 400, endPoint x: 697, endPoint y: 385, distance: 23.9
click at [717, 400] on button "Add Comment" at bounding box center [726, 405] width 87 height 26
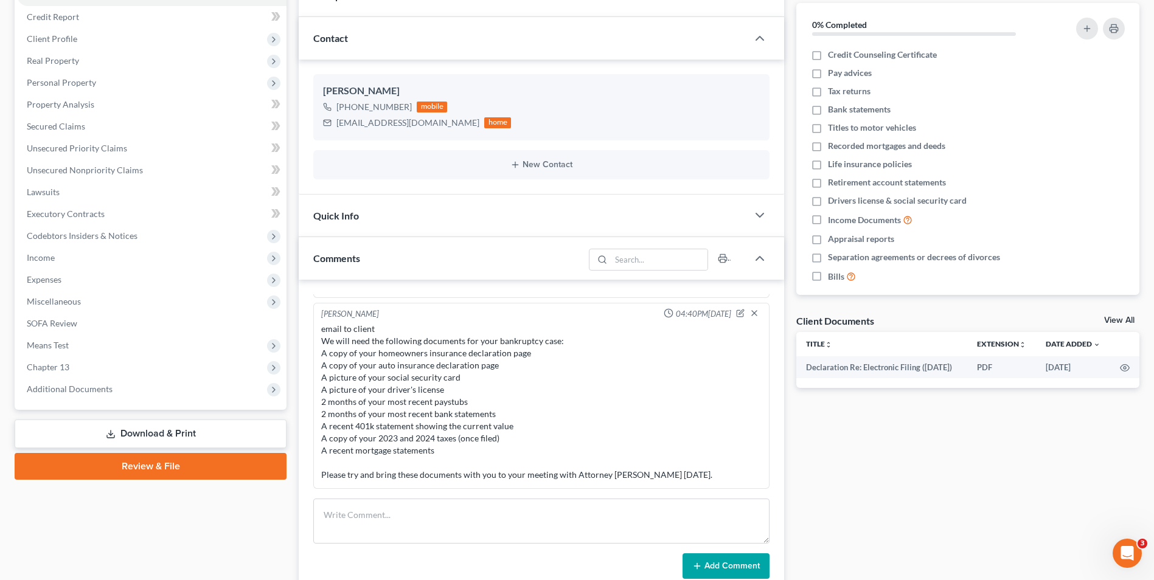
scroll to position [0, 0]
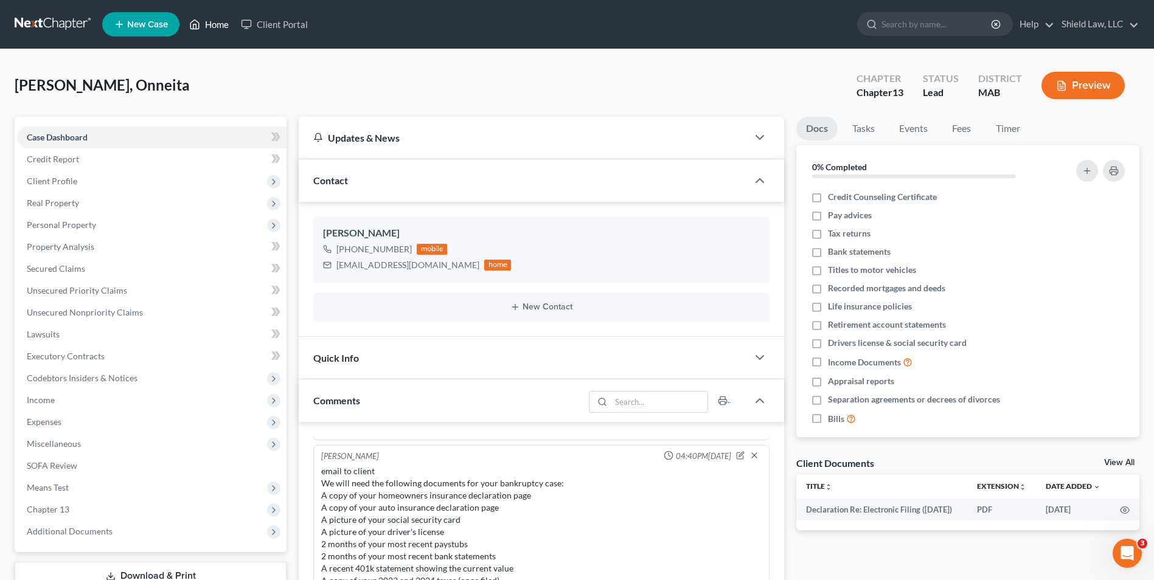
drag, startPoint x: 219, startPoint y: 19, endPoint x: 509, endPoint y: 75, distance: 295.1
click at [219, 19] on link "Home" at bounding box center [209, 24] width 52 height 22
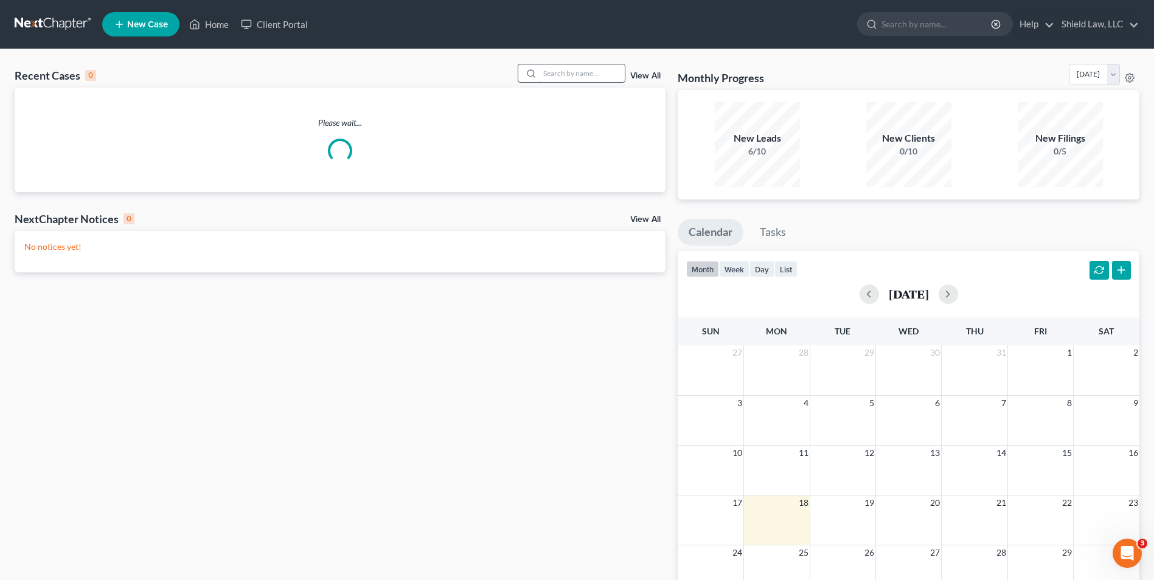
click at [587, 70] on input "search" at bounding box center [582, 73] width 85 height 18
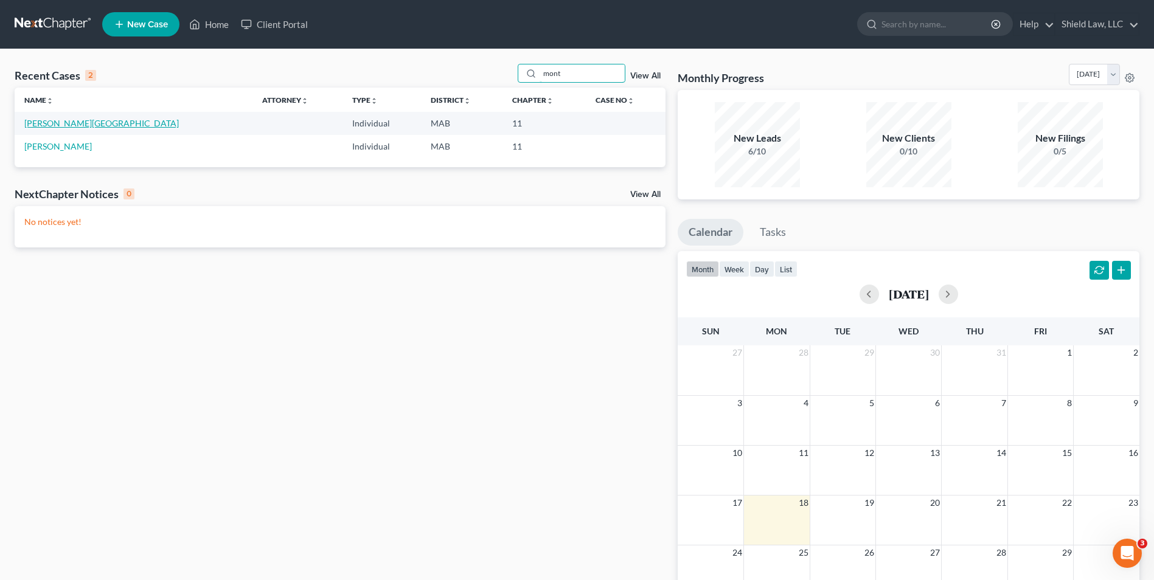
type input "mont"
click at [56, 122] on link "[PERSON_NAME][GEOGRAPHIC_DATA]" at bounding box center [101, 123] width 155 height 10
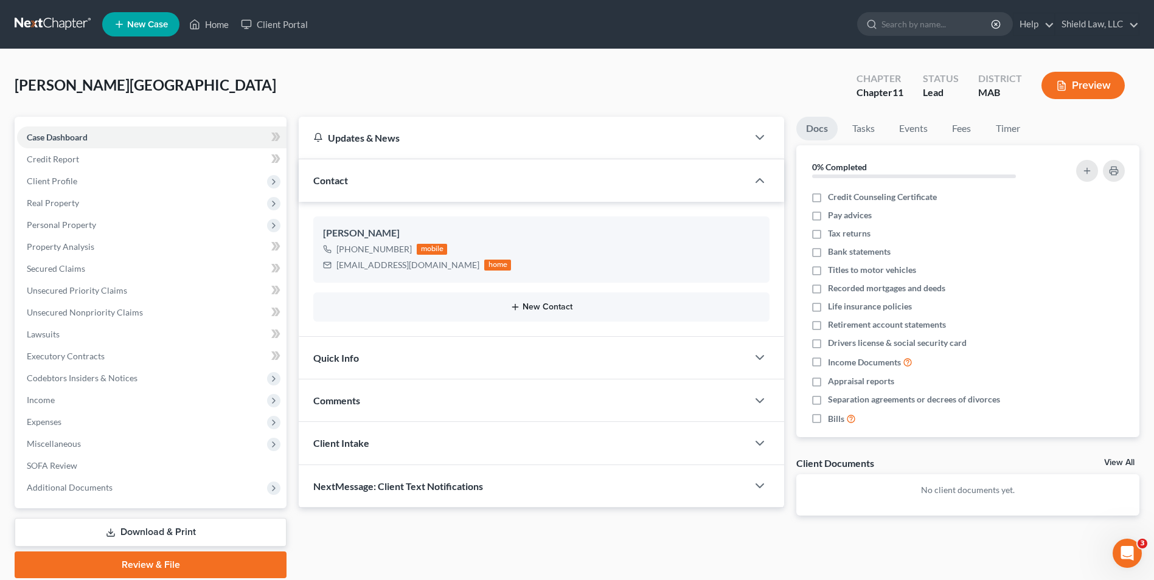
click at [518, 313] on div "New Contact" at bounding box center [541, 307] width 456 height 29
click at [527, 304] on button "New Contact" at bounding box center [541, 307] width 437 height 10
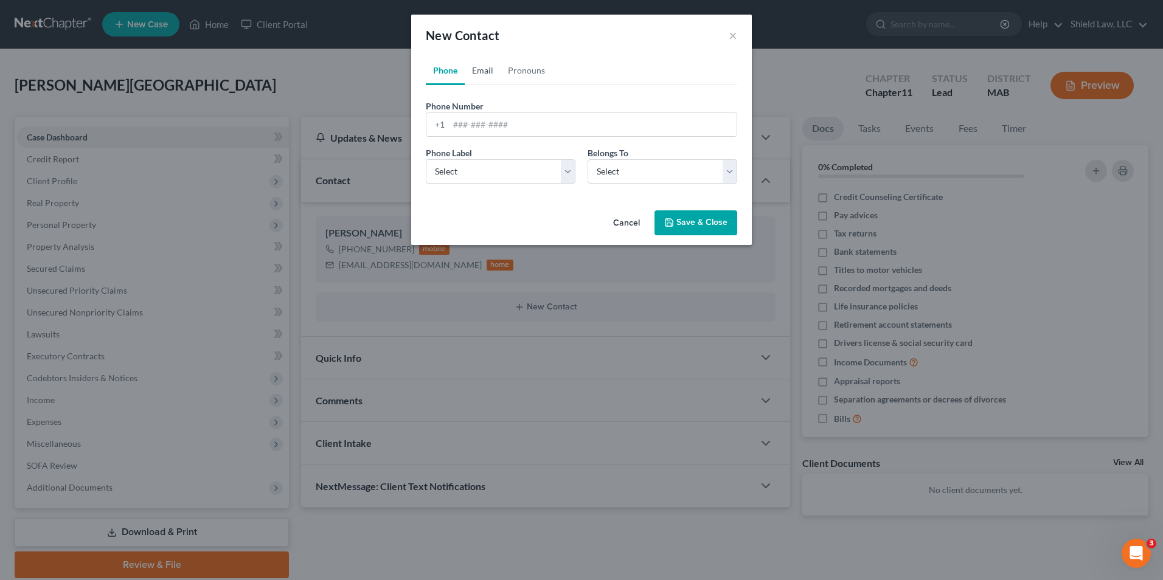
drag, startPoint x: 477, startPoint y: 72, endPoint x: 467, endPoint y: 116, distance: 44.9
click at [477, 72] on link "Email" at bounding box center [483, 70] width 36 height 29
click at [465, 131] on input "email" at bounding box center [593, 124] width 288 height 23
type input "Shayfaria2016@gmail.com"
click at [488, 170] on select "Select Home Work Other" at bounding box center [501, 171] width 150 height 24
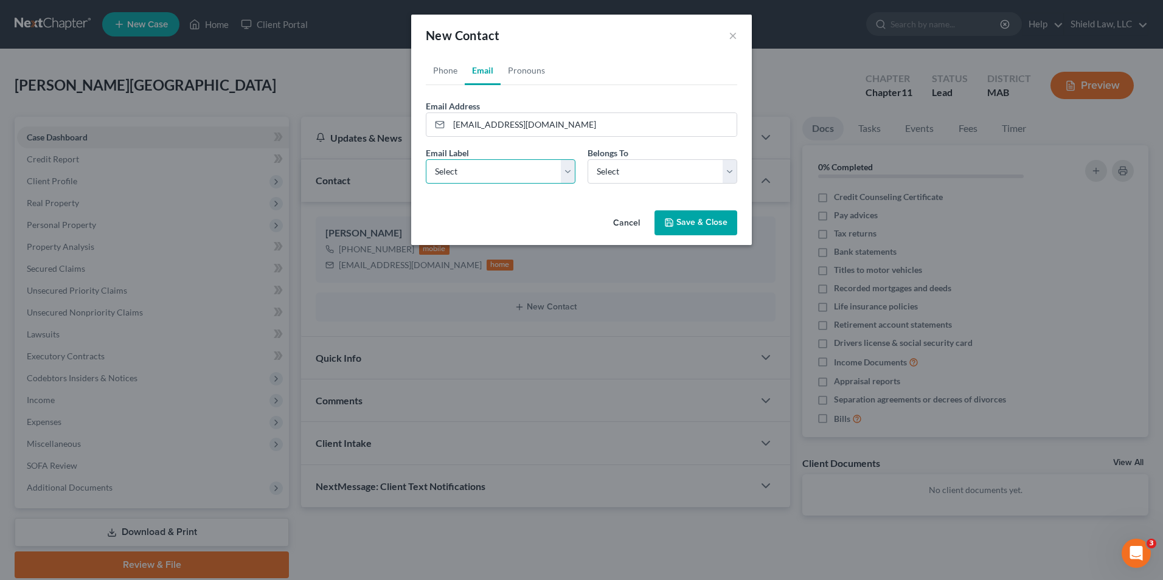
select select "0"
click at [426, 159] on select "Select Home Work Other" at bounding box center [501, 171] width 150 height 24
click at [627, 177] on select "Select Client Other" at bounding box center [663, 171] width 150 height 24
select select "1"
click at [588, 159] on select "Select Client Other" at bounding box center [663, 171] width 150 height 24
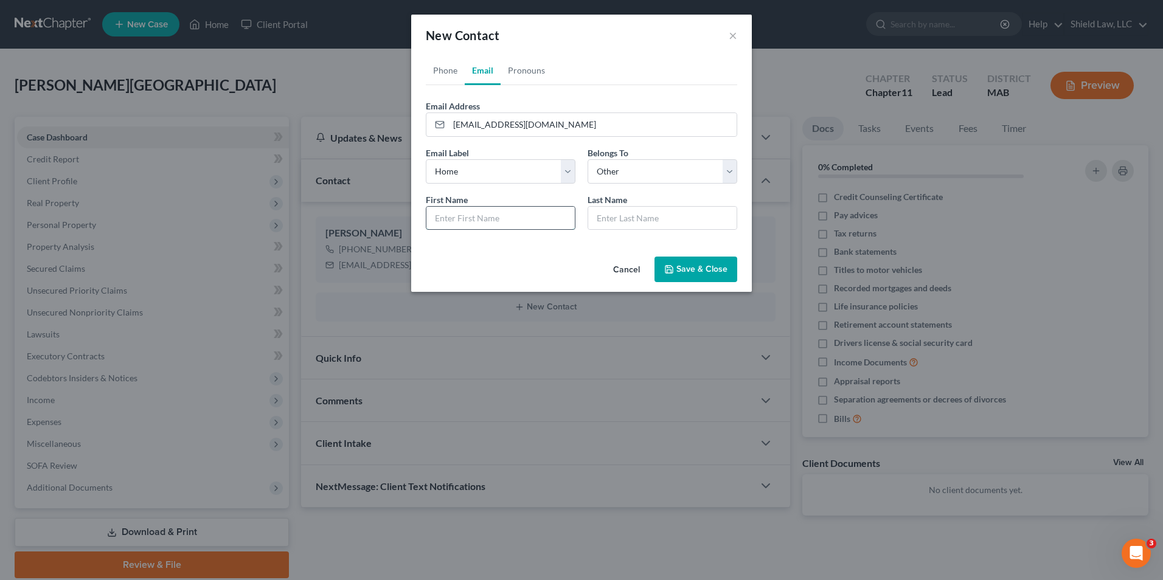
click at [523, 214] on input "text" at bounding box center [501, 218] width 148 height 23
drag, startPoint x: 523, startPoint y: 214, endPoint x: 462, endPoint y: 215, distance: 60.9
click at [462, 215] on input "Shayna Faria" at bounding box center [501, 218] width 148 height 23
type input "Shayna"
type input "Faria"
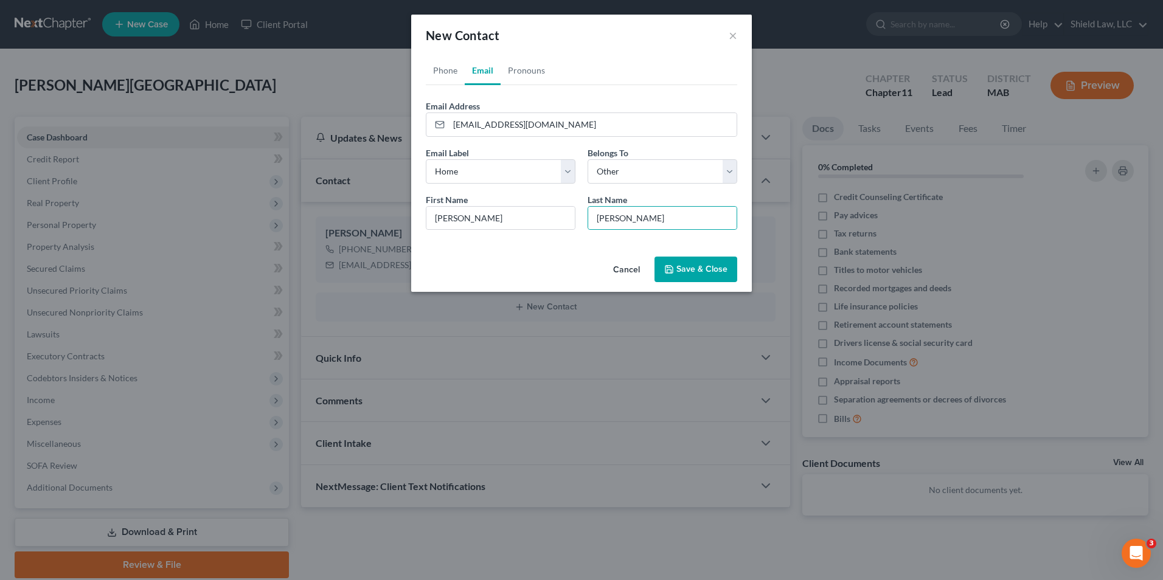
drag, startPoint x: 693, startPoint y: 266, endPoint x: 1119, endPoint y: 276, distance: 426.0
click at [694, 266] on button "Save & Close" at bounding box center [696, 270] width 83 height 26
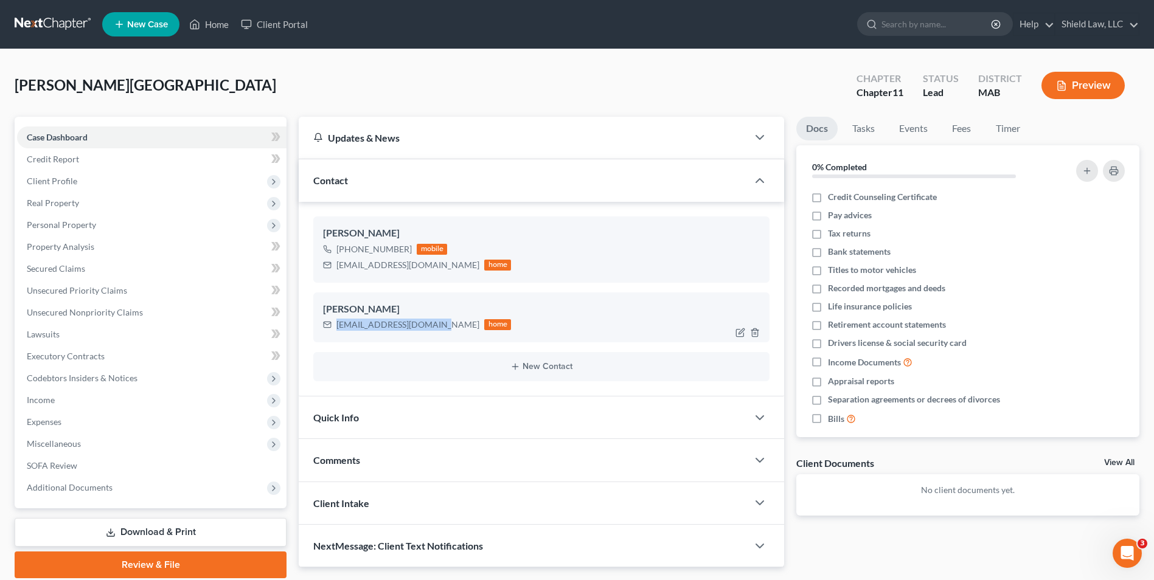
drag, startPoint x: 338, startPoint y: 324, endPoint x: 433, endPoint y: 329, distance: 95.0
click at [433, 329] on div "Shayfaria2016@gmail.com" at bounding box center [407, 325] width 143 height 12
copy div "Shayfaria2016@gmail.com"
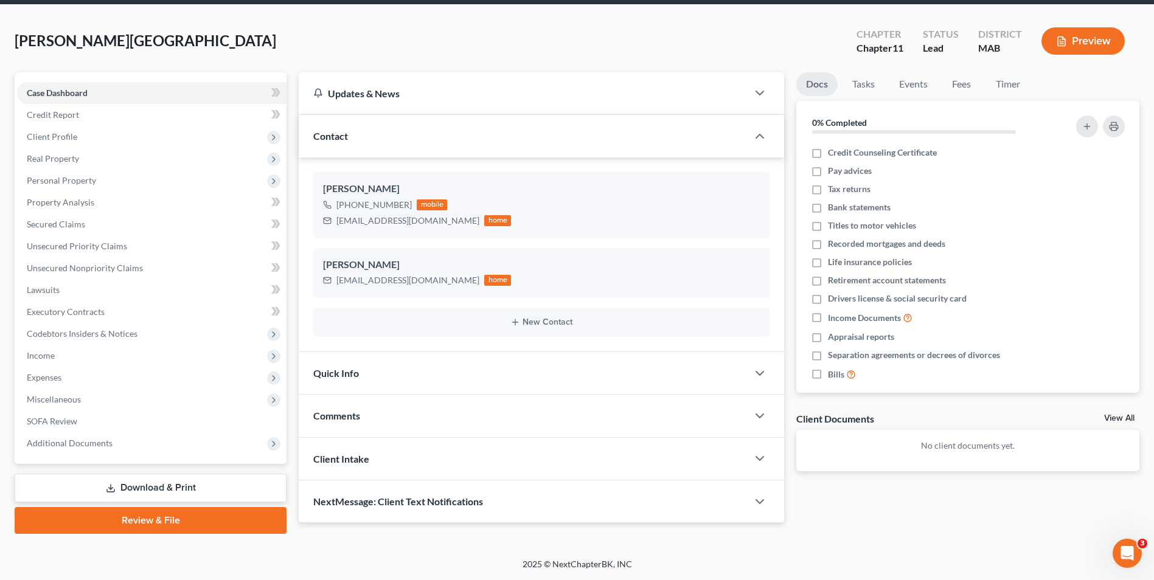
click at [402, 426] on div "Comments" at bounding box center [523, 416] width 449 height 42
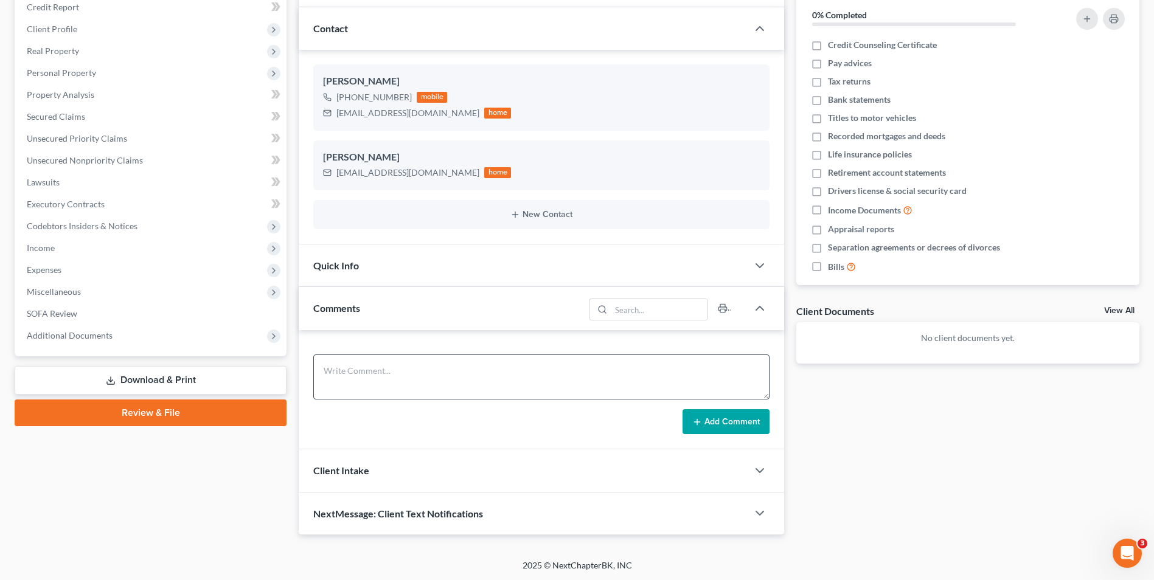
scroll to position [153, 0]
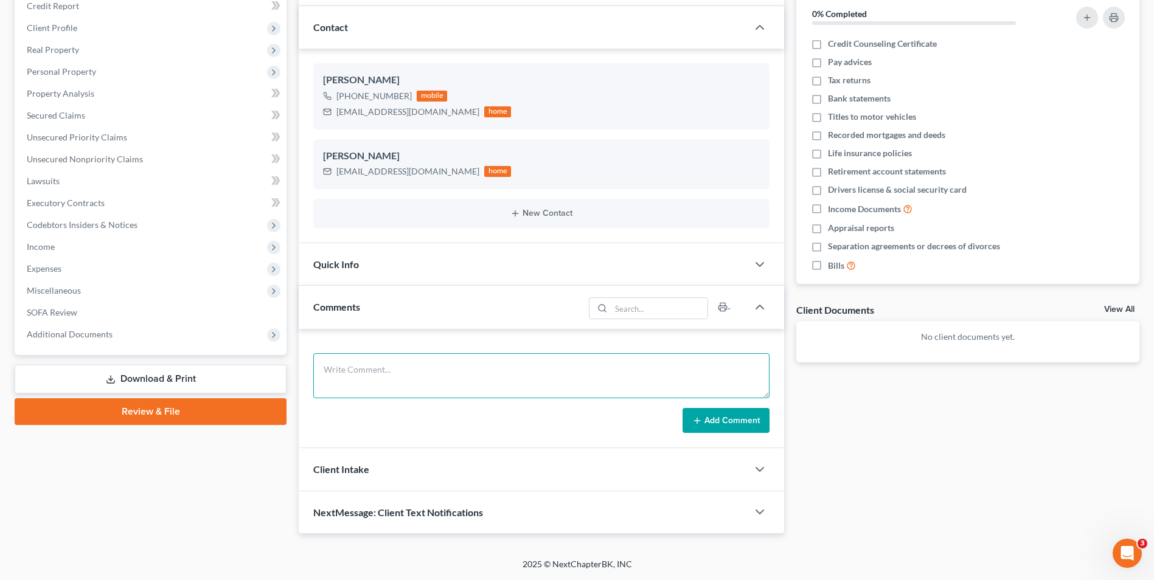
click at [439, 390] on textarea at bounding box center [541, 376] width 456 height 45
click at [423, 369] on textarea "Emailed PI fee agreements to both clients" at bounding box center [541, 376] width 456 height 45
type textarea "Emailed PI fee agreements and medical authorization forms to both clients"
click at [721, 425] on button "Add Comment" at bounding box center [726, 421] width 87 height 26
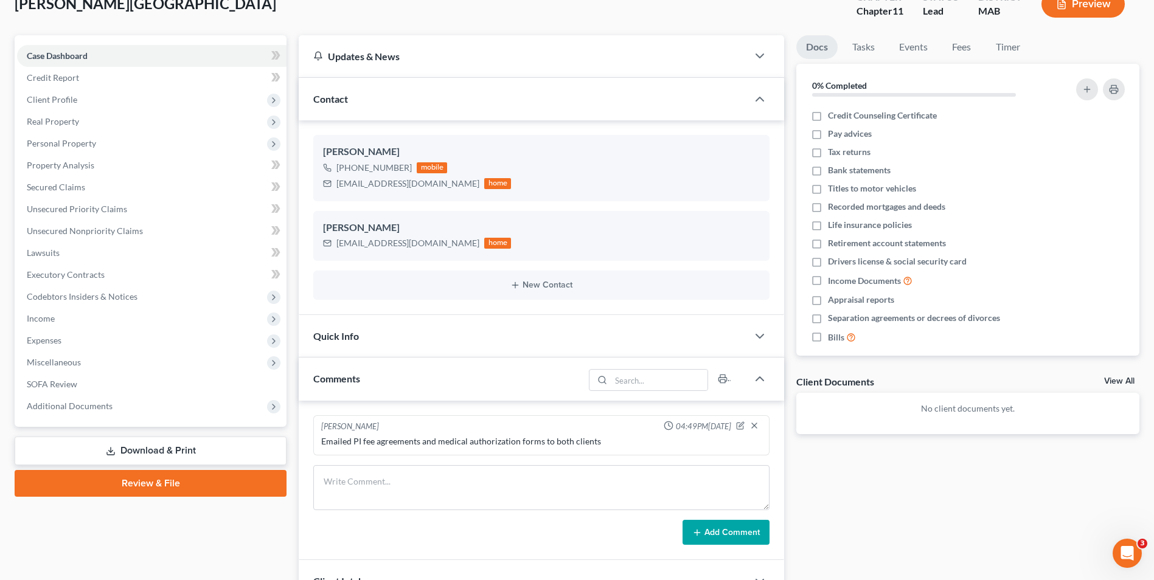
scroll to position [0, 0]
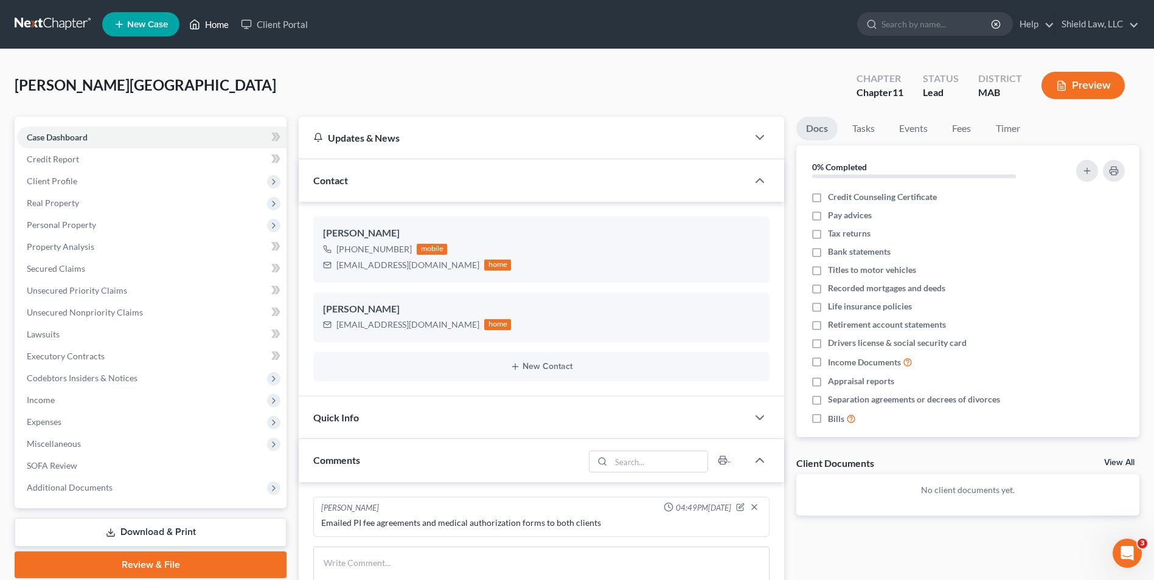
click at [203, 26] on link "Home" at bounding box center [209, 24] width 52 height 22
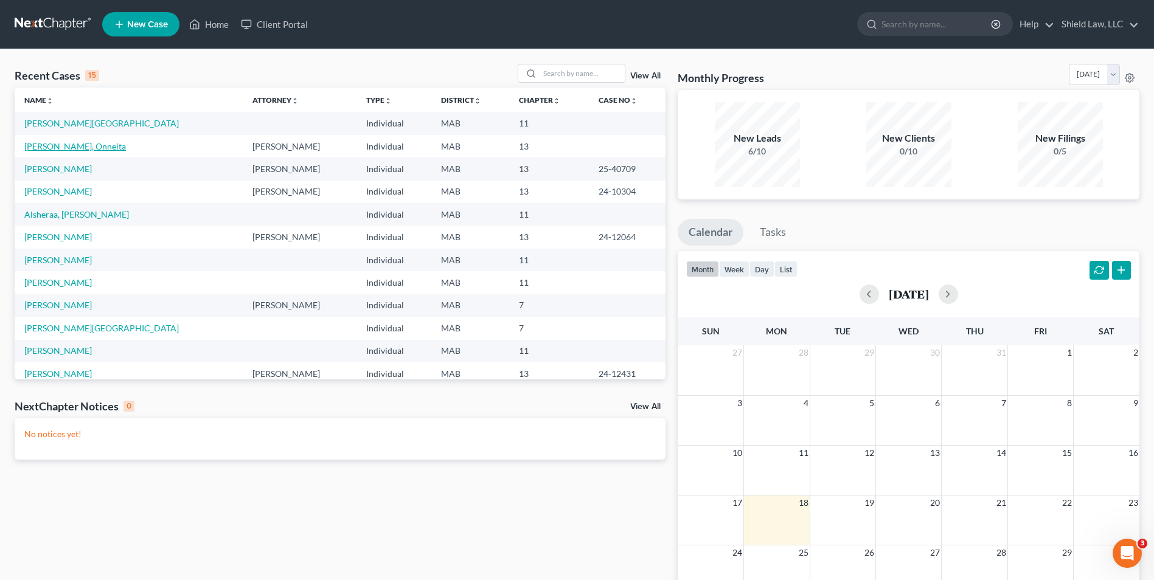
click at [70, 150] on link "[PERSON_NAME], Onneita" at bounding box center [75, 146] width 102 height 10
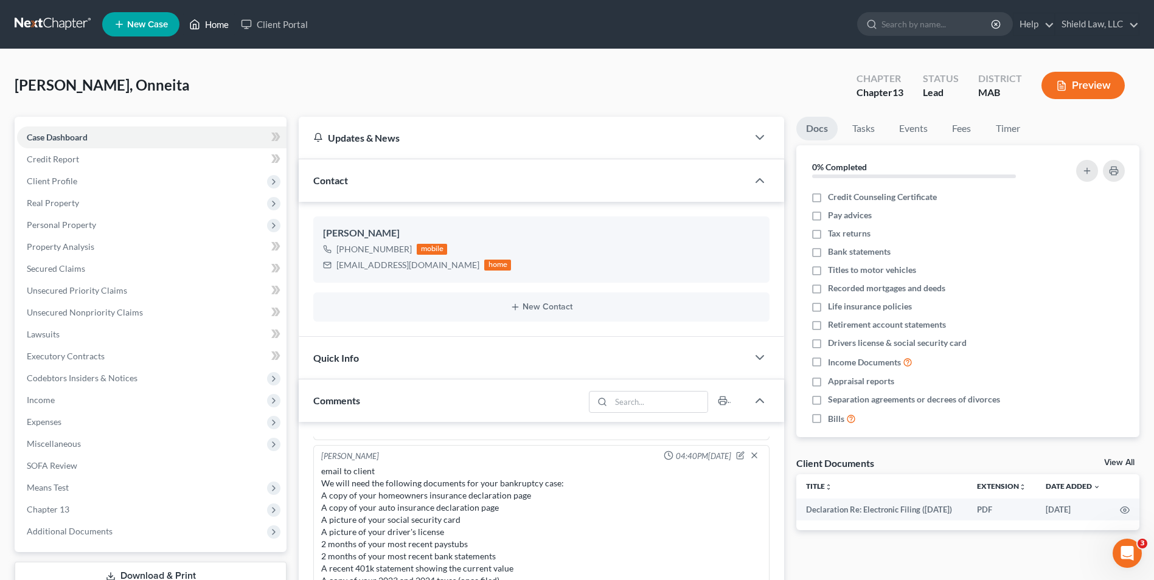
drag, startPoint x: 203, startPoint y: 20, endPoint x: 408, endPoint y: 86, distance: 215.5
click at [204, 20] on link "Home" at bounding box center [209, 24] width 52 height 22
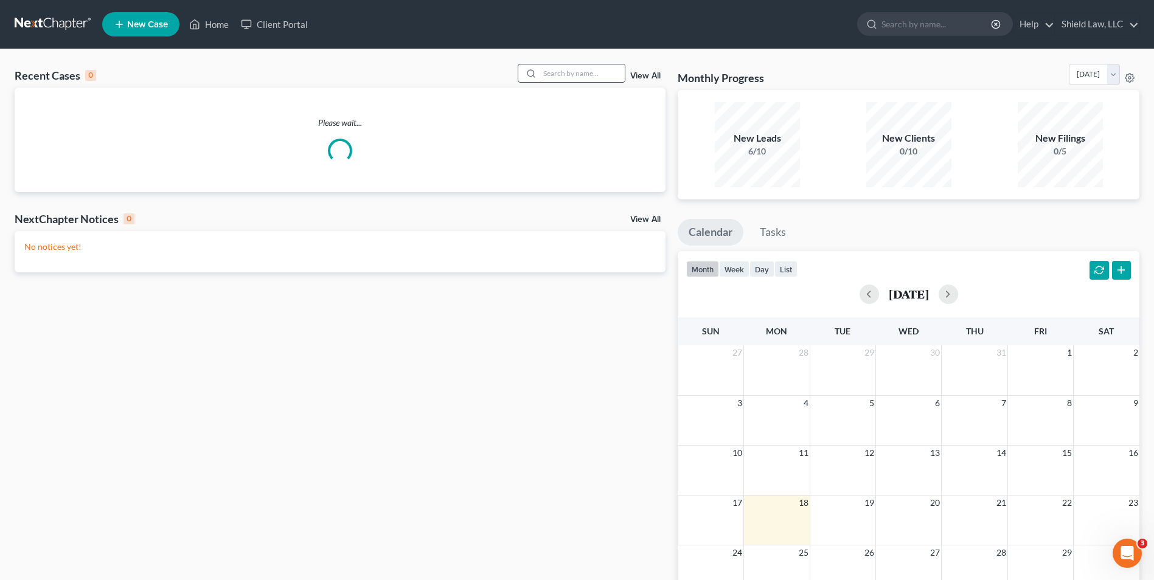
click at [562, 71] on input "search" at bounding box center [582, 73] width 85 height 18
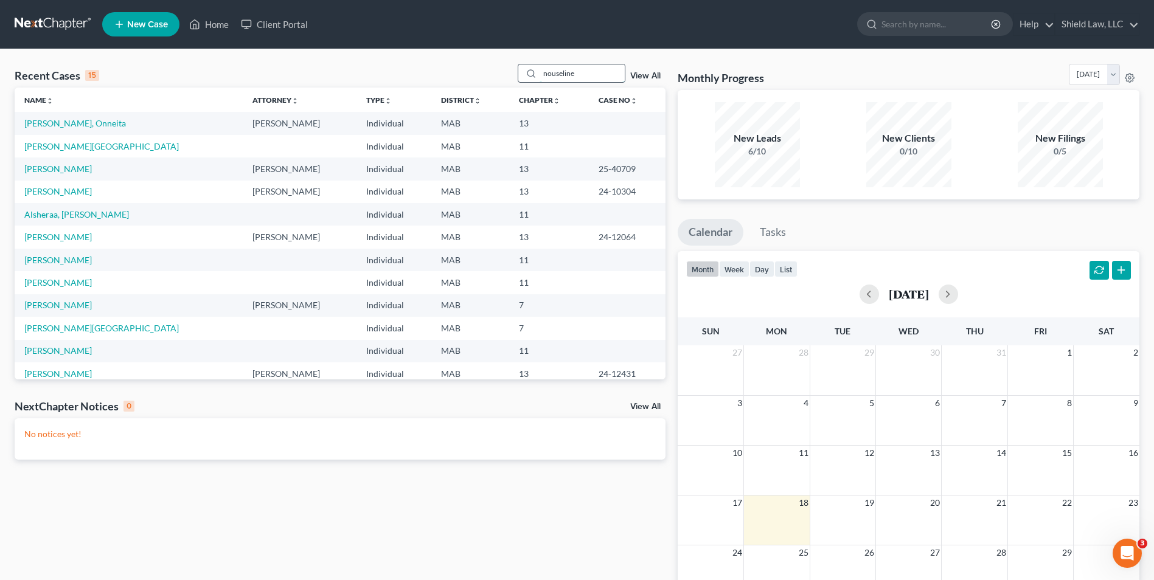
type input "nouseline"
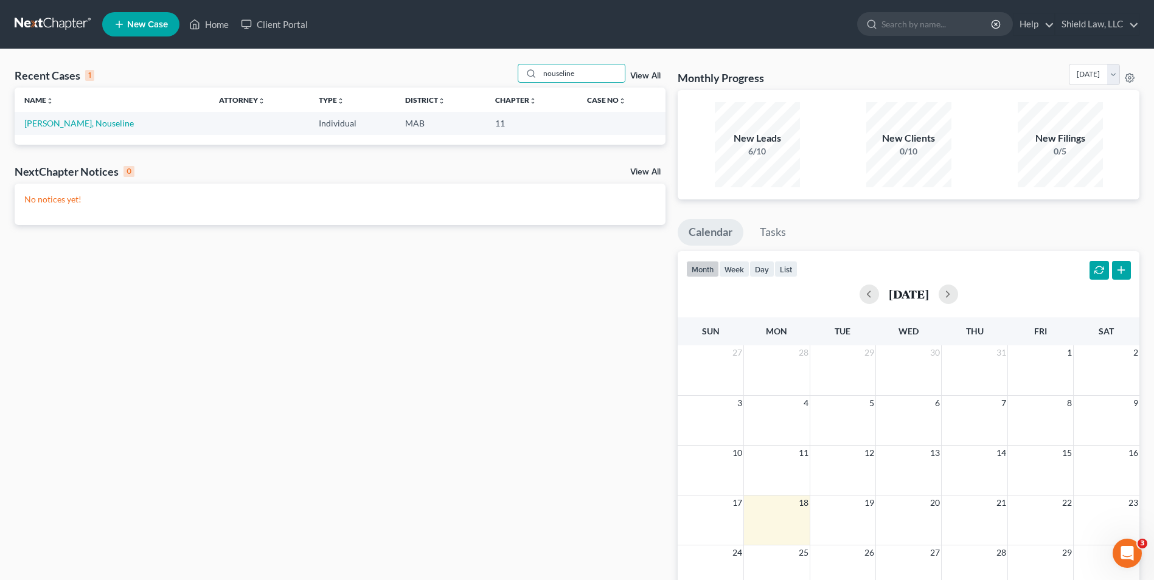
click at [58, 114] on td "Dieudonne, Nouseline" at bounding box center [112, 123] width 195 height 23
click at [60, 120] on link "Dieudonne, Nouseline" at bounding box center [79, 123] width 110 height 10
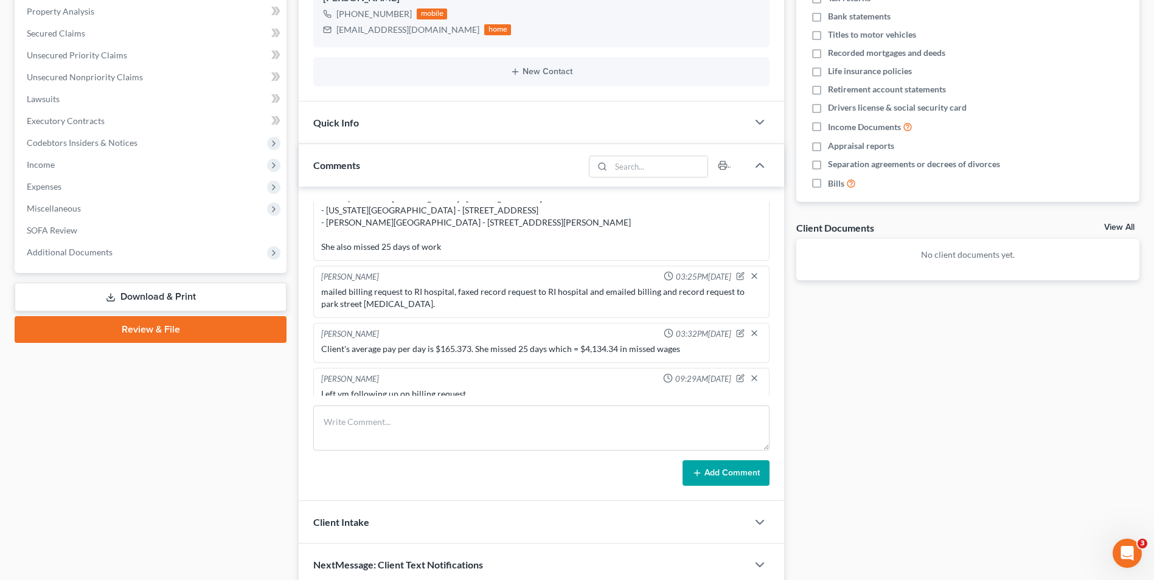
scroll to position [243, 0]
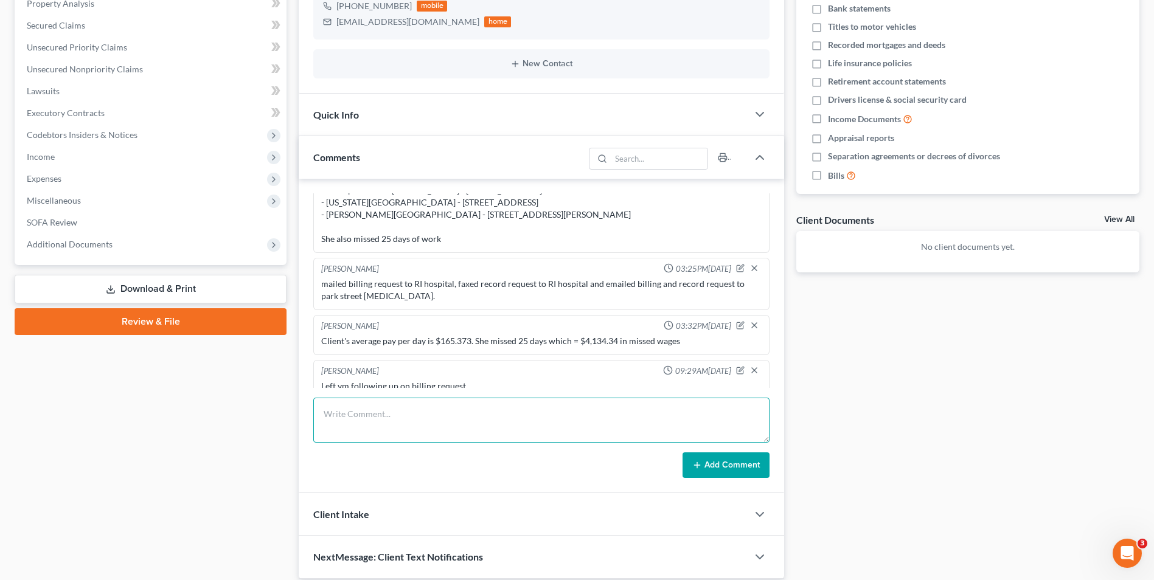
drag, startPoint x: 444, startPoint y: 414, endPoint x: 451, endPoint y: 419, distance: 8.8
click at [449, 416] on textarea at bounding box center [541, 420] width 456 height 45
type textarea "Left vm following up on billing"
click at [746, 458] on button "Add Comment" at bounding box center [726, 466] width 87 height 26
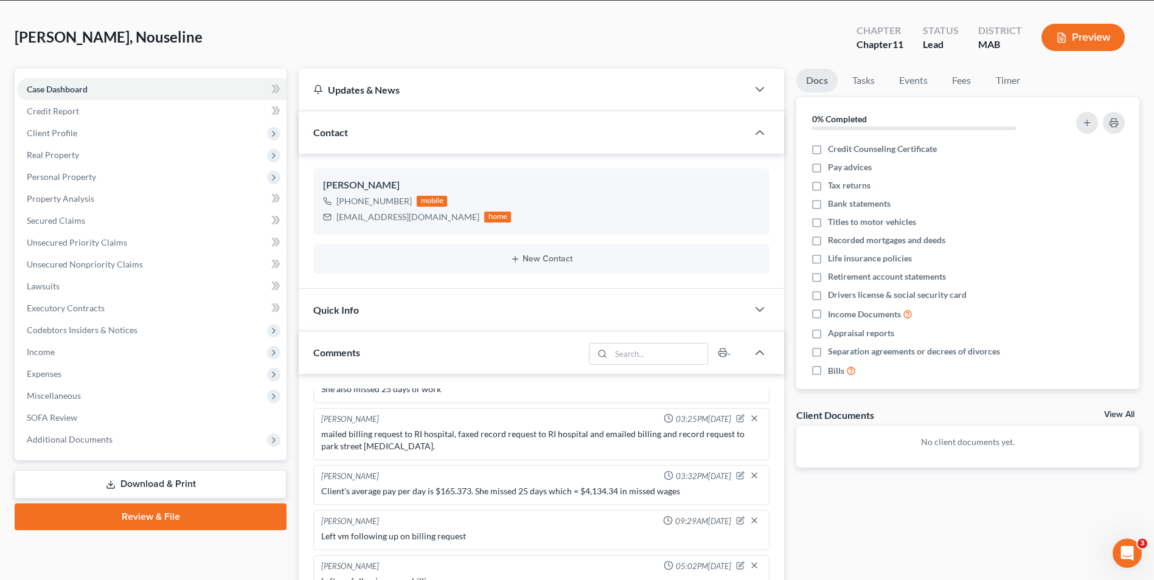
scroll to position [0, 0]
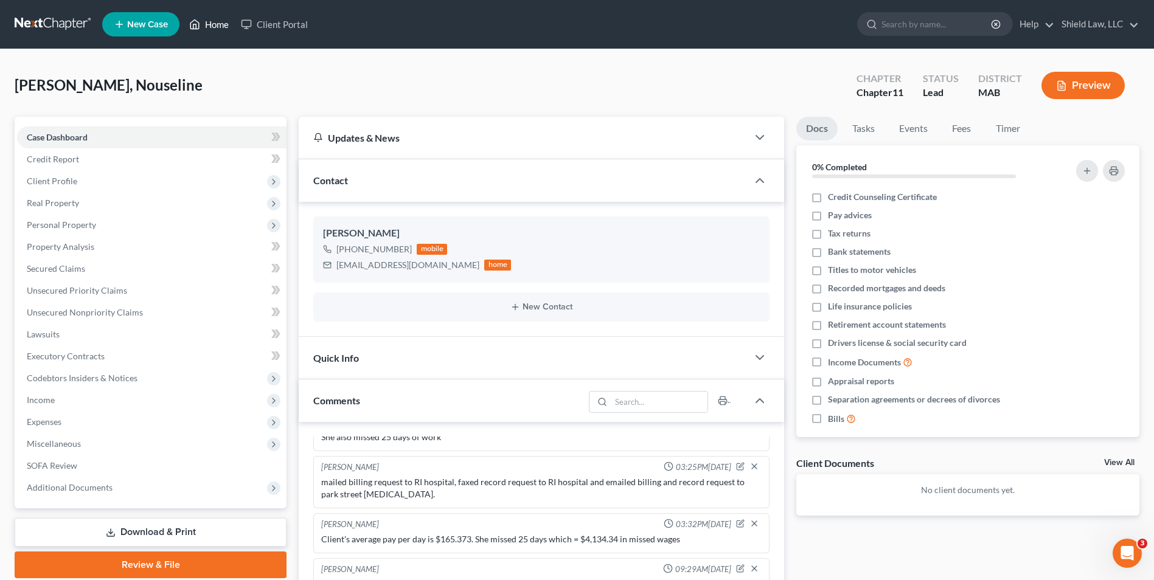
click at [203, 26] on link "Home" at bounding box center [209, 24] width 52 height 22
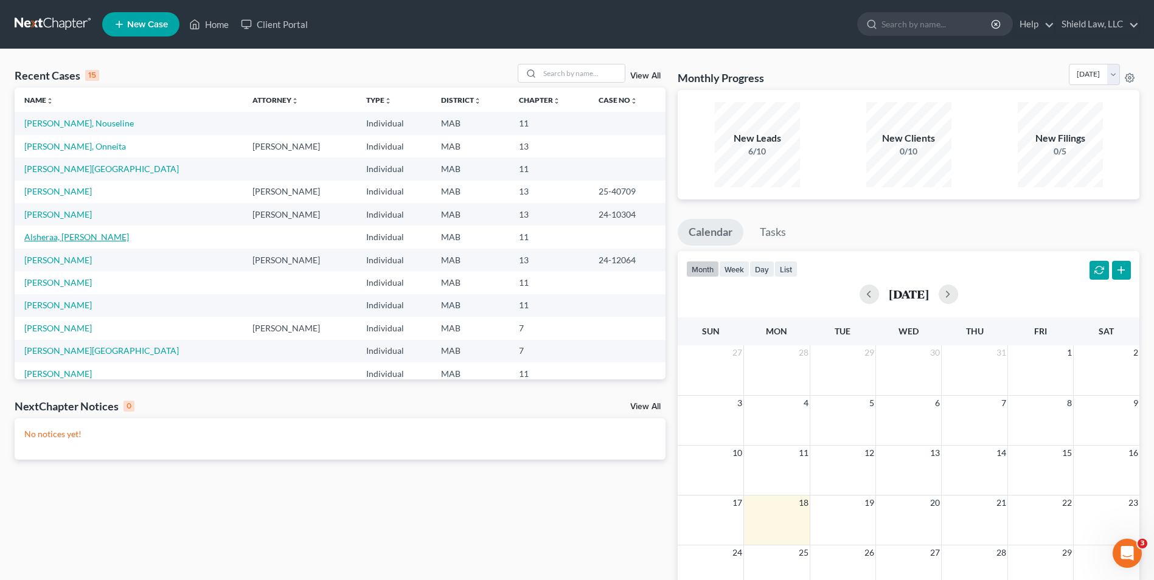
click at [64, 240] on link "Alsheraa, [PERSON_NAME]" at bounding box center [76, 237] width 105 height 10
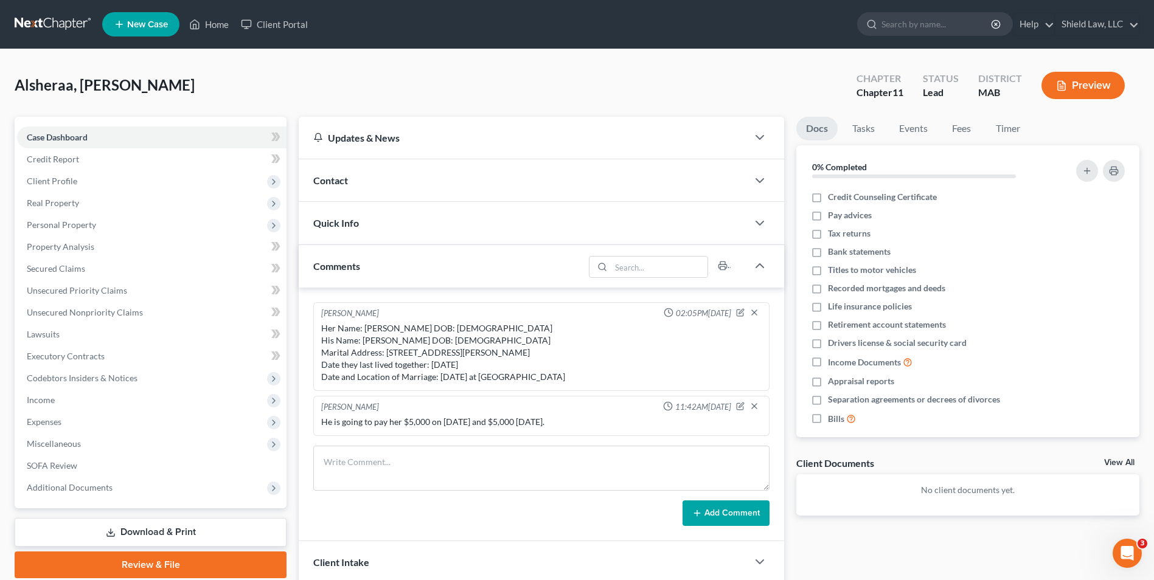
click at [413, 187] on div "Contact" at bounding box center [523, 180] width 449 height 42
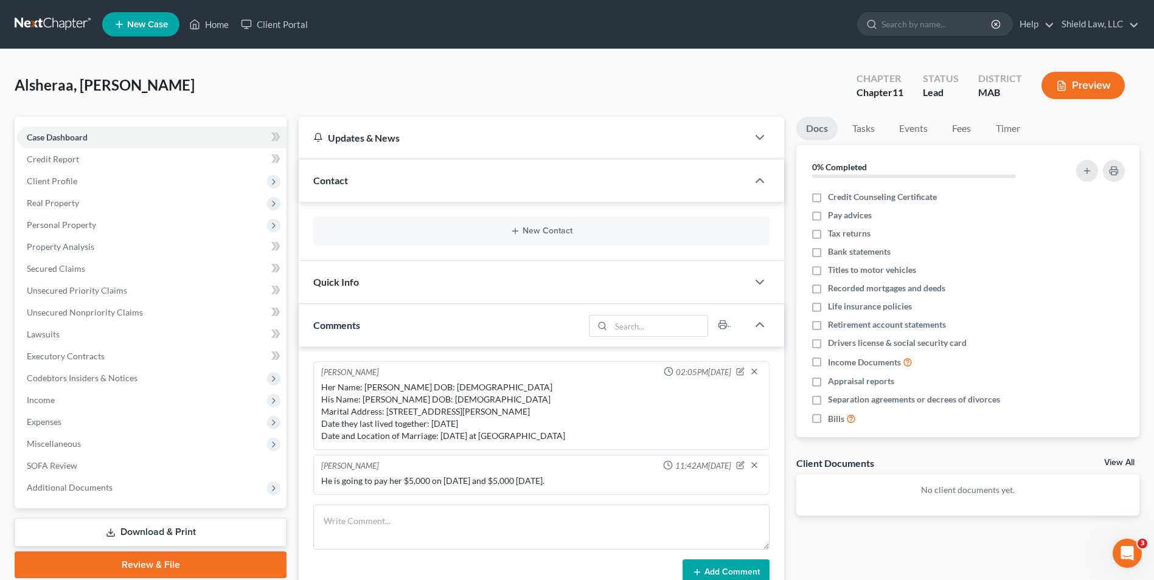
click at [514, 225] on div "New Contact" at bounding box center [541, 231] width 456 height 29
click at [518, 231] on icon "button" at bounding box center [515, 231] width 10 height 10
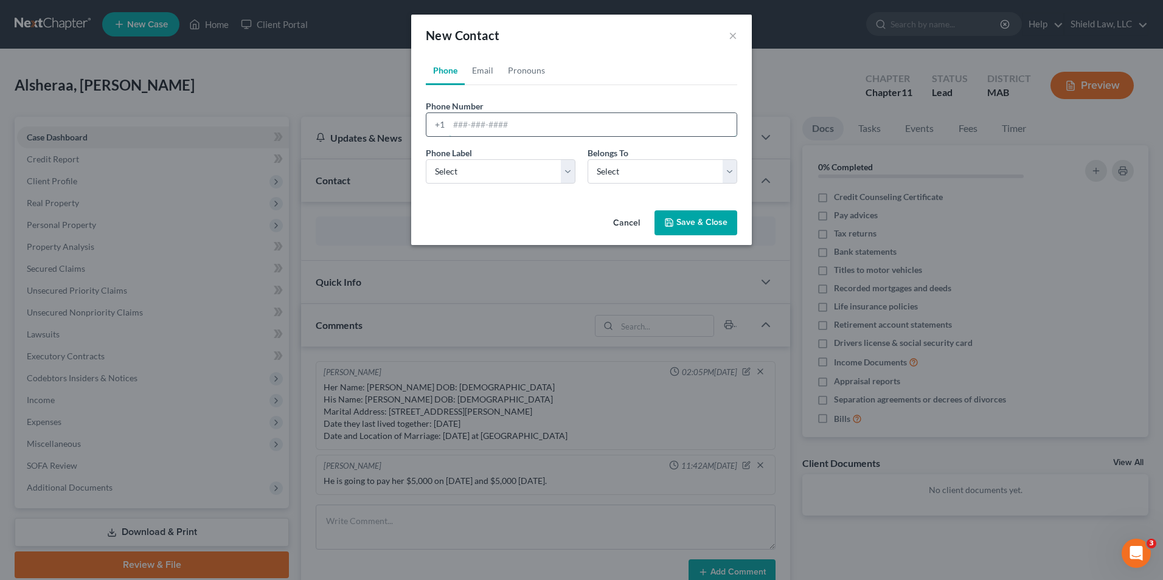
click at [487, 121] on input "tel" at bounding box center [593, 124] width 288 height 23
paste input "313-495-3015"
type input "313-495-3015"
drag, startPoint x: 547, startPoint y: 178, endPoint x: 528, endPoint y: 184, distance: 19.8
click at [545, 178] on select "Select Mobile Home Work Other" at bounding box center [501, 171] width 150 height 24
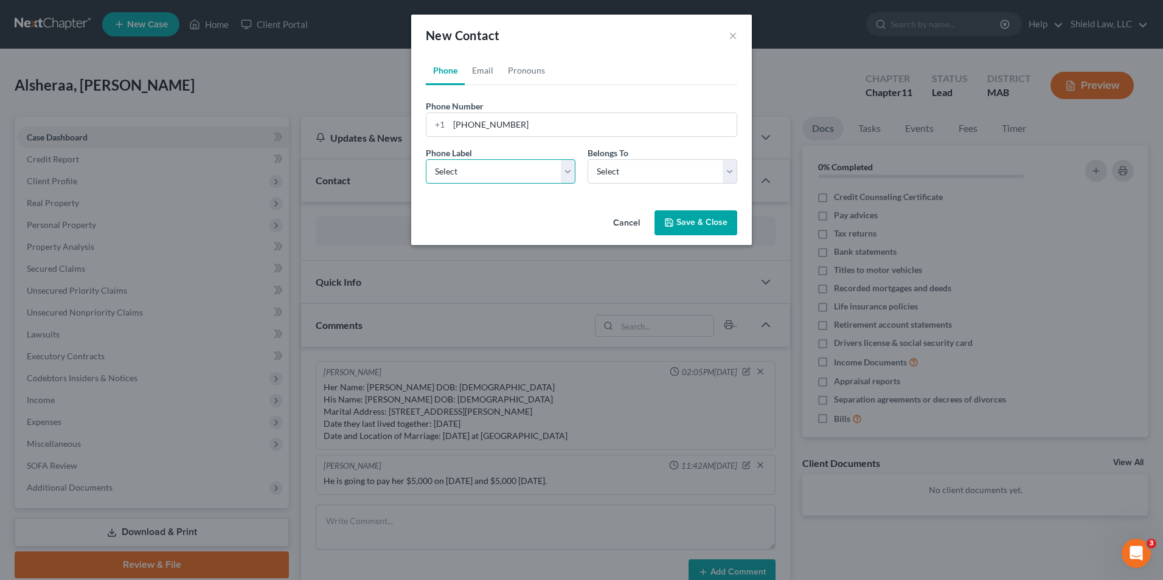
select select "0"
click at [426, 159] on select "Select Mobile Home Work Other" at bounding box center [501, 171] width 150 height 24
click at [622, 180] on select "Select Client Other" at bounding box center [663, 171] width 150 height 24
select select "0"
click at [588, 159] on select "Select Client Other" at bounding box center [663, 171] width 150 height 24
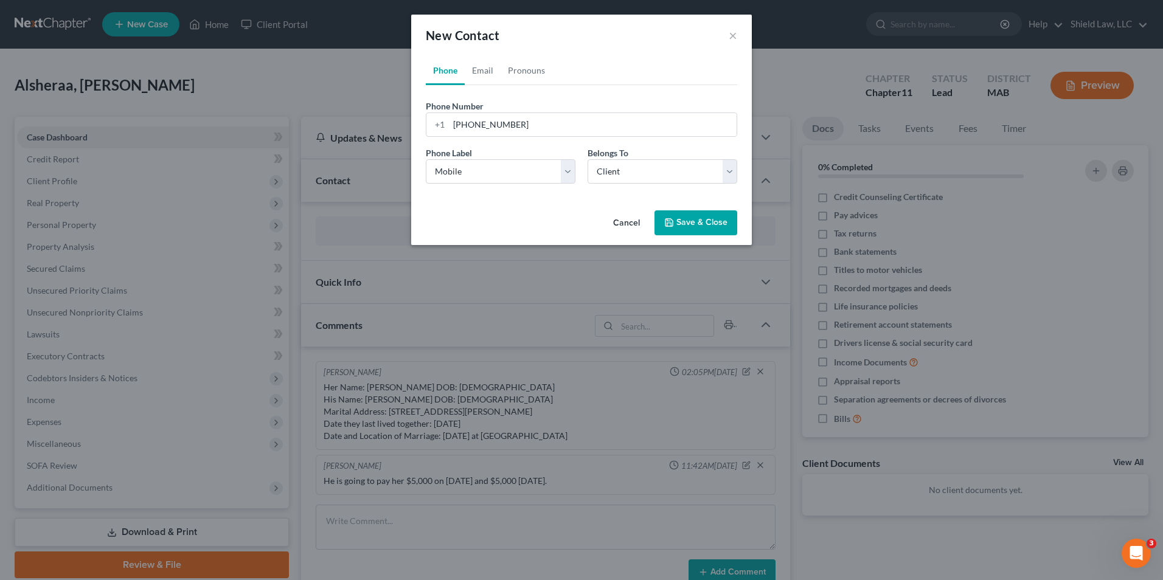
click at [689, 217] on button "Save & Close" at bounding box center [696, 224] width 83 height 26
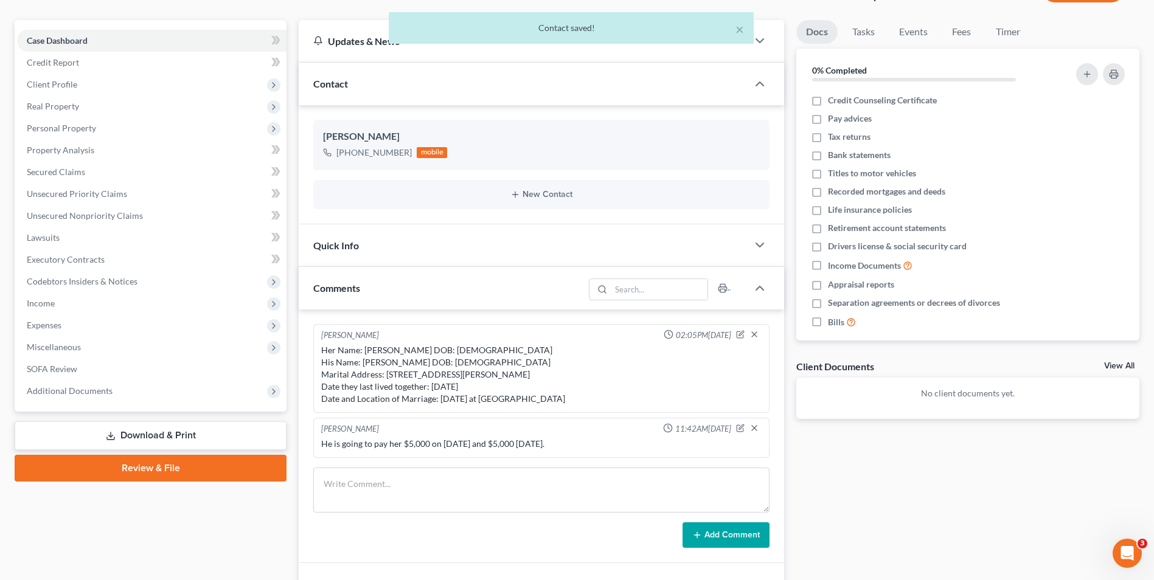
scroll to position [212, 0]
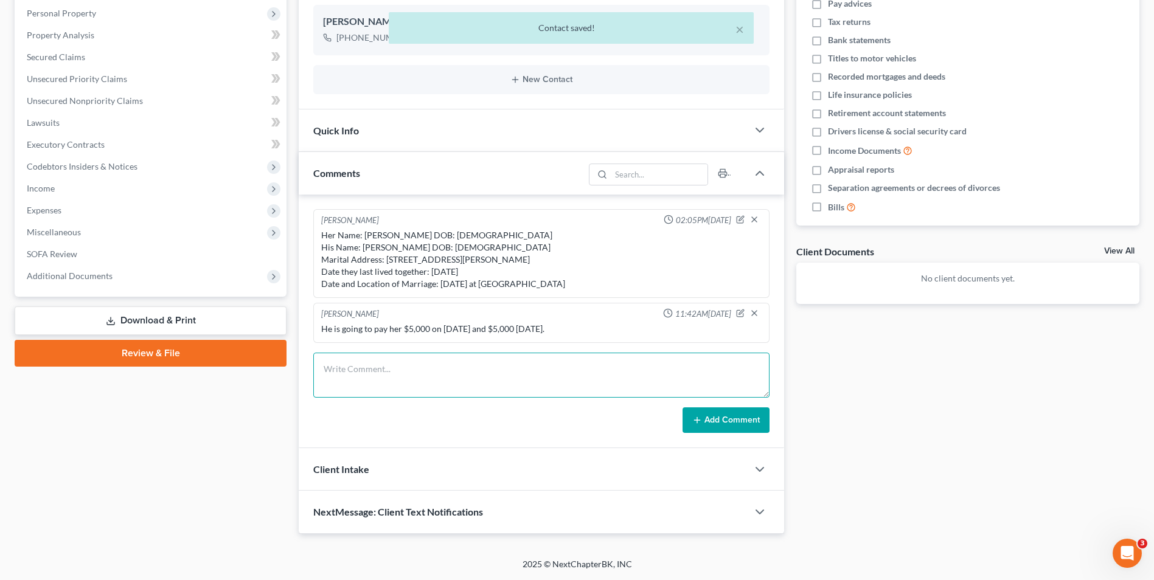
click at [500, 371] on textarea at bounding box center [541, 375] width 456 height 45
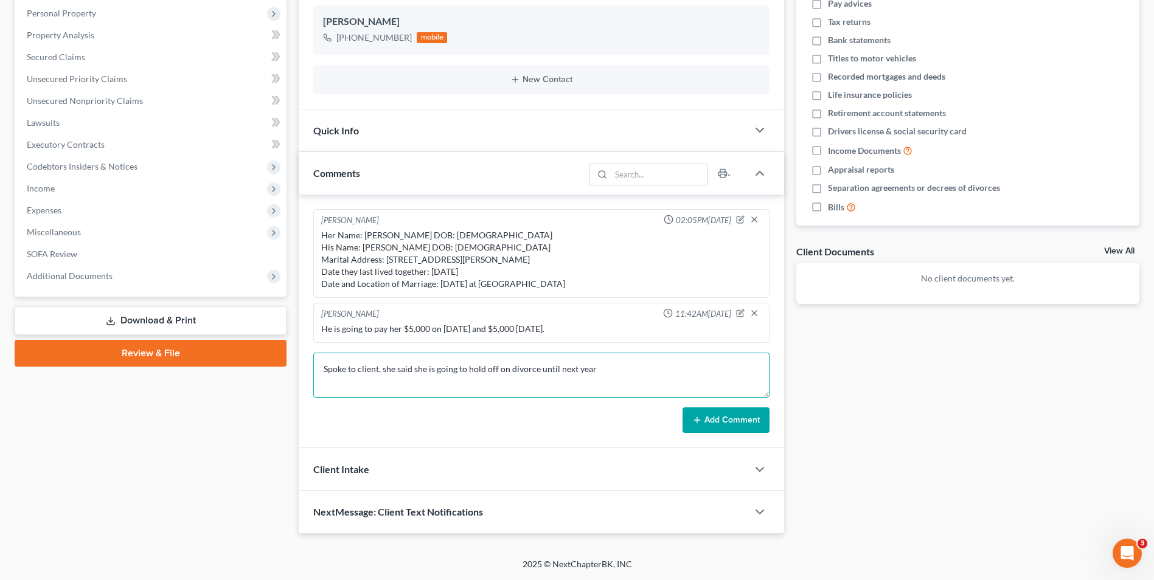
type textarea "Spoke to client, she said she is going to hold off on divorce until next year"
click at [723, 419] on button "Add Comment" at bounding box center [726, 421] width 87 height 26
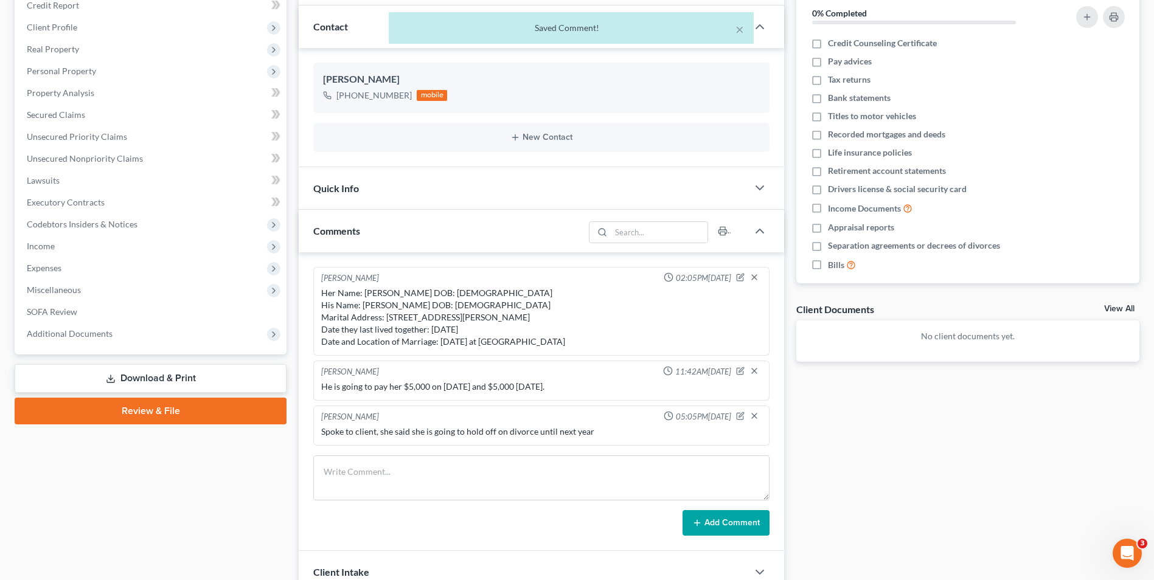
scroll to position [0, 0]
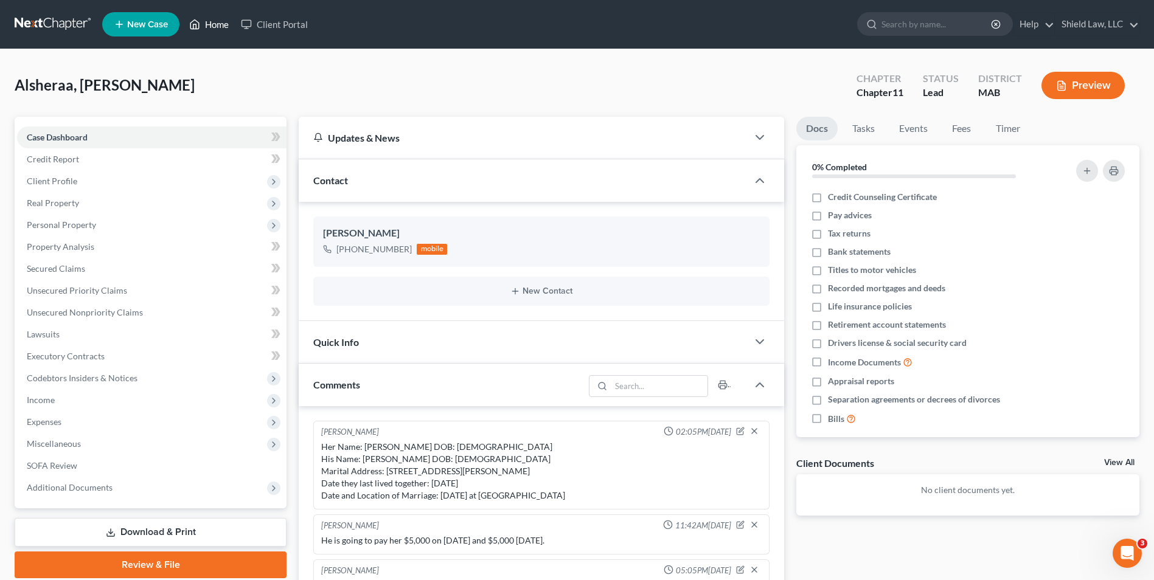
click at [215, 22] on link "Home" at bounding box center [209, 24] width 52 height 22
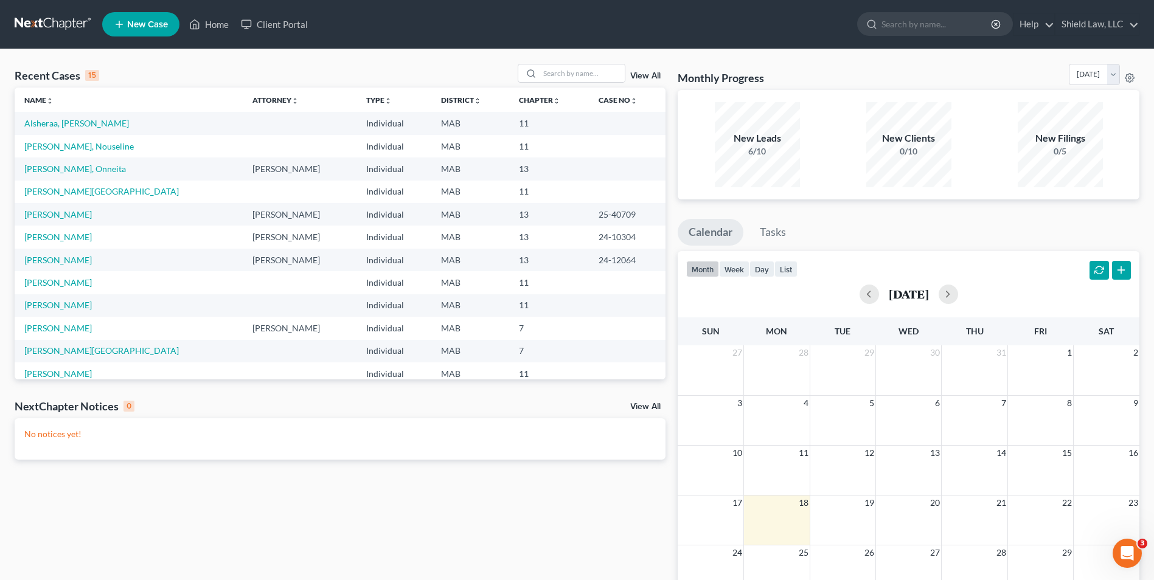
click at [556, 54] on div "Recent Cases 15 View All Name unfold_more expand_more expand_less Attorney unfo…" at bounding box center [577, 365] width 1154 height 632
click at [566, 68] on input "search" at bounding box center [582, 73] width 85 height 18
type input "pina"
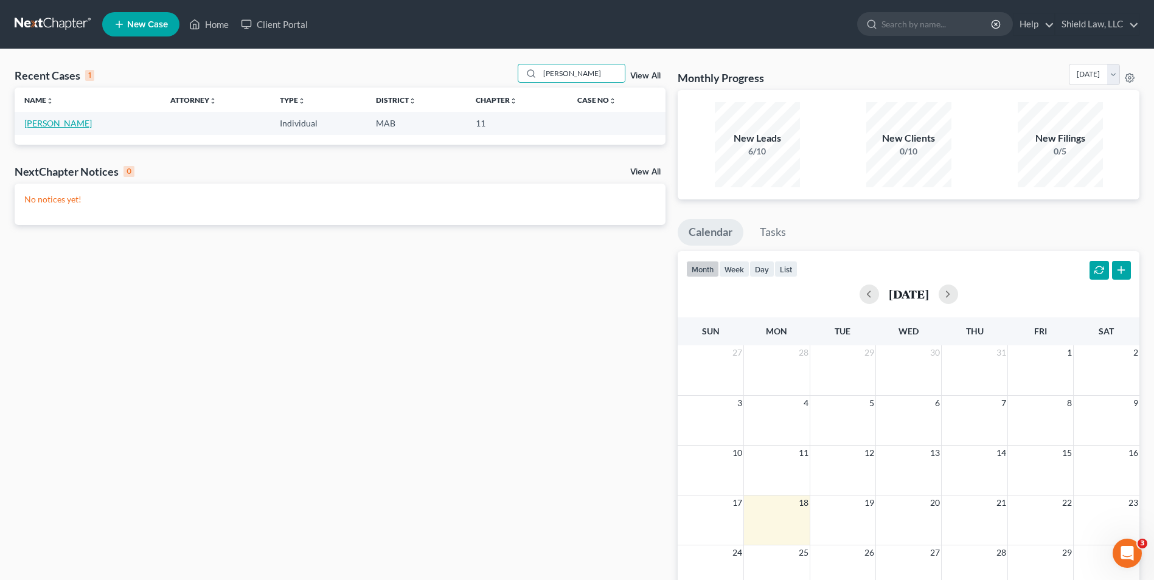
click at [50, 125] on link "Pina, Billy" at bounding box center [58, 123] width 68 height 10
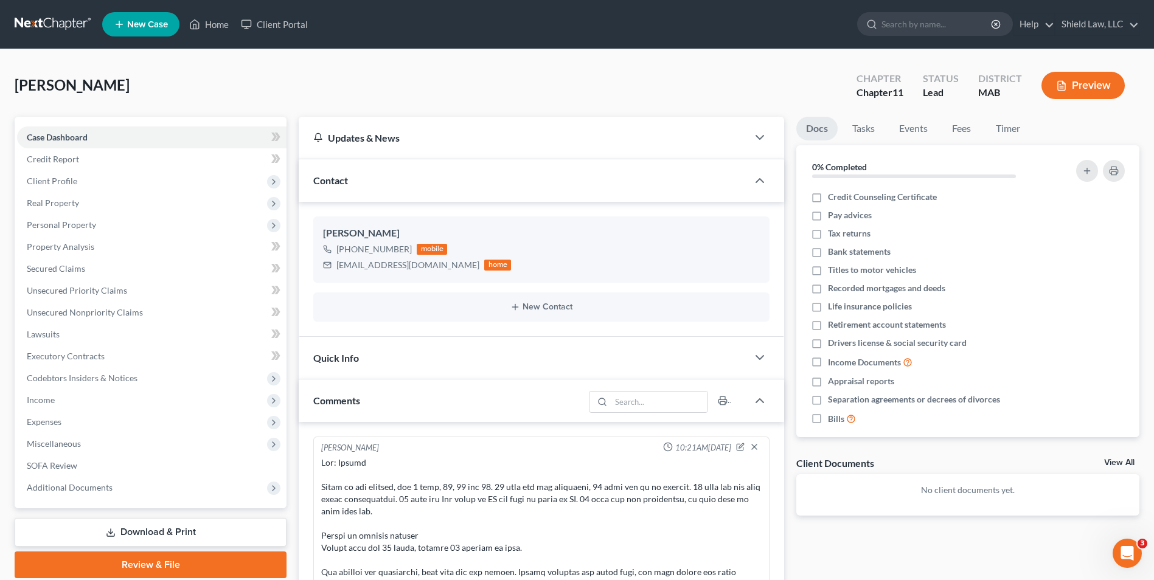
scroll to position [490, 0]
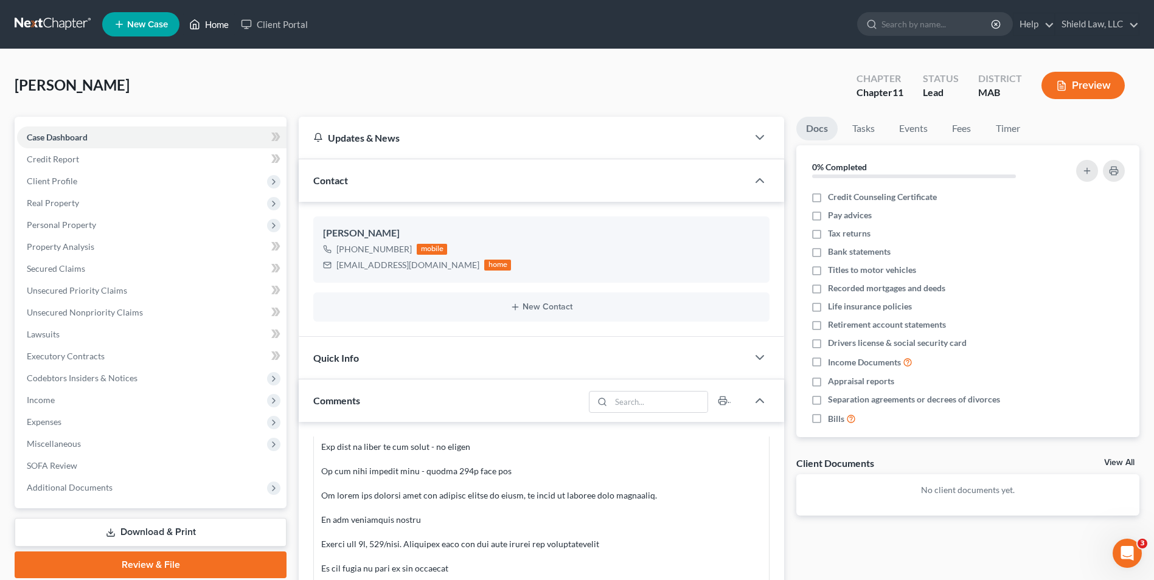
drag, startPoint x: 204, startPoint y: 32, endPoint x: 457, endPoint y: 50, distance: 253.2
click at [204, 32] on link "Home" at bounding box center [209, 24] width 52 height 22
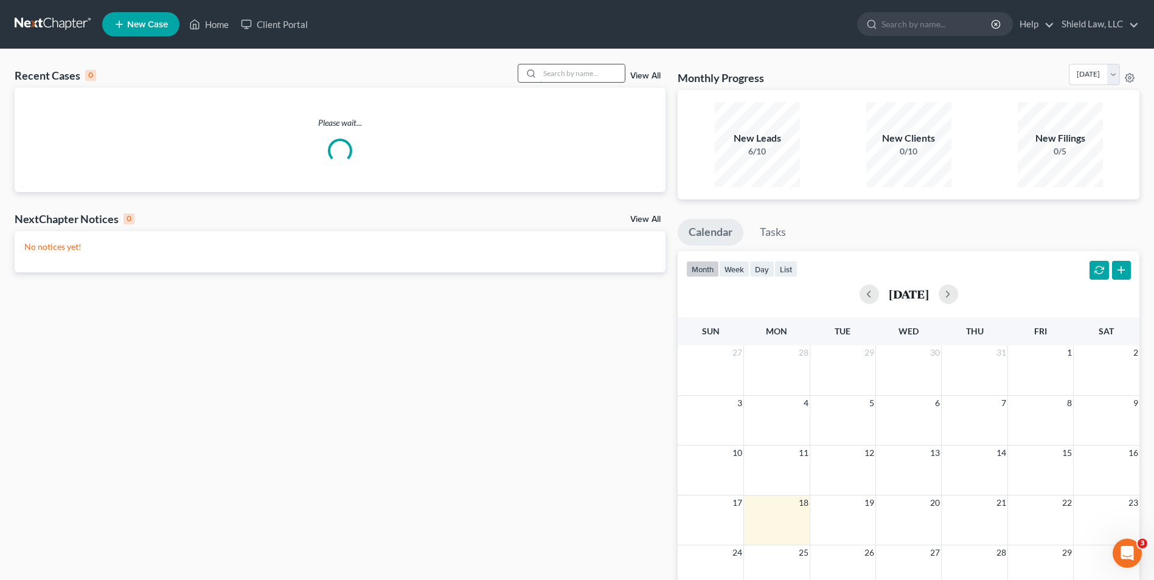
click at [557, 72] on input "search" at bounding box center [582, 73] width 85 height 18
type input "d"
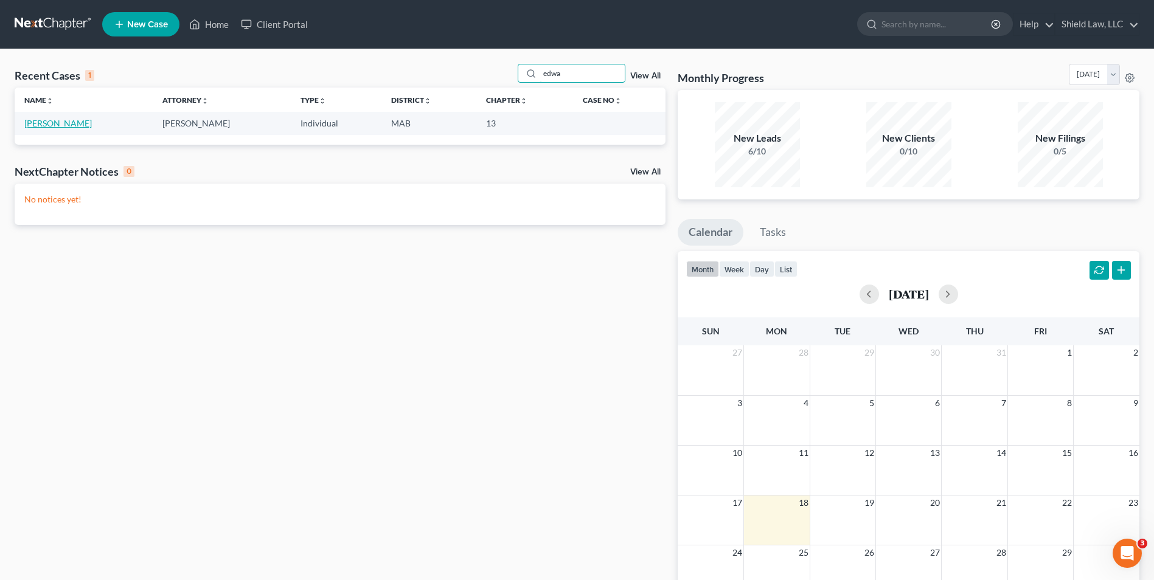
type input "edwa"
click at [53, 128] on link "[PERSON_NAME]" at bounding box center [58, 123] width 68 height 10
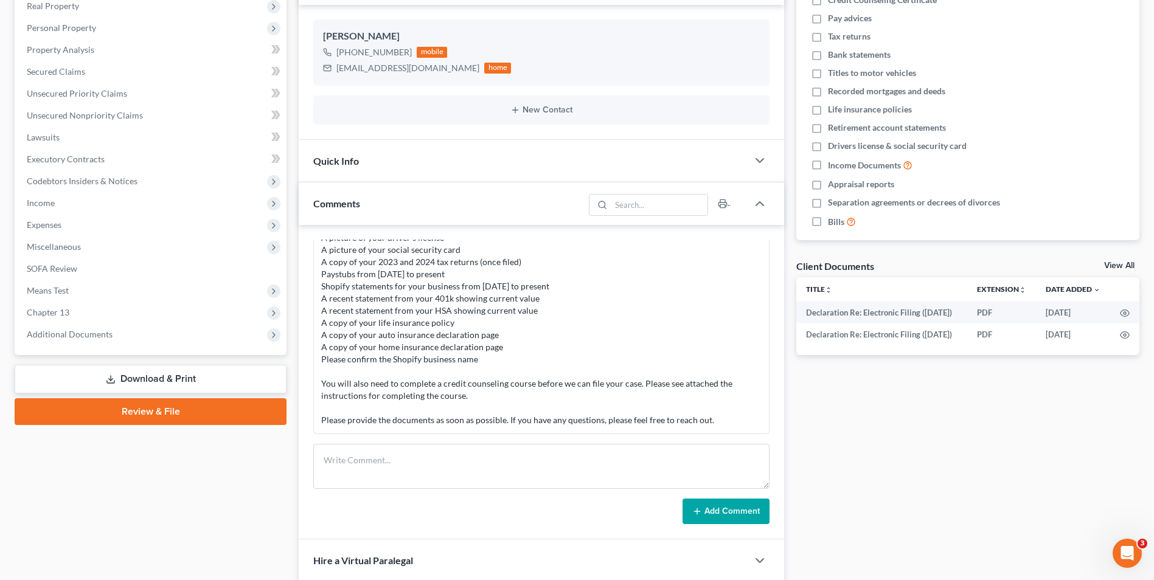
scroll to position [304, 0]
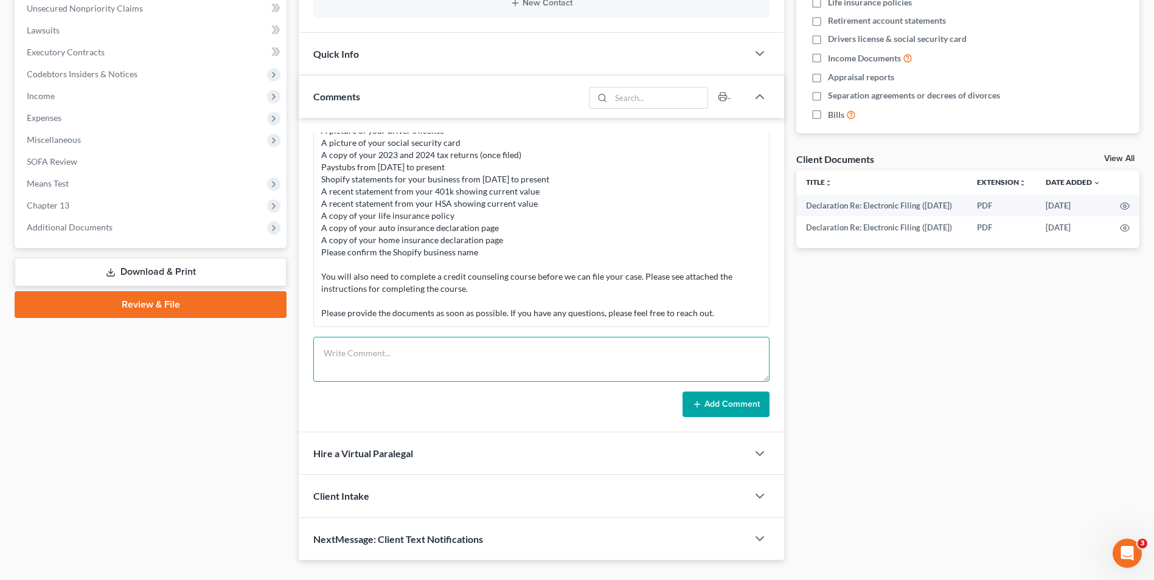
click at [438, 378] on textarea at bounding box center [541, 359] width 456 height 45
type textarea "Spoke with client, he goes emails and will be sending over the signature docs a…"
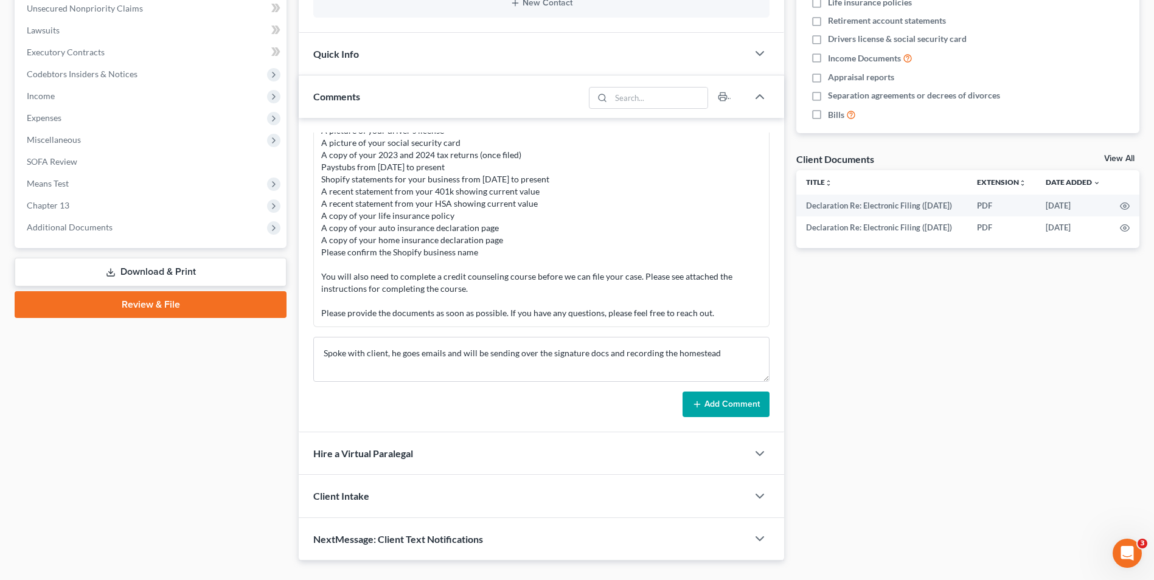
click at [707, 399] on button "Add Comment" at bounding box center [726, 405] width 87 height 26
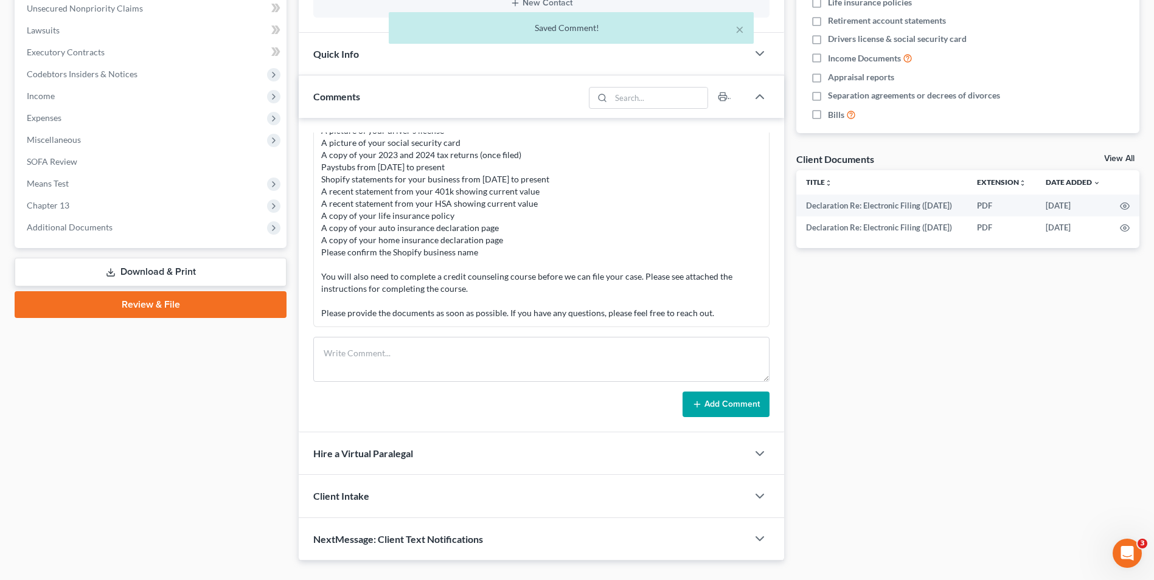
scroll to position [97, 0]
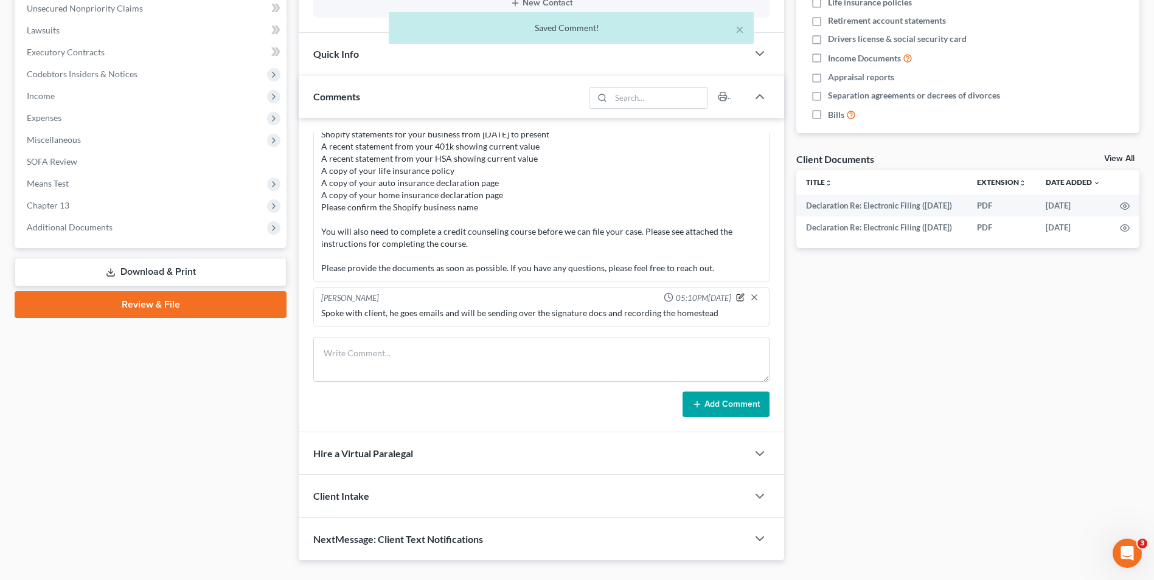
click at [739, 298] on icon "button" at bounding box center [741, 296] width 5 height 5
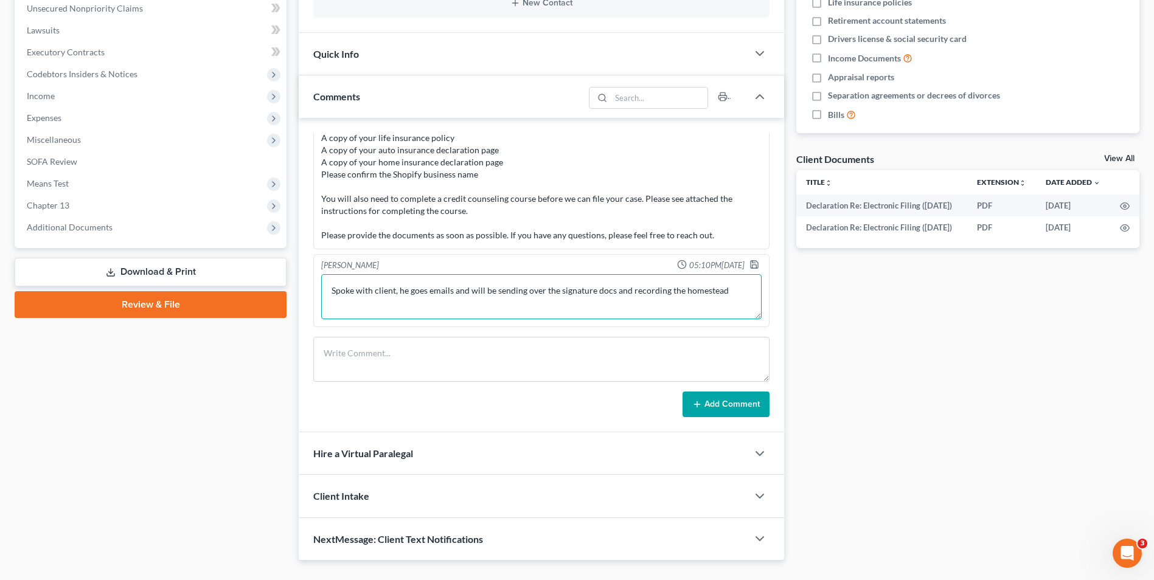
drag, startPoint x: 427, startPoint y: 324, endPoint x: 420, endPoint y: 302, distance: 23.3
click at [420, 302] on textarea "Spoke with client, he goes emails and will be sending over the signature docs a…" at bounding box center [541, 296] width 441 height 45
type textarea "Spoke with client, he got the emails and will be sending over the signature doc…"
click at [750, 266] on div at bounding box center [757, 266] width 15 height 12
click at [750, 264] on icon "button" at bounding box center [755, 265] width 10 height 10
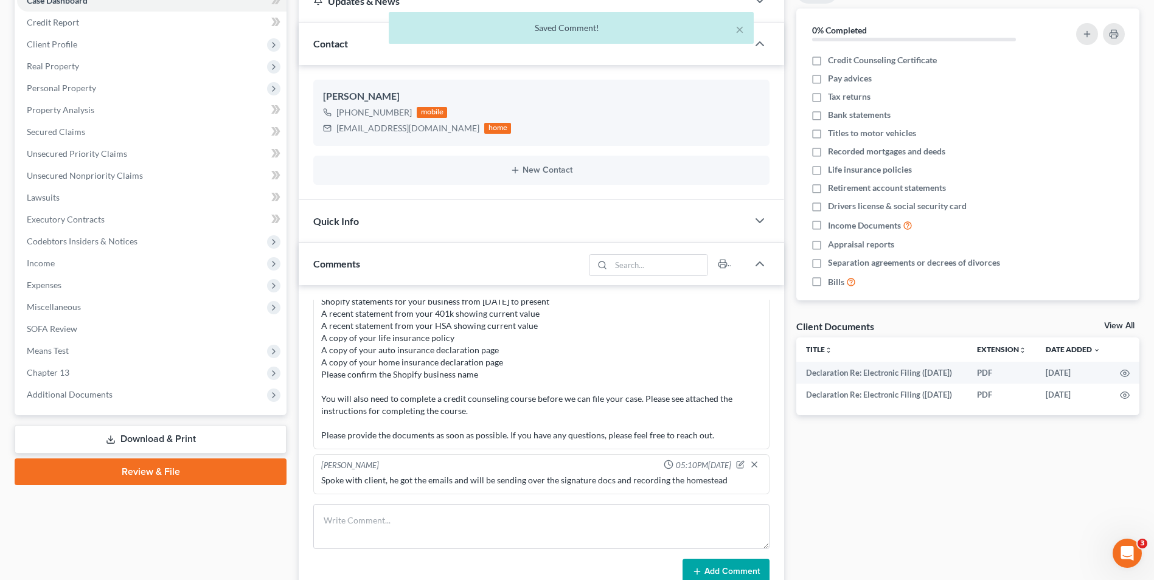
scroll to position [0, 0]
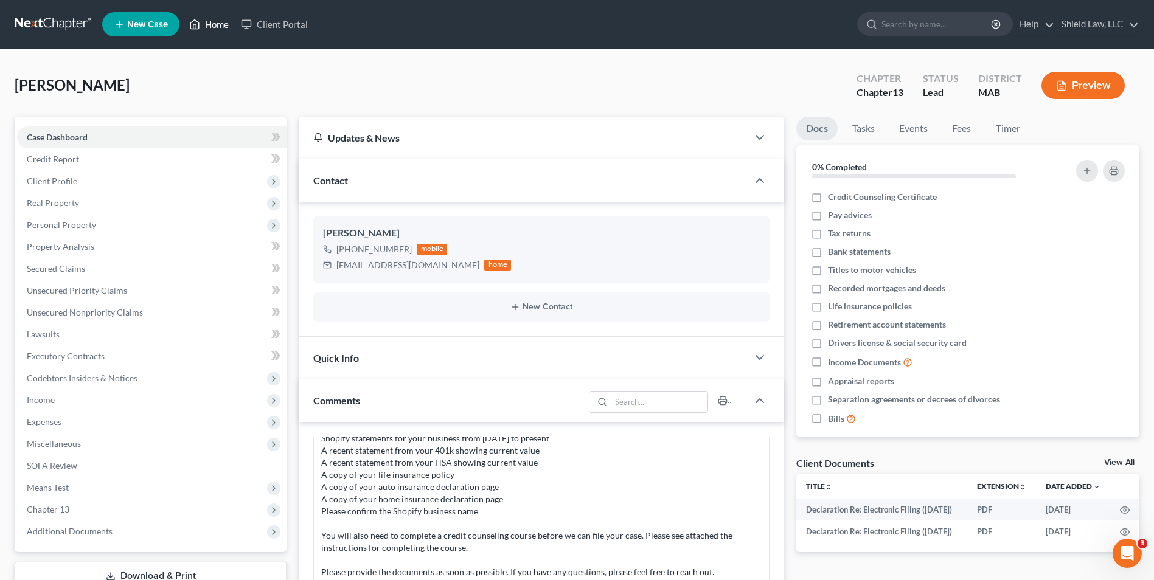
drag, startPoint x: 214, startPoint y: 26, endPoint x: 213, endPoint y: 6, distance: 19.5
click at [214, 26] on link "Home" at bounding box center [209, 24] width 52 height 22
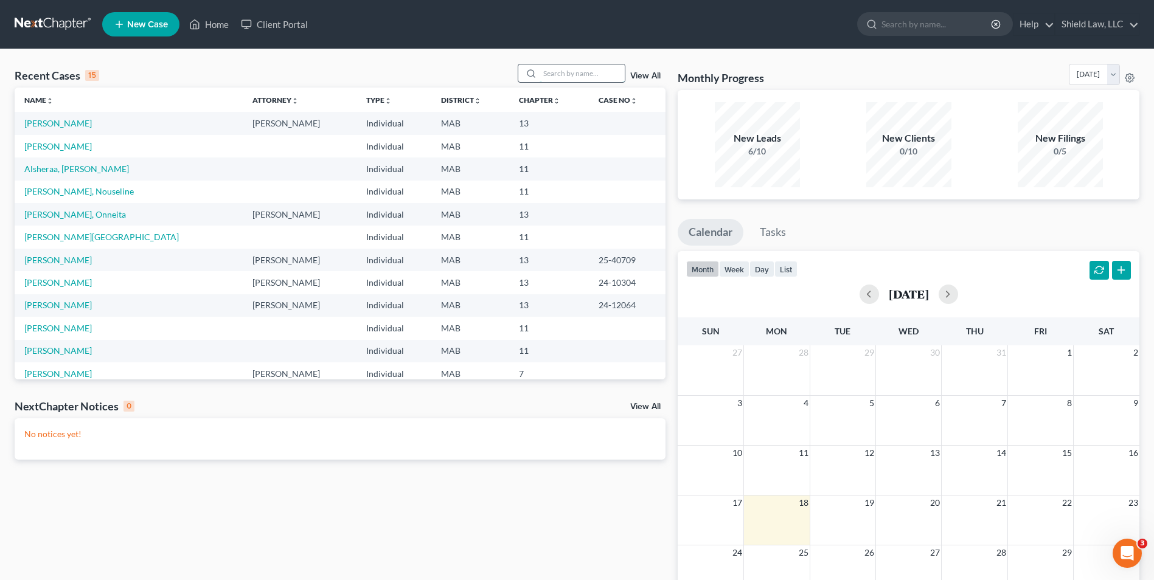
click at [560, 66] on input "search" at bounding box center [582, 73] width 85 height 18
type input "thapa"
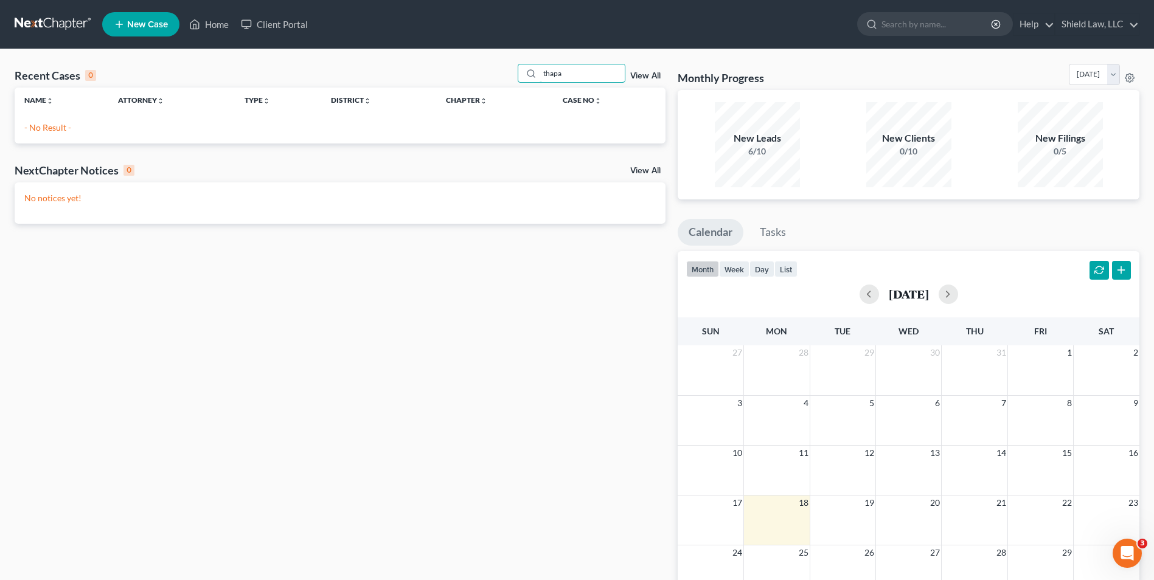
drag, startPoint x: 582, startPoint y: 76, endPoint x: 510, endPoint y: 79, distance: 71.9
click at [510, 79] on div "Recent Cases 0 thapa View All" at bounding box center [340, 76] width 651 height 24
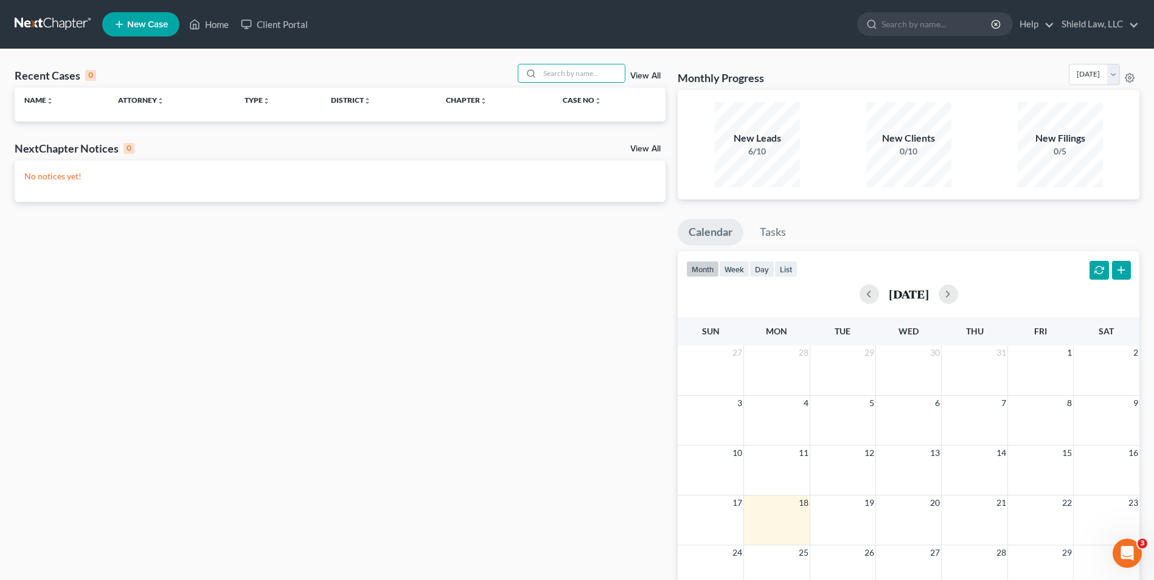
click at [491, 60] on div "Recent Cases 0 View All Name unfold_more expand_more expand_less Attorney unfol…" at bounding box center [577, 365] width 1154 height 632
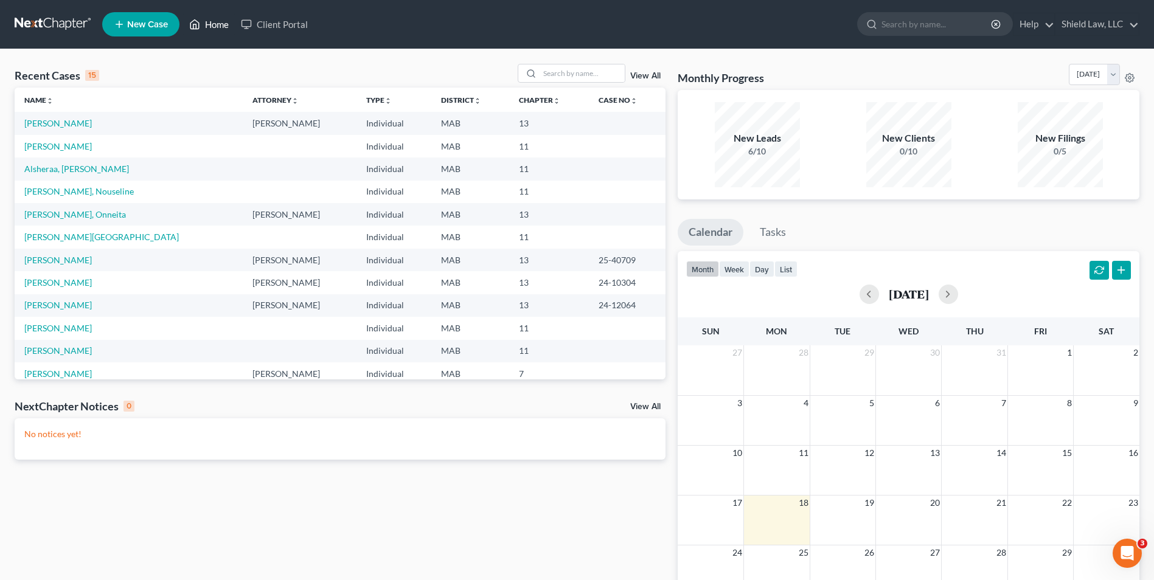
click at [218, 25] on link "Home" at bounding box center [209, 24] width 52 height 22
click at [579, 72] on input "search" at bounding box center [582, 73] width 85 height 18
type input "thap"
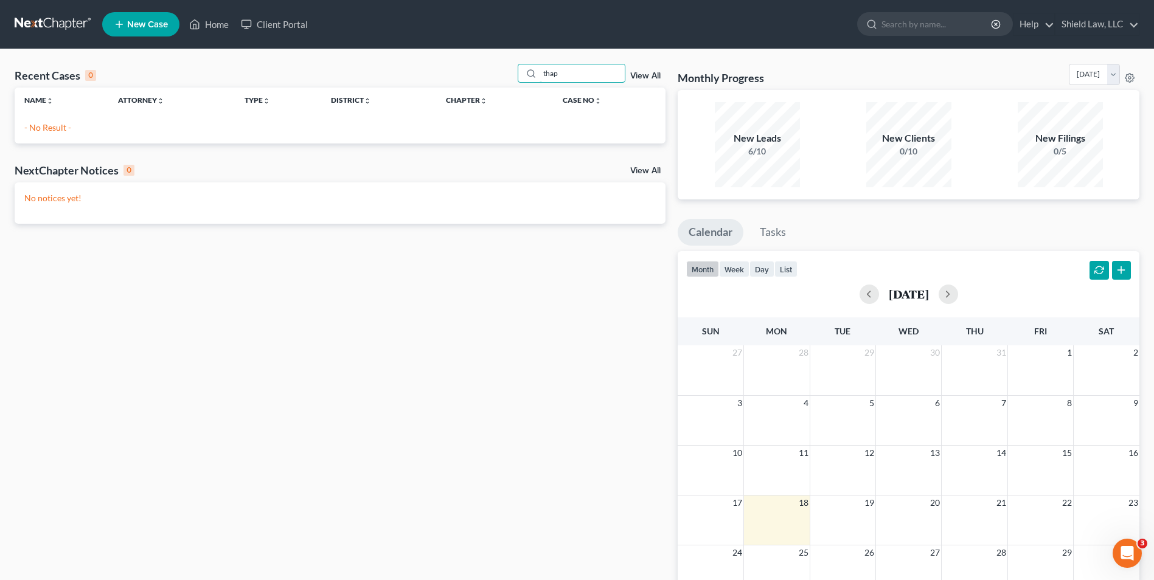
drag, startPoint x: 579, startPoint y: 72, endPoint x: 472, endPoint y: 70, distance: 107.7
click at [472, 70] on div "Recent Cases 0 thap View All" at bounding box center [340, 76] width 651 height 24
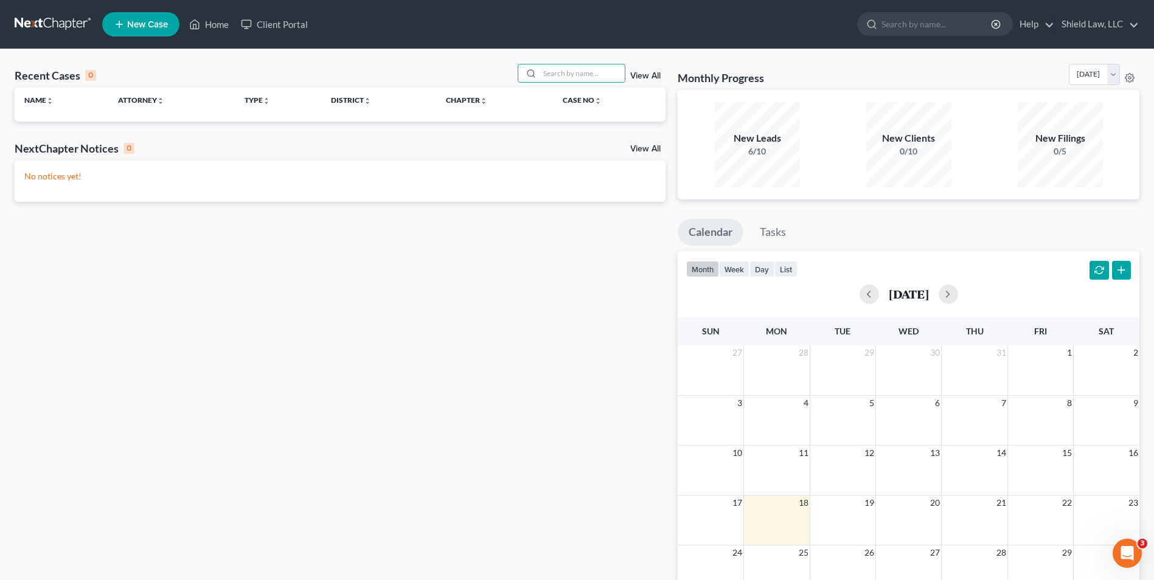
click at [447, 75] on div "Recent Cases 0 View All" at bounding box center [340, 76] width 651 height 24
